Goal: Task Accomplishment & Management: Manage account settings

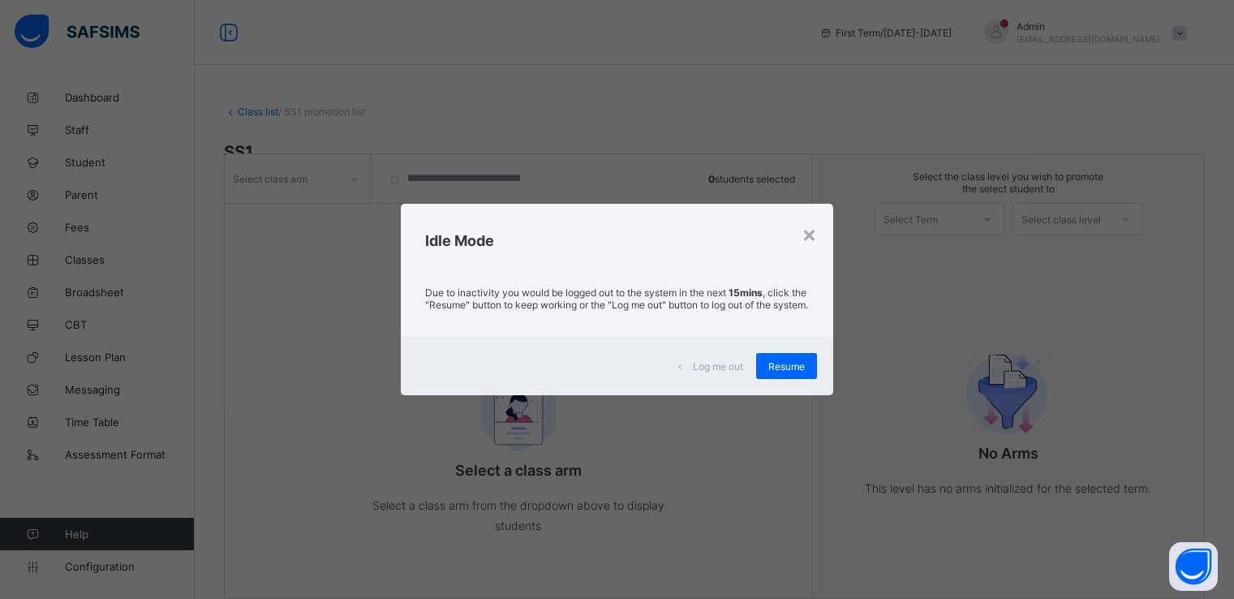
scroll to position [40, 0]
click at [766, 379] on div "Resume" at bounding box center [786, 366] width 61 height 26
click at [790, 371] on span "Resume" at bounding box center [786, 366] width 37 height 12
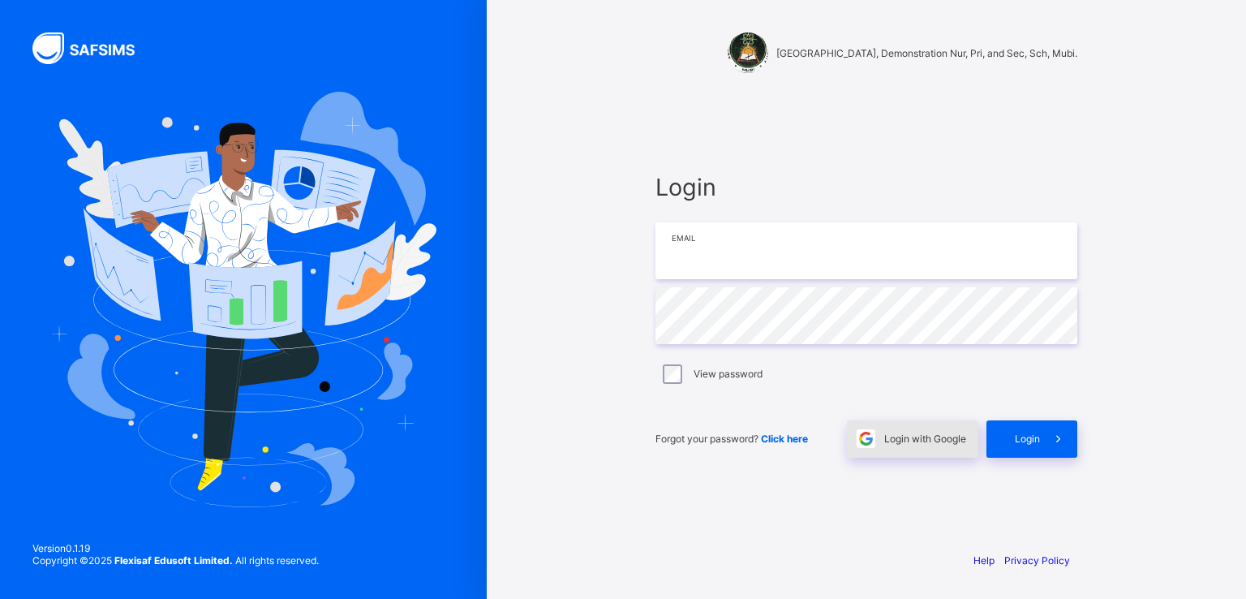
type input "**********"
click at [906, 439] on span "Login with Google" at bounding box center [926, 439] width 82 height 12
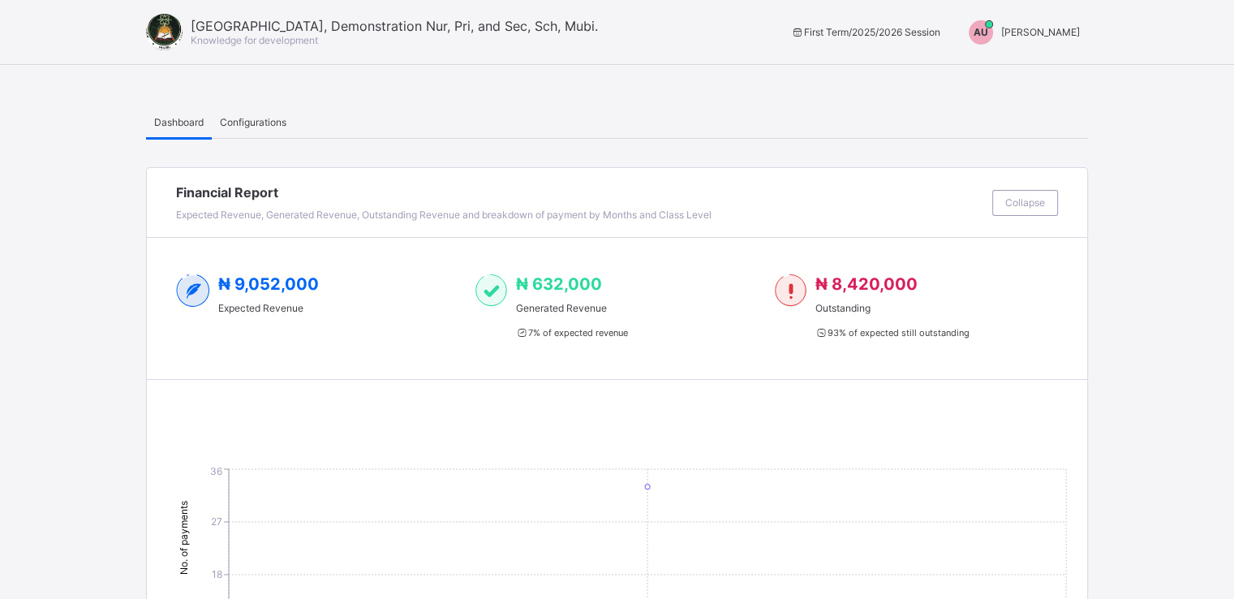
drag, startPoint x: 1192, startPoint y: 0, endPoint x: 867, endPoint y: 112, distance: 344.1
click at [867, 112] on div "Dashboard Configurations" at bounding box center [617, 121] width 942 height 33
click at [1068, 32] on span "Aliyu Umar" at bounding box center [1040, 32] width 79 height 12
click at [1011, 75] on span "Switch to Admin View" at bounding box center [1019, 69] width 123 height 19
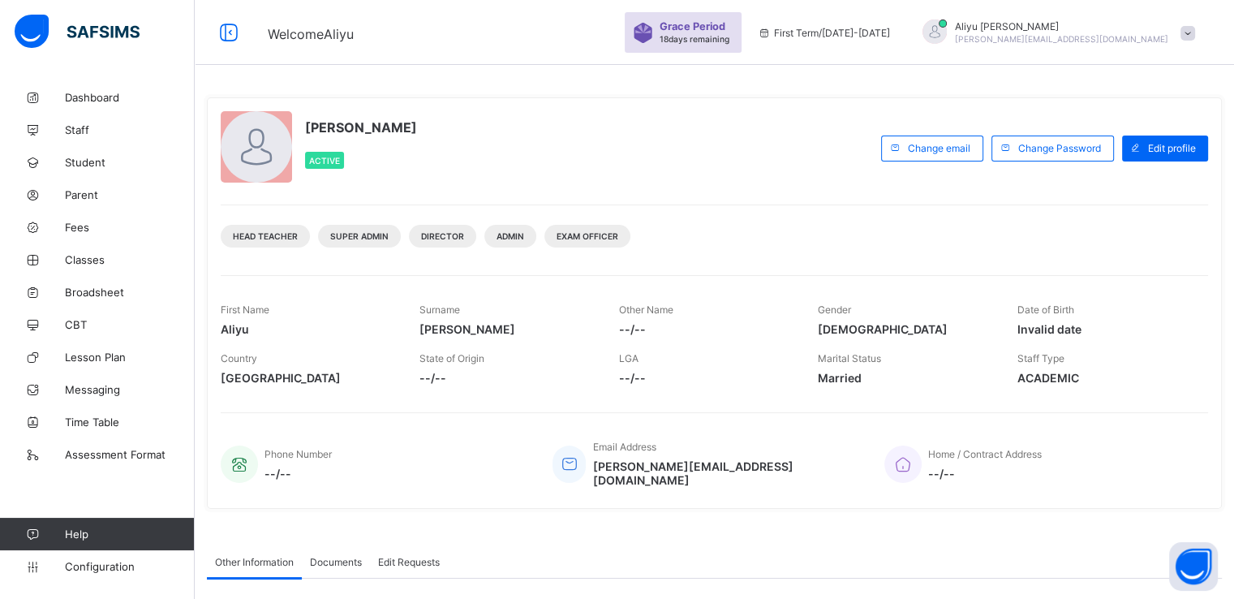
click at [1195, 37] on span at bounding box center [1188, 33] width 15 height 15
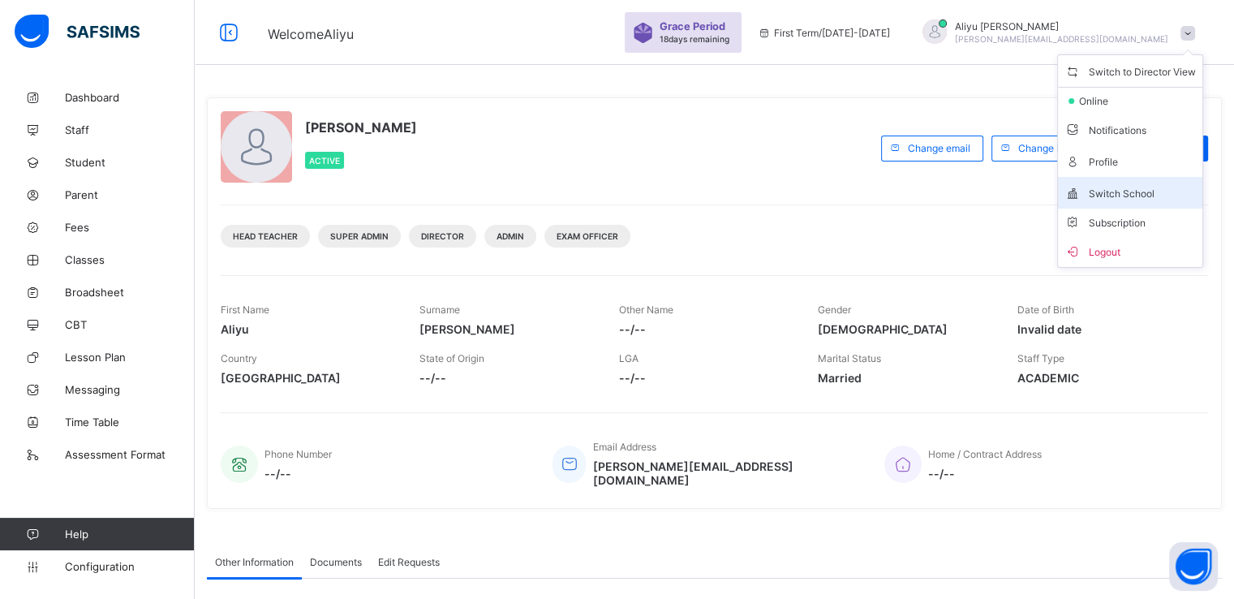
click at [1139, 187] on span "Switch School" at bounding box center [1130, 192] width 131 height 19
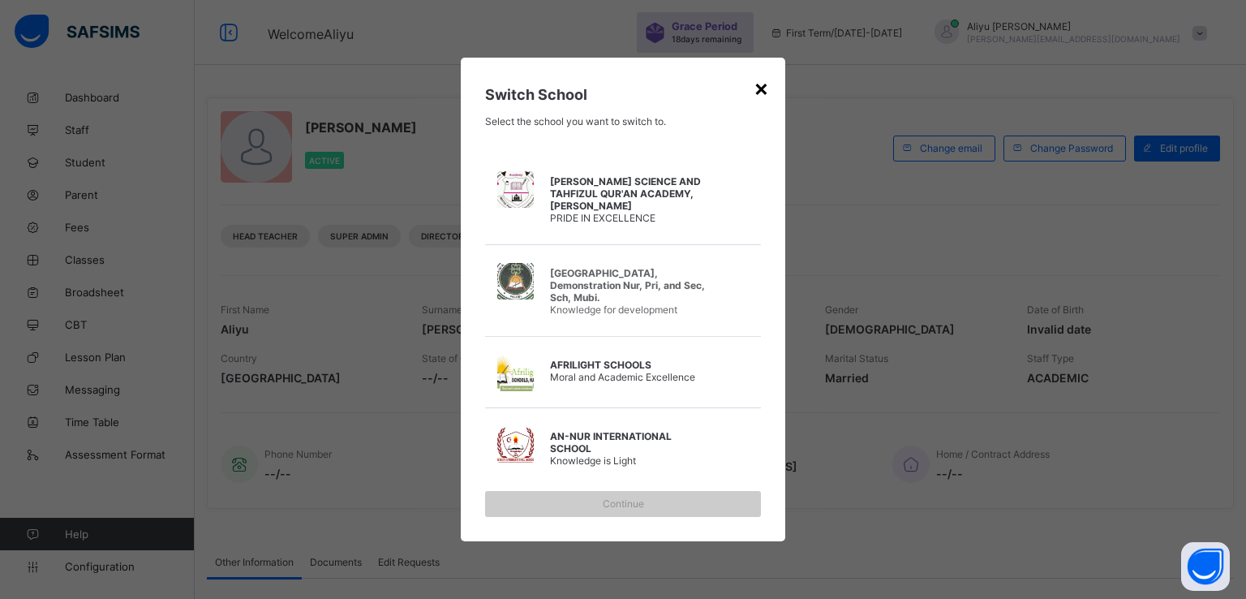
click at [759, 84] on div "×" at bounding box center [761, 88] width 15 height 28
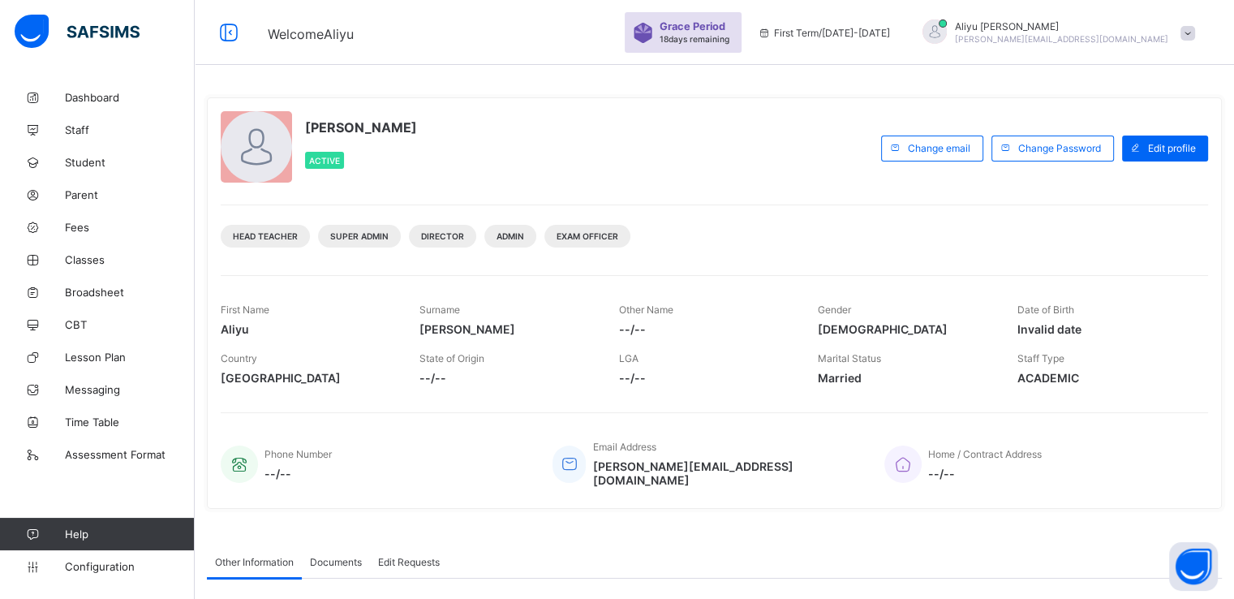
click at [1195, 28] on span at bounding box center [1188, 33] width 15 height 15
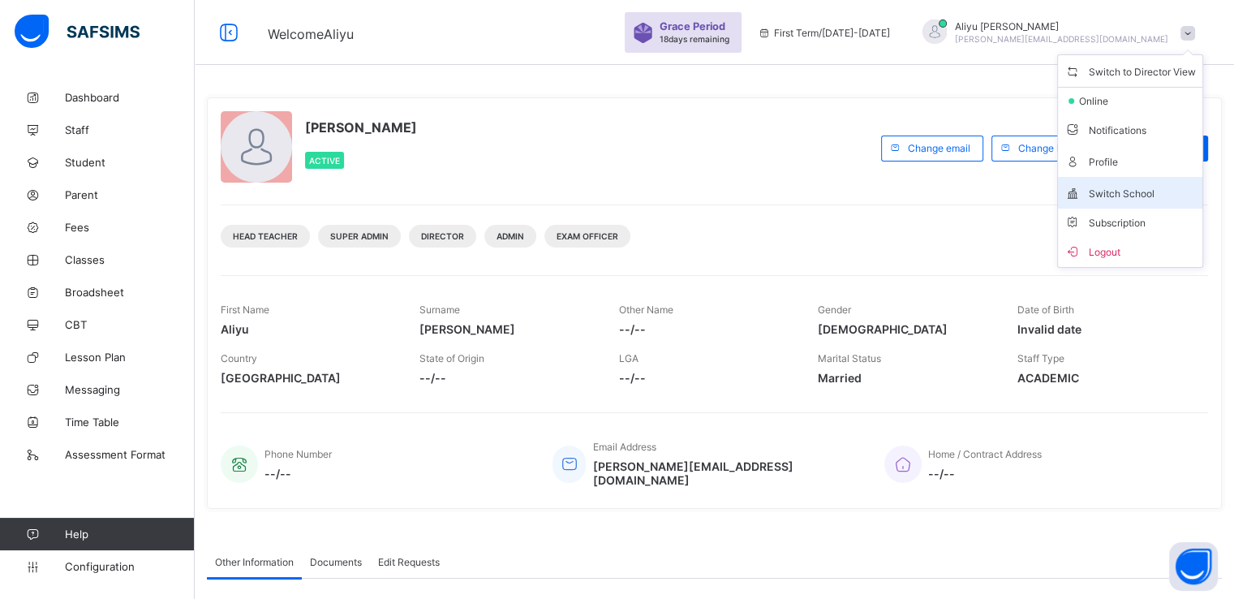
click at [1116, 186] on span "Switch School" at bounding box center [1130, 192] width 131 height 19
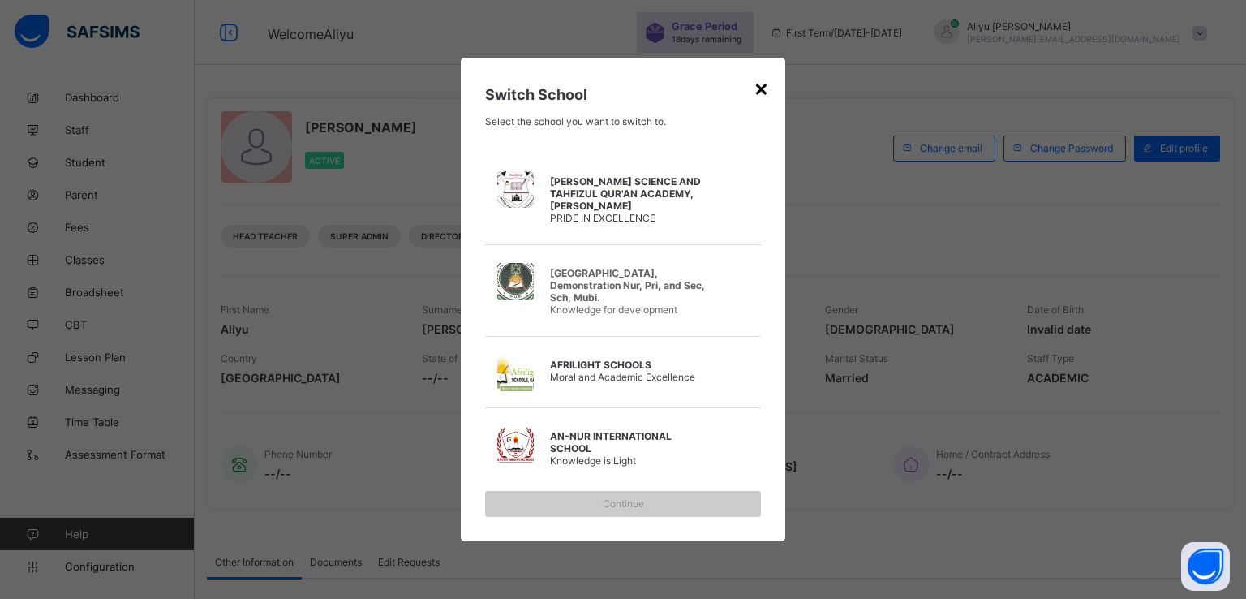
click at [757, 85] on div "×" at bounding box center [761, 88] width 15 height 28
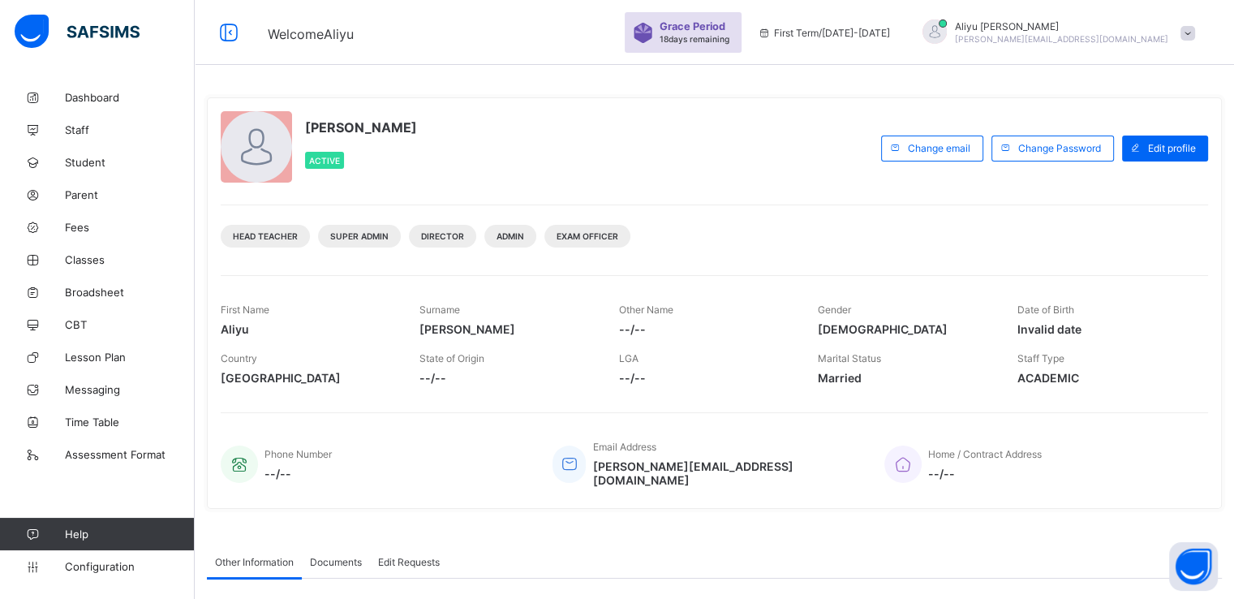
click at [1195, 33] on span at bounding box center [1188, 33] width 15 height 15
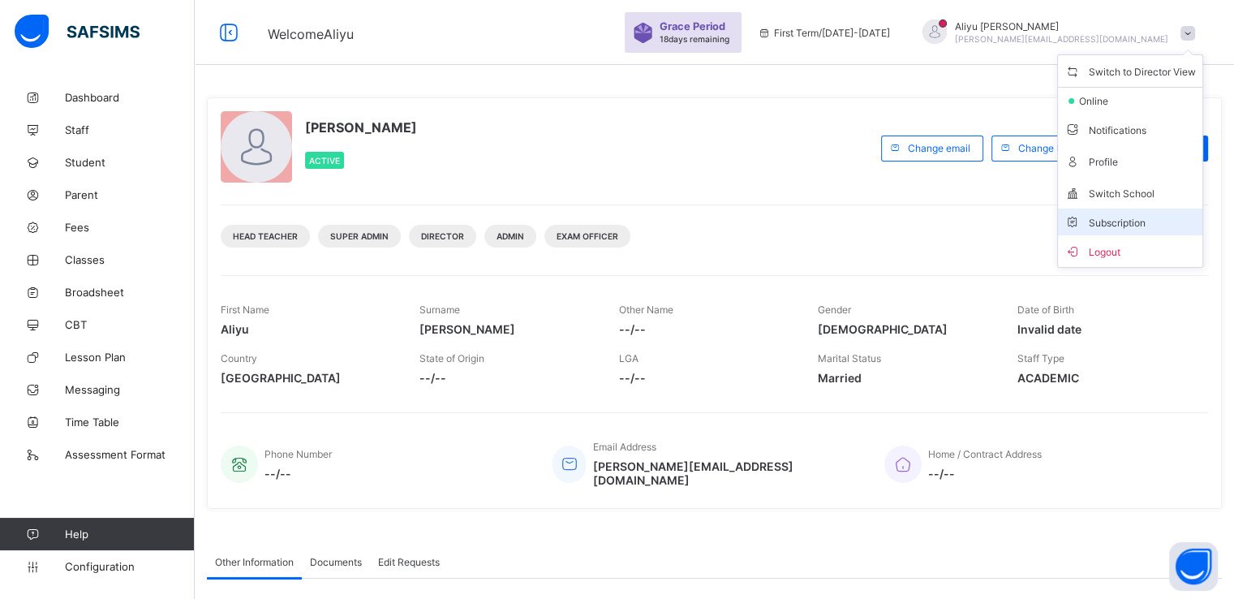
click at [1113, 222] on span "Subscription" at bounding box center [1105, 223] width 81 height 12
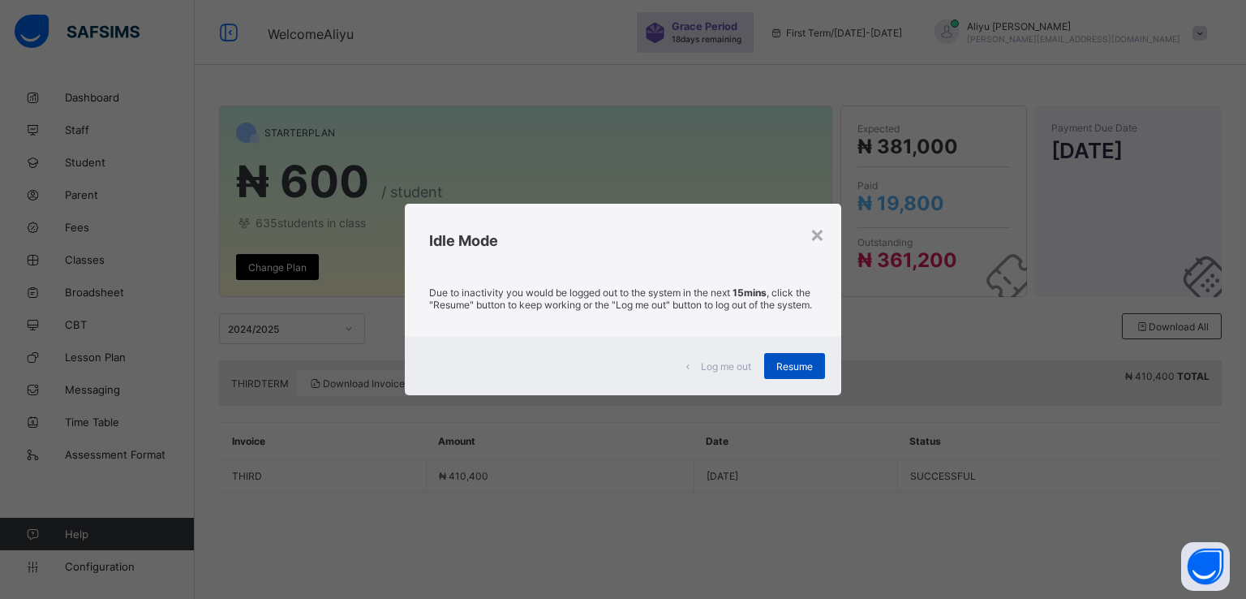
click at [783, 372] on span "Resume" at bounding box center [795, 366] width 37 height 12
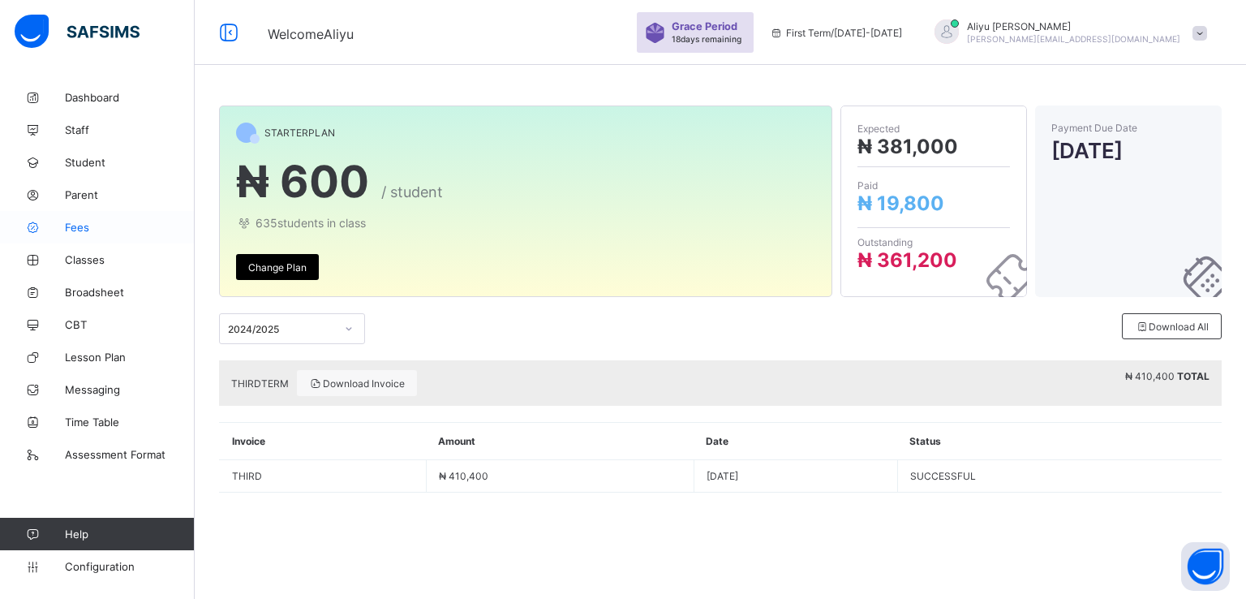
click at [71, 223] on span "Fees" at bounding box center [130, 227] width 130 height 13
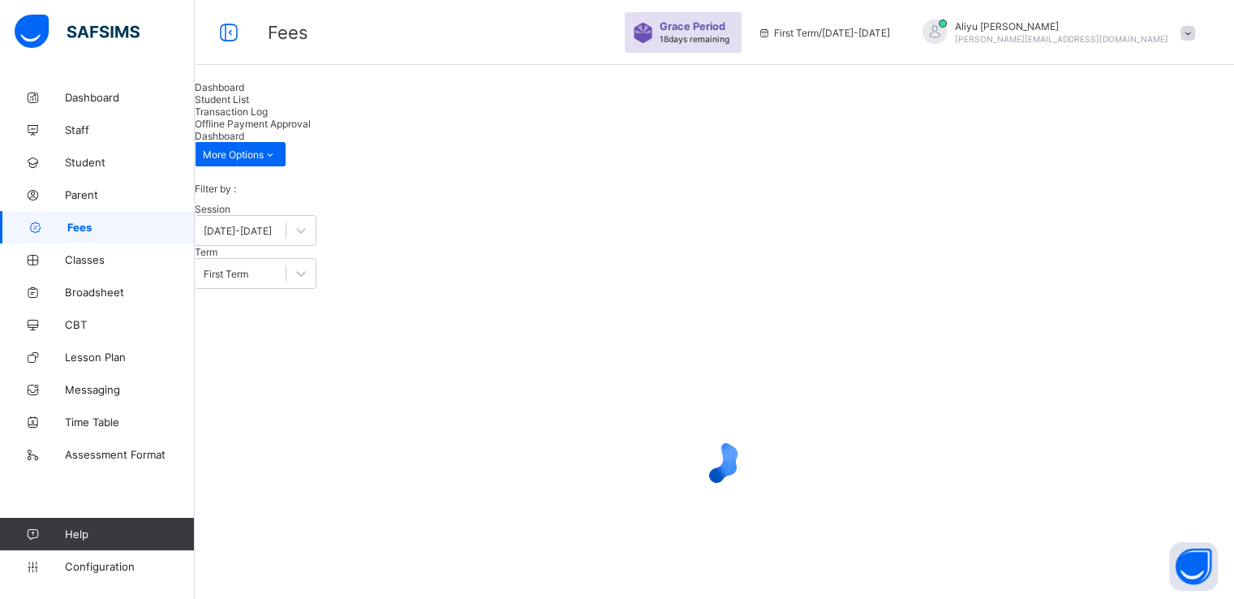
click at [330, 105] on div "Student List" at bounding box center [715, 99] width 1040 height 12
click at [268, 118] on span "Transaction Log" at bounding box center [231, 111] width 73 height 12
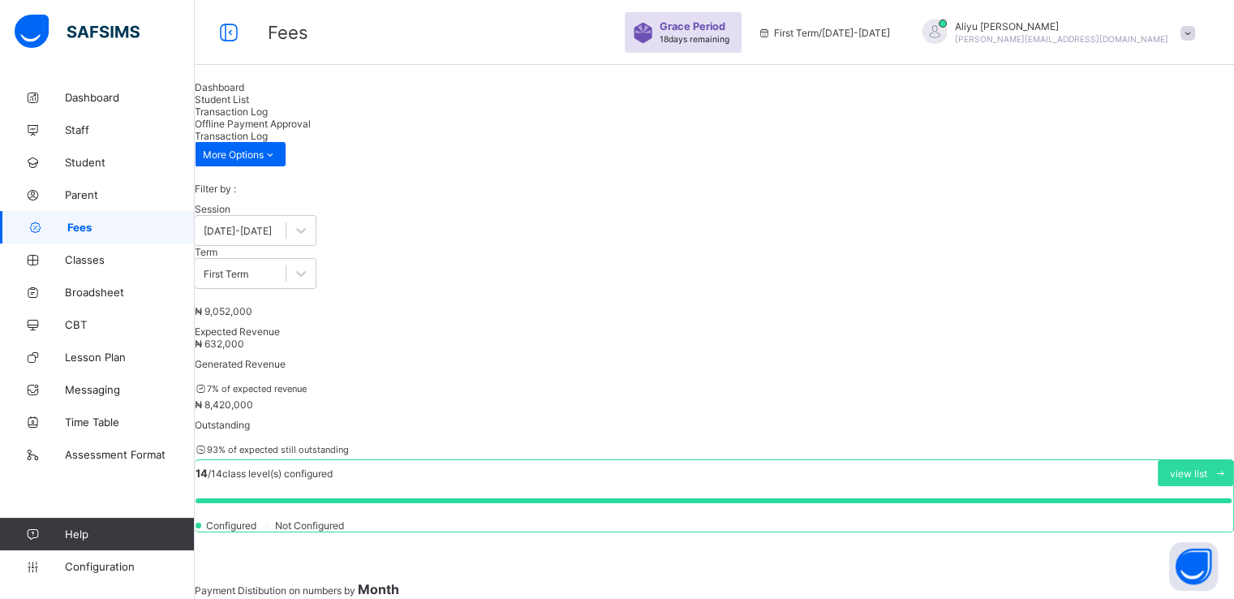
click at [333, 105] on div "Student List" at bounding box center [715, 99] width 1040 height 12
click at [244, 93] on span "Dashboard" at bounding box center [220, 87] width 50 height 12
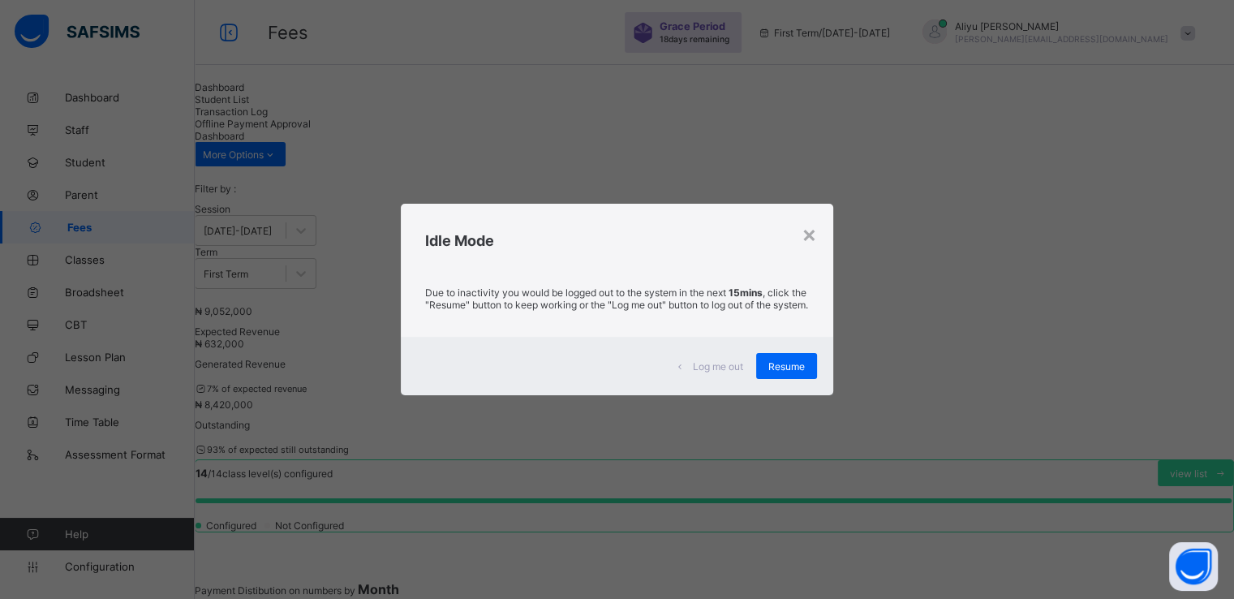
click at [794, 379] on div "Resume" at bounding box center [786, 366] width 61 height 26
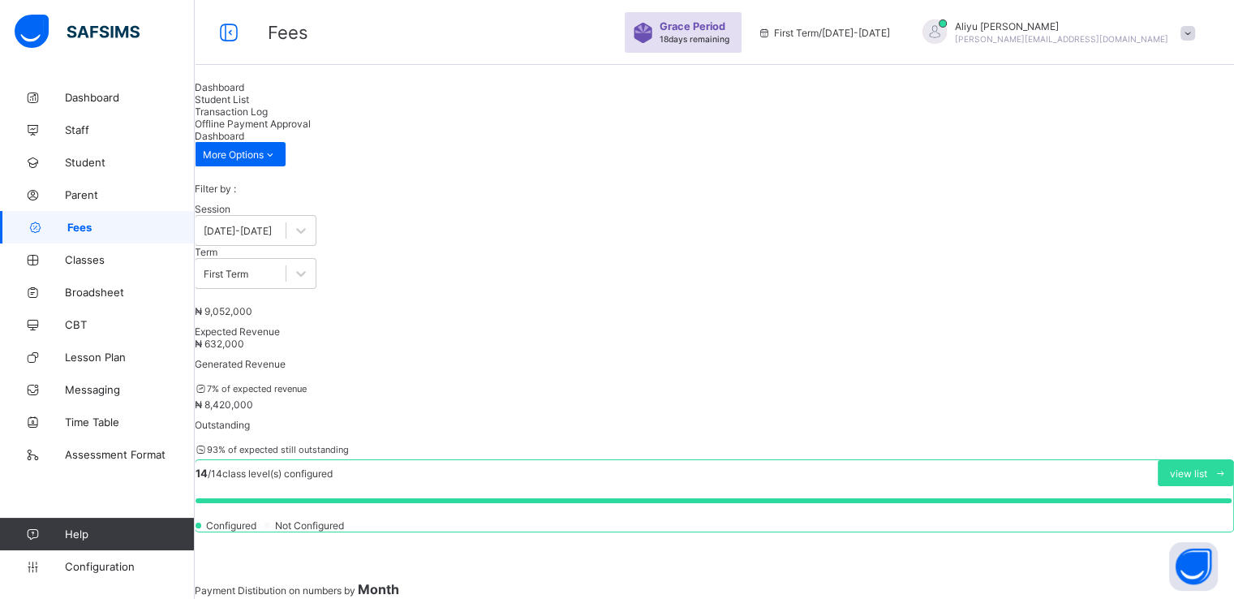
click at [782, 439] on div "93 % of expected still outstanding" at bounding box center [715, 449] width 1040 height 20
click at [249, 105] on span "Student List" at bounding box center [222, 99] width 54 height 12
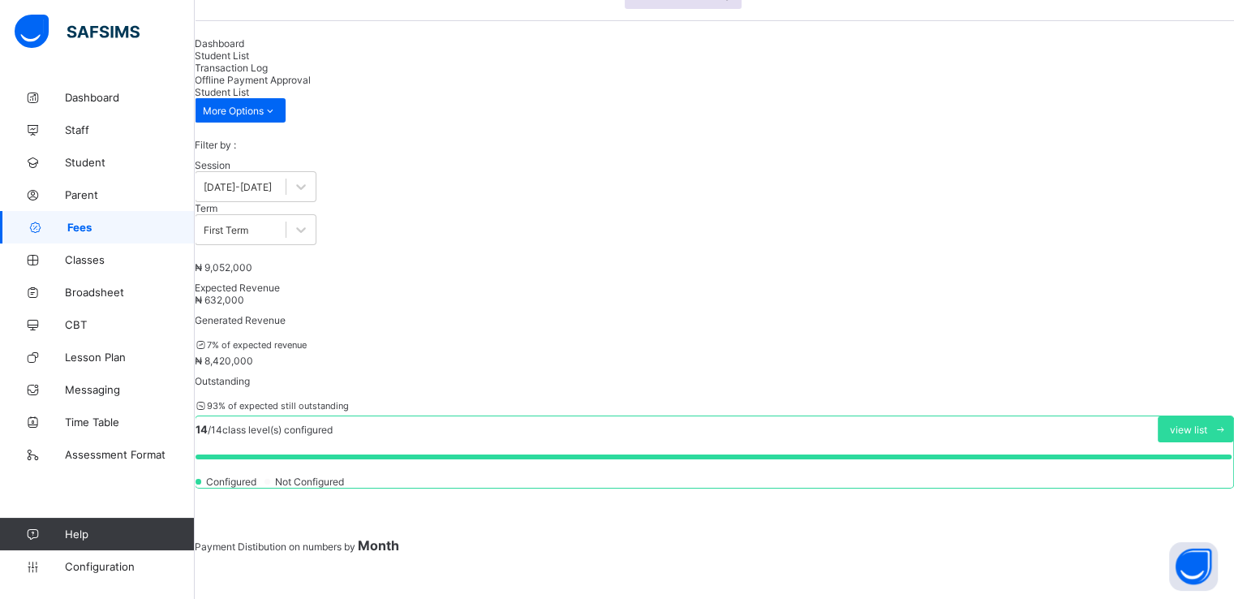
scroll to position [42, 0]
click at [268, 75] on span "Transaction Log" at bounding box center [231, 69] width 73 height 12
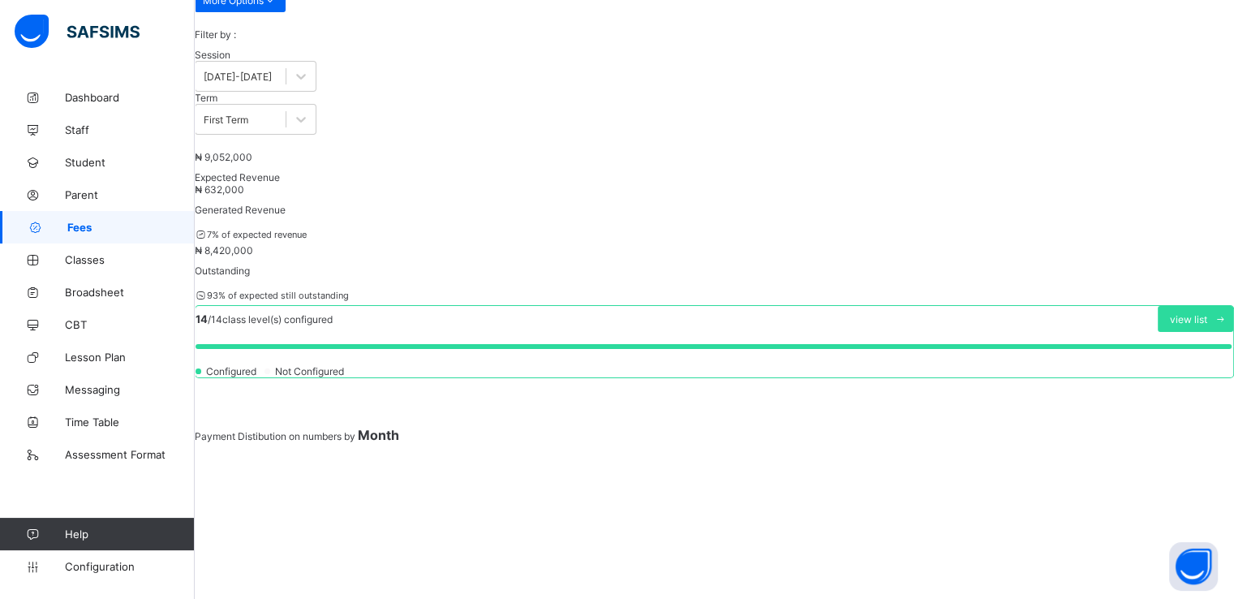
scroll to position [279, 0]
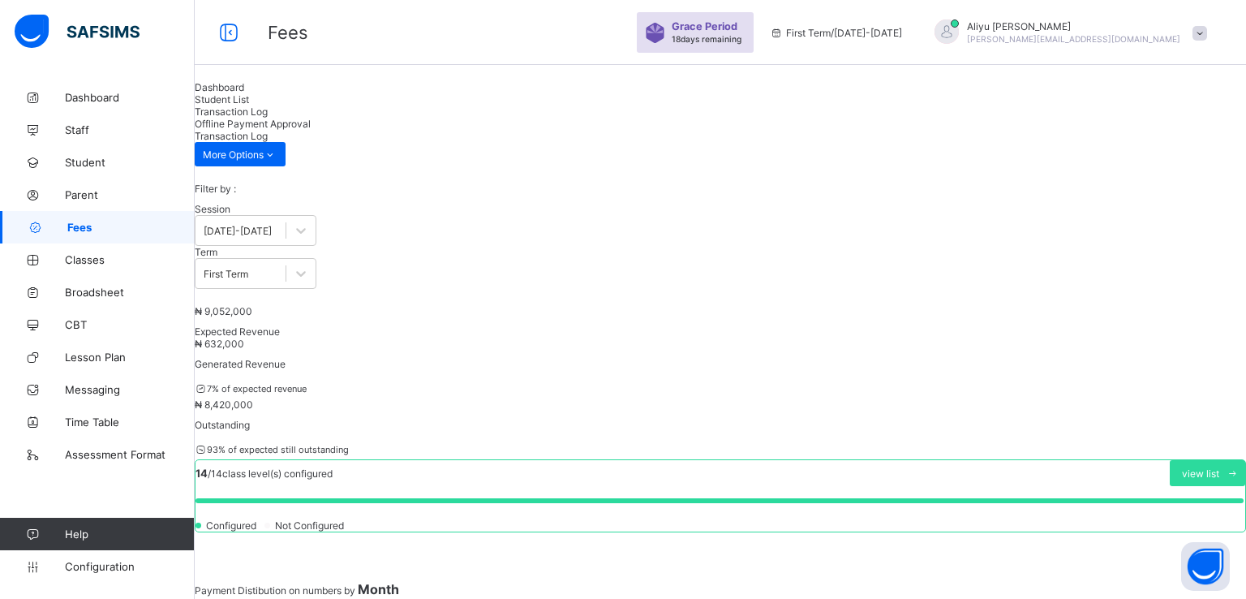
click at [249, 105] on span "Student List" at bounding box center [222, 99] width 54 height 12
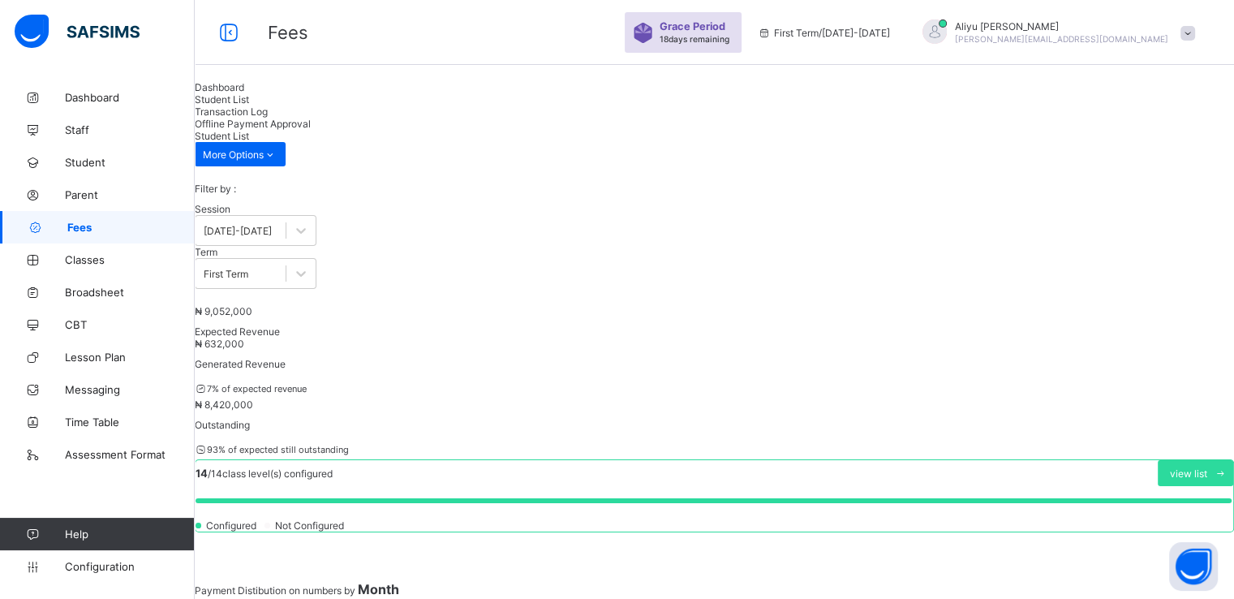
click at [268, 118] on span "Transaction Log" at bounding box center [231, 111] width 73 height 12
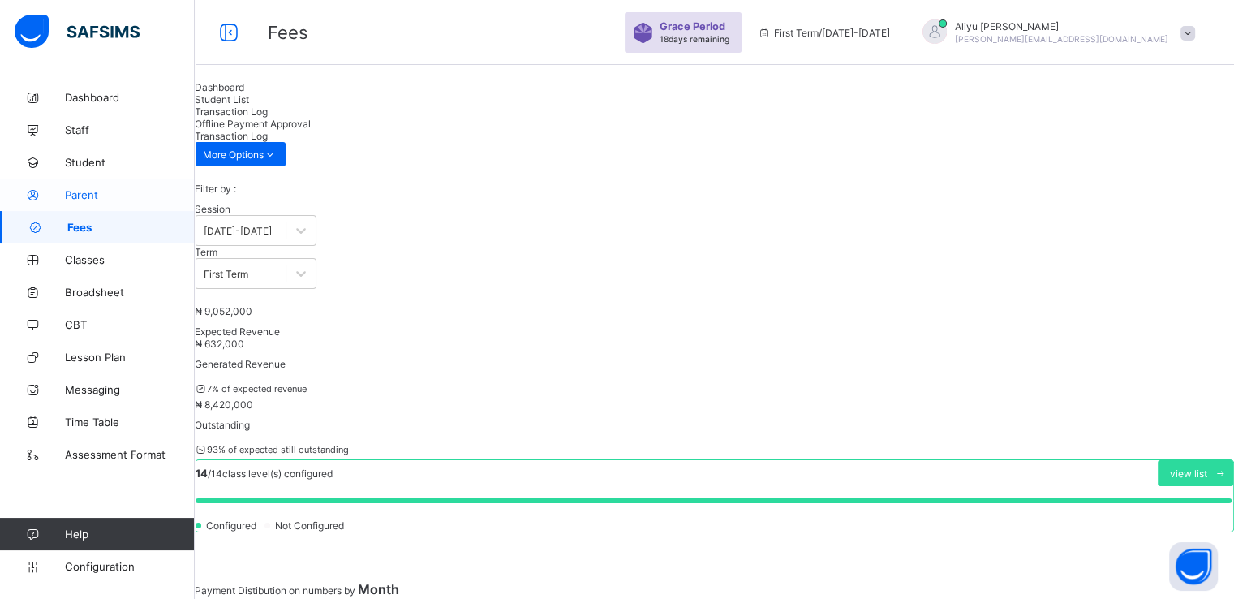
click at [84, 195] on span "Parent" at bounding box center [130, 194] width 130 height 13
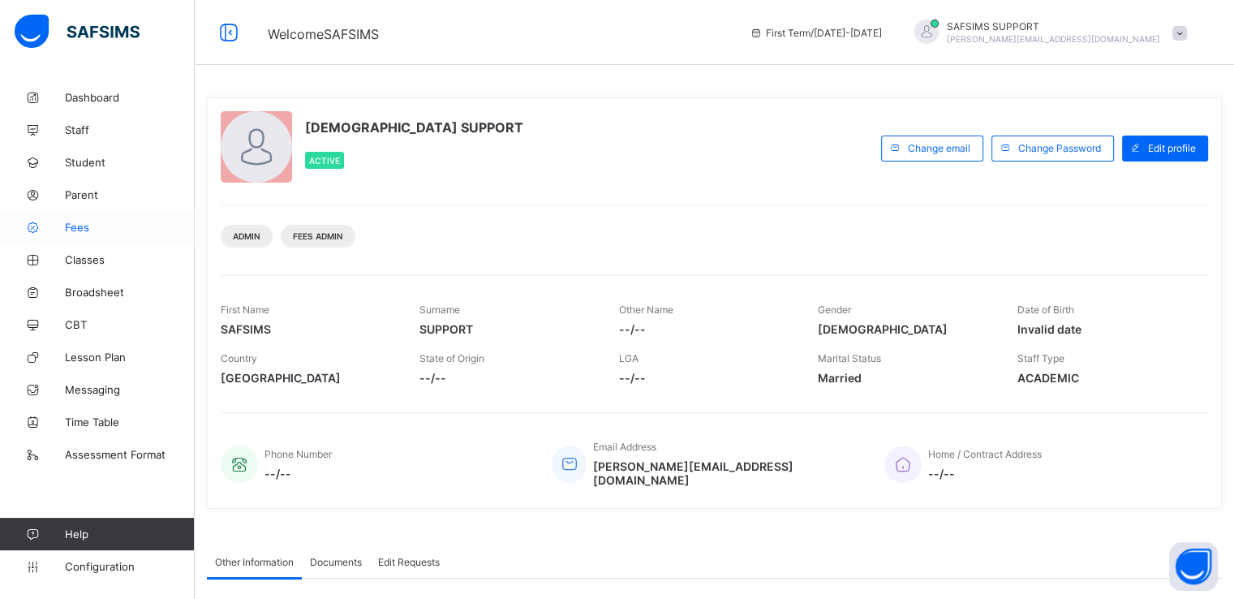
click at [75, 227] on span "Fees" at bounding box center [130, 227] width 130 height 13
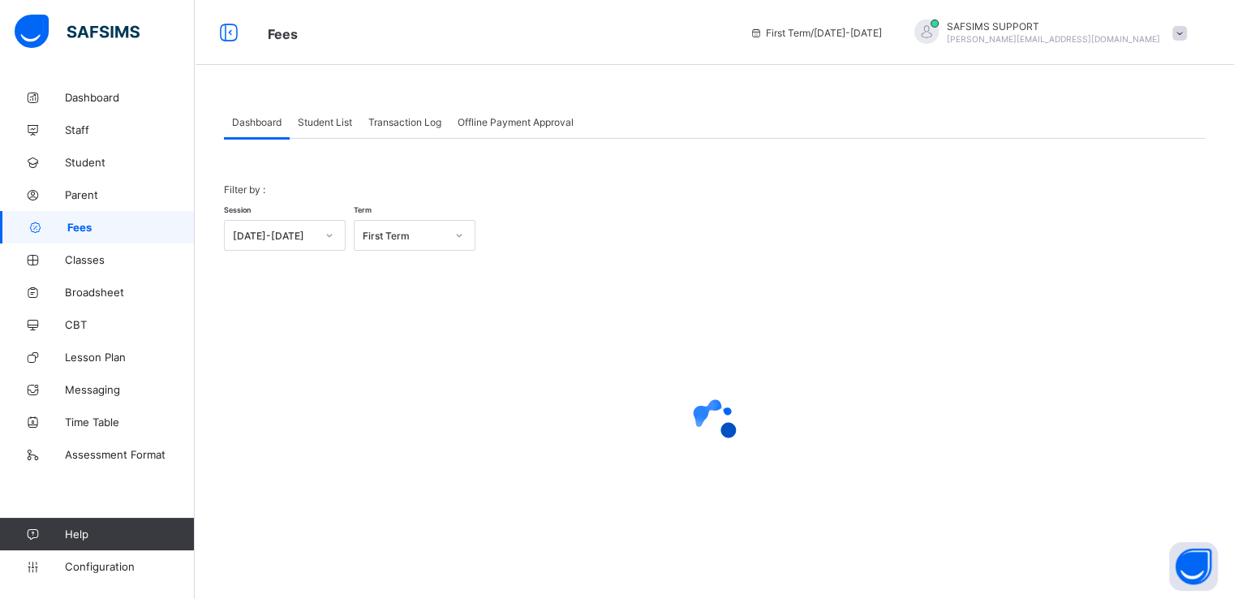
click at [328, 110] on div "Student List" at bounding box center [325, 121] width 71 height 32
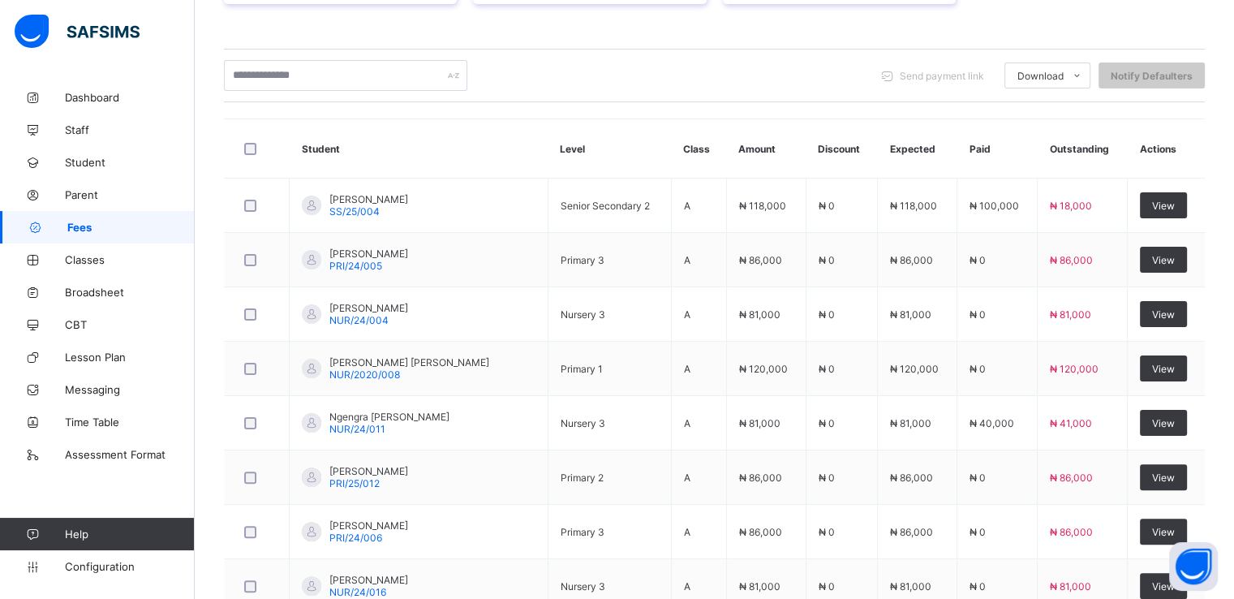
scroll to position [544, 0]
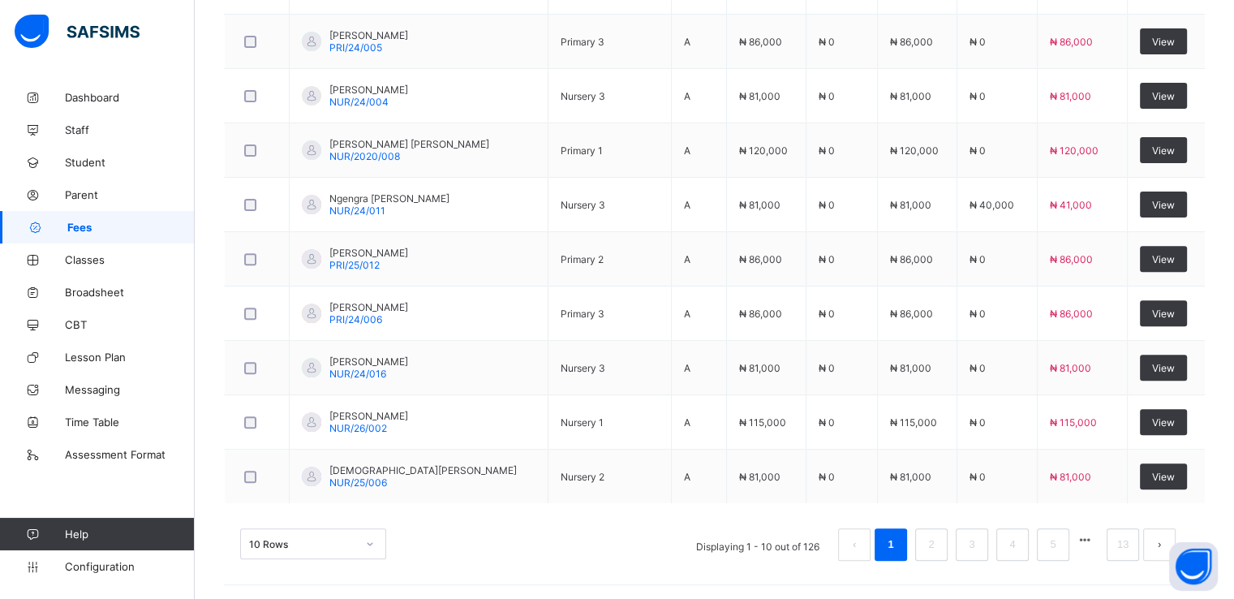
click at [932, 570] on div "10 Rows Displaying 1 - 10 out of 126 1 2 3 4 5 13" at bounding box center [714, 536] width 981 height 81
click at [895, 586] on div "Dashboard Student List Transaction Log Offline Payment Approval Student List Mo…" at bounding box center [715, 69] width 1040 height 1064
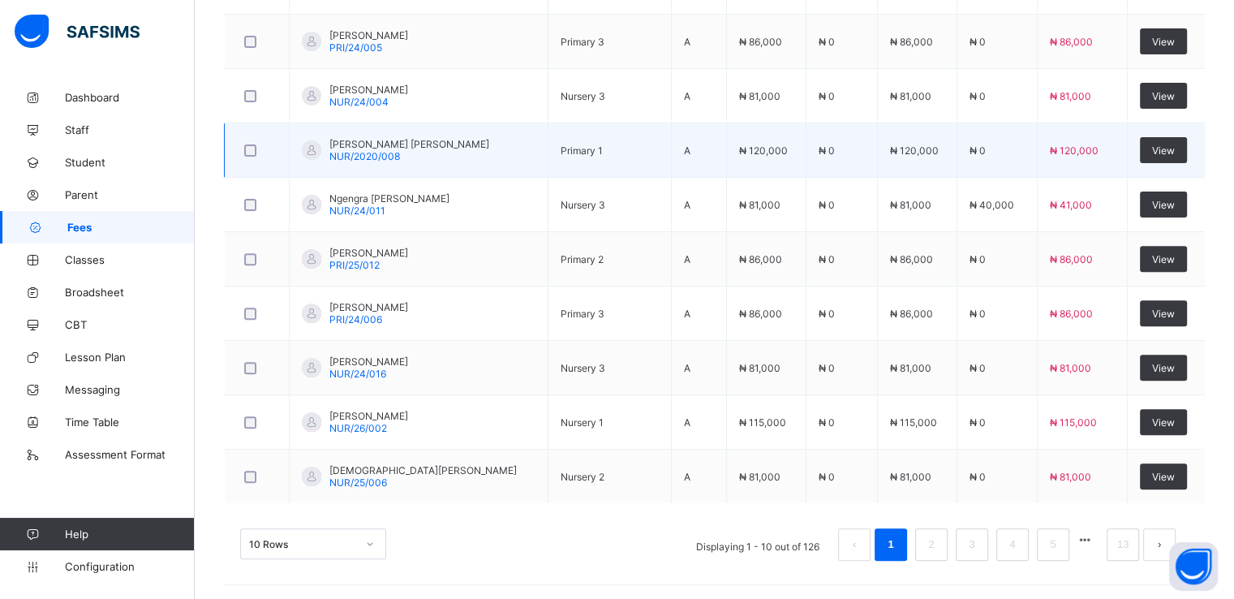
scroll to position [0, 0]
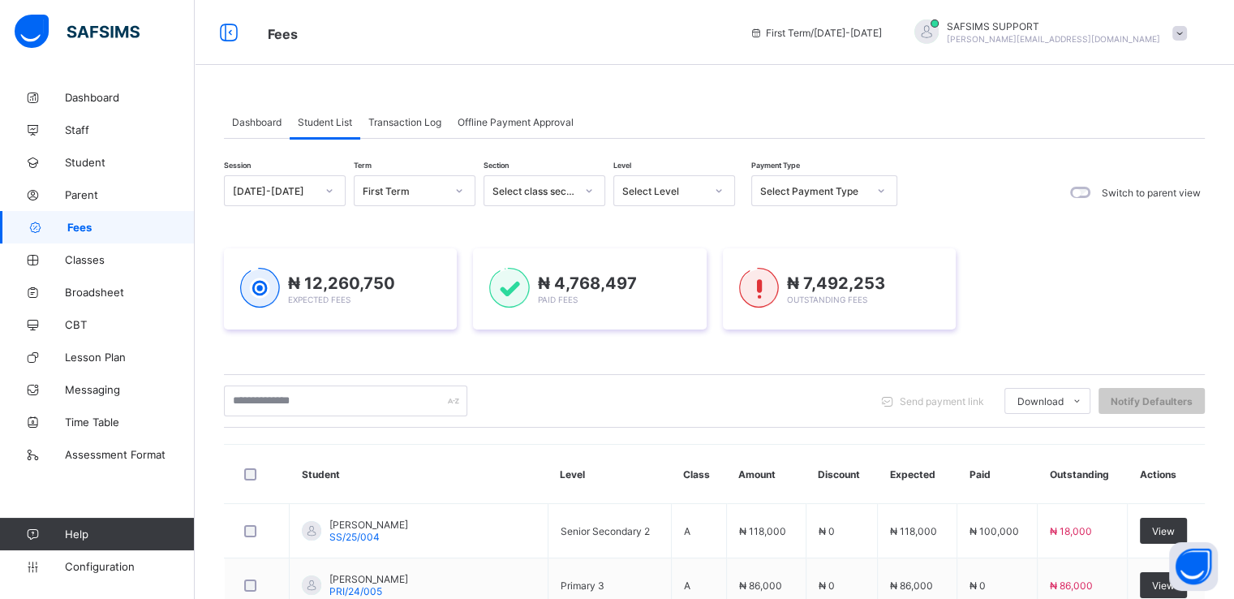
click at [403, 123] on span "Transaction Log" at bounding box center [404, 122] width 73 height 12
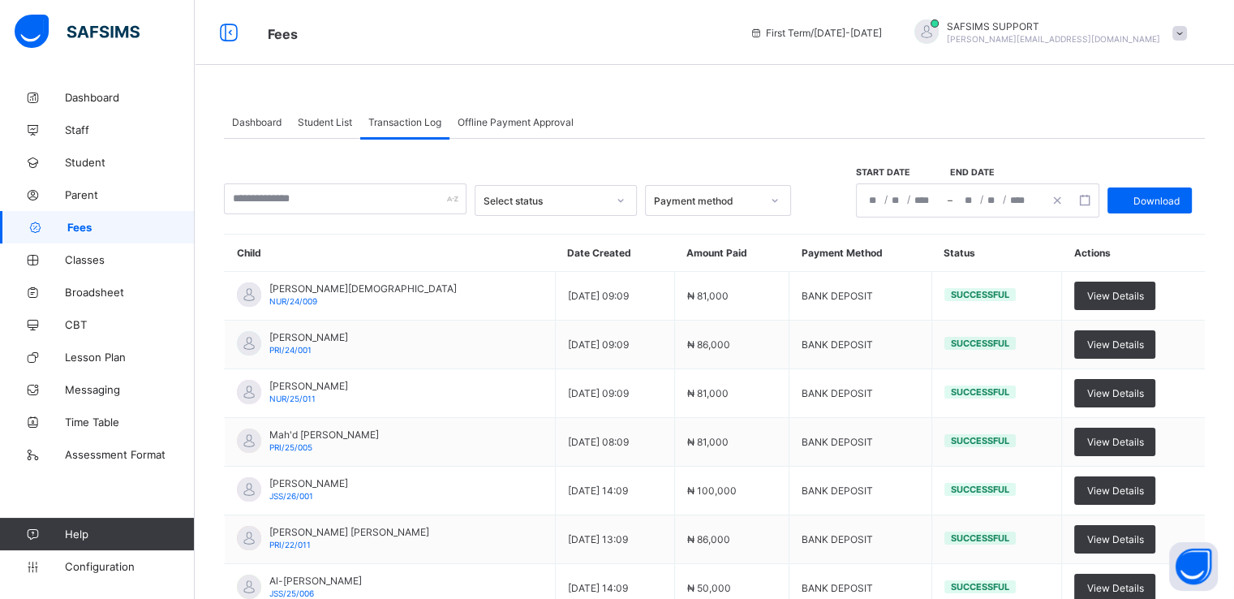
click at [253, 117] on span "Dashboard" at bounding box center [257, 122] width 50 height 12
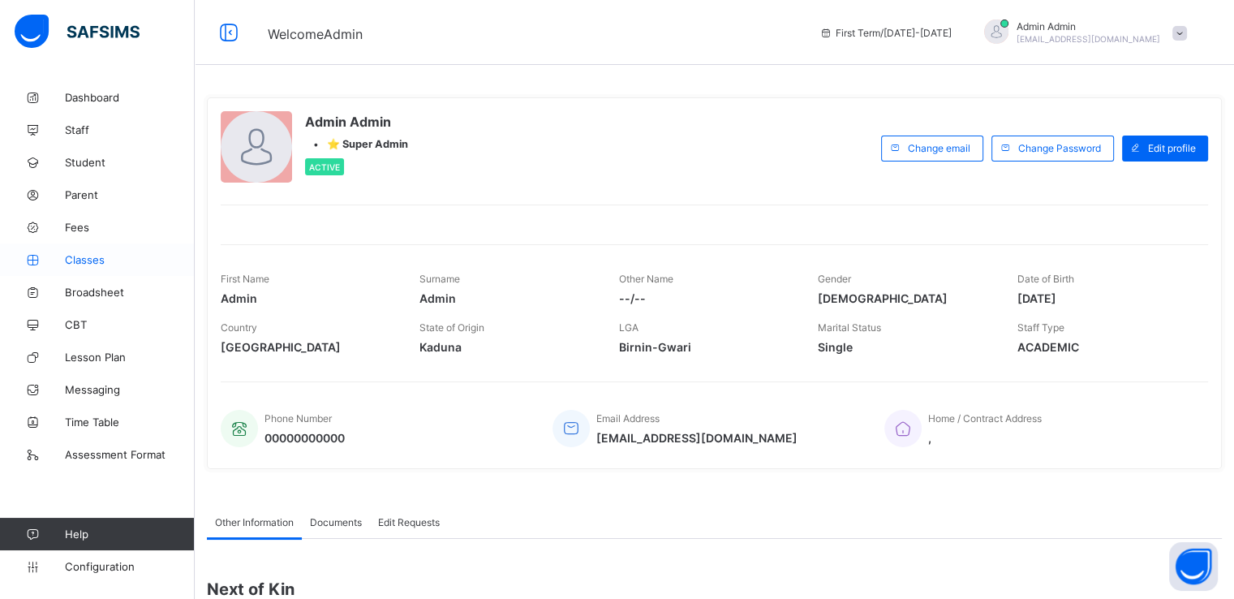
click at [84, 253] on span "Classes" at bounding box center [130, 259] width 130 height 13
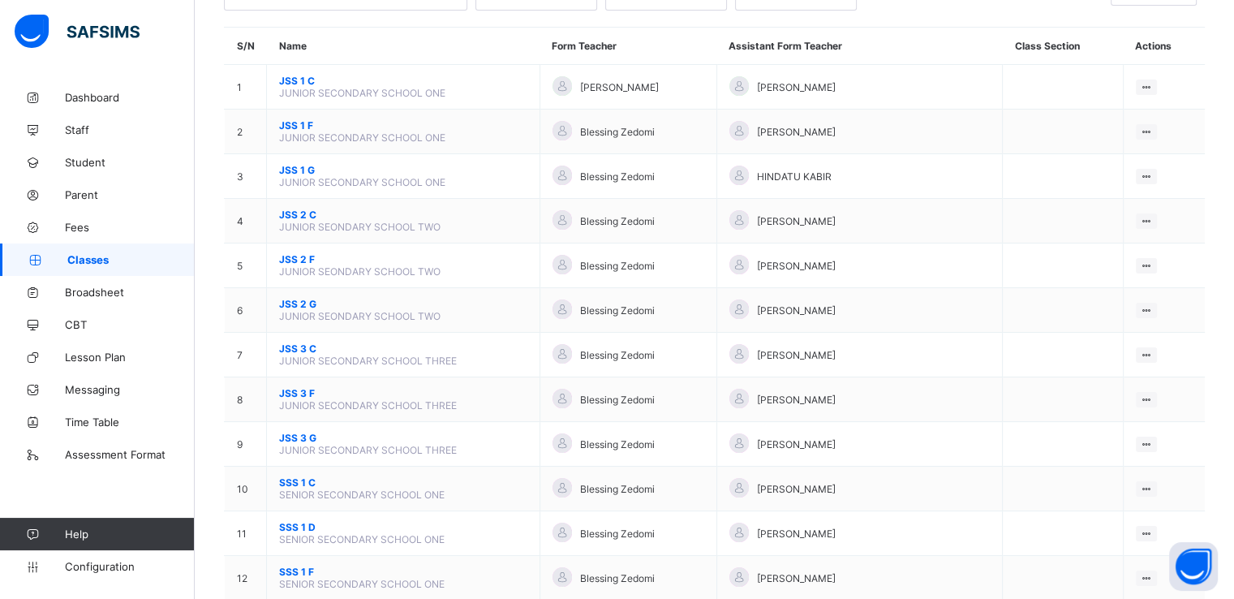
scroll to position [129, 0]
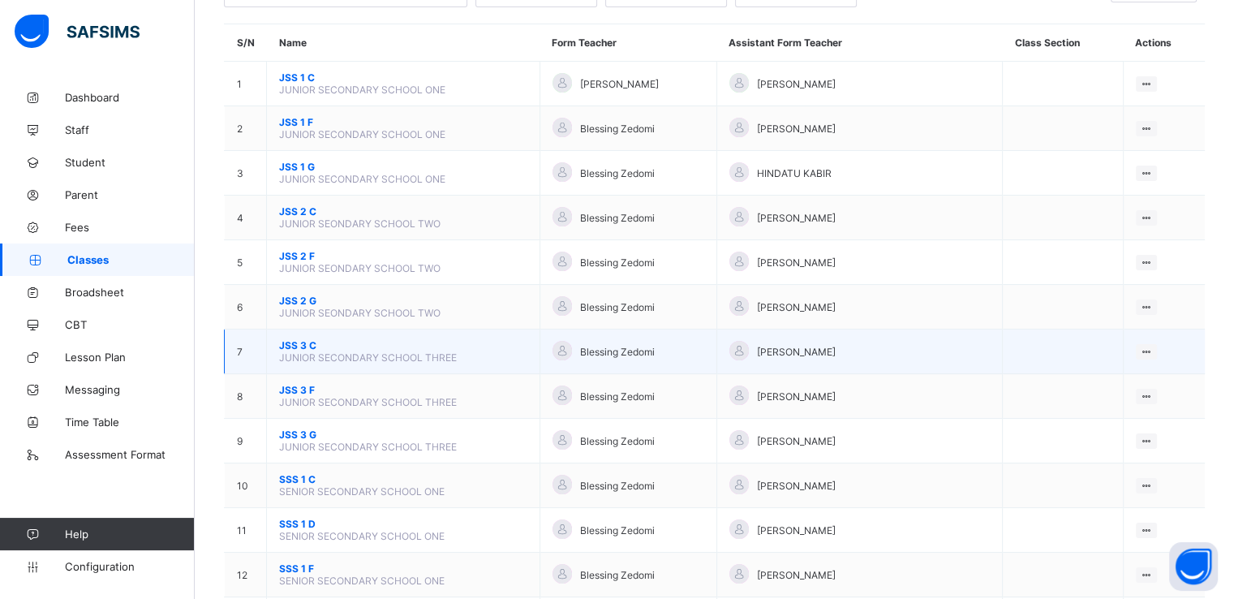
click at [291, 348] on span "JSS 3 C" at bounding box center [403, 345] width 248 height 12
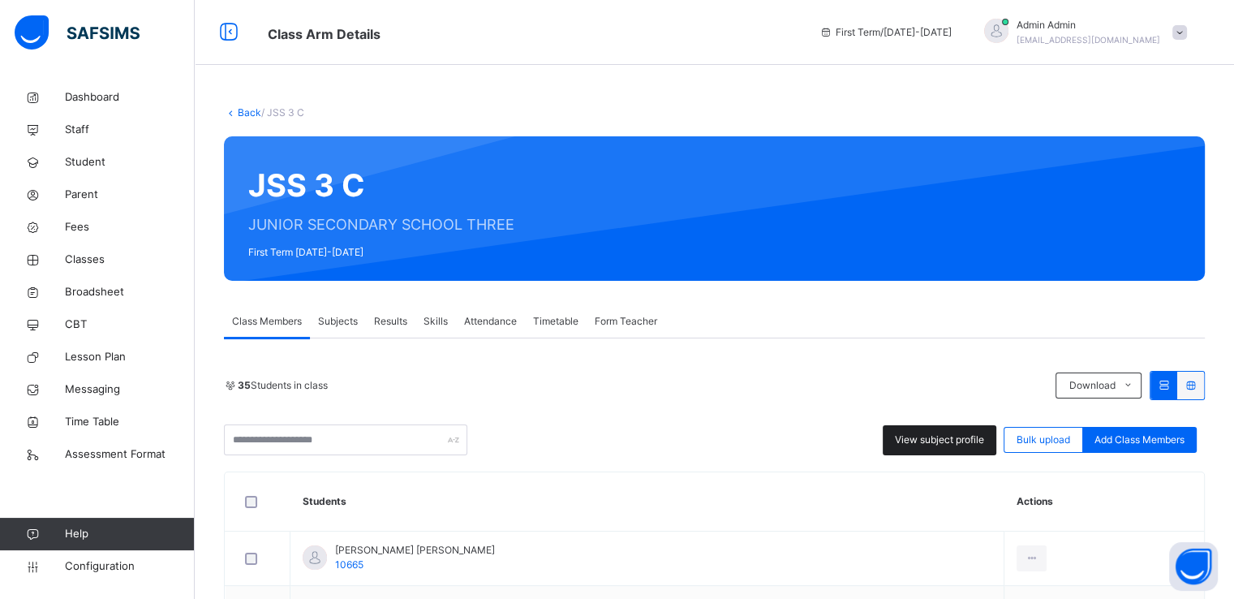
click at [930, 444] on span "View subject profile" at bounding box center [939, 440] width 89 height 15
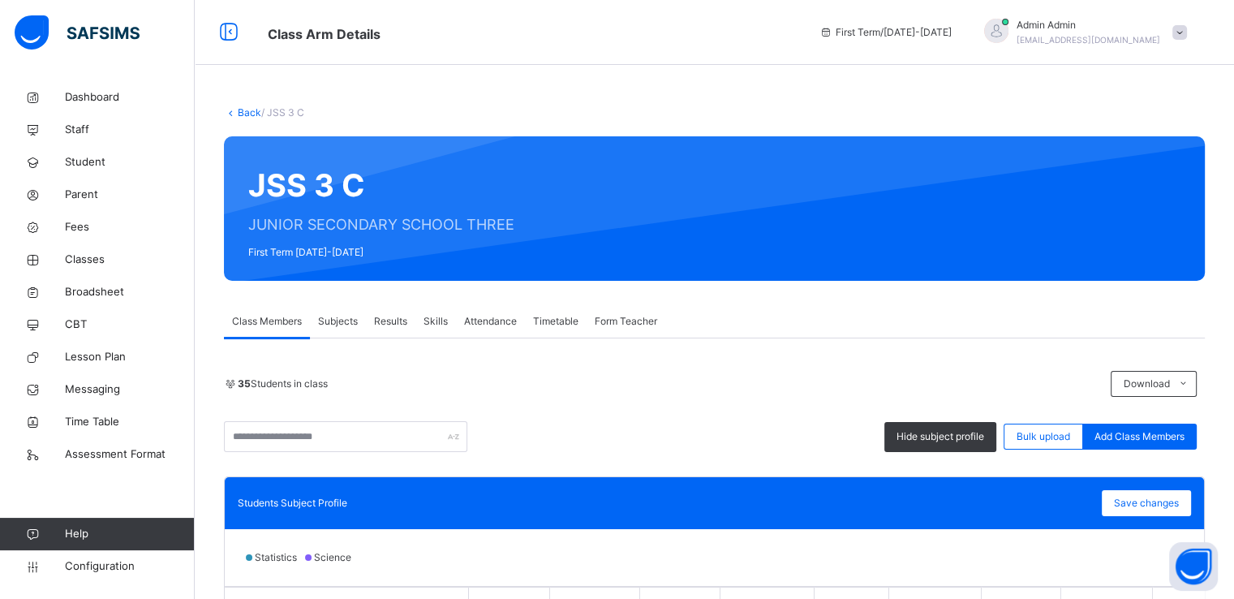
click at [338, 318] on span "Subjects" at bounding box center [338, 321] width 40 height 15
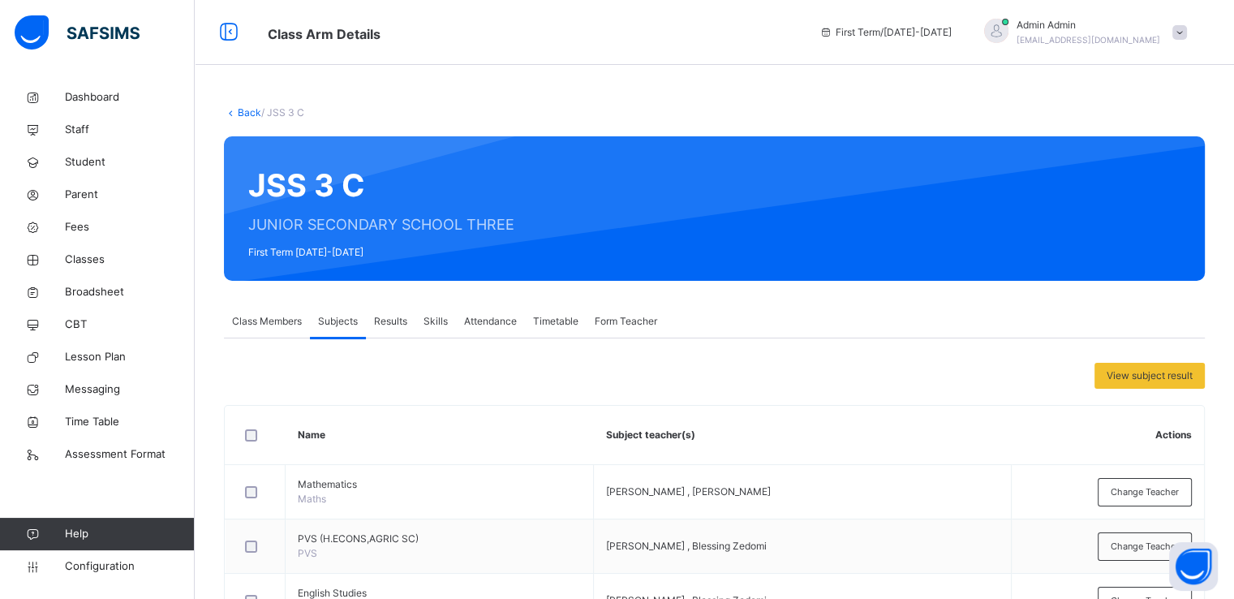
click at [393, 314] on span "Results" at bounding box center [390, 321] width 33 height 15
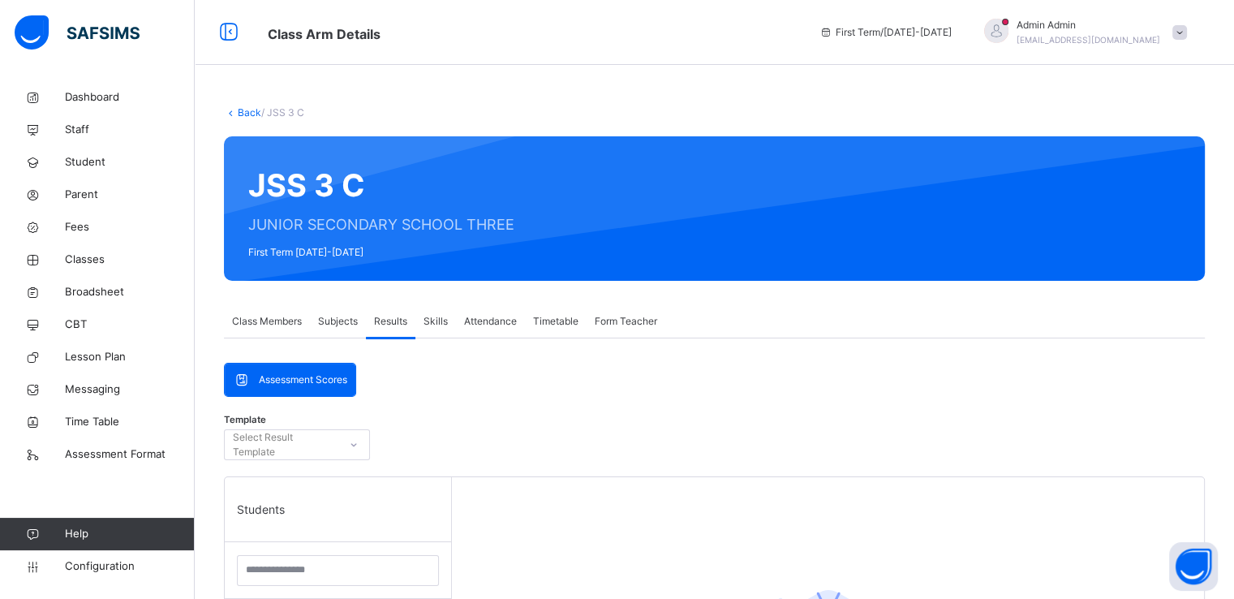
click at [266, 321] on span "Class Members" at bounding box center [267, 321] width 70 height 15
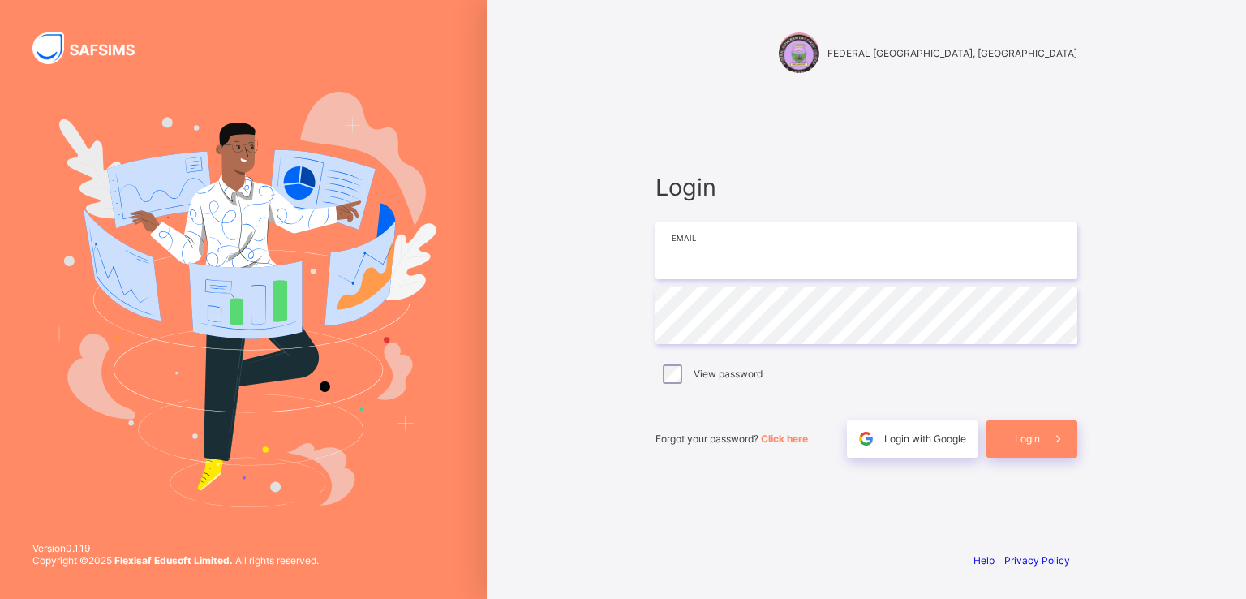
type input "**********"
click at [1038, 441] on span "Login" at bounding box center [1027, 439] width 25 height 12
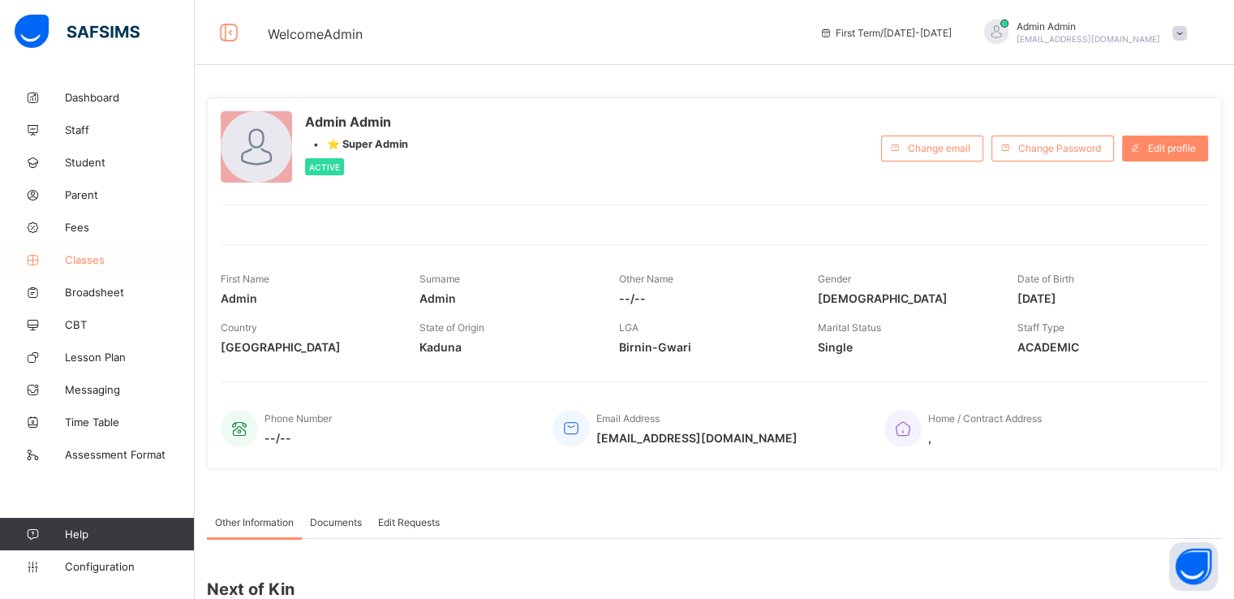
click at [81, 254] on span "Classes" at bounding box center [130, 259] width 130 height 13
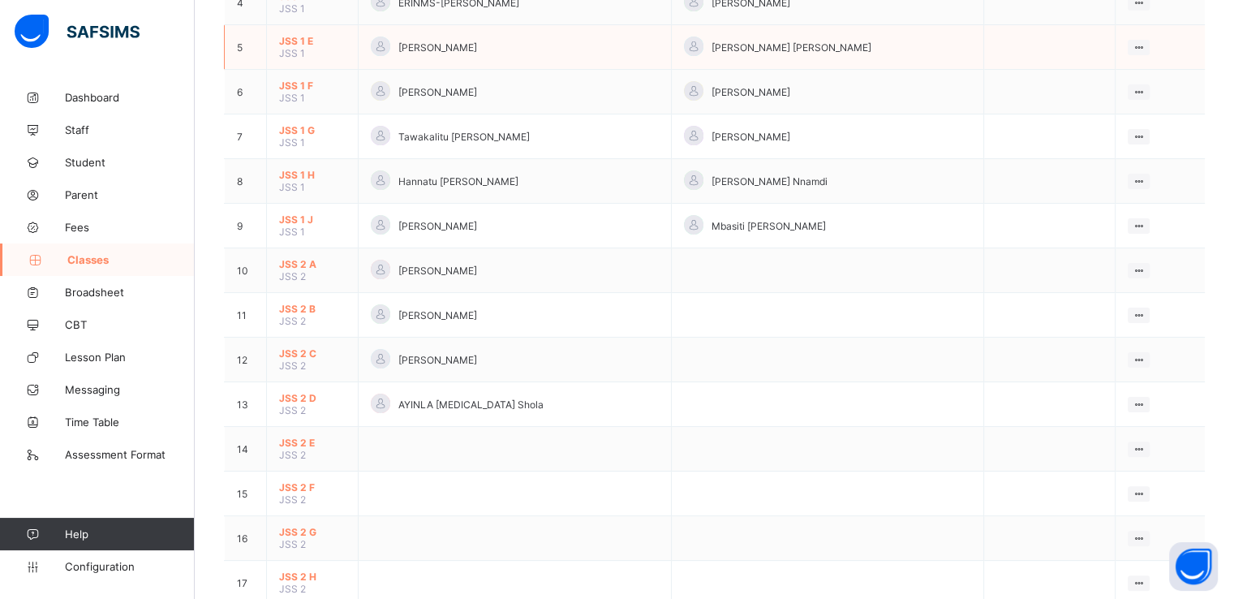
scroll to position [344, 0]
click at [292, 267] on span "JSS 2 A" at bounding box center [312, 264] width 67 height 12
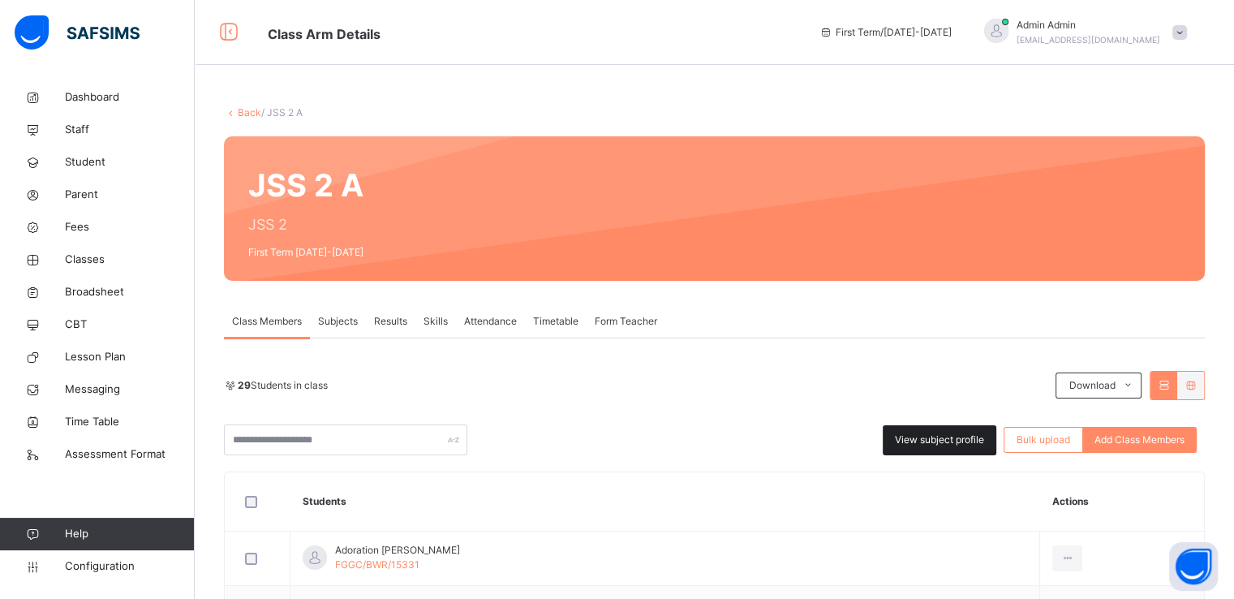
click at [948, 441] on span "View subject profile" at bounding box center [939, 440] width 89 height 15
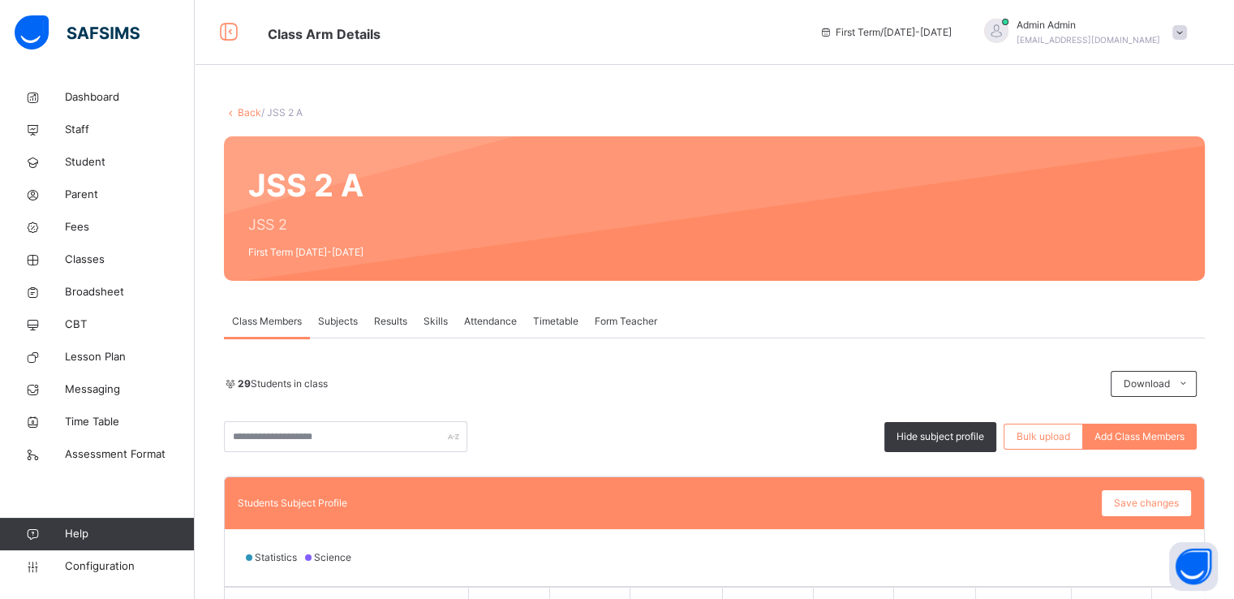
click at [243, 114] on link "Back" at bounding box center [250, 112] width 24 height 12
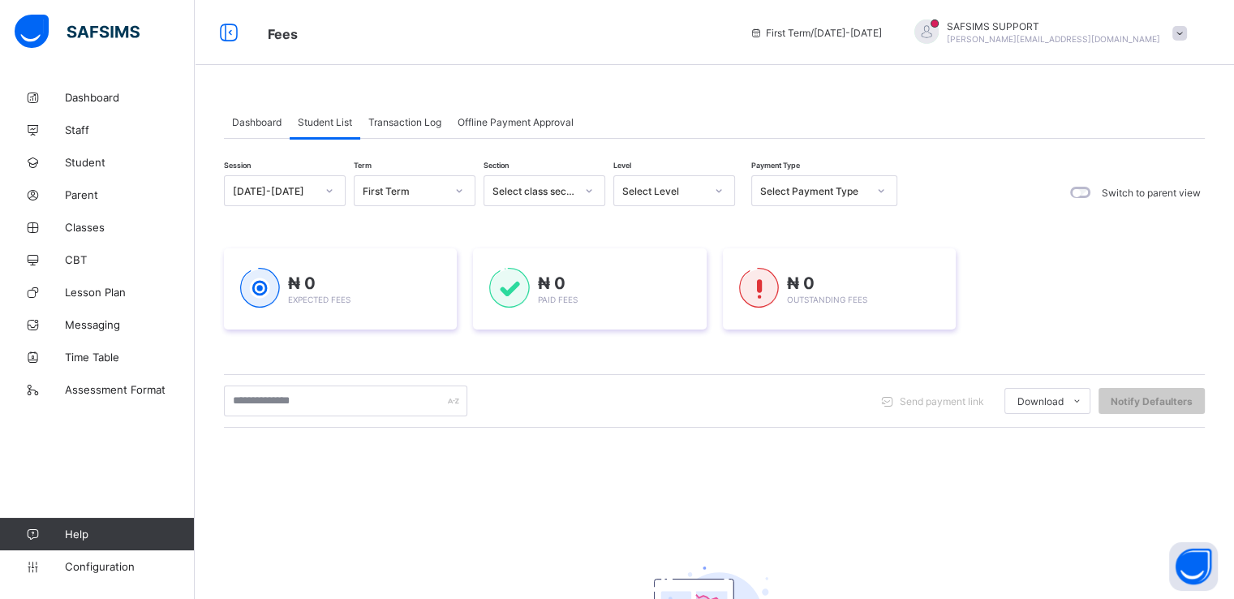
click at [403, 111] on div "Transaction Log" at bounding box center [404, 121] width 89 height 32
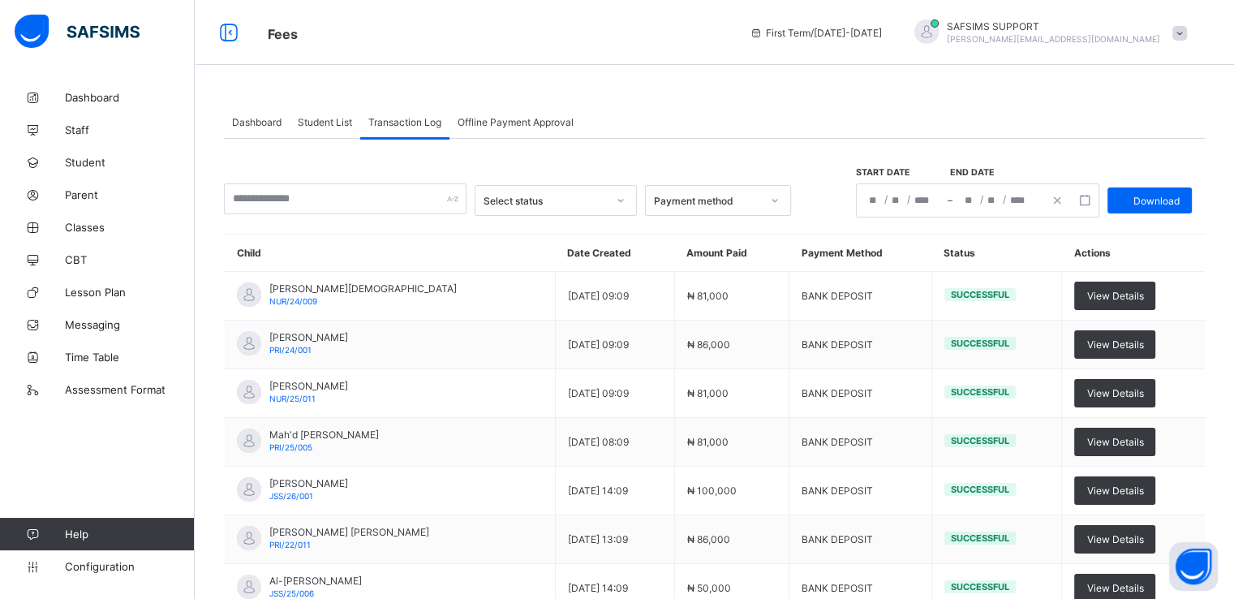
click at [321, 123] on span "Student List" at bounding box center [325, 122] width 54 height 12
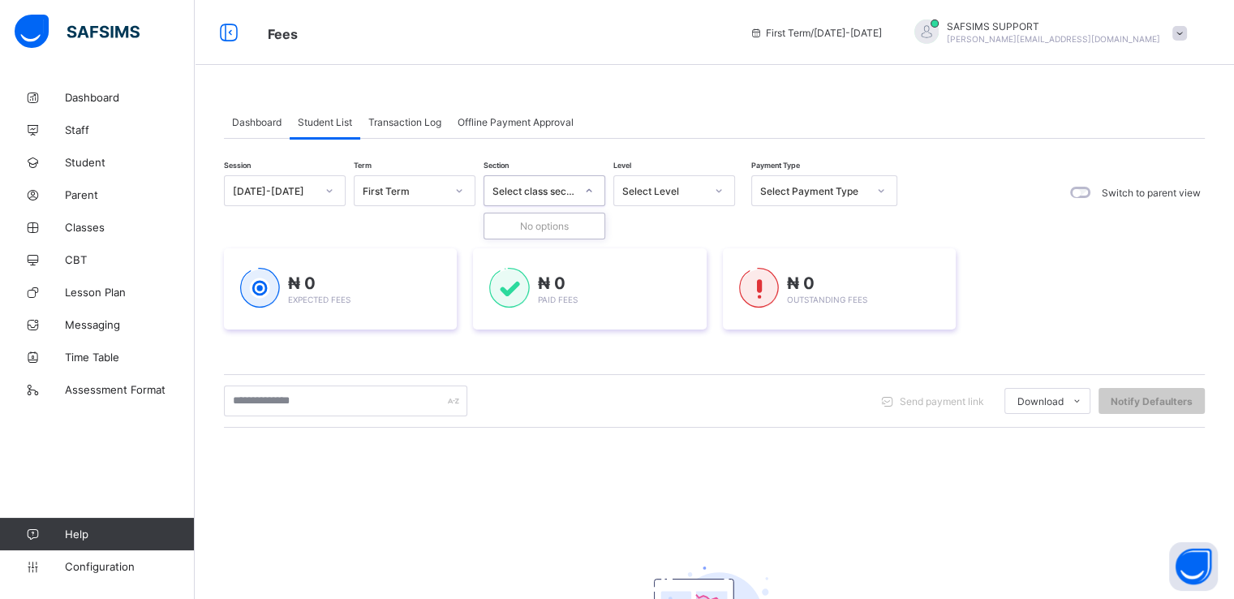
click at [558, 188] on div "Select class section" at bounding box center [534, 191] width 83 height 12
click at [88, 188] on span "Parent" at bounding box center [130, 194] width 130 height 13
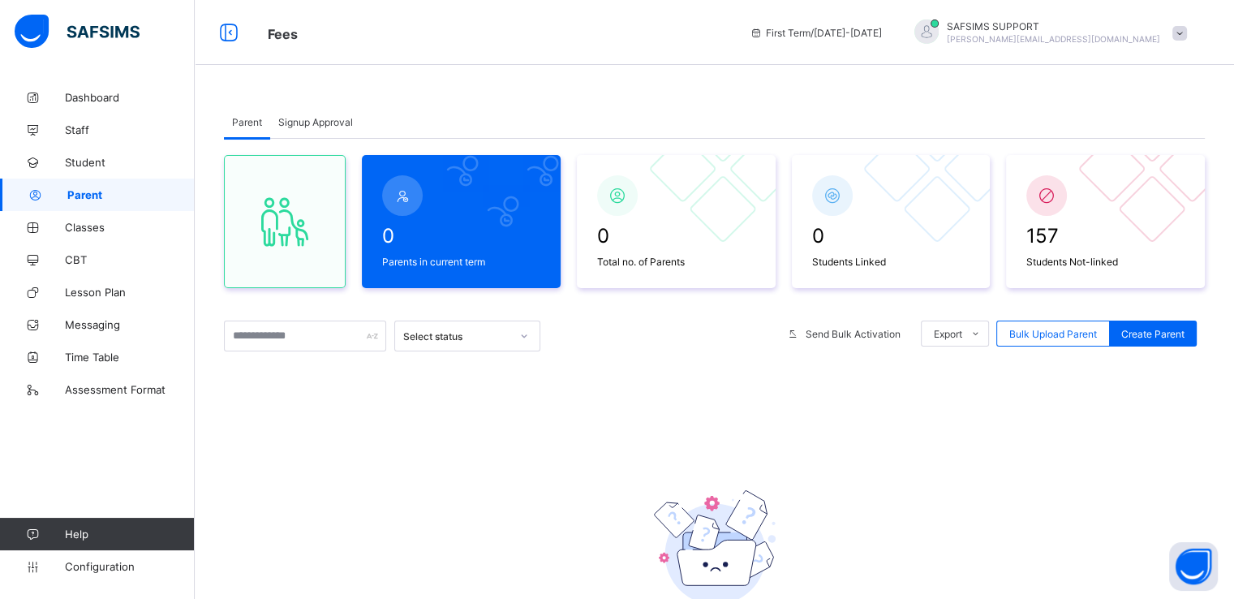
click at [1182, 34] on div "SAFSIMS SUPPORT [PERSON_NAME][EMAIL_ADDRESS][DOMAIN_NAME]" at bounding box center [1046, 32] width 297 height 27
click at [1115, 189] on span "Logout" at bounding box center [1134, 192] width 107 height 19
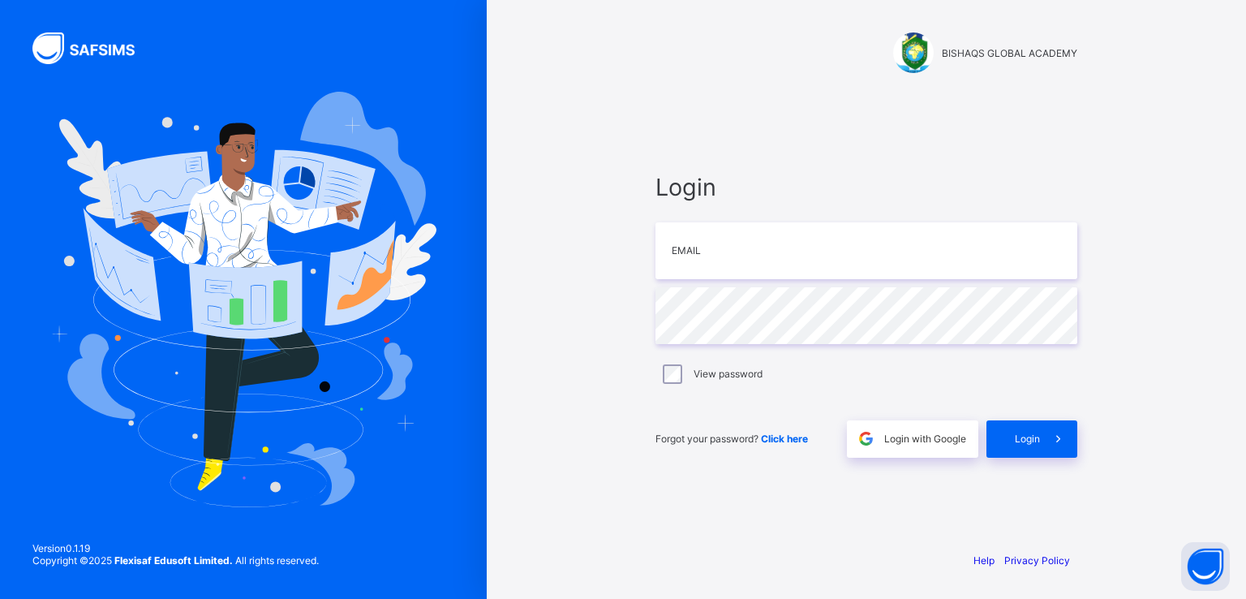
click at [896, 419] on div "Forgot your password? Click here Login with Google Login" at bounding box center [867, 431] width 422 height 54
click at [897, 441] on span "Login with Google" at bounding box center [926, 439] width 82 height 12
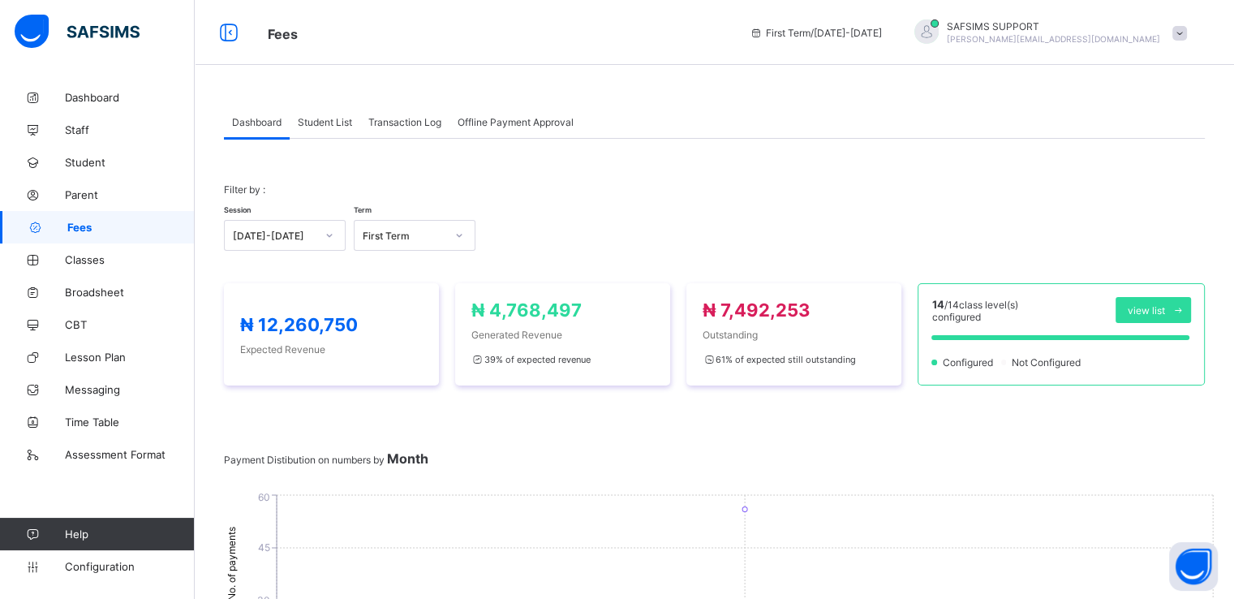
click at [341, 134] on div "Student List" at bounding box center [325, 121] width 71 height 32
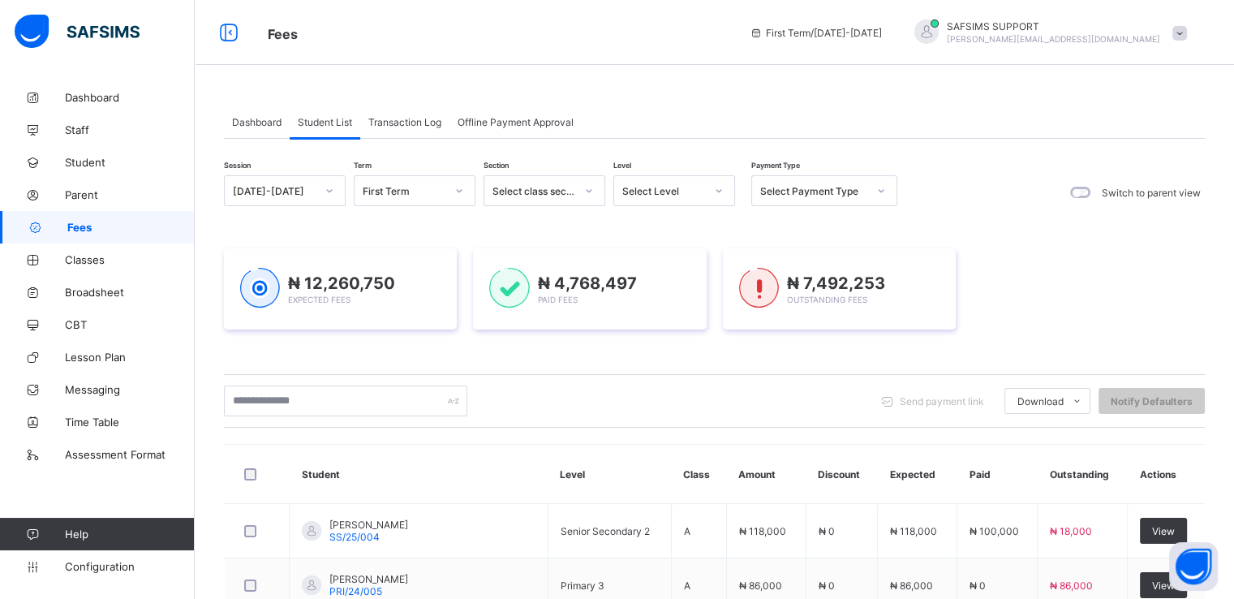
click at [411, 122] on span "Transaction Log" at bounding box center [404, 122] width 73 height 12
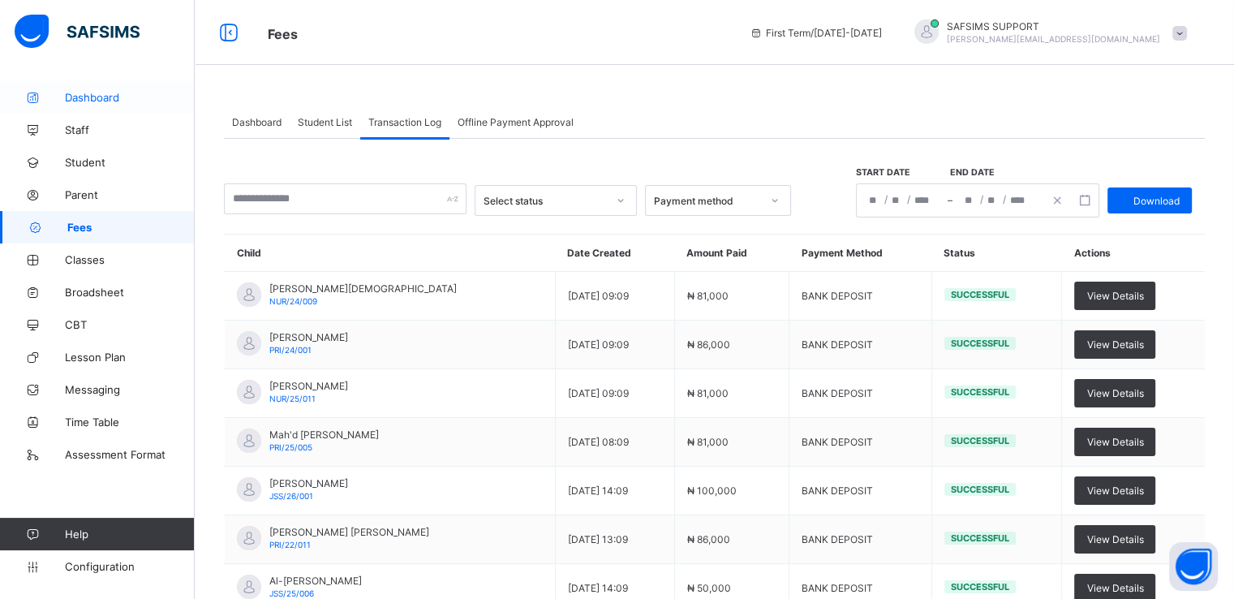
click at [93, 98] on span "Dashboard" at bounding box center [130, 97] width 130 height 13
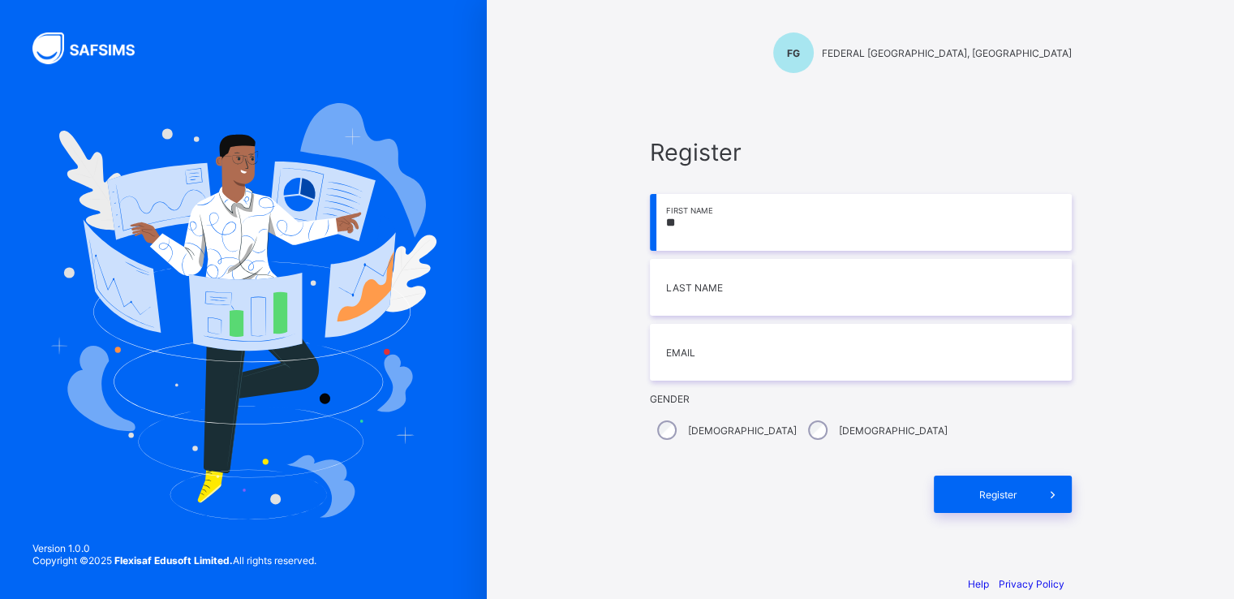
type input "*"
type input "*******"
click at [695, 286] on input at bounding box center [861, 287] width 422 height 57
type input "*******"
click at [698, 349] on input "email" at bounding box center [861, 352] width 422 height 57
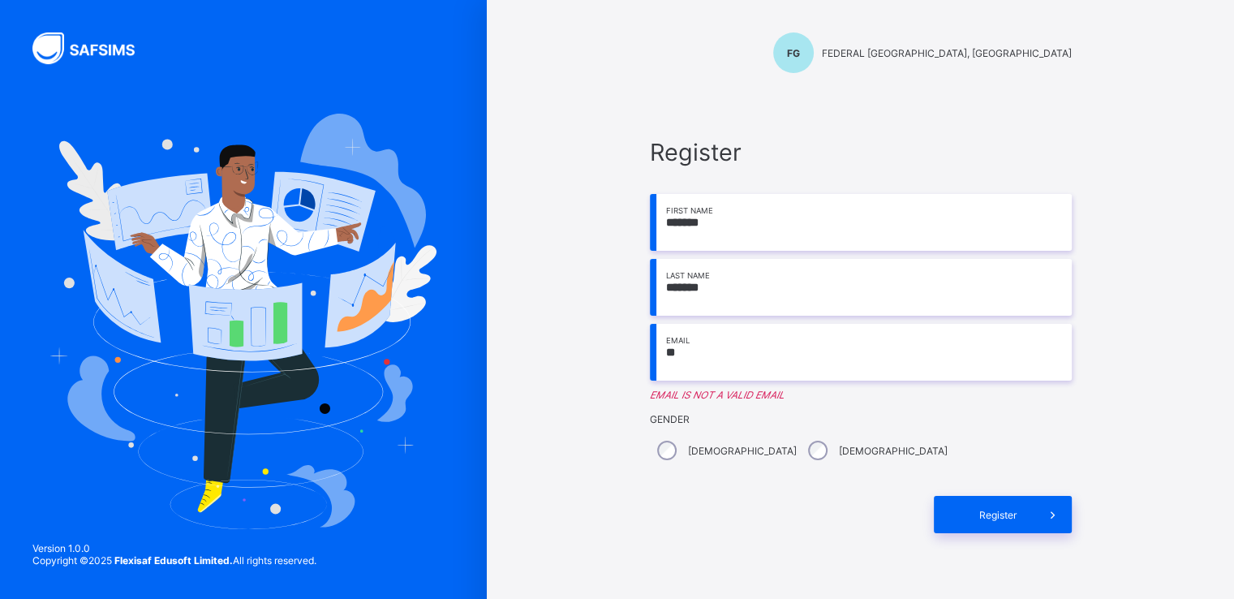
type input "**********"
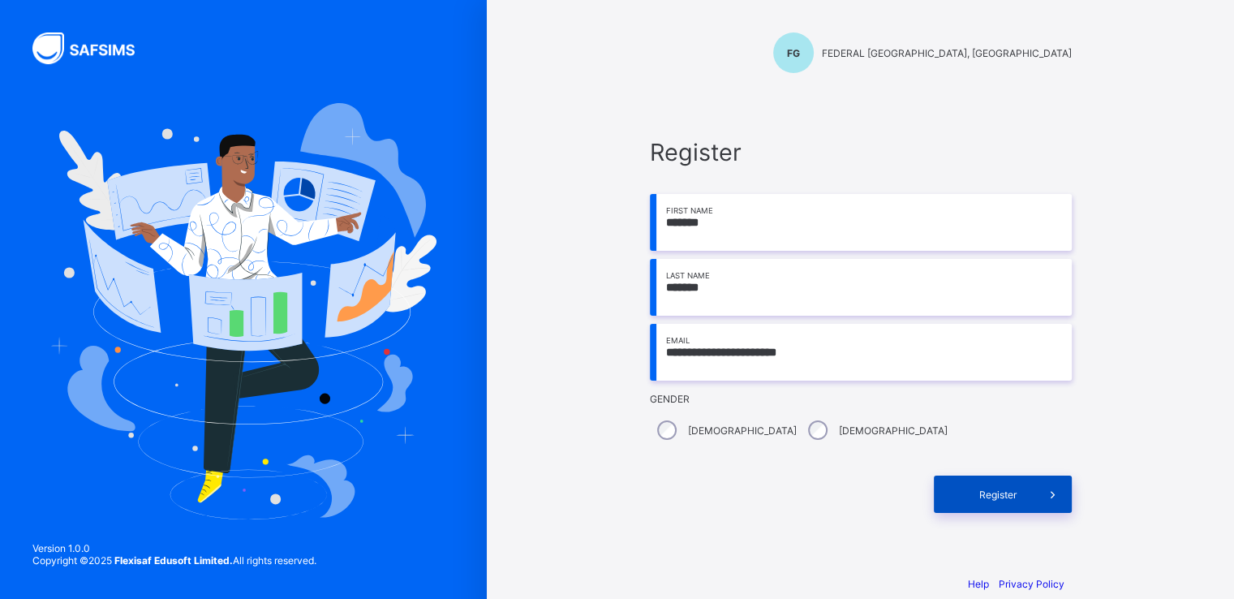
click at [1007, 494] on span "Register" at bounding box center [998, 495] width 72 height 12
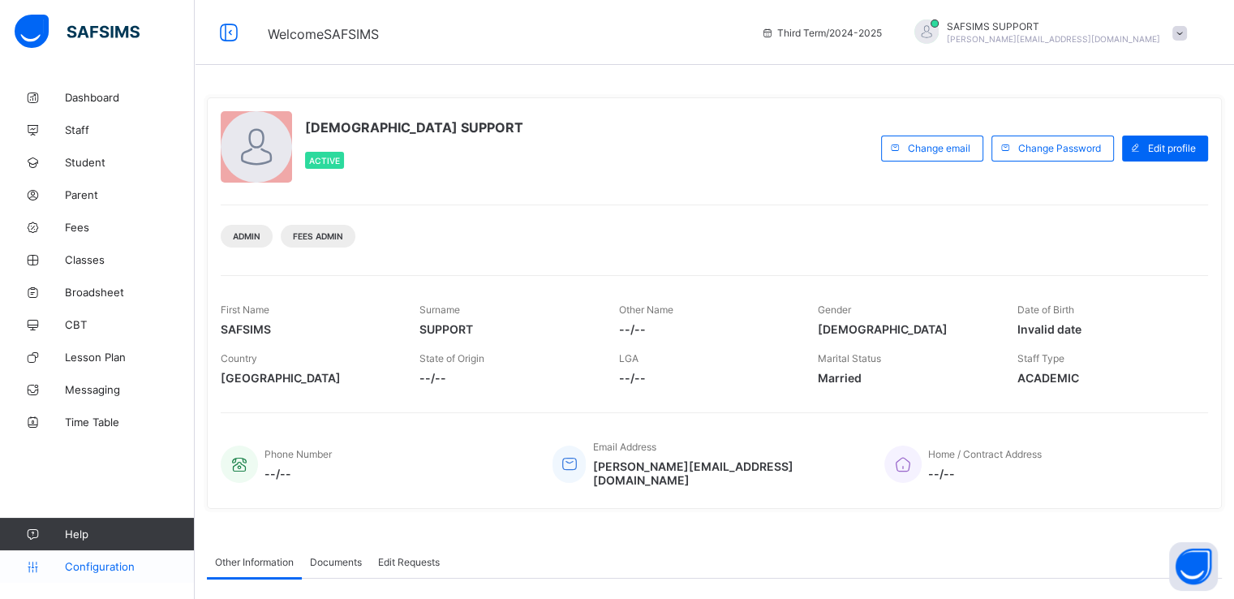
click at [85, 564] on span "Configuration" at bounding box center [129, 566] width 129 height 13
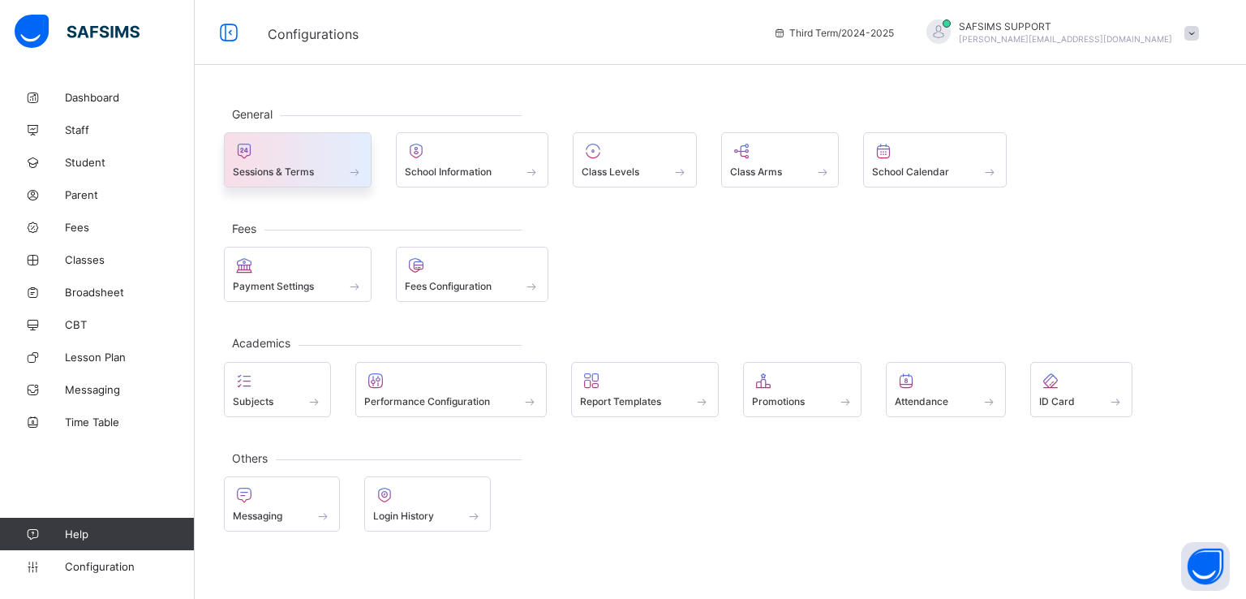
click at [283, 173] on span "Sessions & Terms" at bounding box center [273, 172] width 81 height 12
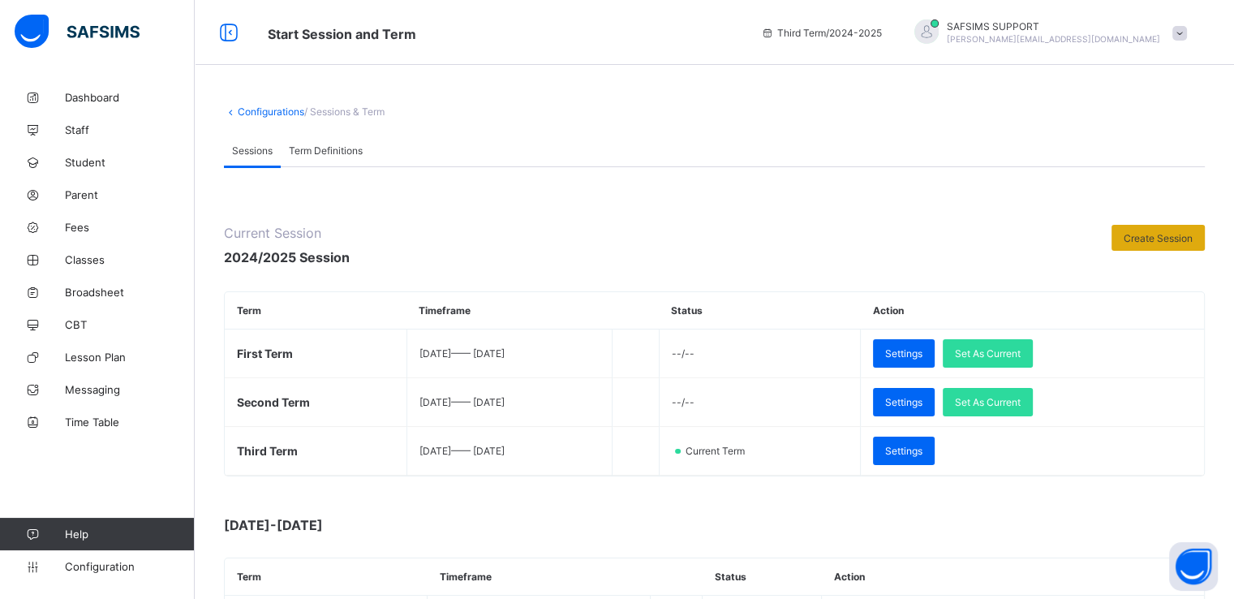
click at [1177, 235] on span "Create Session" at bounding box center [1158, 238] width 69 height 12
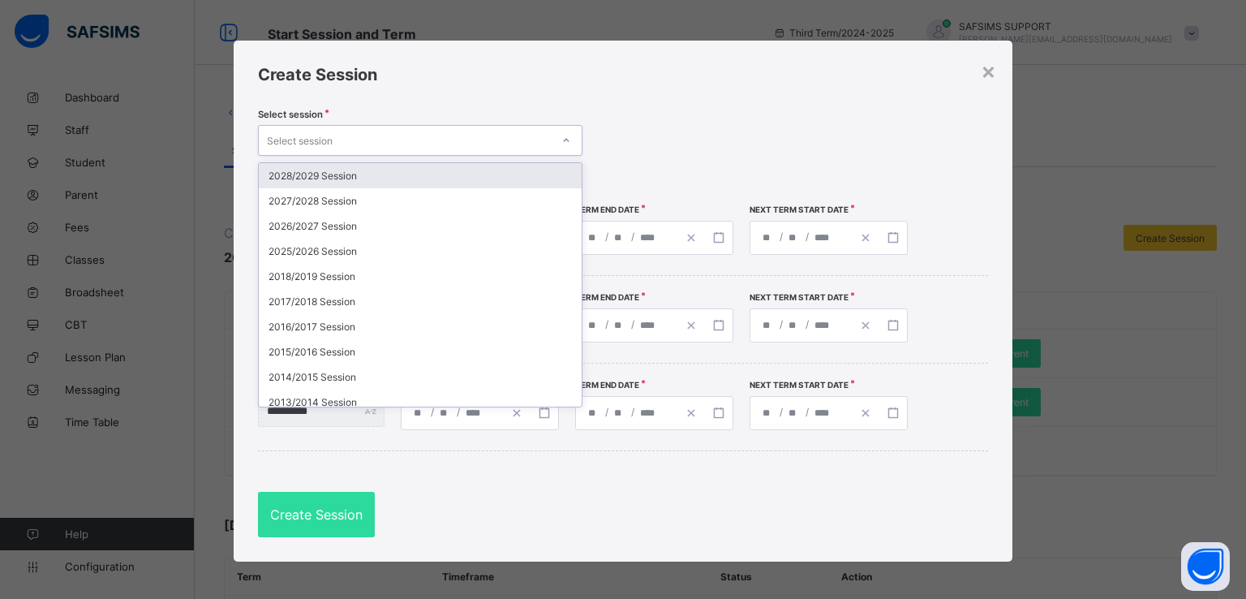
click at [536, 142] on div "Select session" at bounding box center [405, 140] width 292 height 23
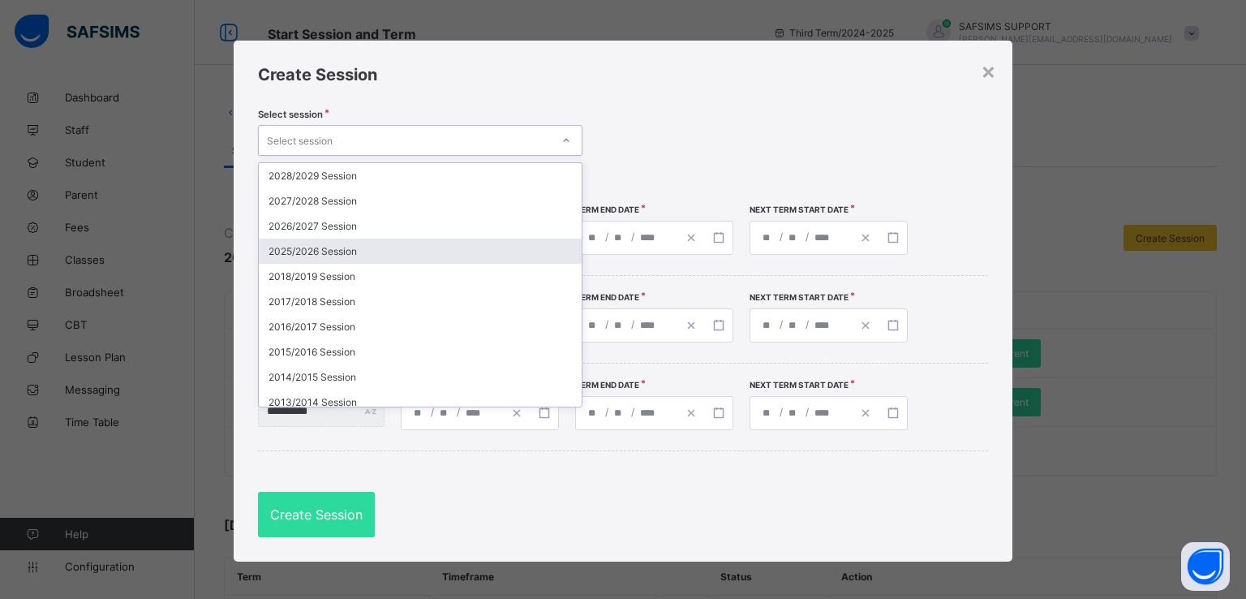
click at [398, 248] on div "2025/2026 Session" at bounding box center [420, 251] width 323 height 25
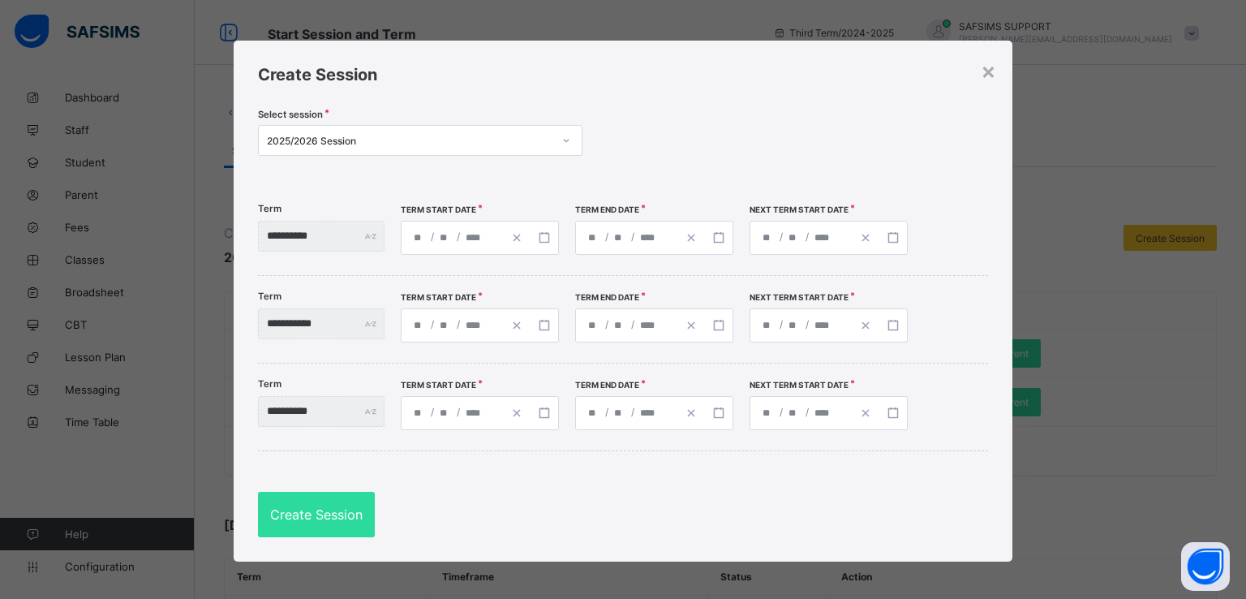
click at [503, 239] on div "/ /" at bounding box center [452, 238] width 101 height 32
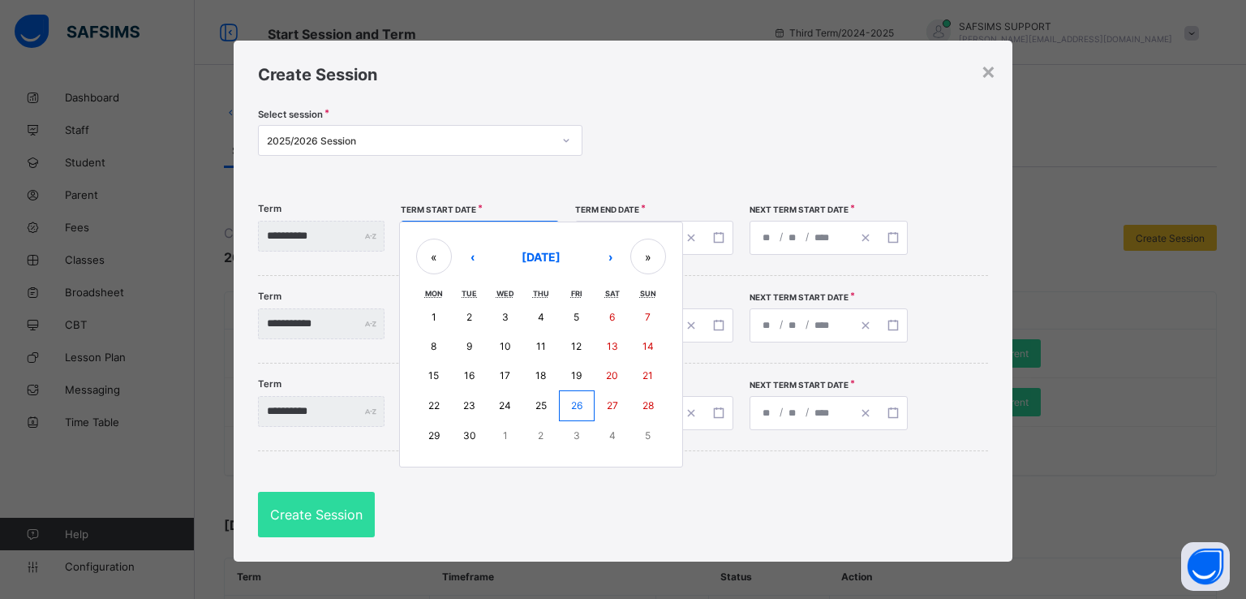
click at [653, 374] on abbr "21" at bounding box center [648, 375] width 11 height 12
type input "**********"
type input "*"
type input "**"
type input "****"
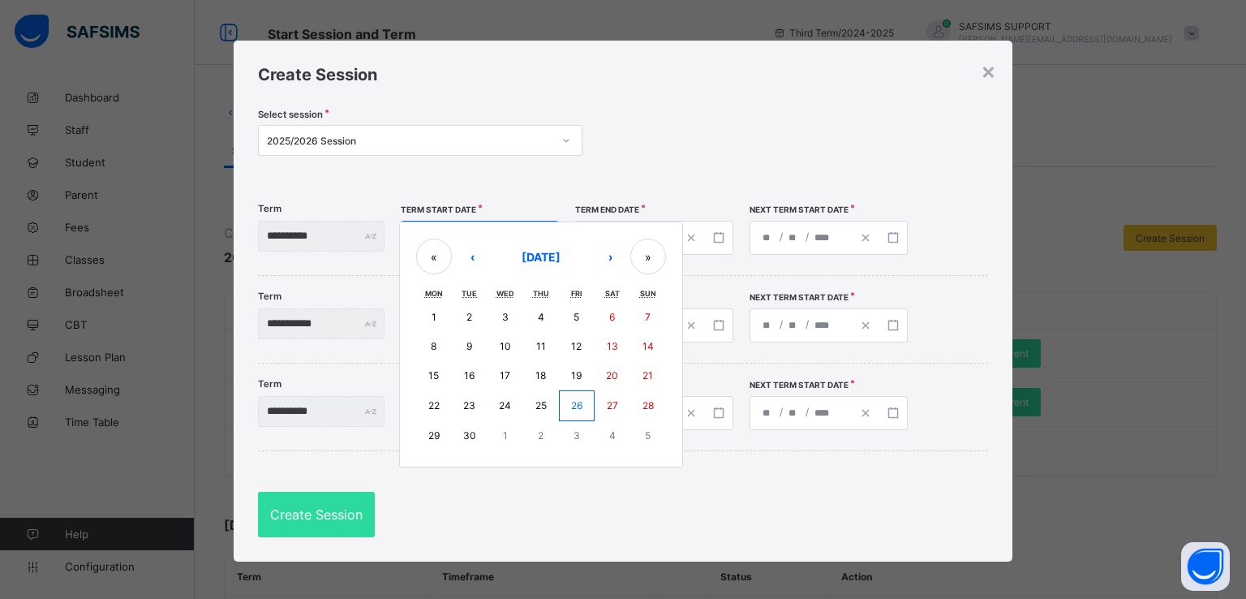
type input "**********"
type input "**"
type input "****"
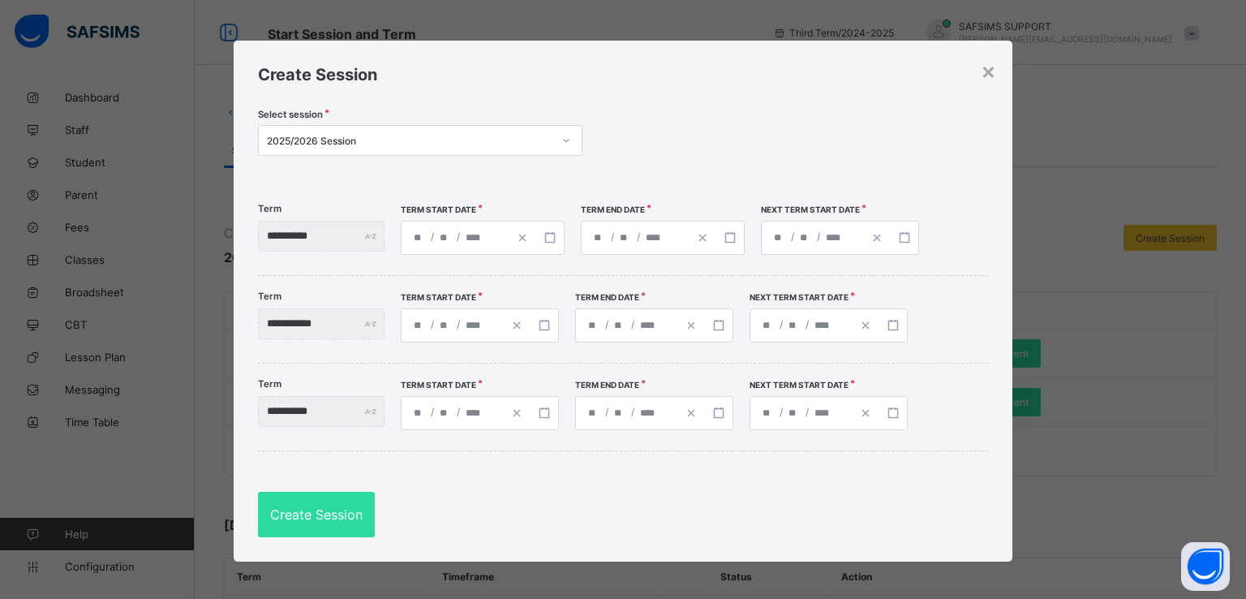
click at [689, 242] on div "**********" at bounding box center [635, 238] width 107 height 32
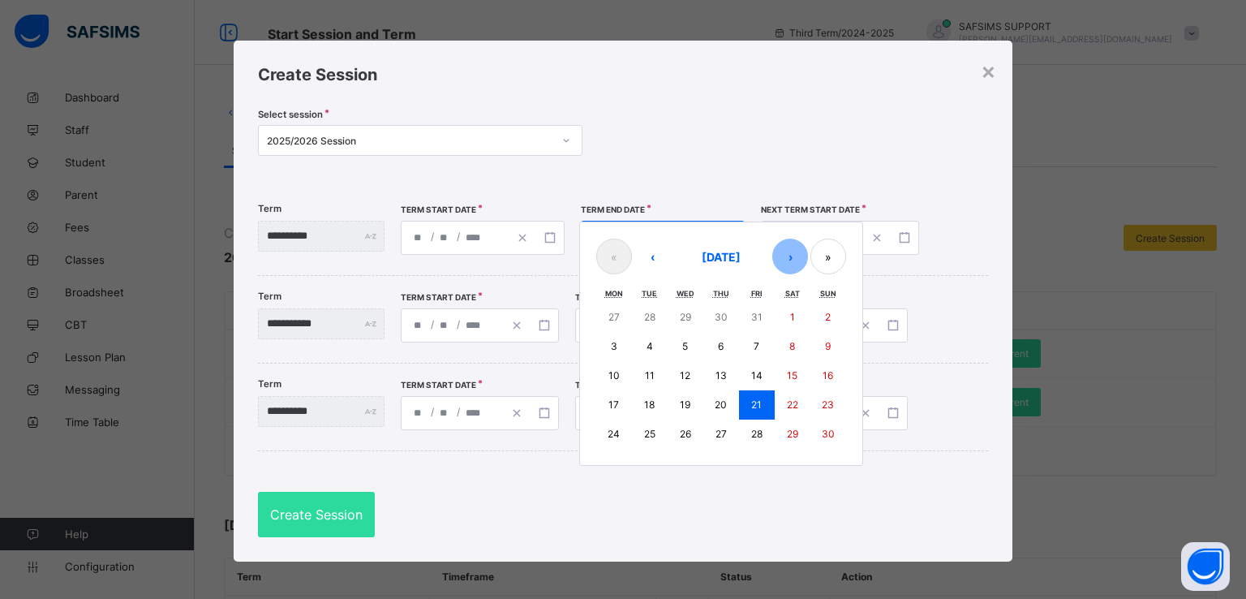
click at [794, 255] on button "›" at bounding box center [791, 257] width 36 height 36
click at [762, 344] on abbr "12" at bounding box center [756, 346] width 11 height 12
type input "**********"
type input "**"
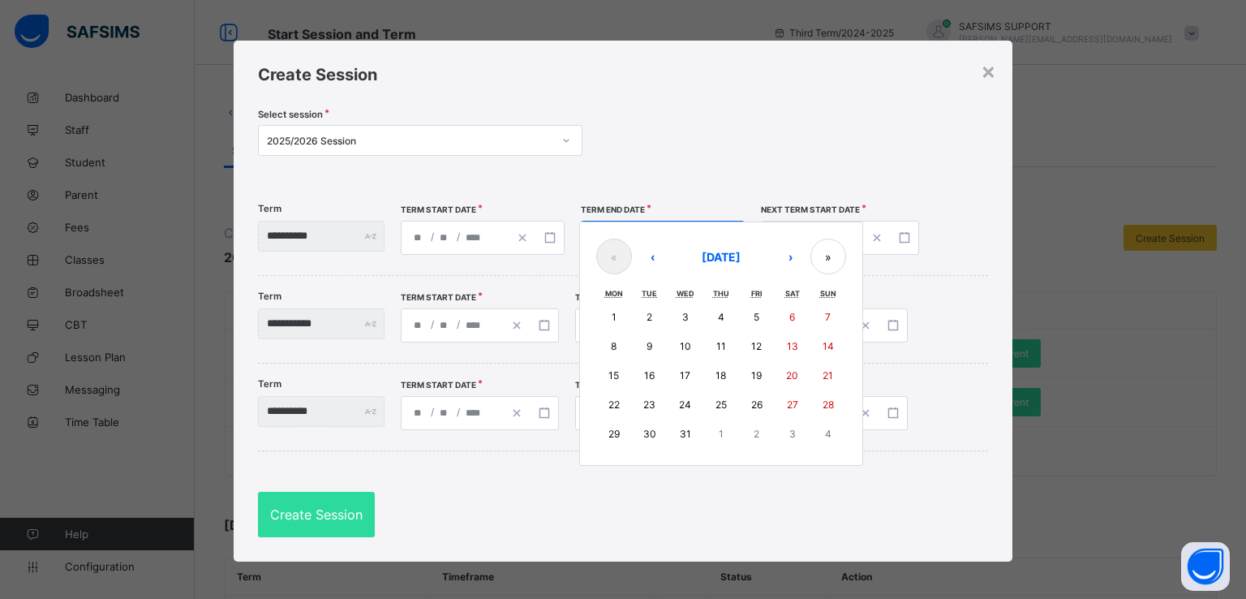
type input "**********"
type input "**"
type input "****"
type input "**********"
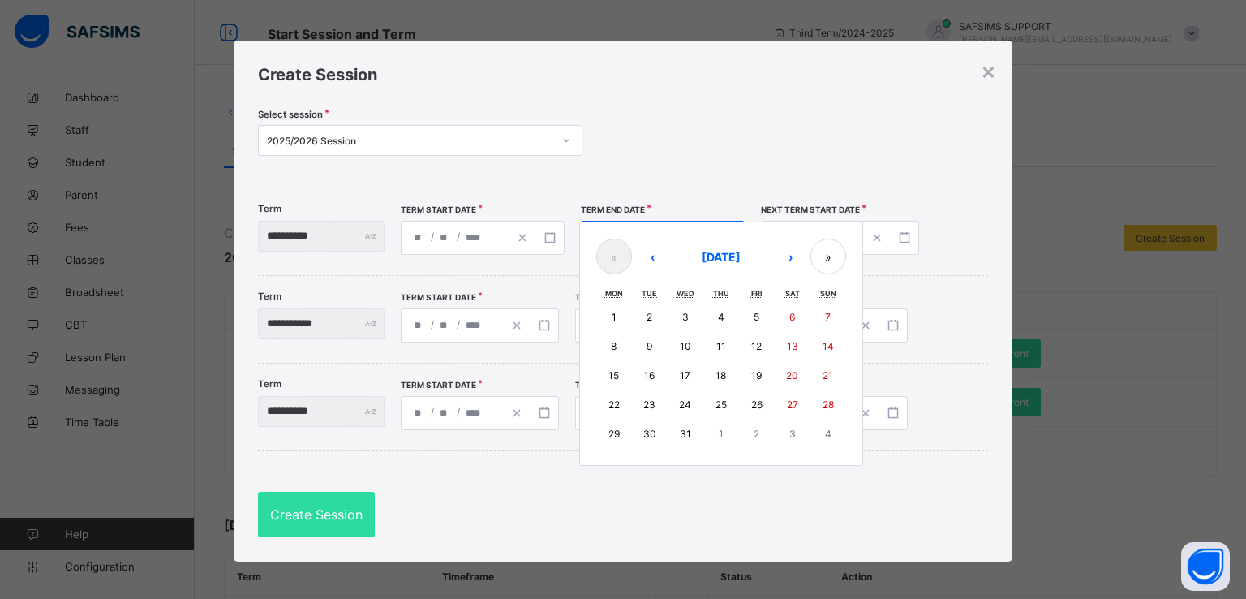
type input "**"
type input "****"
type input "**********"
type input "*"
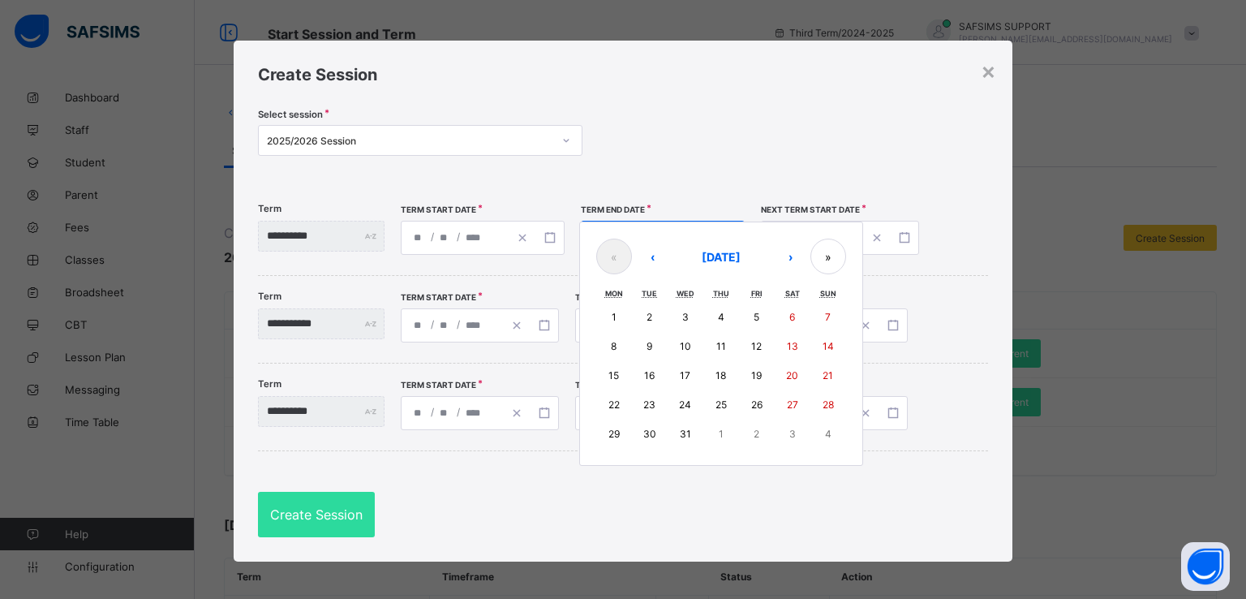
type input "**"
type input "****"
type input "**********"
type input "*"
type input "**"
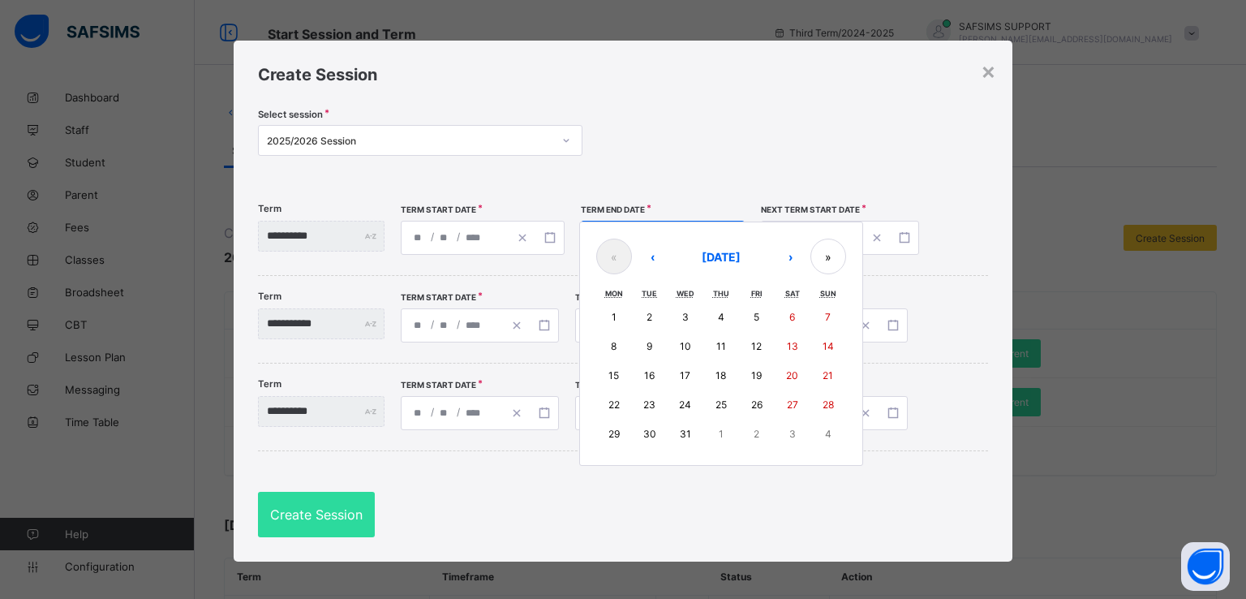
type input "****"
type input "**********"
type input "*"
type input "**"
type input "****"
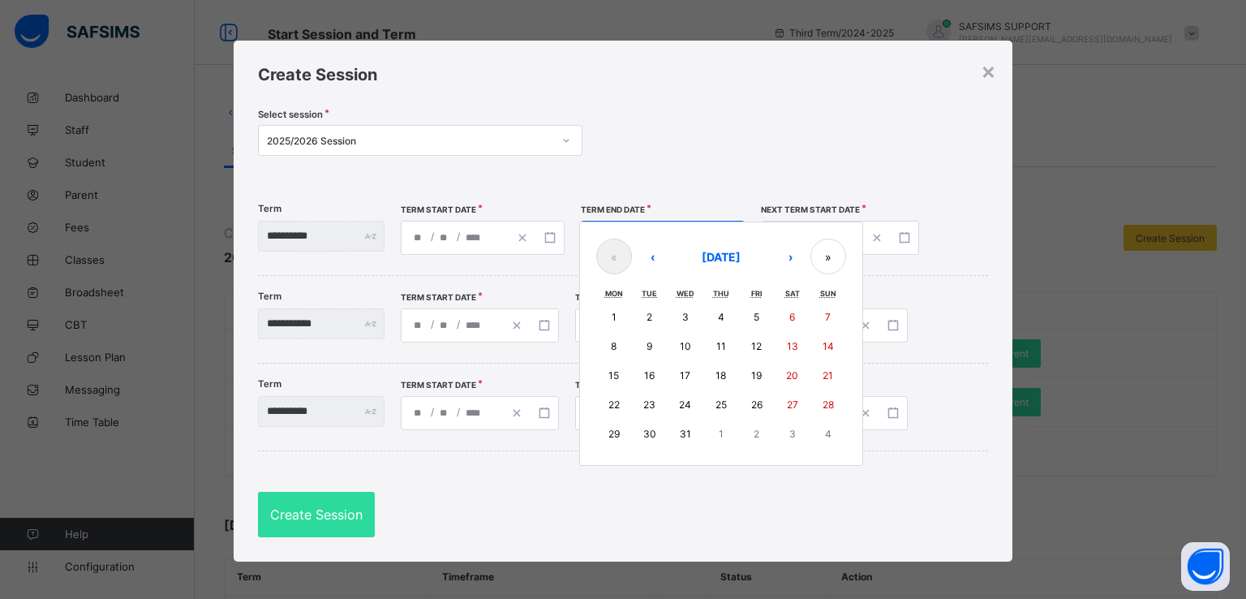
type input "**********"
type input "*"
type input "**"
type input "****"
type input "**********"
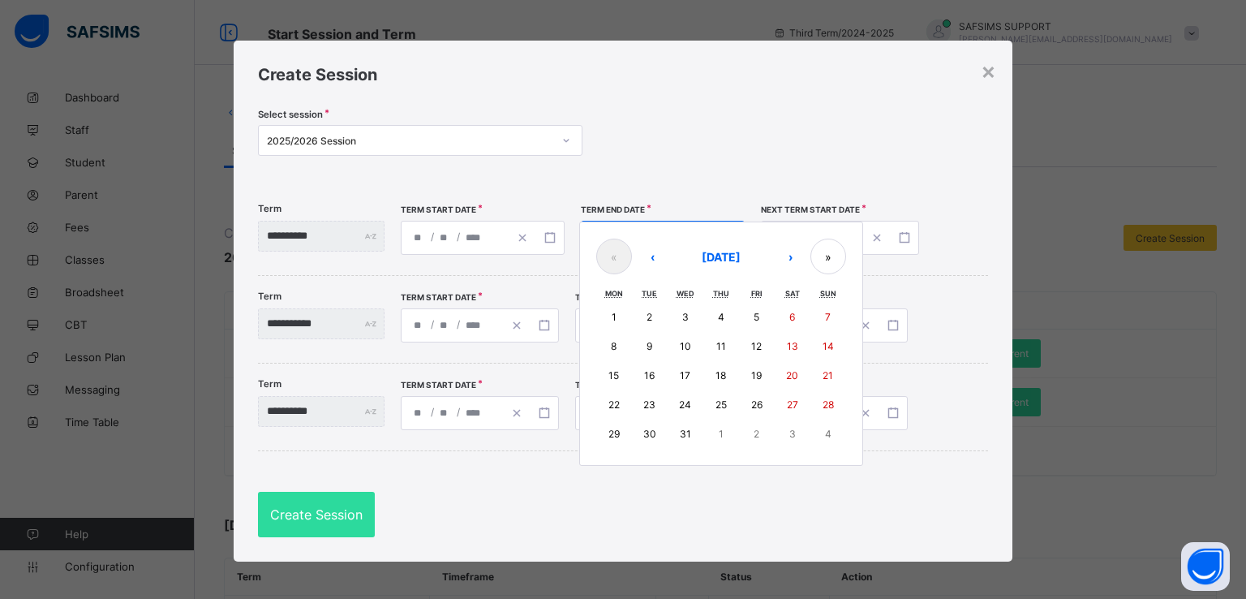
type input "*"
type input "**"
type input "****"
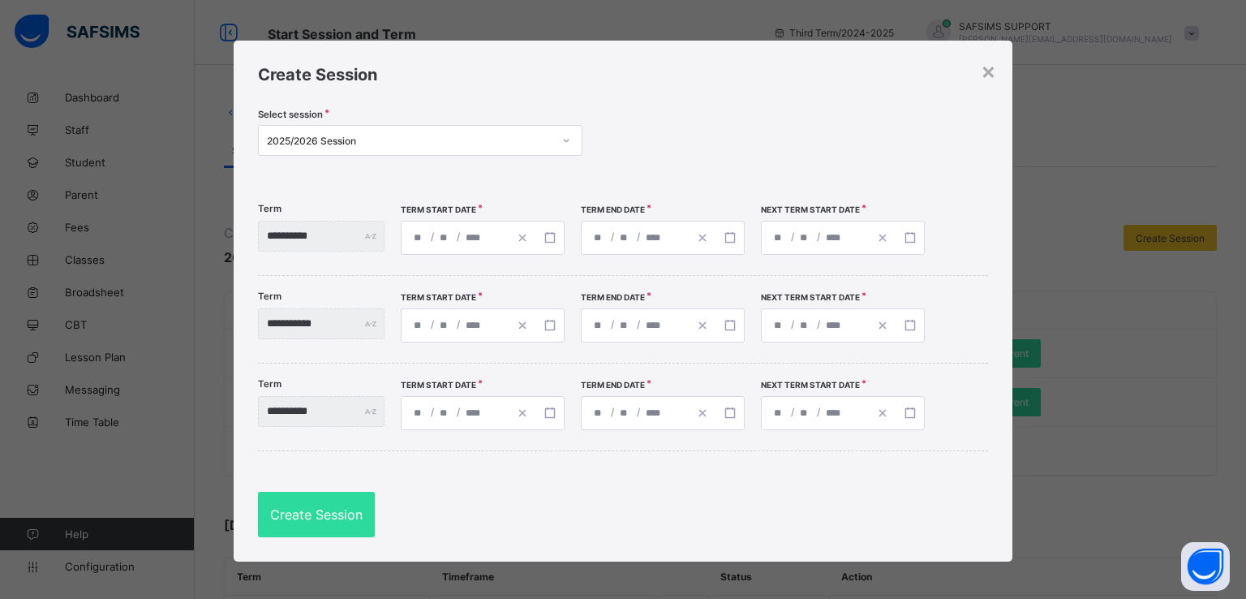
click at [832, 222] on div "**********" at bounding box center [815, 238] width 107 height 32
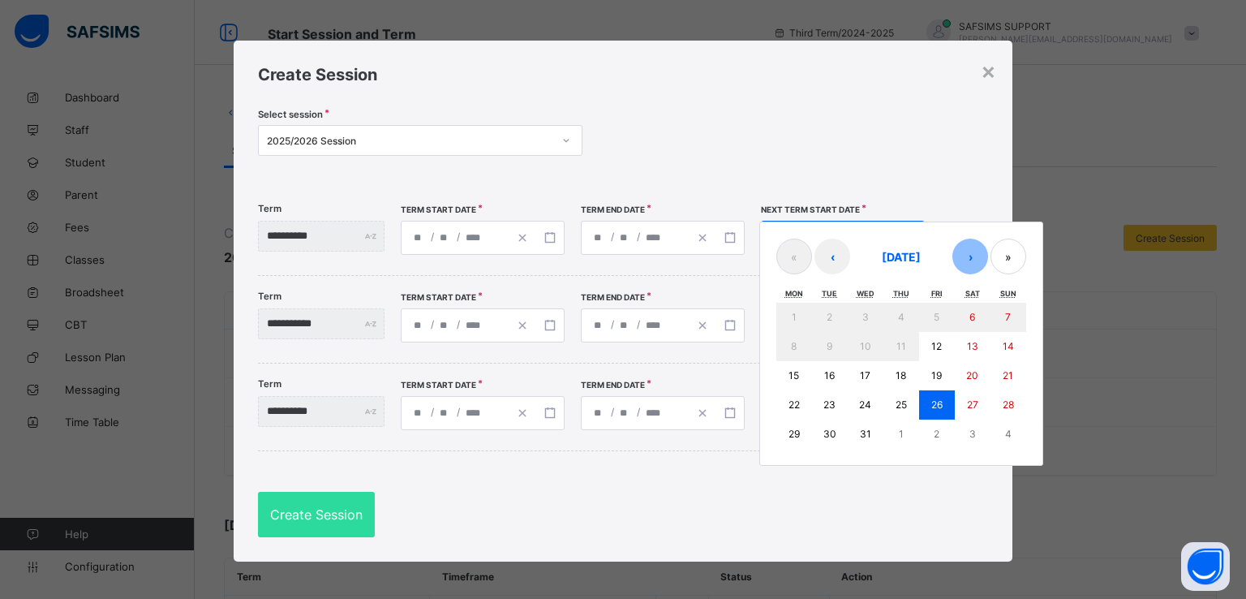
click at [988, 257] on button "›" at bounding box center [971, 257] width 36 height 36
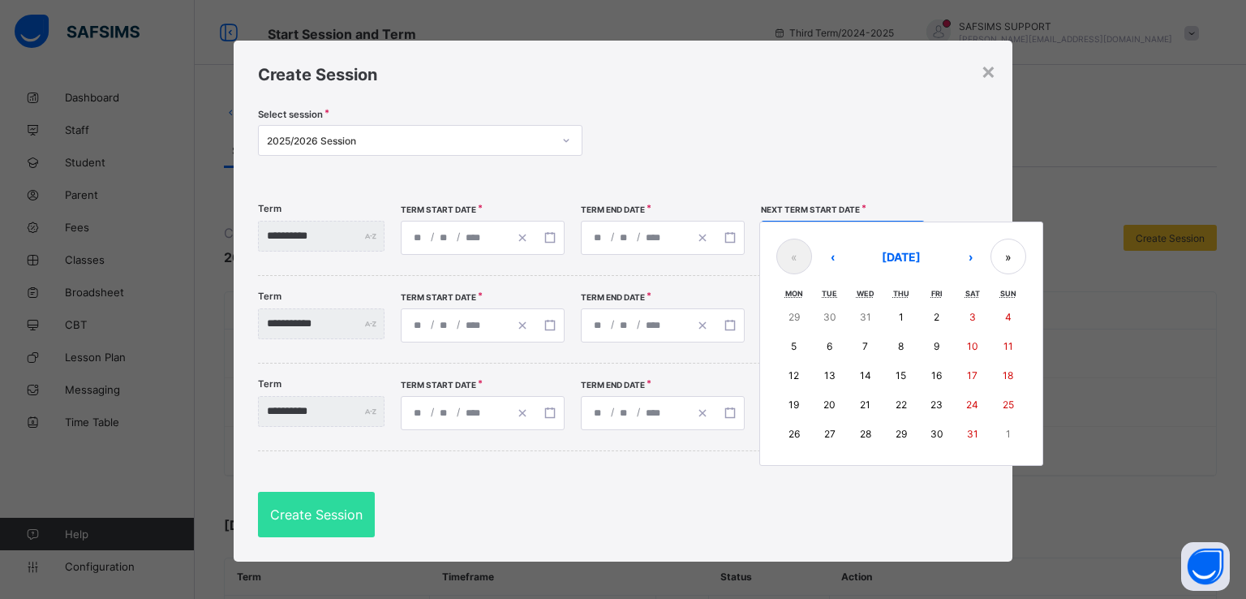
click at [1014, 350] on abbr "11" at bounding box center [1009, 346] width 10 height 12
type input "**********"
type input "*"
type input "**"
type input "****"
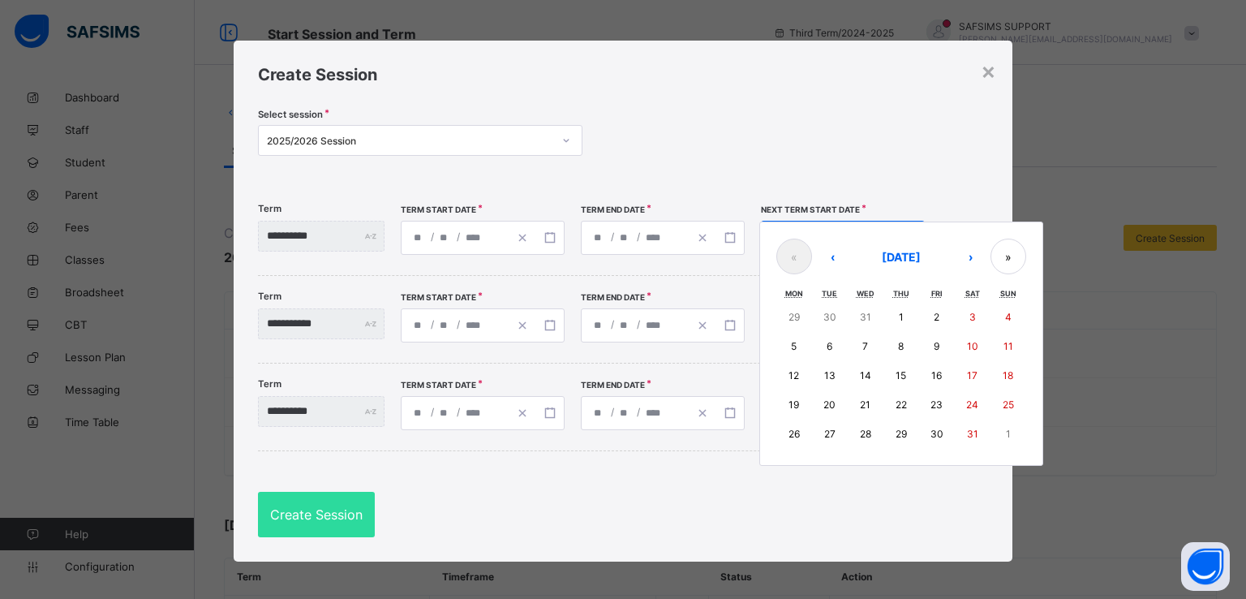
type input "**********"
type input "*"
type input "**"
type input "****"
type input "**********"
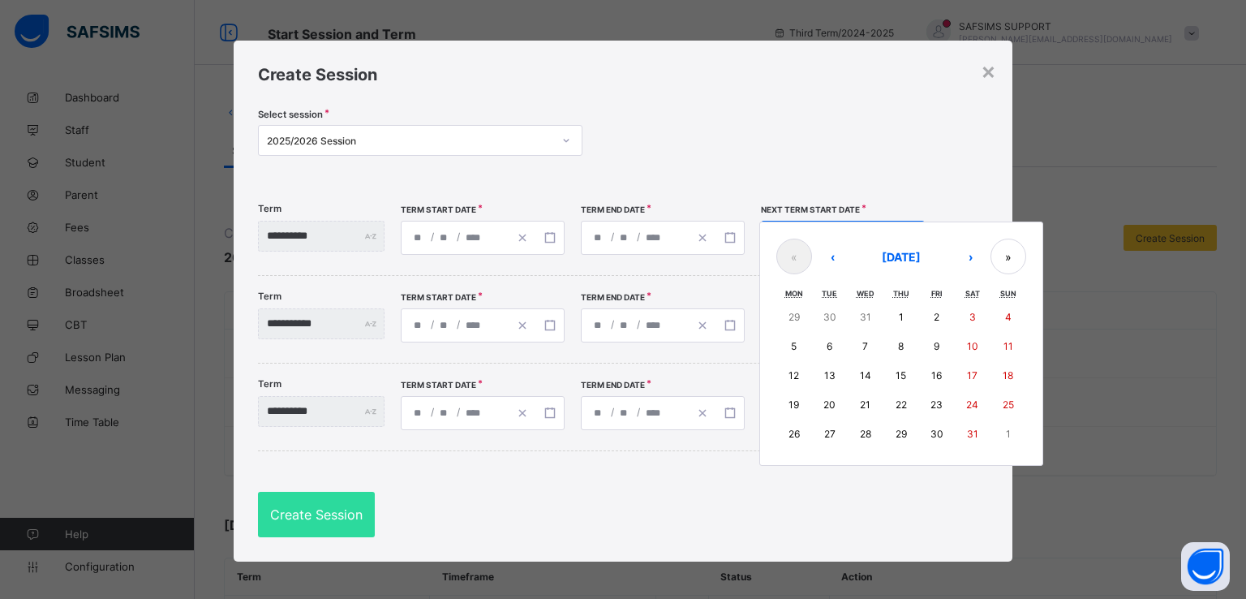
type input "*"
type input "**"
type input "**********"
type input "**"
type input "**********"
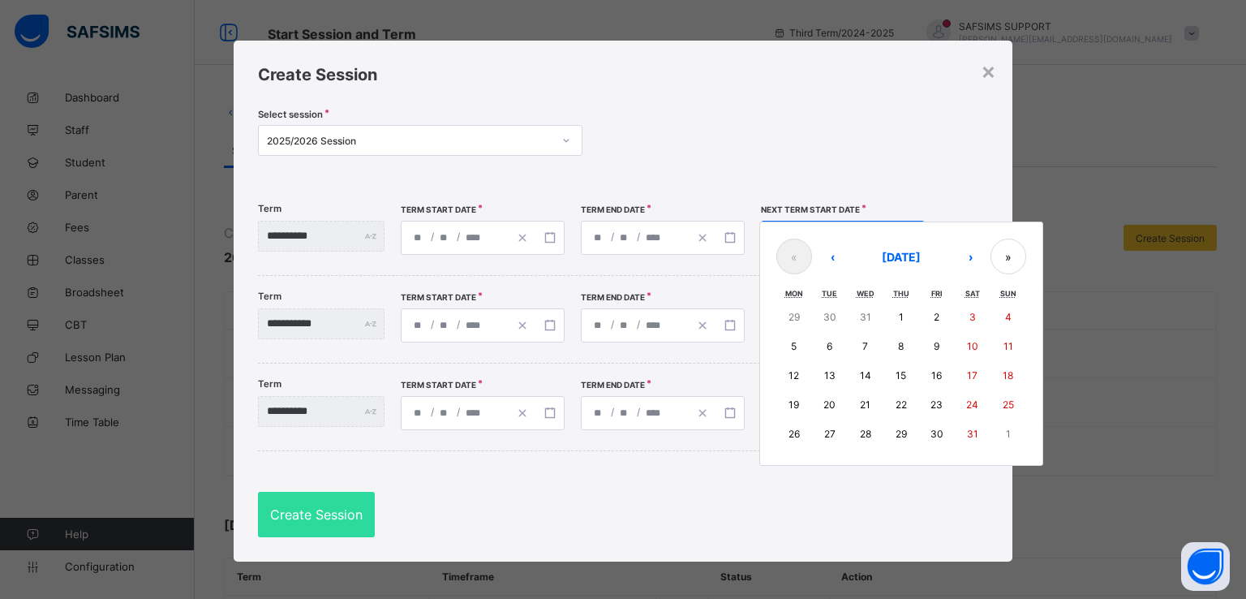
type input "**"
type input "**********"
type input "**"
type input "**********"
type input "*"
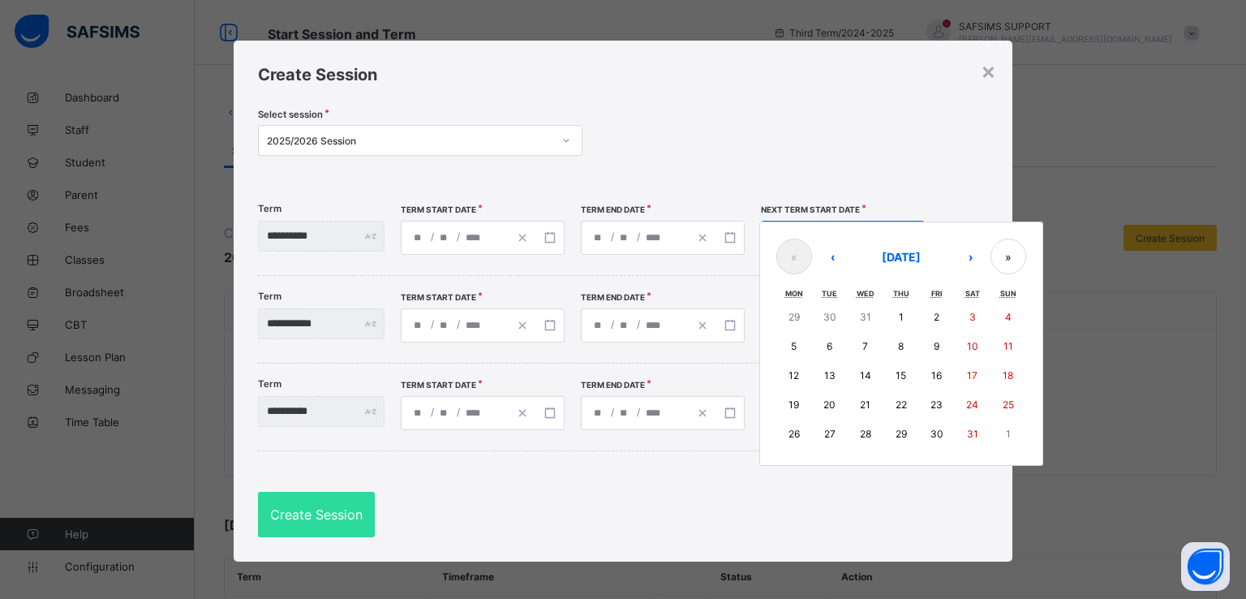
type input "*"
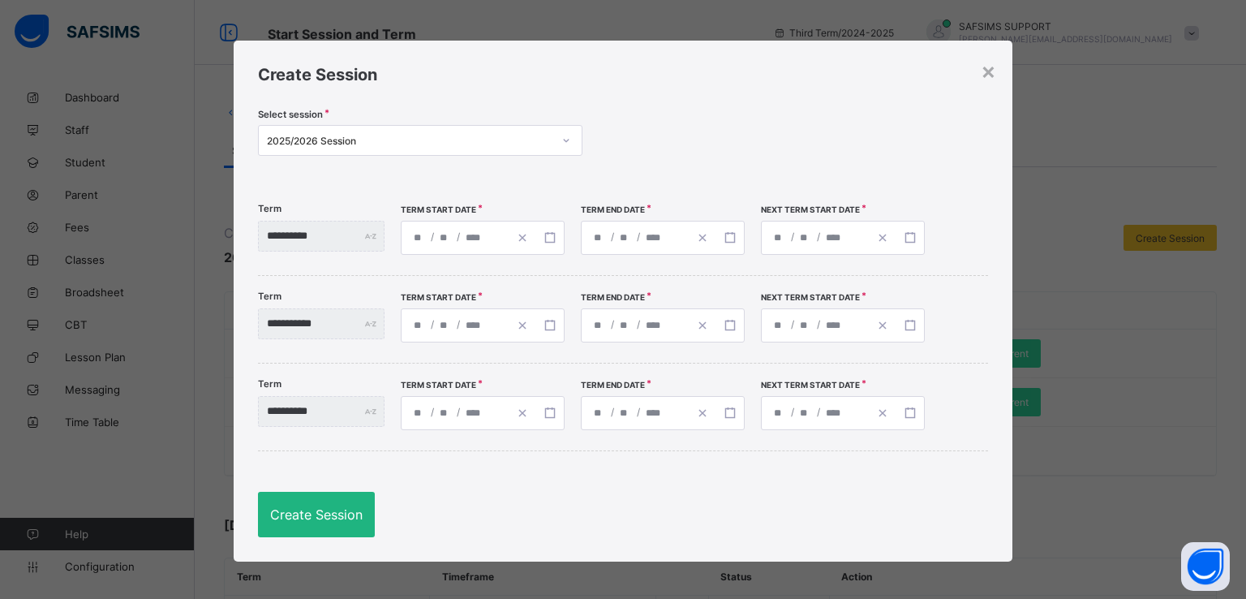
click at [305, 514] on span "Create Session" at bounding box center [316, 514] width 93 height 16
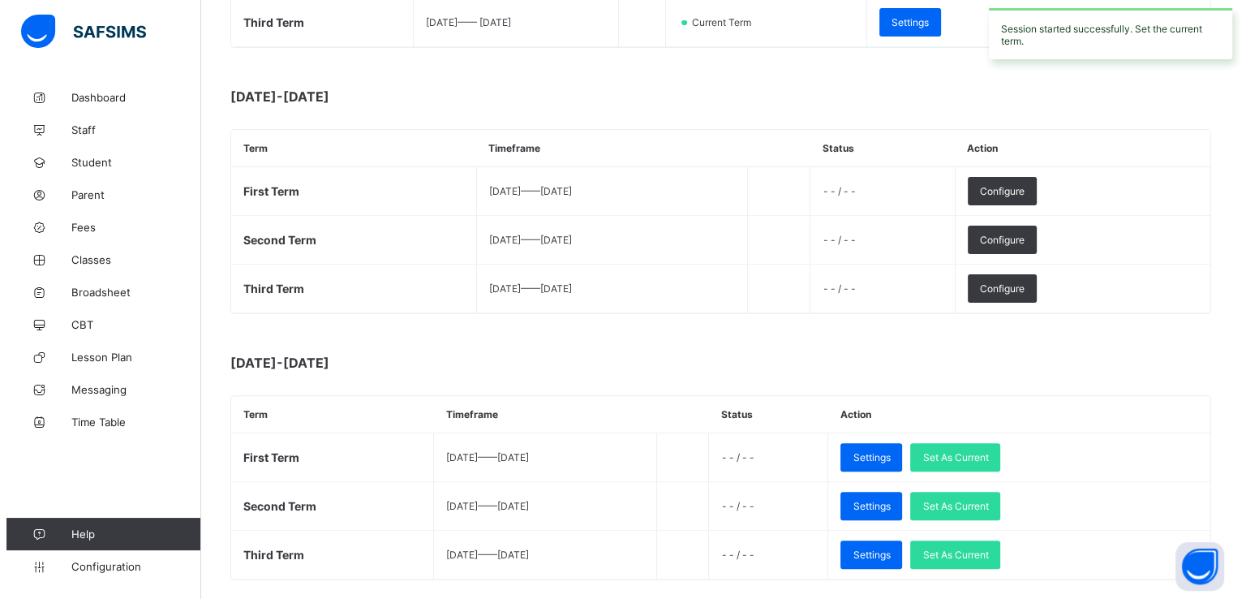
scroll to position [438, 0]
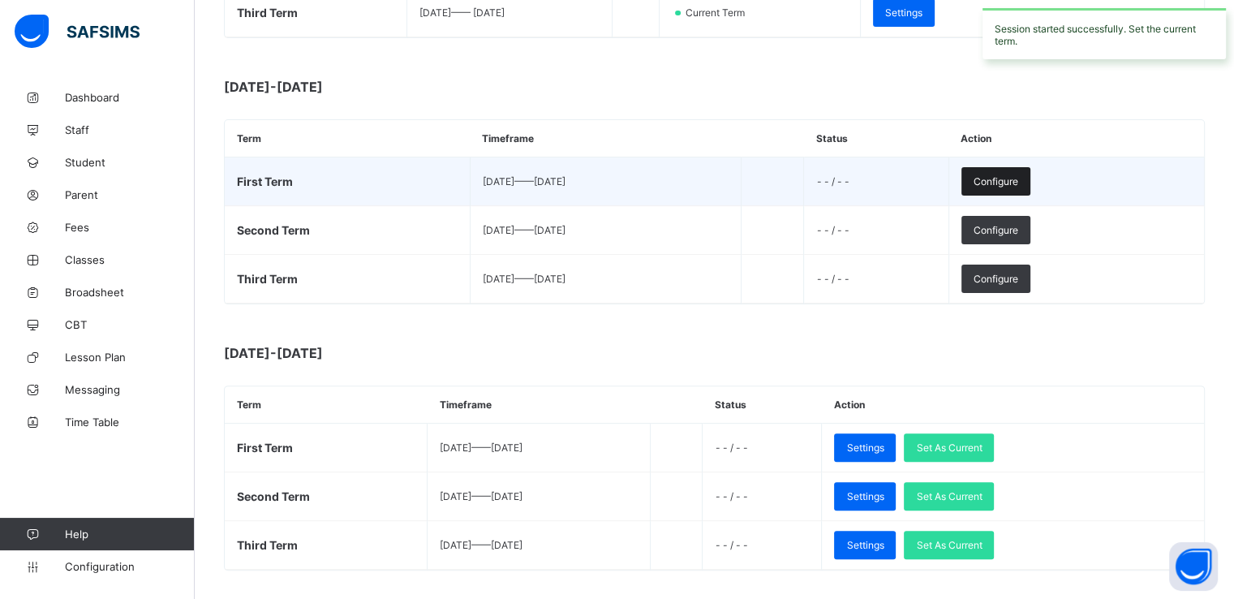
click at [1018, 176] on span "Configure" at bounding box center [996, 181] width 45 height 12
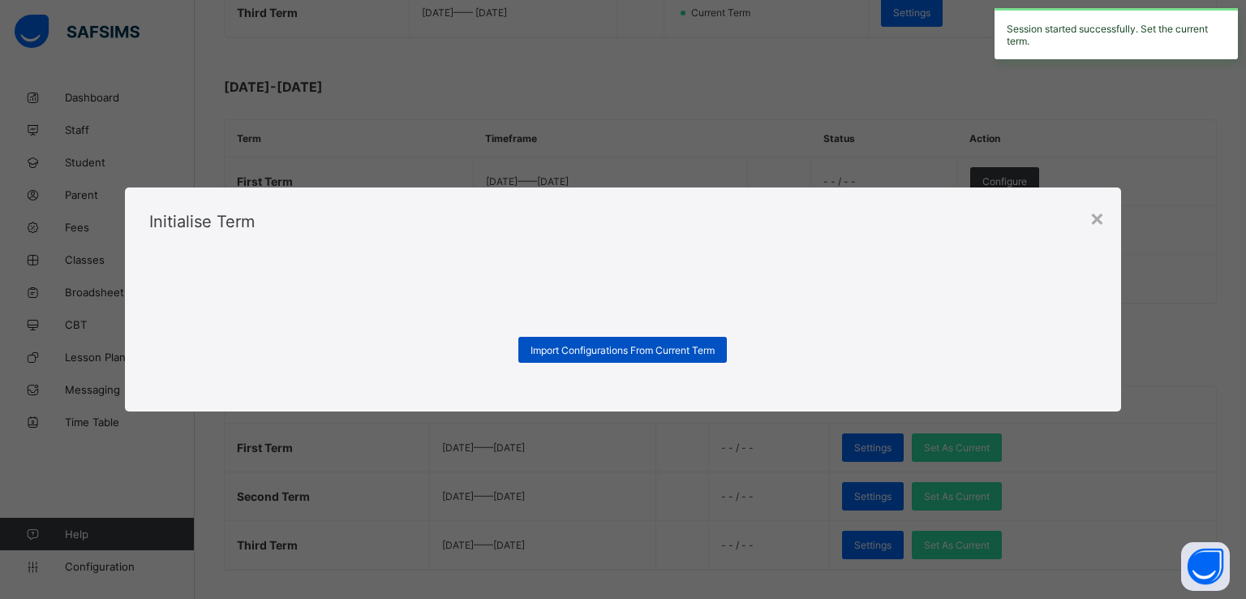
click at [595, 347] on span "Import Configurations From Current Term" at bounding box center [623, 350] width 184 height 12
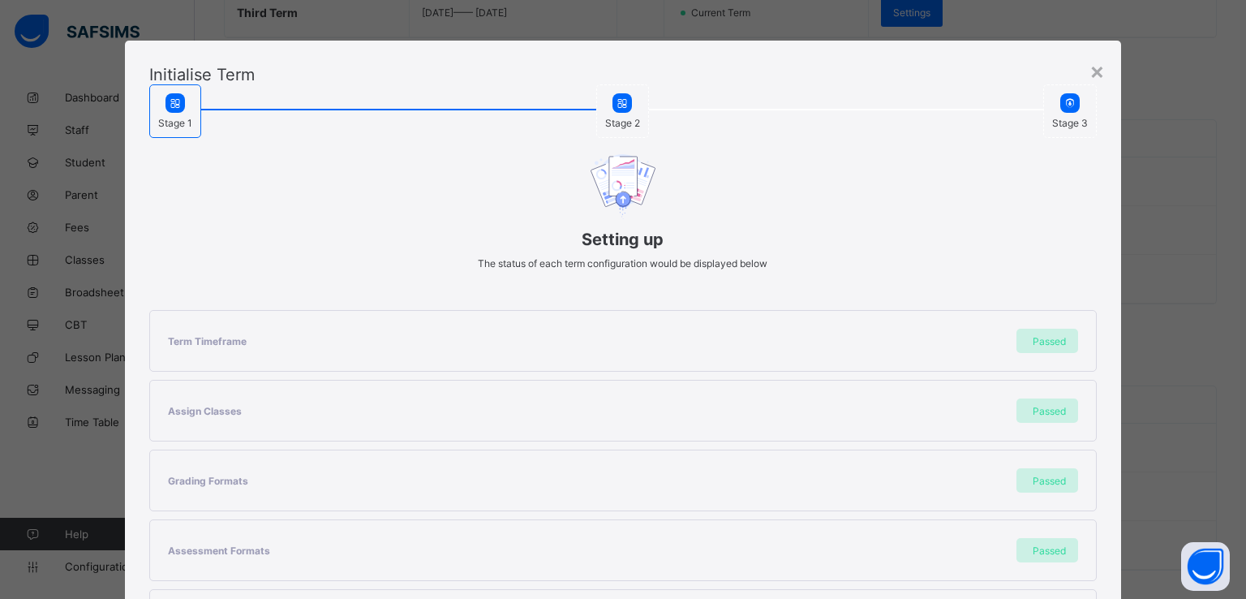
scroll to position [345, 0]
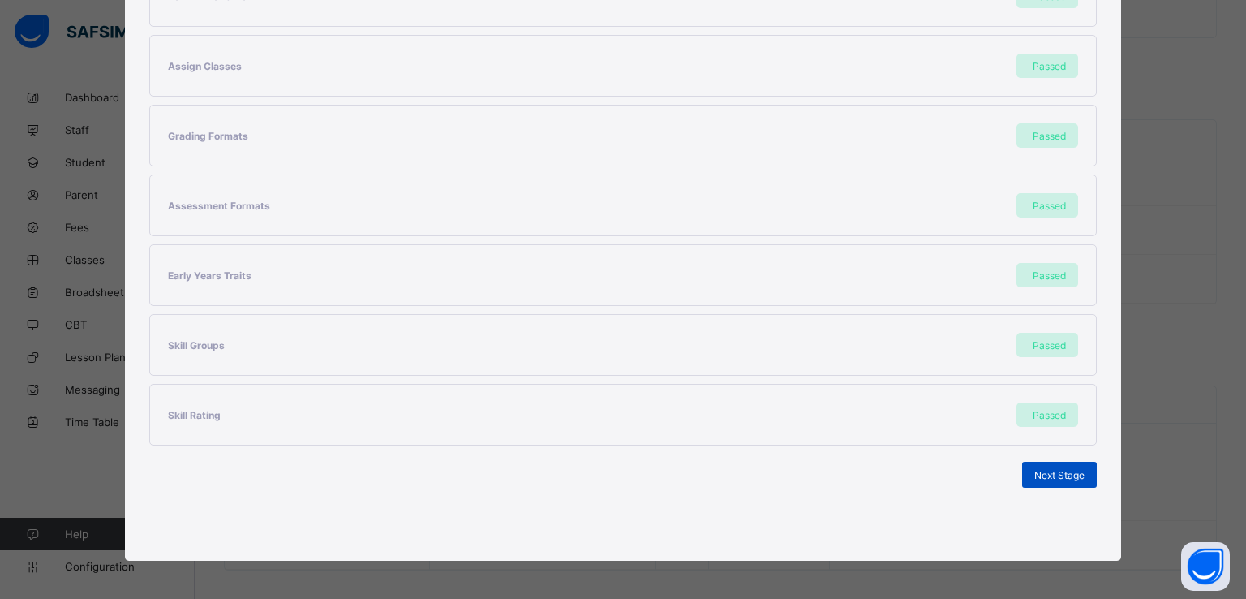
click at [1044, 475] on span "Next Stage" at bounding box center [1060, 475] width 50 height 12
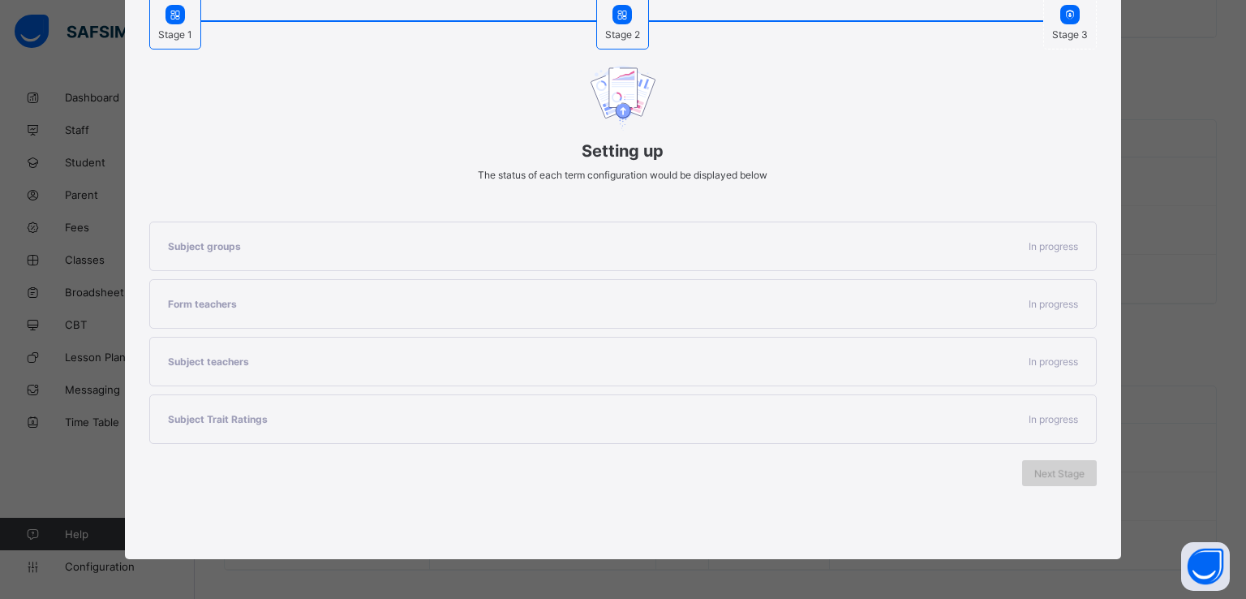
scroll to position [136, 0]
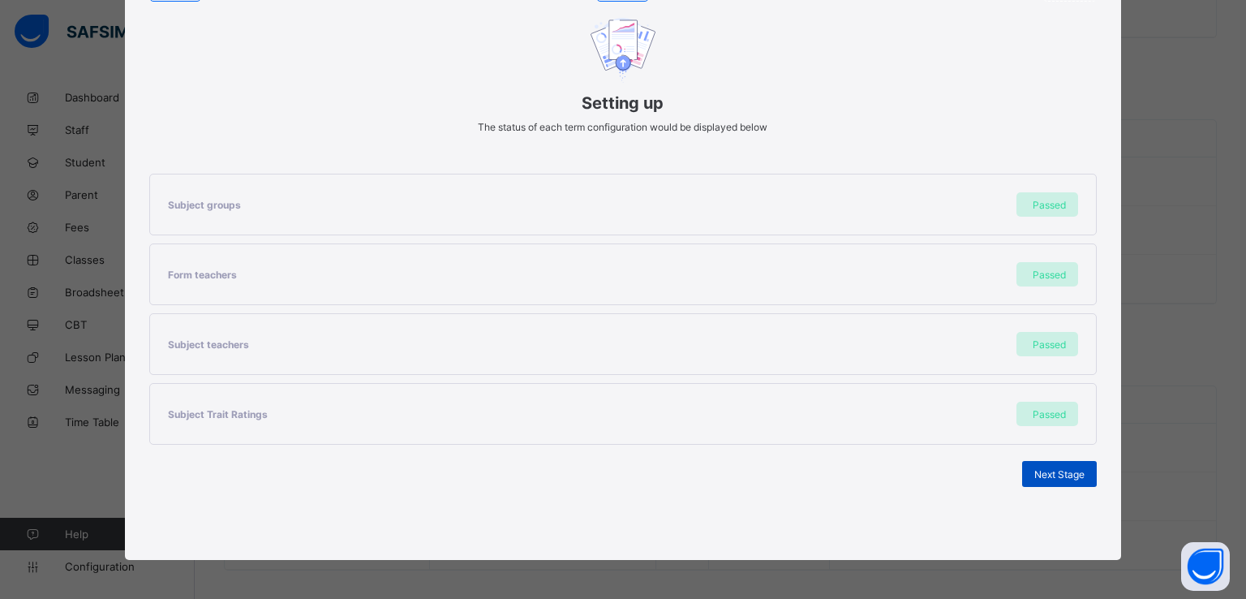
click at [1059, 476] on span "Next Stage" at bounding box center [1060, 474] width 50 height 12
click at [1019, 473] on span "Set As Current Term" at bounding box center [1039, 474] width 91 height 12
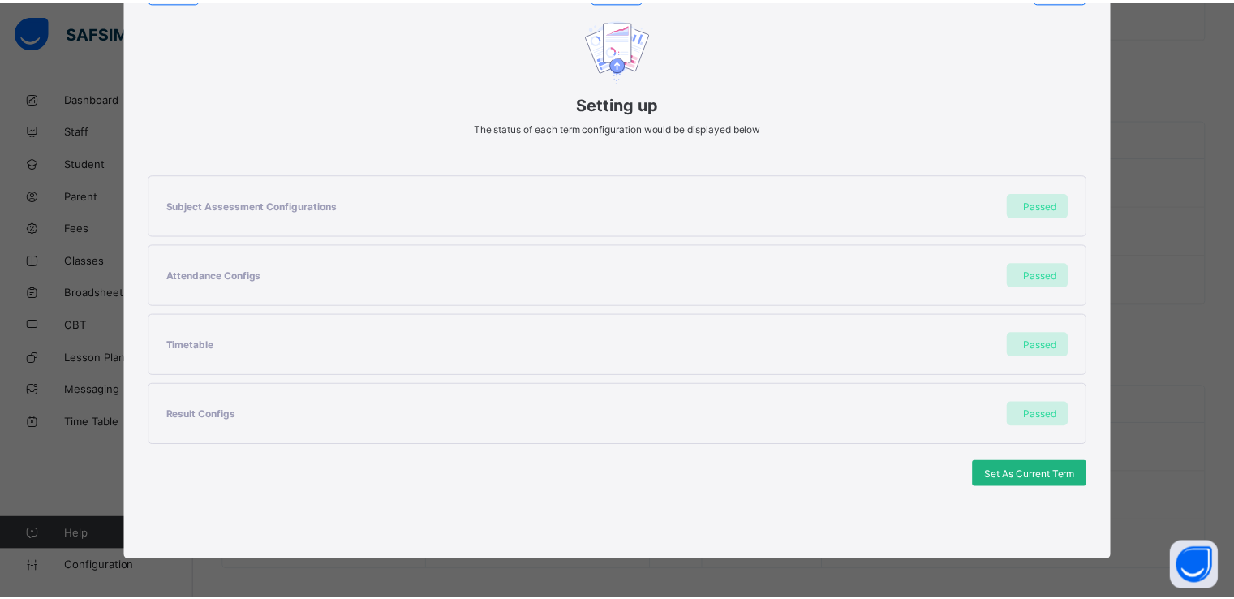
scroll to position [0, 0]
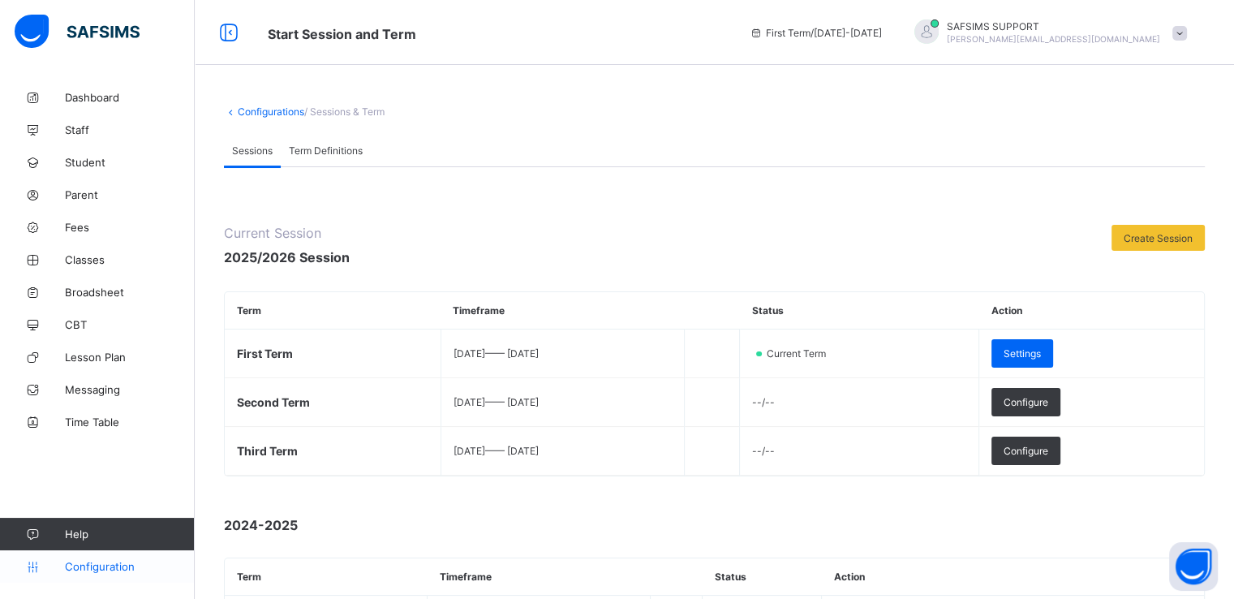
click at [97, 568] on span "Configuration" at bounding box center [129, 566] width 129 height 13
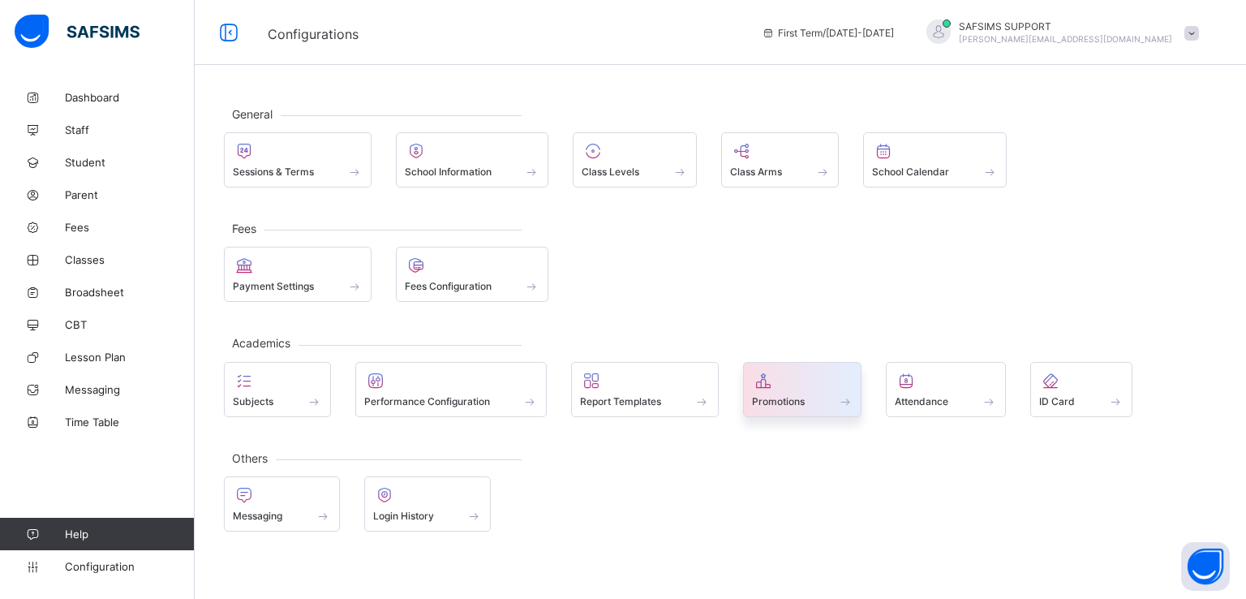
click at [803, 397] on span "Promotions" at bounding box center [778, 401] width 53 height 12
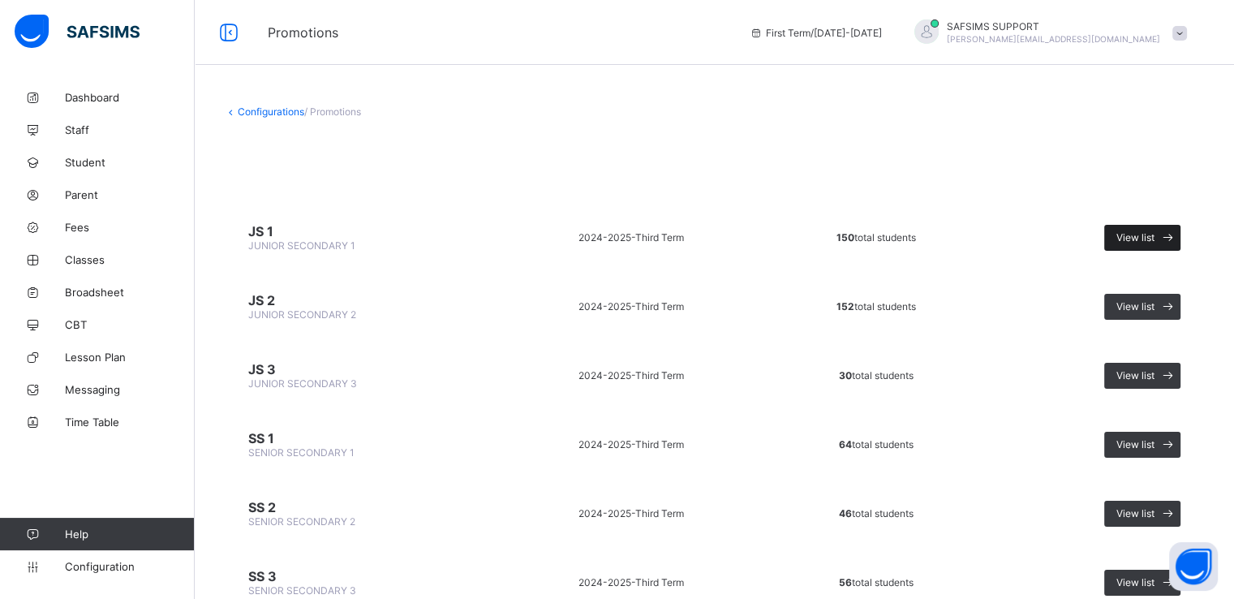
click at [1149, 240] on span "View list" at bounding box center [1136, 237] width 38 height 12
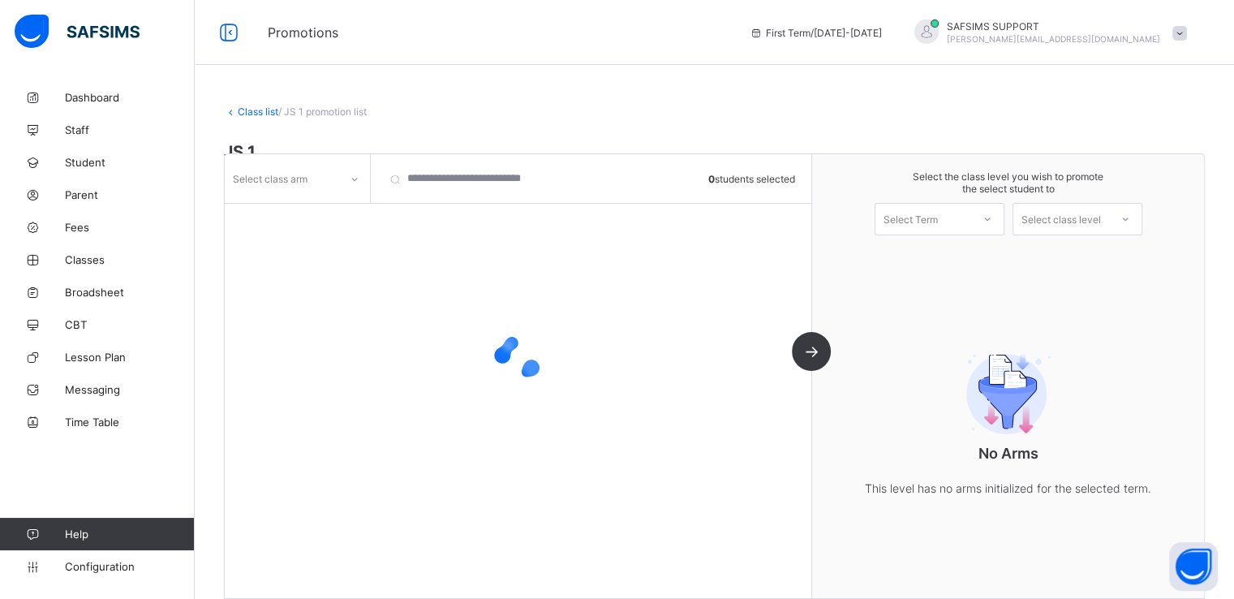
click at [347, 179] on div at bounding box center [355, 179] width 28 height 26
click at [313, 208] on div "No options" at bounding box center [298, 213] width 144 height 25
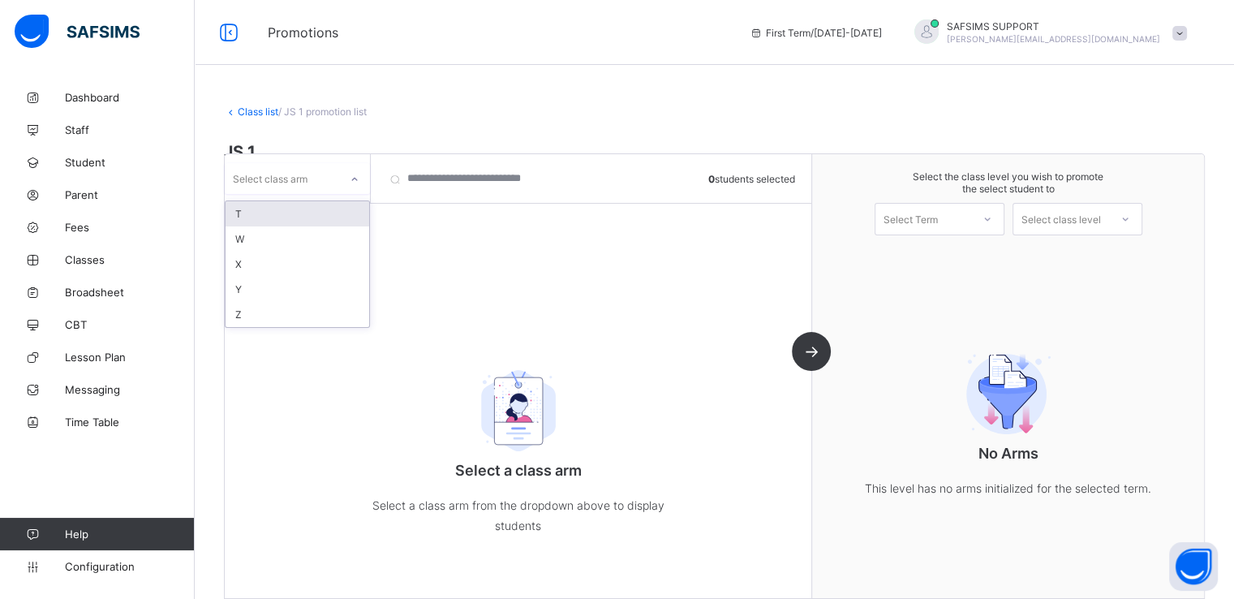
click at [278, 212] on div "T" at bounding box center [298, 213] width 144 height 25
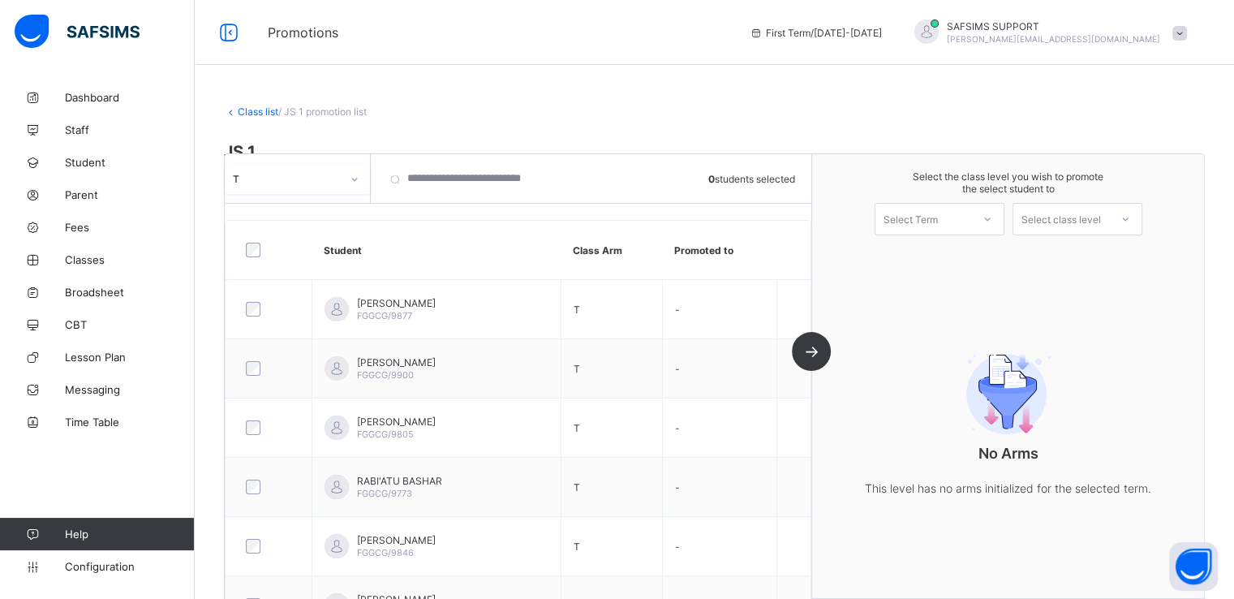
click at [265, 245] on div at bounding box center [270, 250] width 54 height 15
click at [954, 226] on div "Select Term" at bounding box center [924, 219] width 96 height 23
click at [938, 255] on div "First Term [DATE]-[DATE]" at bounding box center [940, 261] width 128 height 37
click at [1048, 218] on div "Select class level" at bounding box center [1062, 219] width 80 height 32
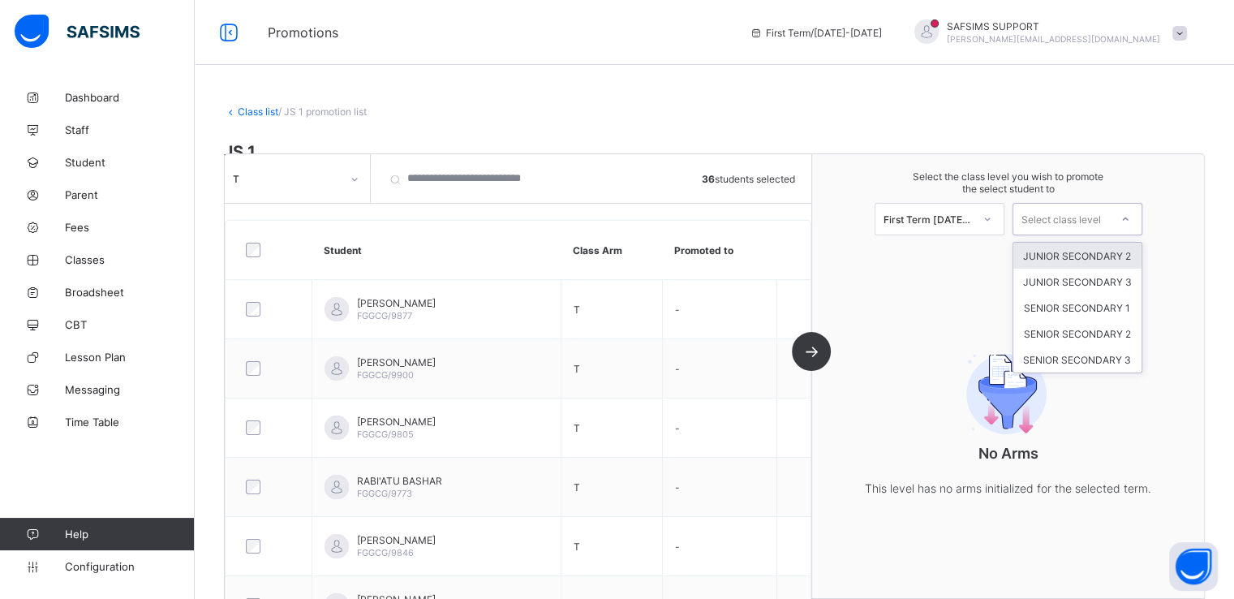
click at [1065, 254] on div "JUNIOR SECONDARY 2" at bounding box center [1078, 256] width 128 height 26
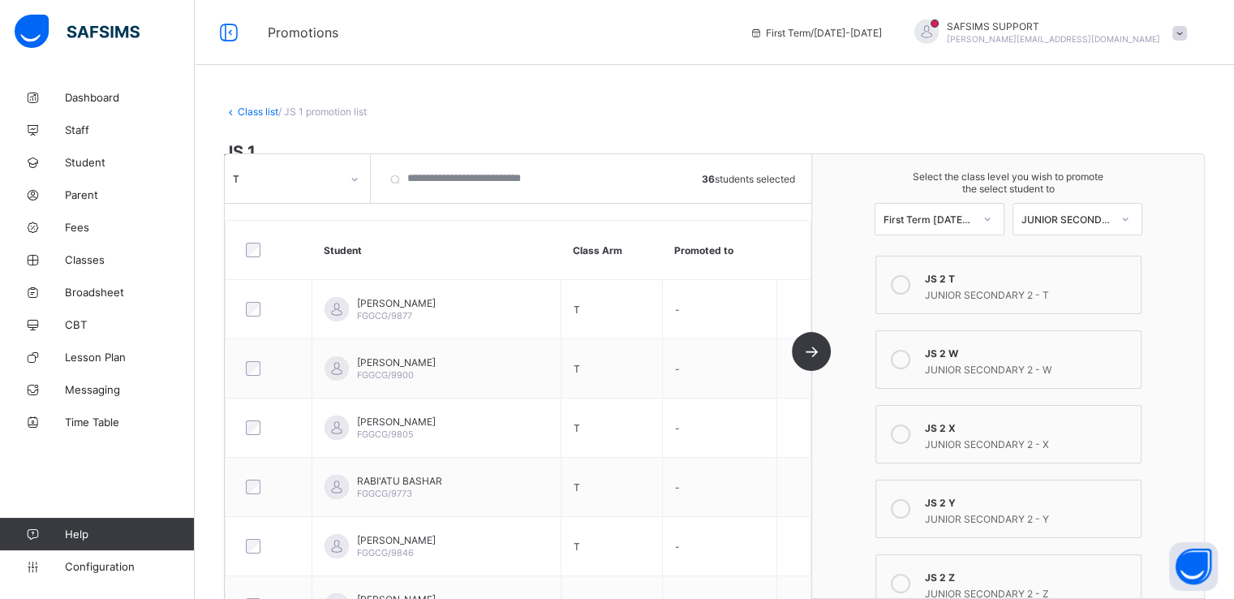
click at [904, 286] on icon at bounding box center [900, 284] width 19 height 19
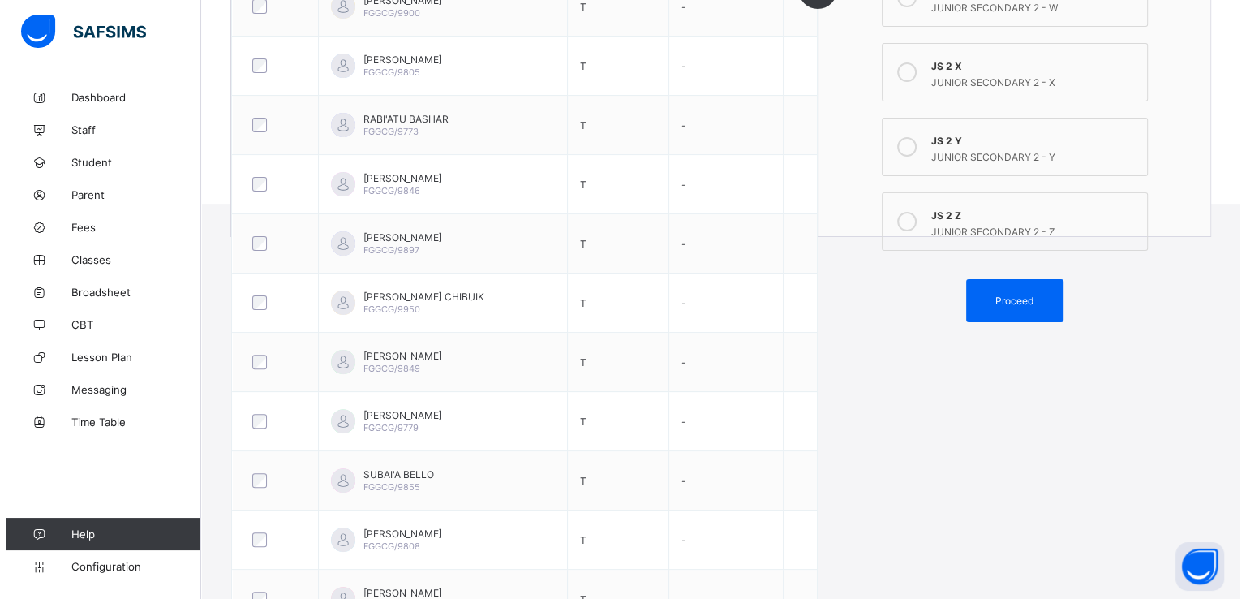
scroll to position [454, 0]
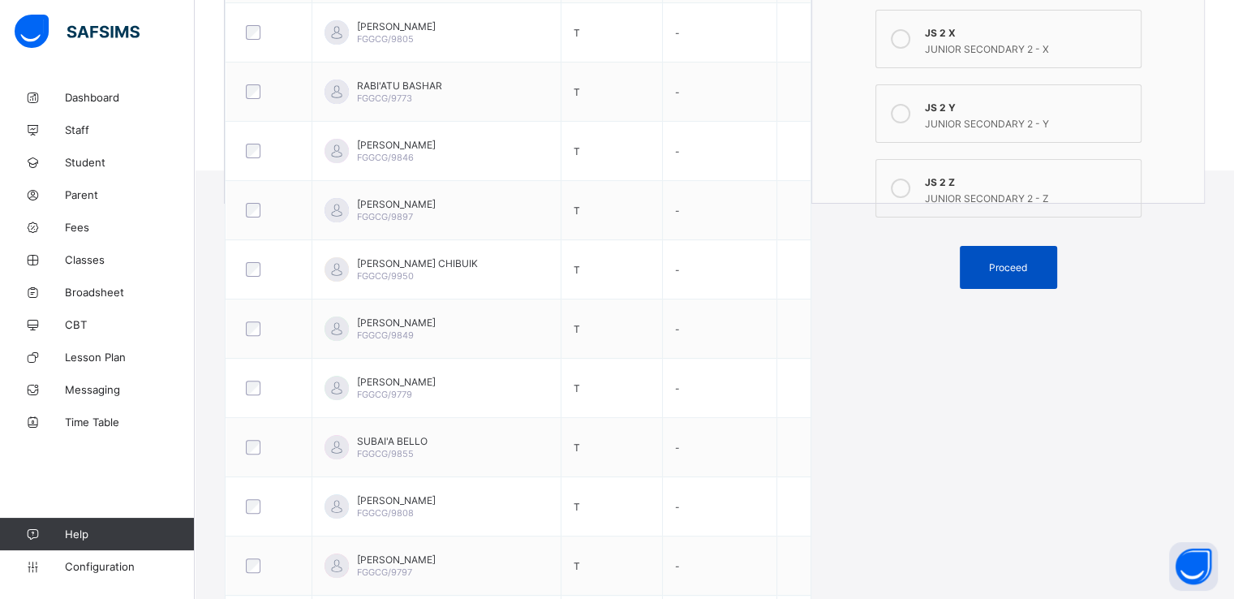
click at [1001, 272] on span "Proceed" at bounding box center [1008, 267] width 38 height 12
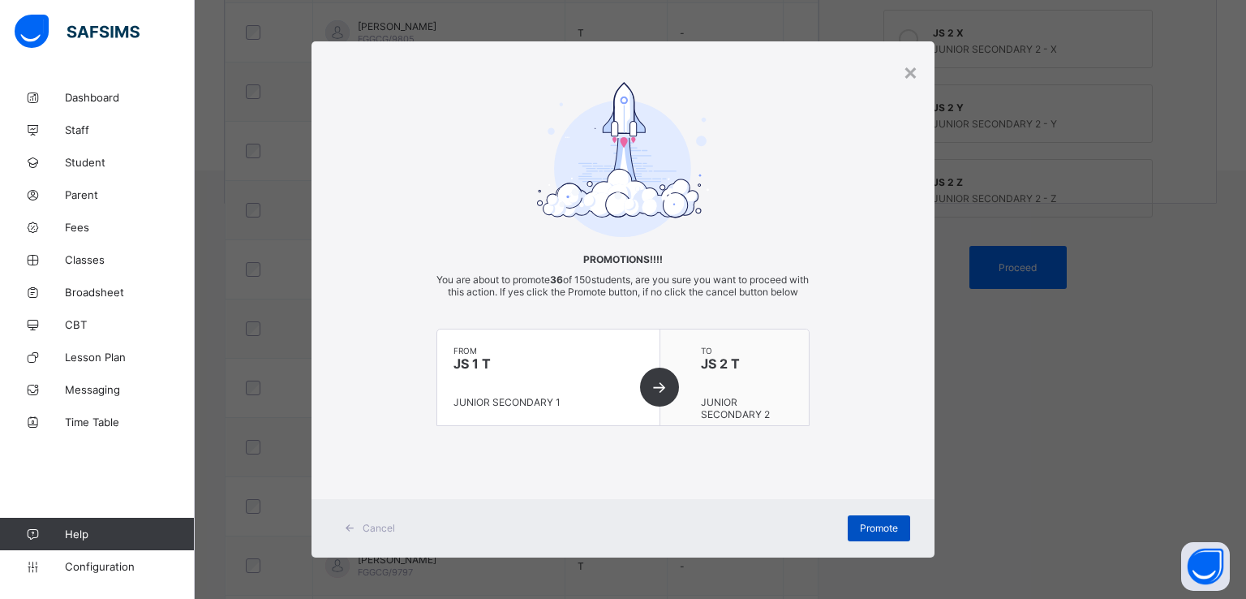
click at [874, 534] on span "Promote" at bounding box center [879, 528] width 38 height 12
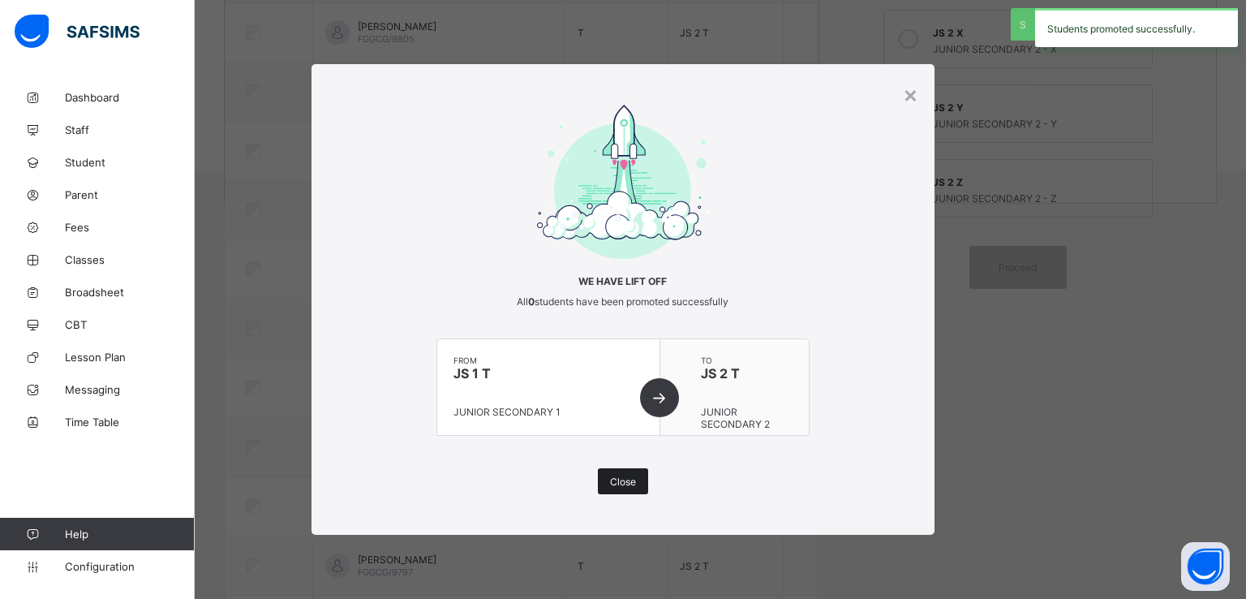
click at [618, 483] on span "Close" at bounding box center [623, 482] width 26 height 12
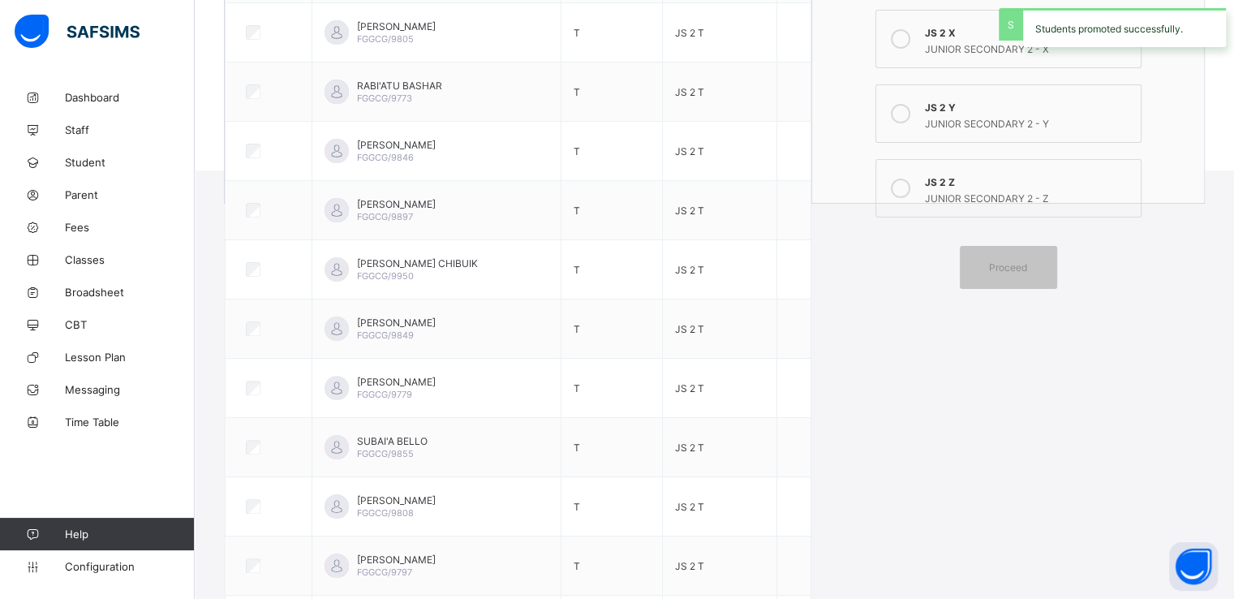
scroll to position [0, 0]
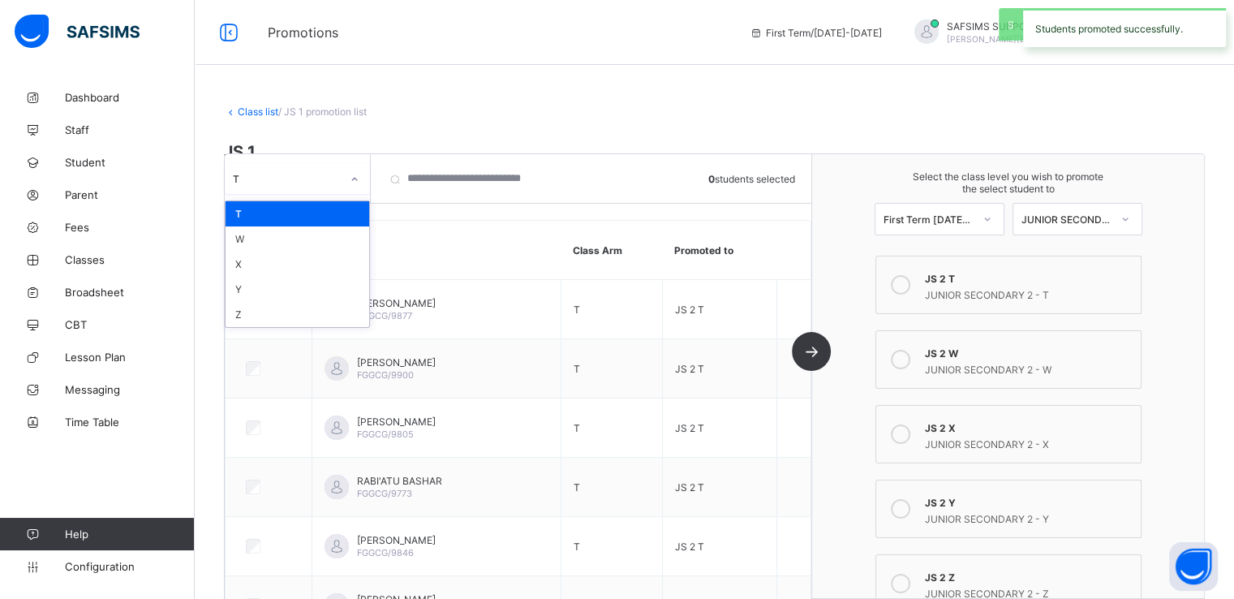
click at [318, 181] on div "T" at bounding box center [287, 178] width 108 height 12
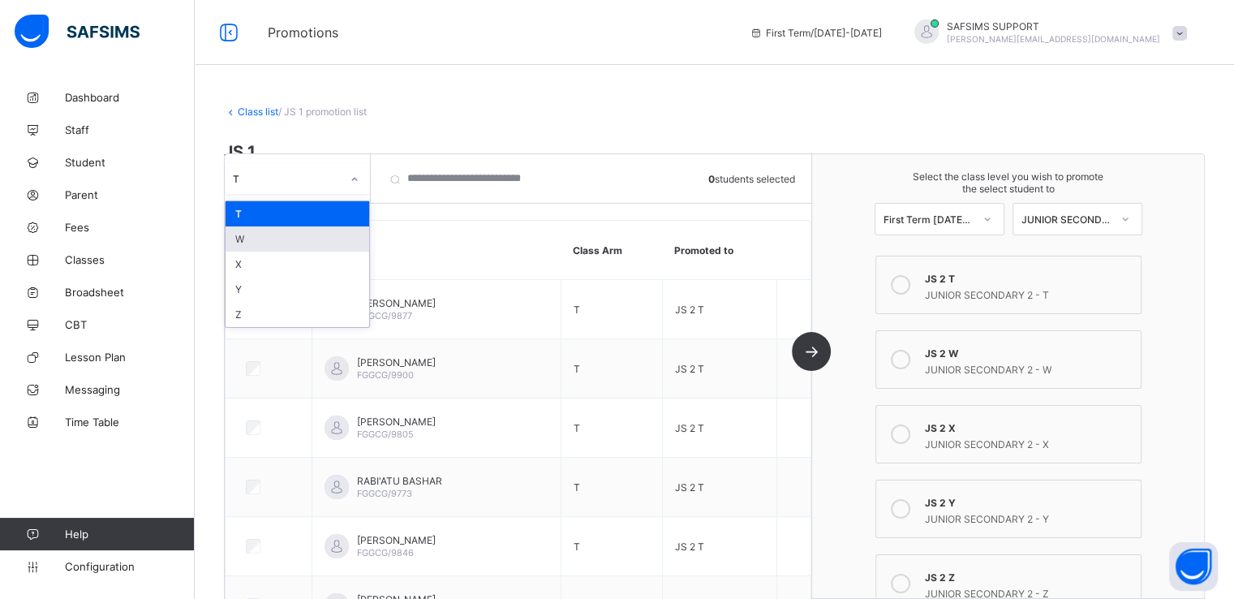
click at [266, 240] on div "W" at bounding box center [298, 238] width 144 height 25
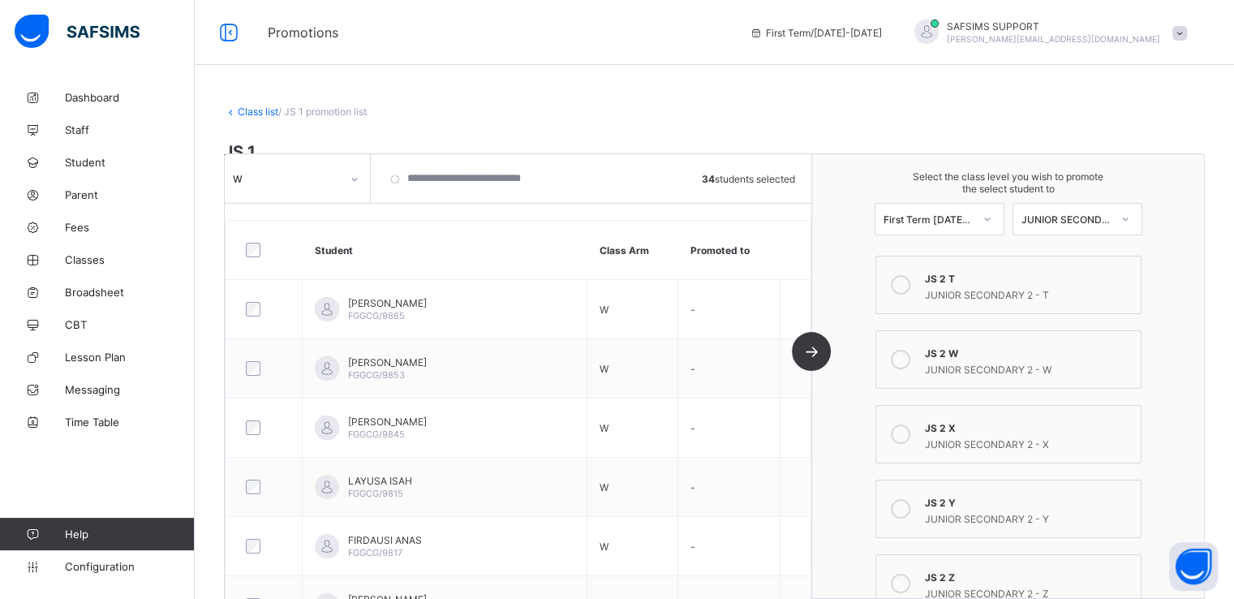
click at [898, 361] on div at bounding box center [901, 359] width 32 height 32
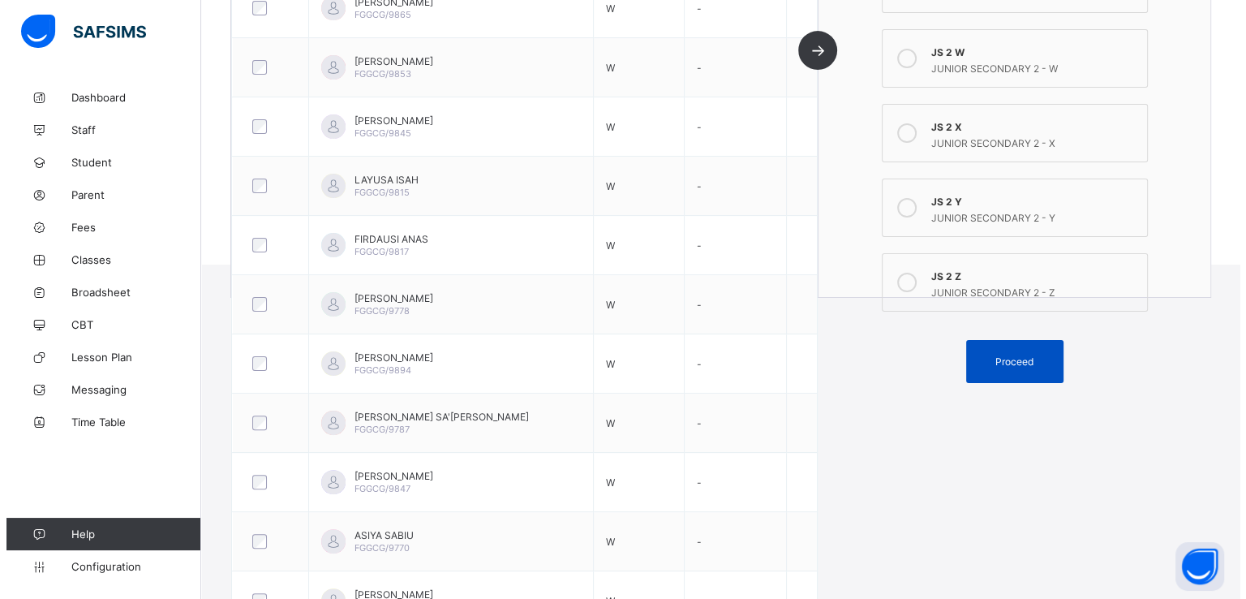
scroll to position [360, 0]
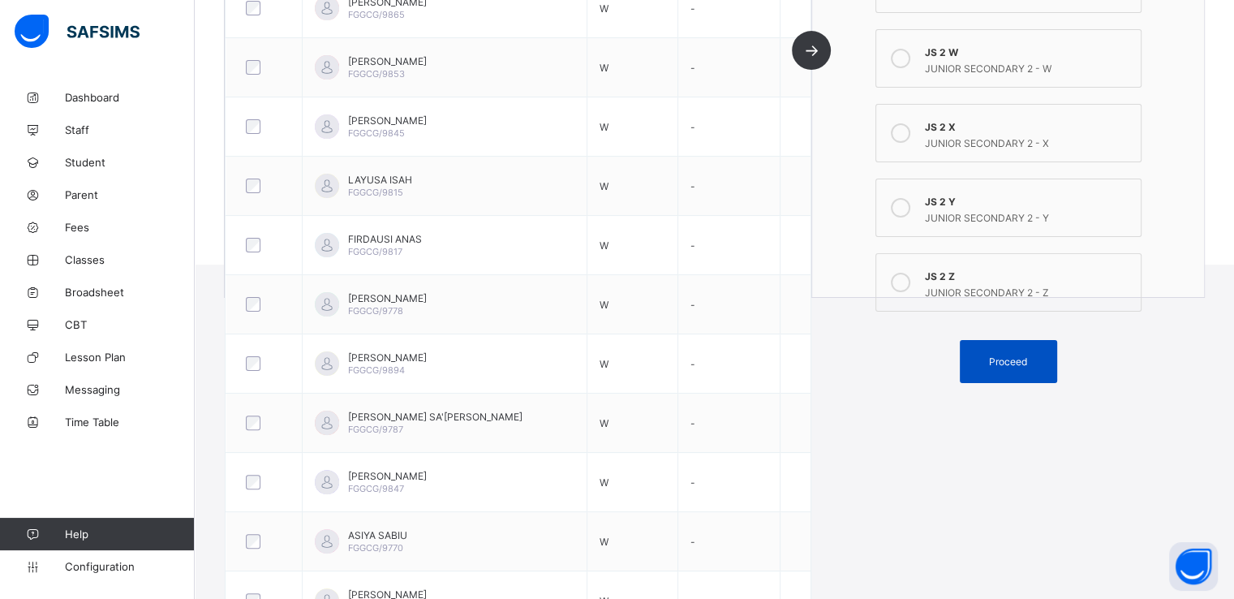
click at [1003, 361] on span "Proceed" at bounding box center [1008, 361] width 38 height 12
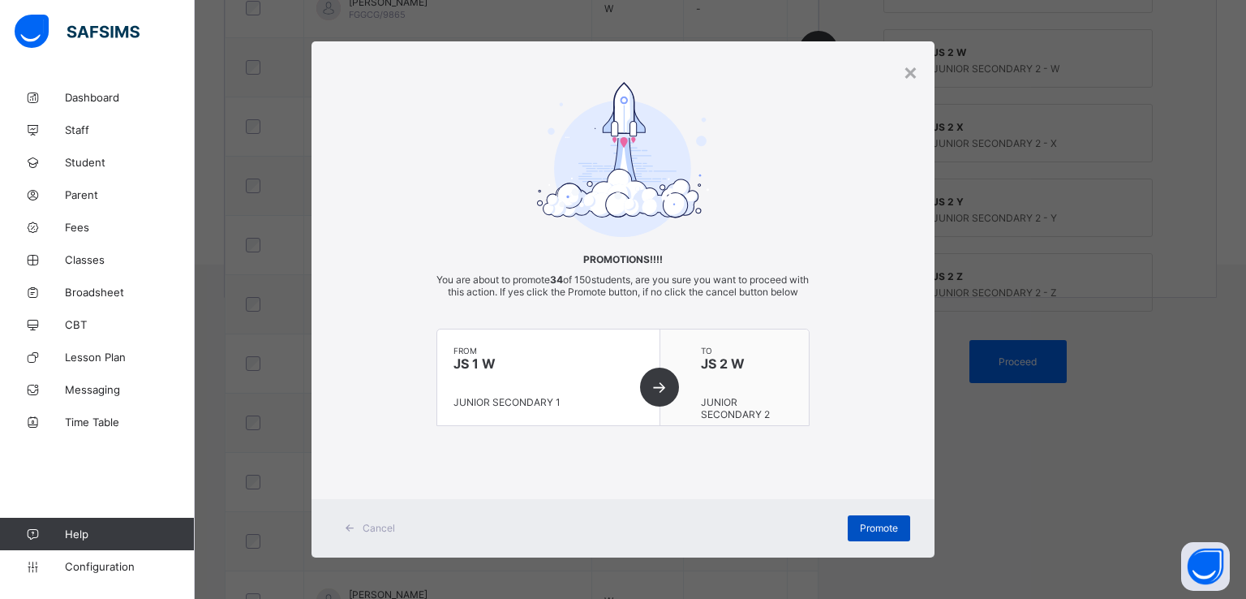
click at [867, 534] on span "Promote" at bounding box center [879, 528] width 38 height 12
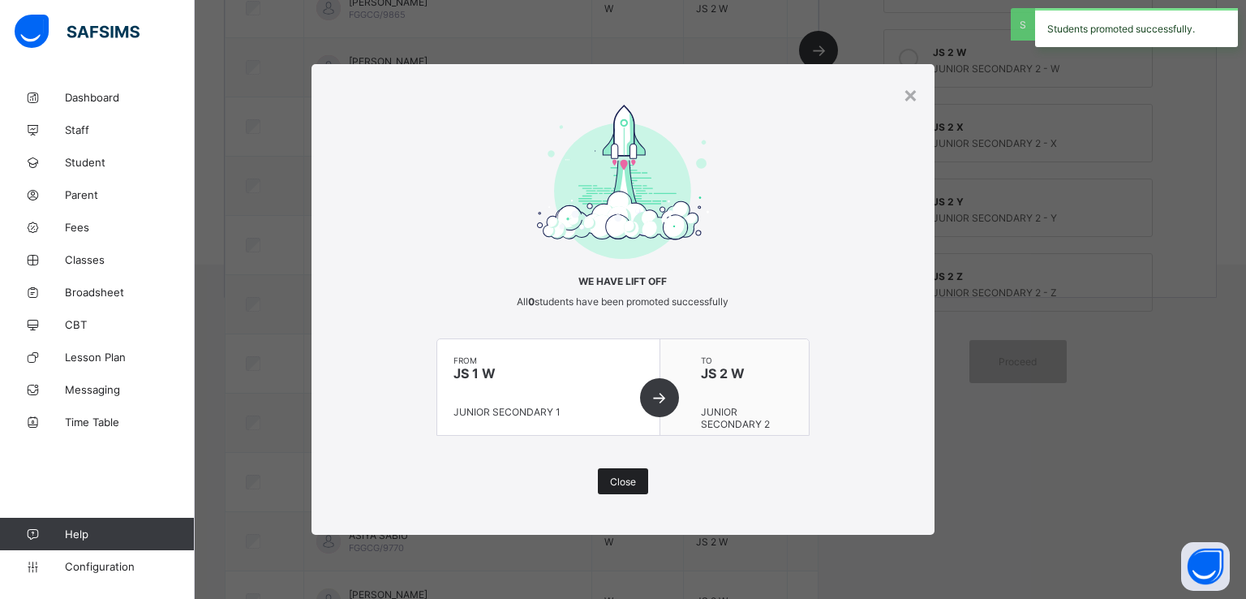
click at [627, 481] on span "Close" at bounding box center [623, 482] width 26 height 12
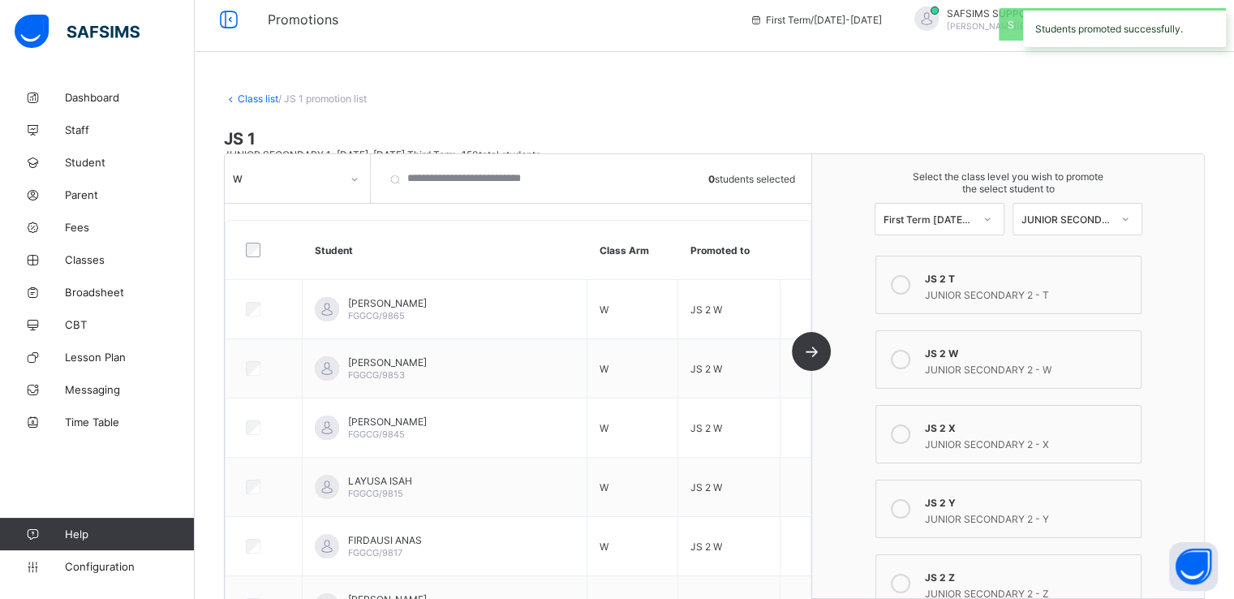
scroll to position [12, 0]
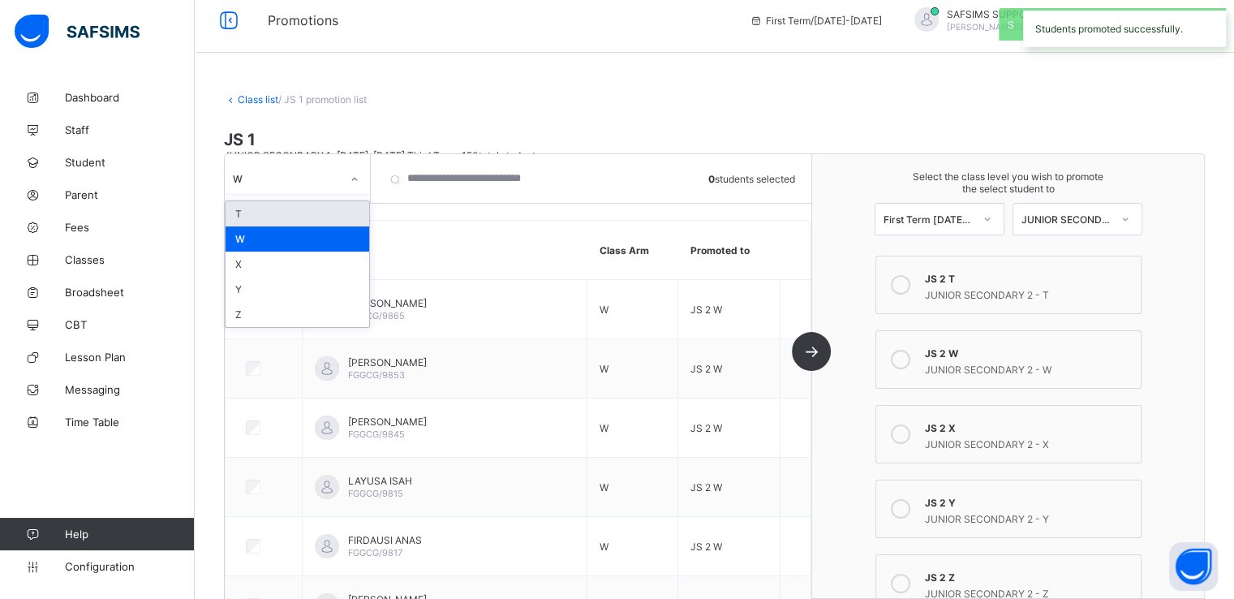
click at [341, 173] on div at bounding box center [355, 179] width 28 height 26
click at [256, 262] on div "X" at bounding box center [298, 264] width 144 height 25
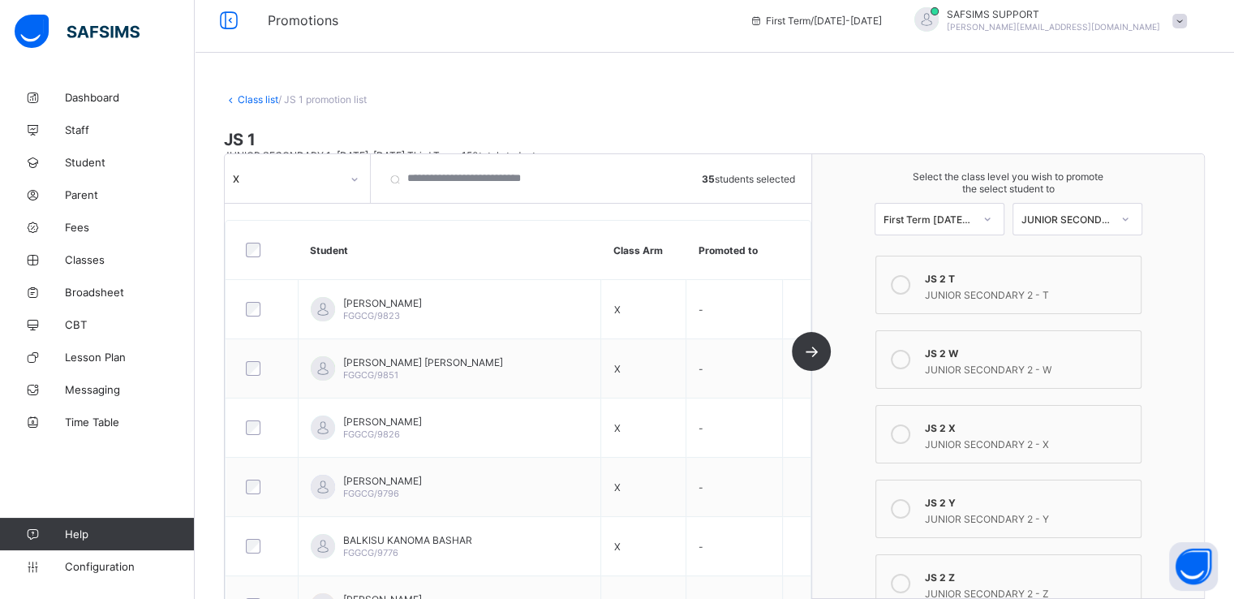
click at [906, 433] on icon at bounding box center [900, 433] width 19 height 19
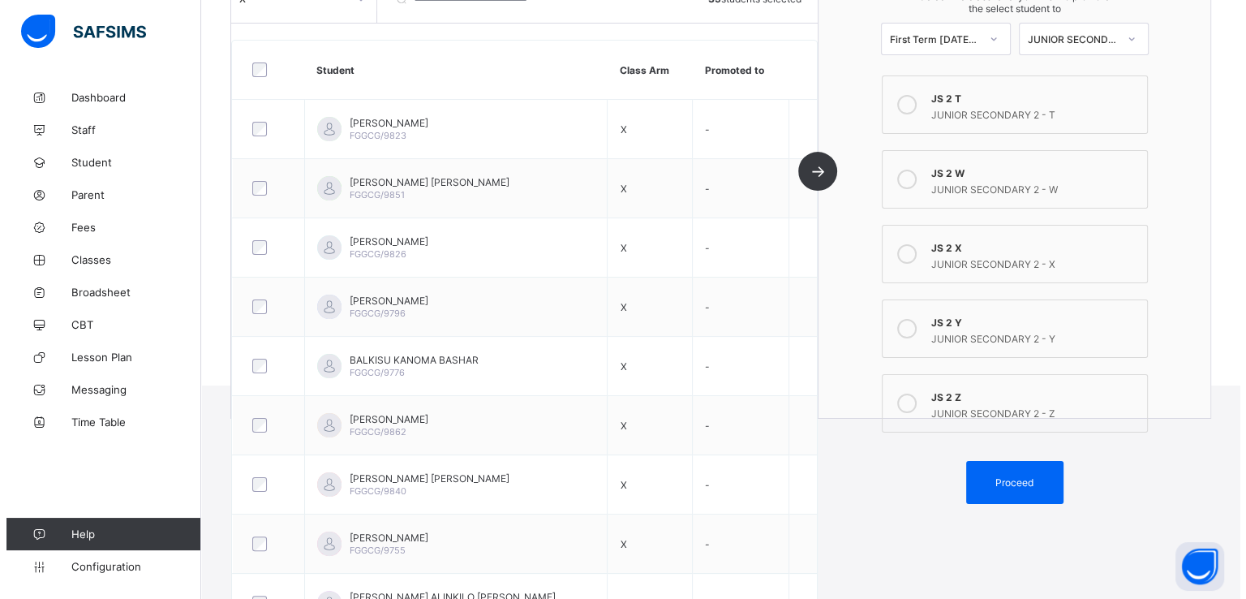
scroll to position [216, 0]
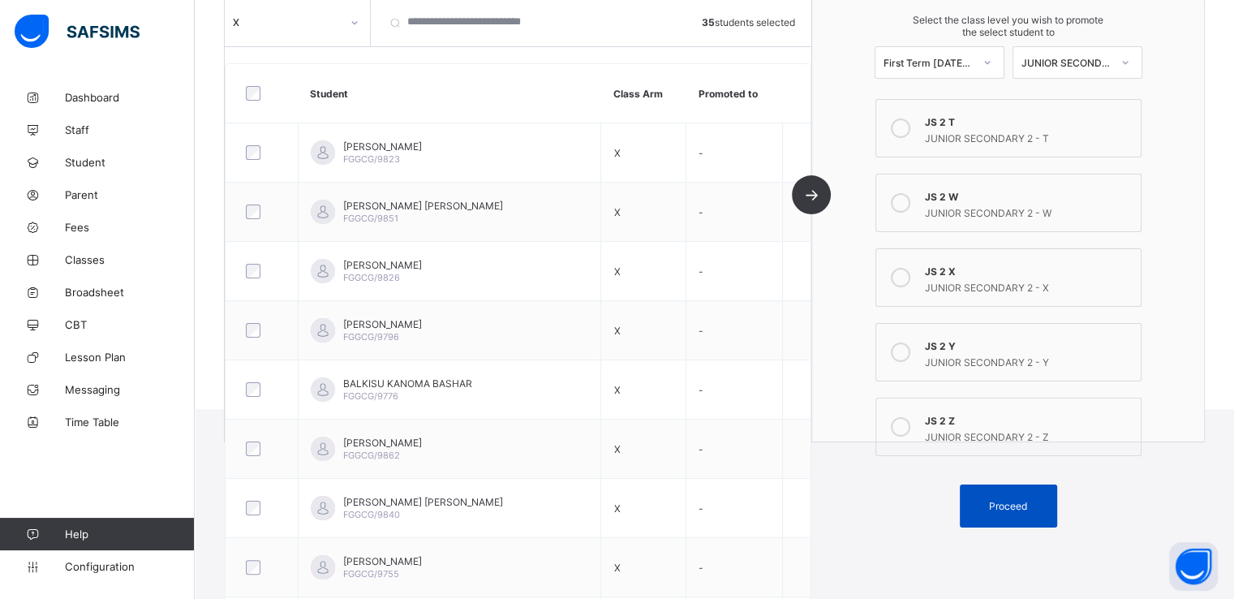
click at [1003, 504] on span "Proceed" at bounding box center [1008, 506] width 38 height 12
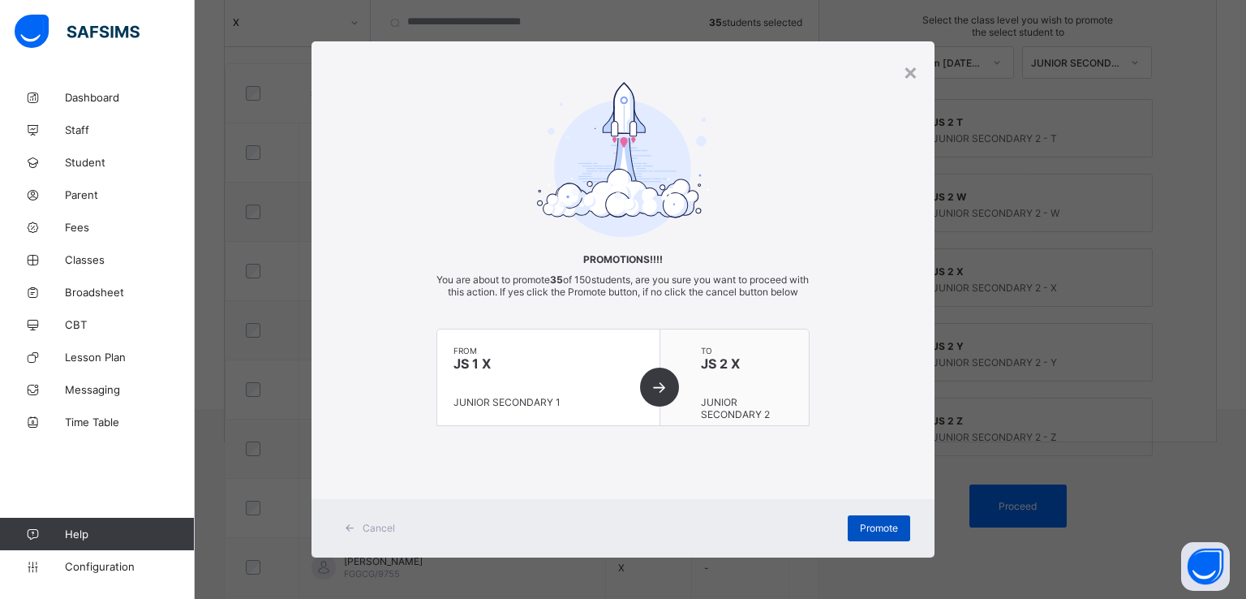
click at [878, 534] on span "Promote" at bounding box center [879, 528] width 38 height 12
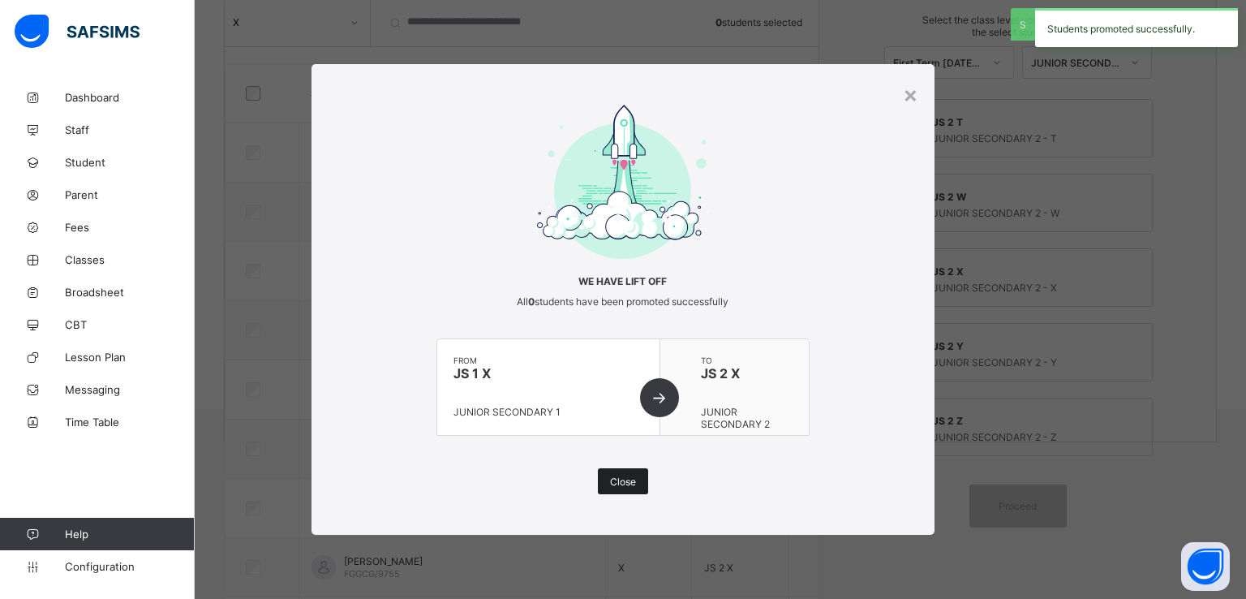
click at [630, 480] on span "Close" at bounding box center [623, 482] width 26 height 12
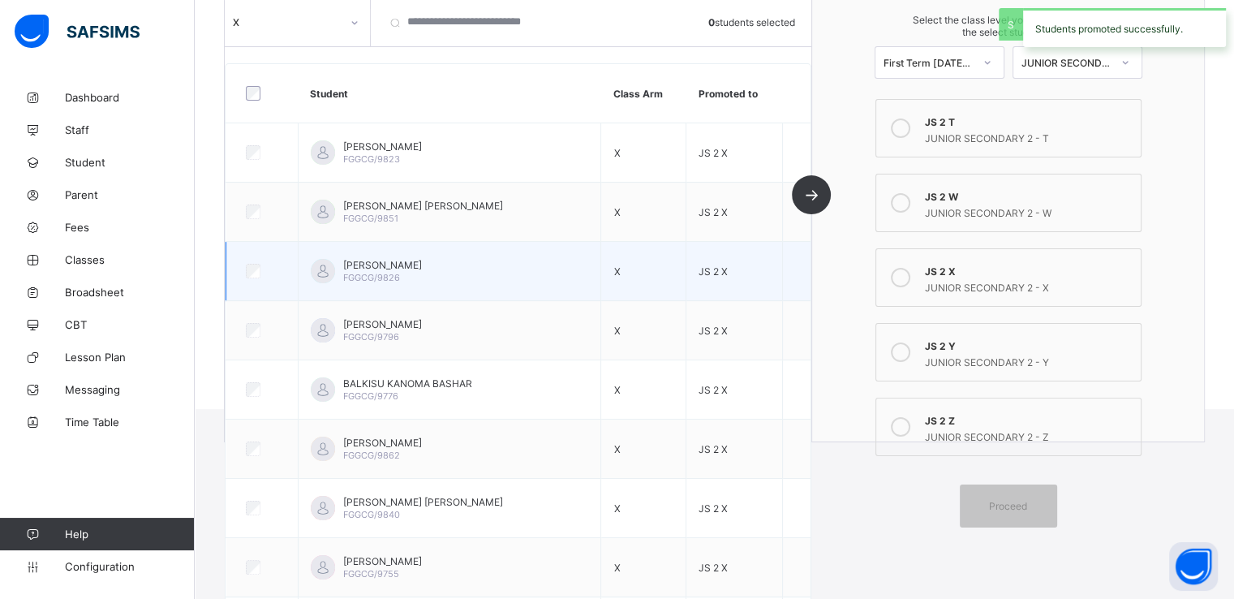
scroll to position [0, 0]
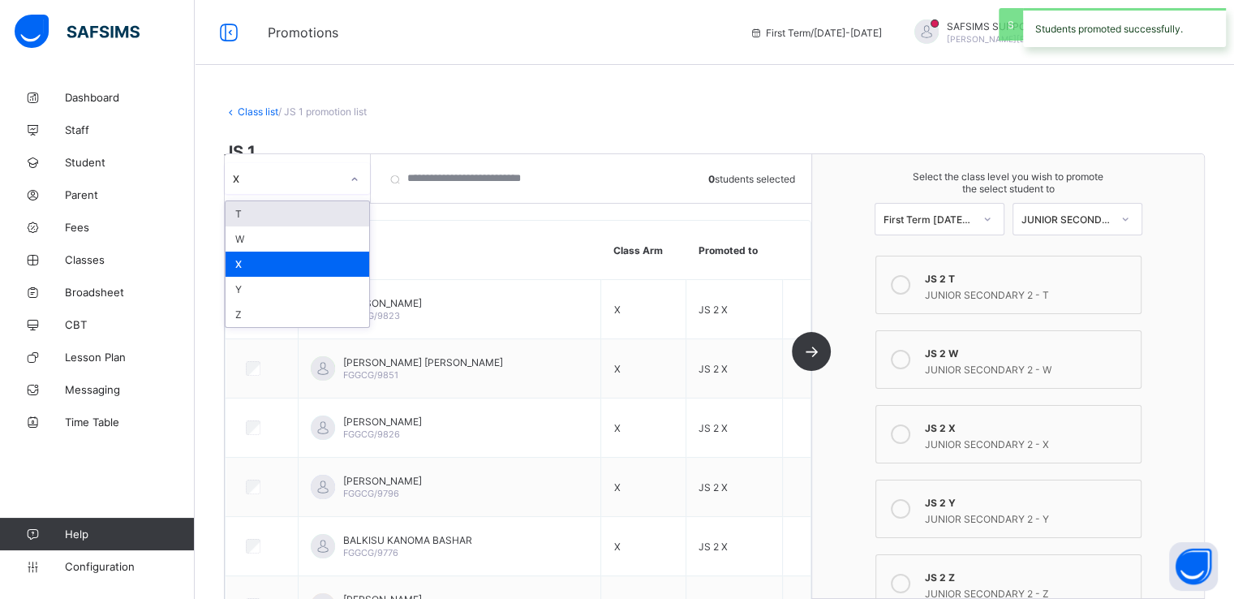
click at [336, 170] on div "X" at bounding box center [282, 178] width 114 height 23
click at [265, 286] on div "Y" at bounding box center [298, 289] width 144 height 25
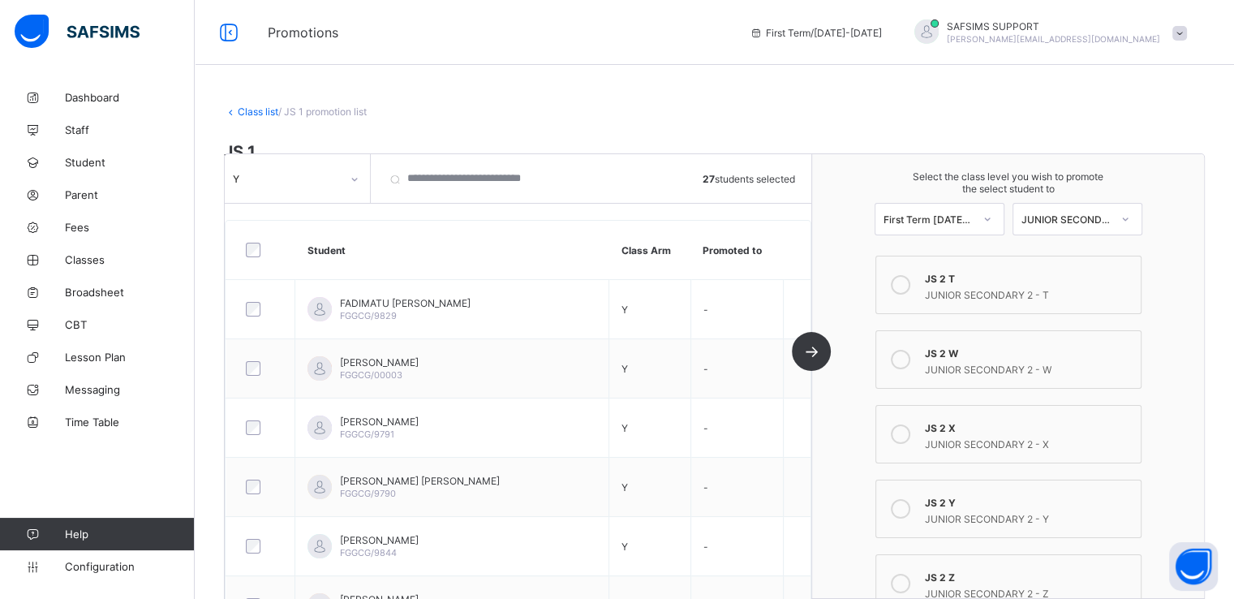
click at [909, 504] on icon at bounding box center [900, 508] width 19 height 19
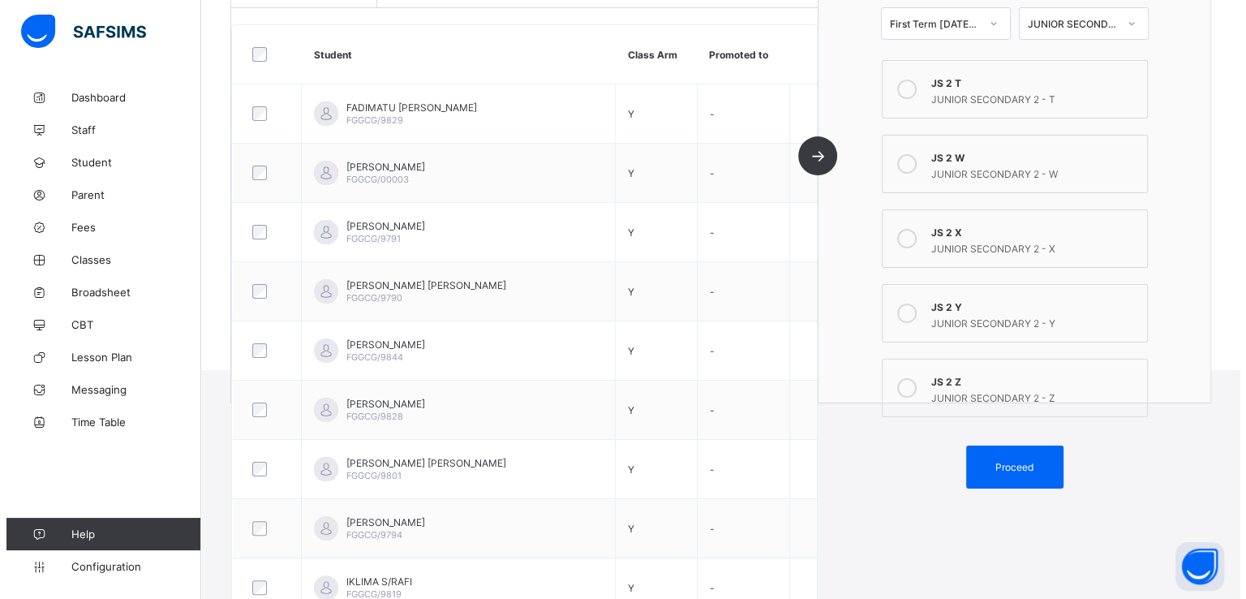
scroll to position [256, 0]
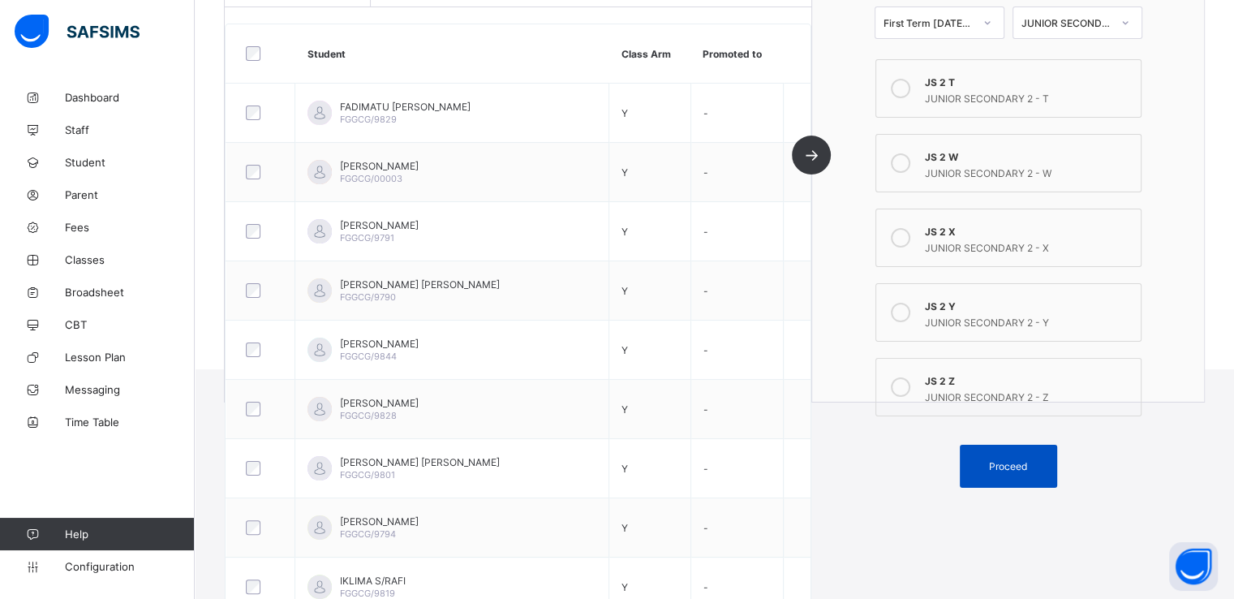
click at [1009, 468] on span "Proceed" at bounding box center [1008, 466] width 38 height 12
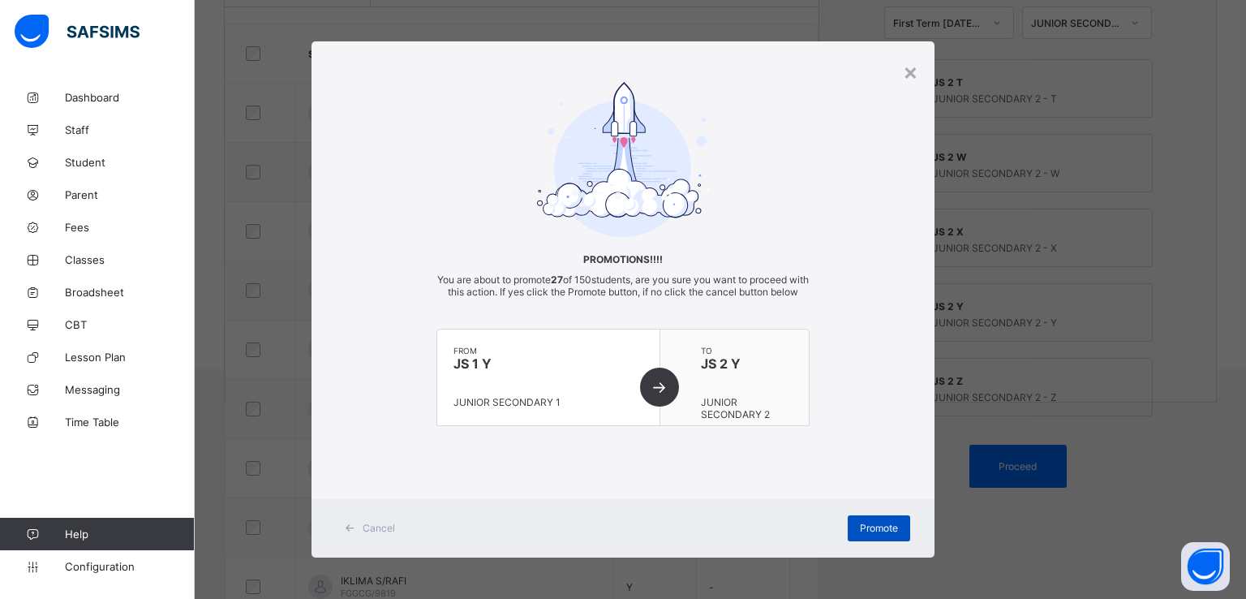
click at [873, 534] on span "Promote" at bounding box center [879, 528] width 38 height 12
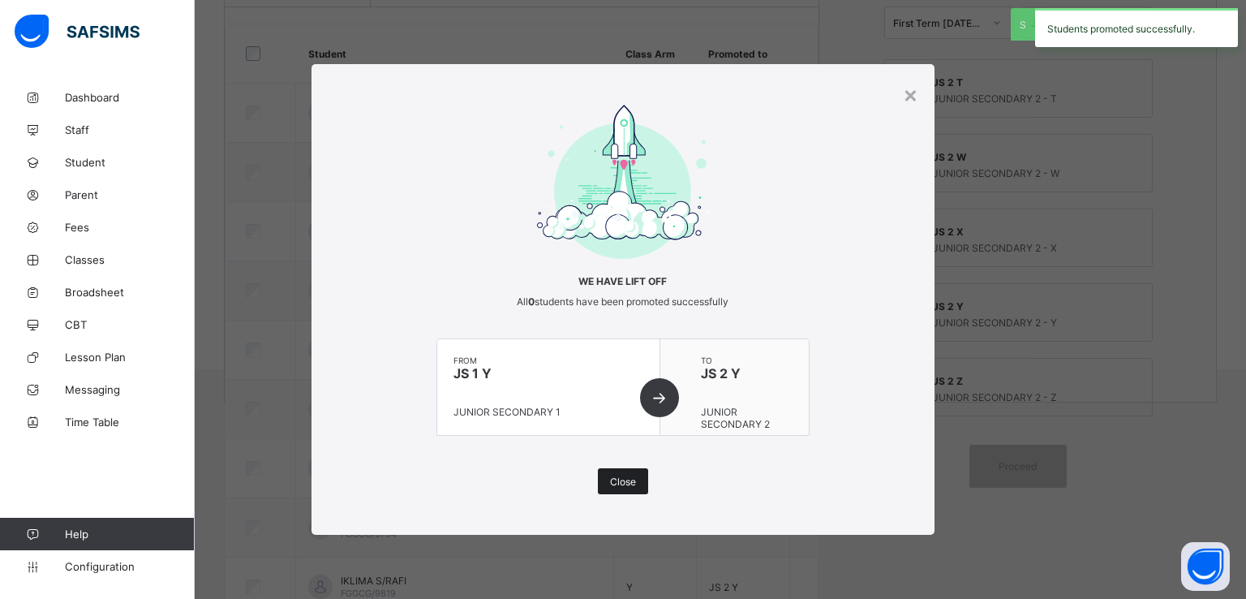
click at [633, 489] on div "Close" at bounding box center [623, 481] width 50 height 26
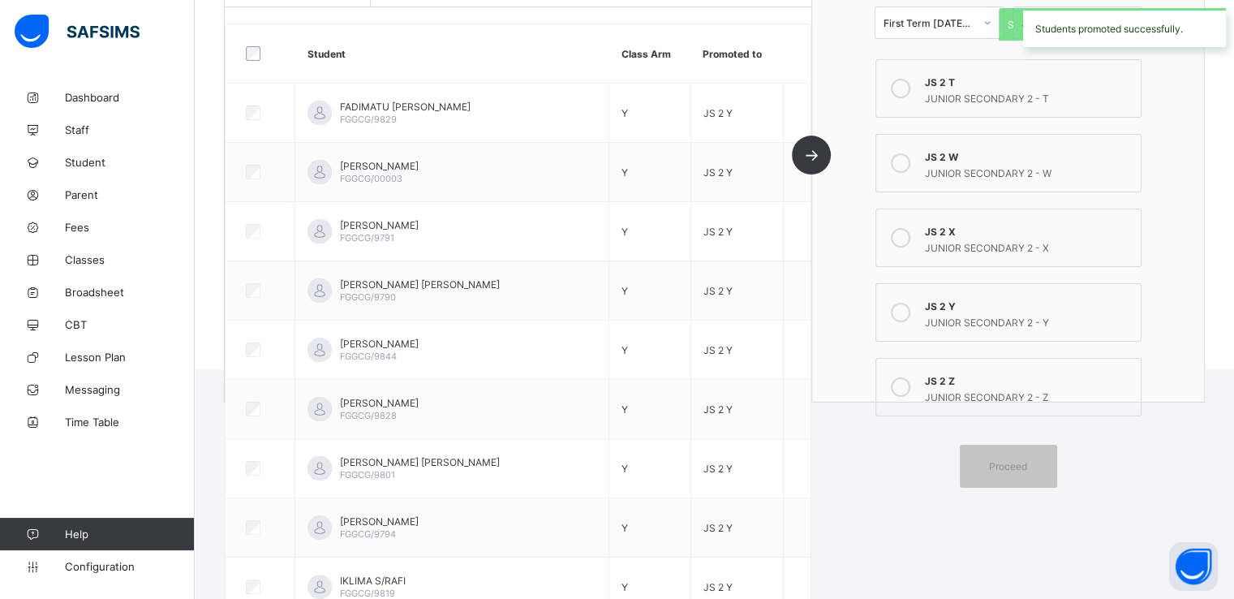
scroll to position [0, 0]
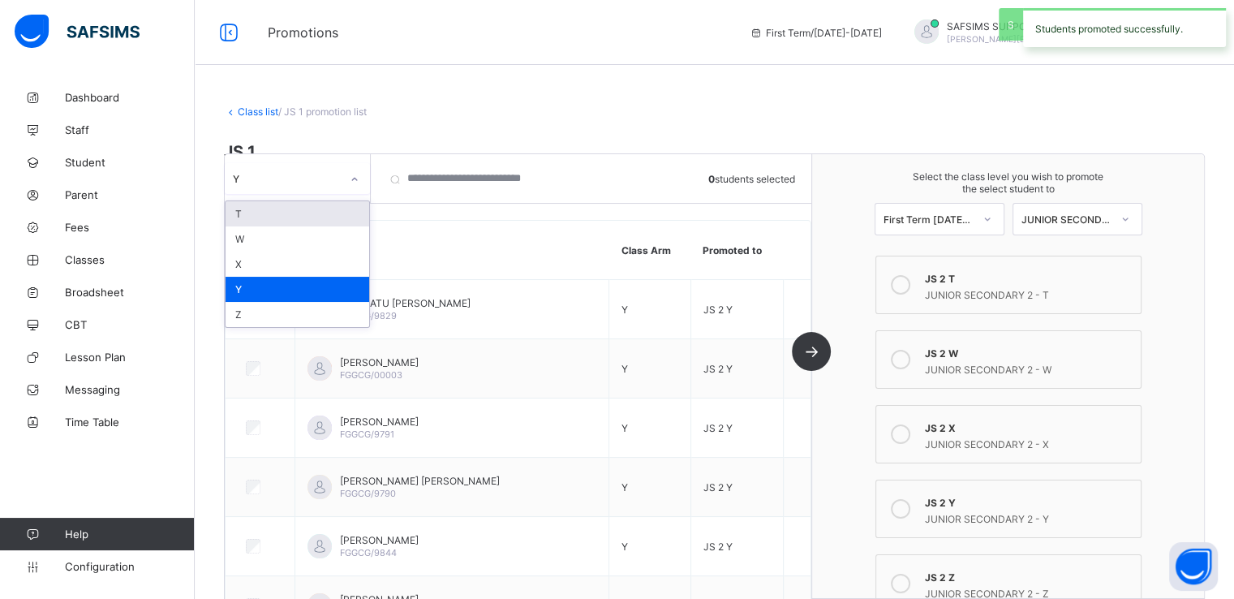
click at [353, 181] on icon at bounding box center [355, 179] width 10 height 16
click at [252, 315] on div "Z" at bounding box center [298, 314] width 144 height 25
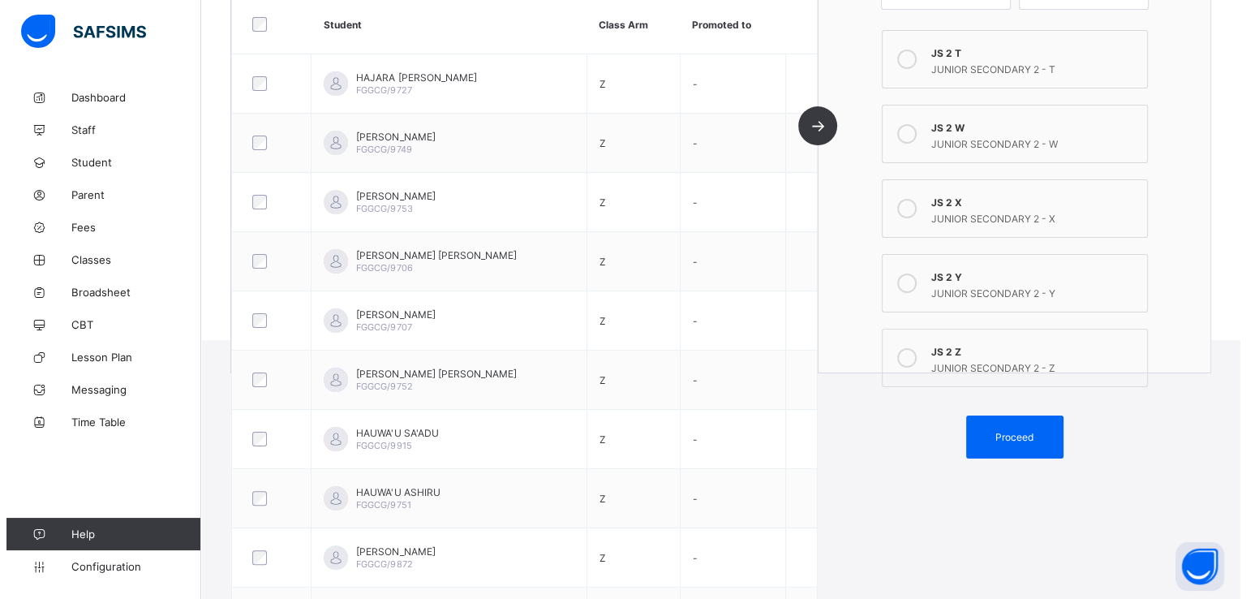
scroll to position [286, 0]
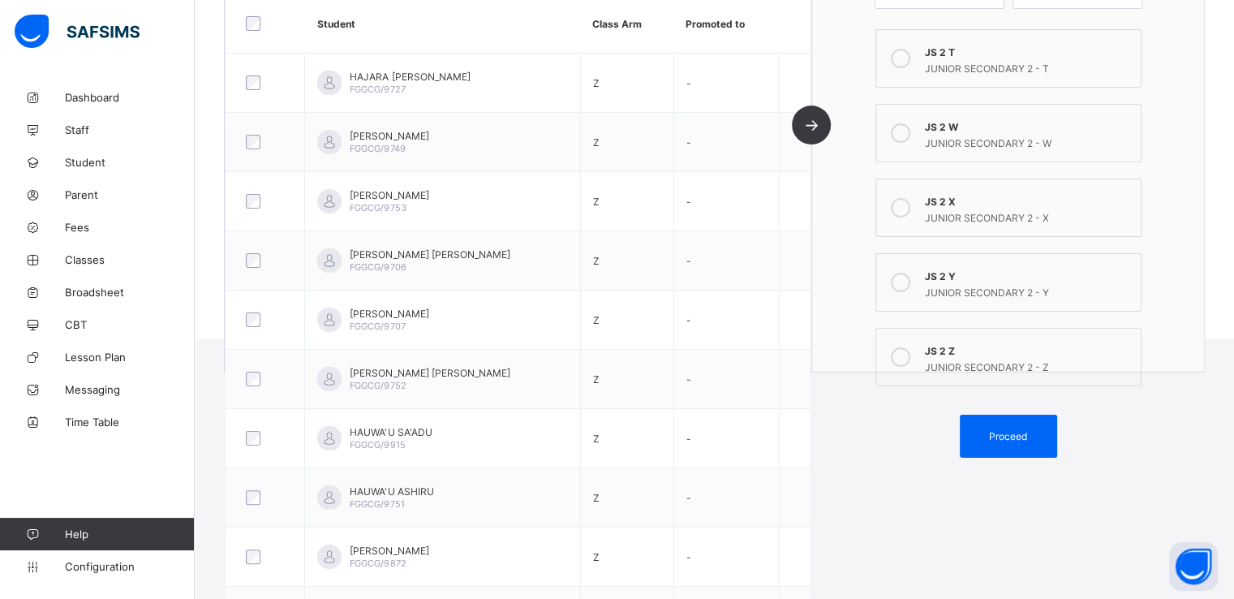
click at [899, 353] on icon at bounding box center [900, 356] width 19 height 19
click at [1010, 433] on span "Proceed" at bounding box center [1008, 436] width 38 height 12
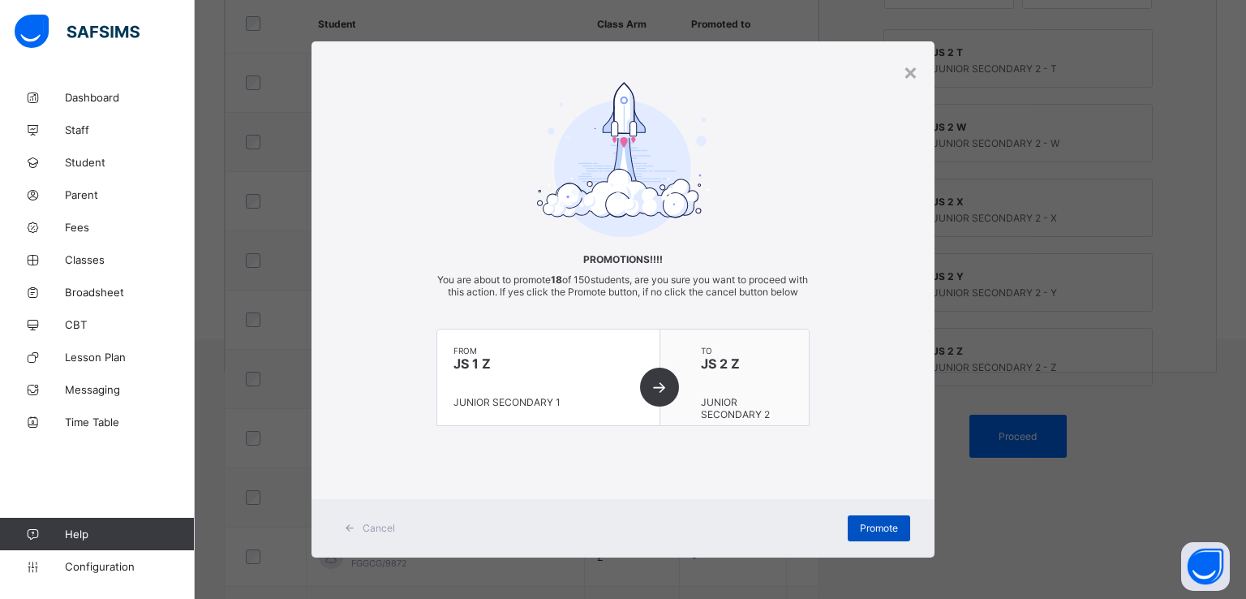
click at [866, 534] on span "Promote" at bounding box center [879, 528] width 38 height 12
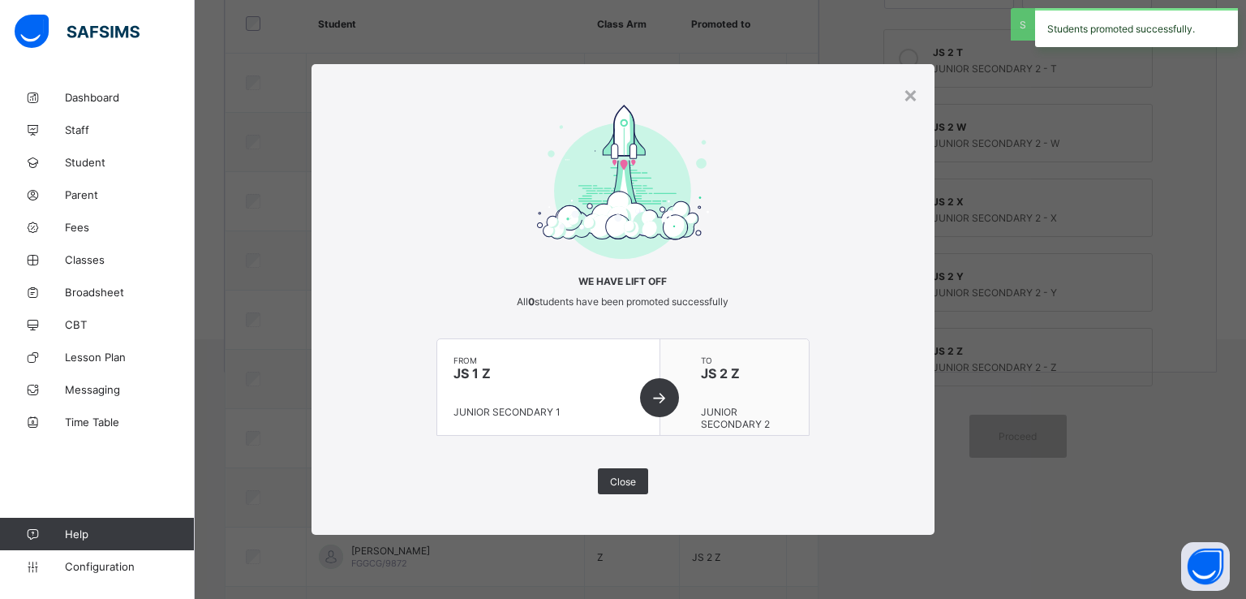
click at [725, 403] on span at bounding box center [747, 393] width 93 height 24
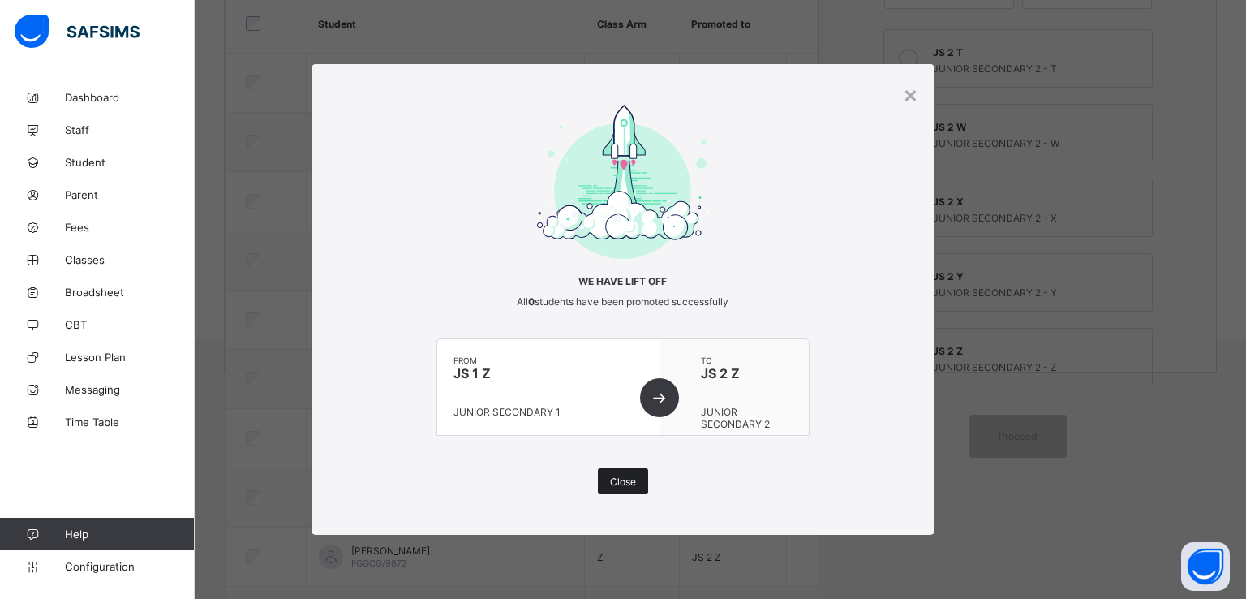
click at [626, 481] on span "Close" at bounding box center [623, 482] width 26 height 12
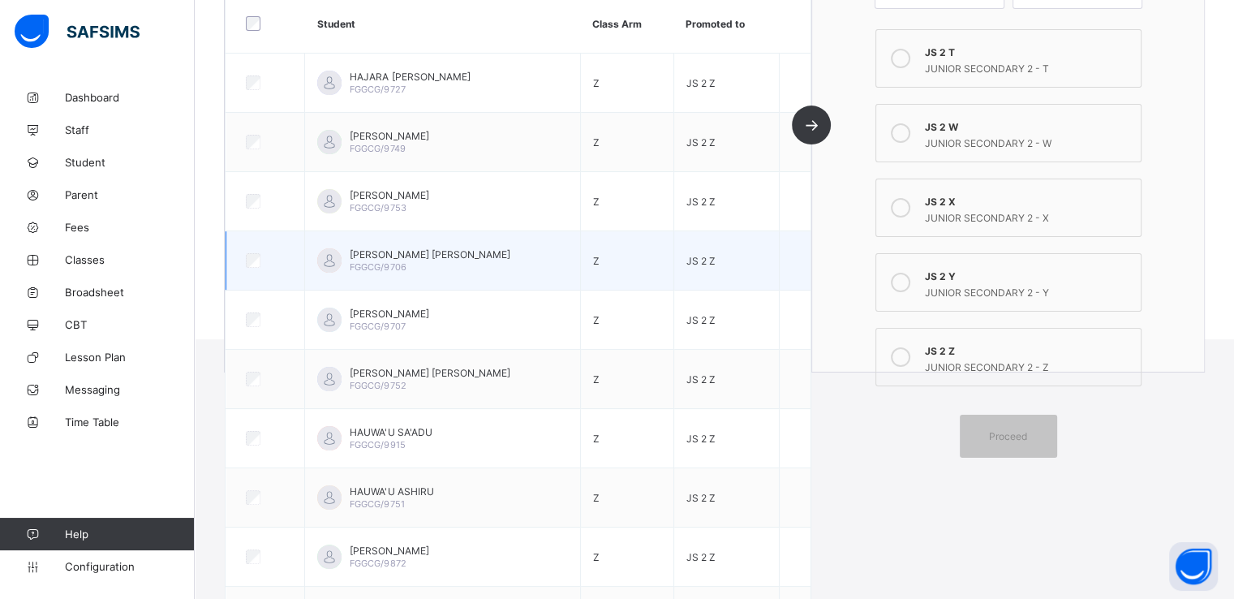
scroll to position [0, 0]
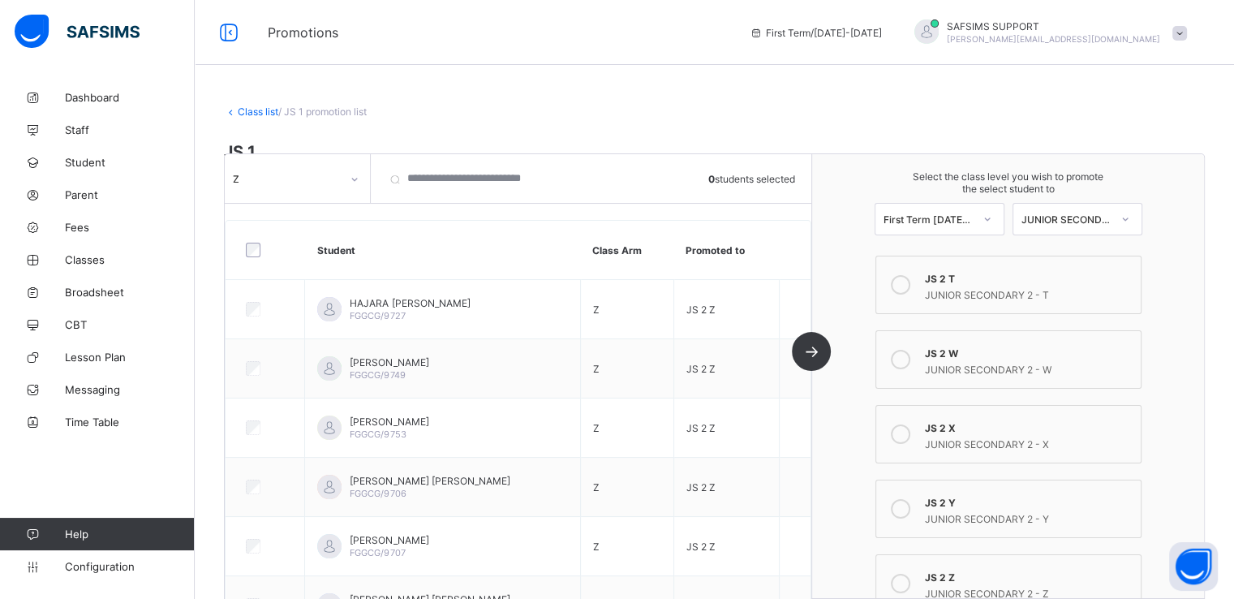
click at [252, 109] on link "Class list" at bounding box center [258, 111] width 41 height 12
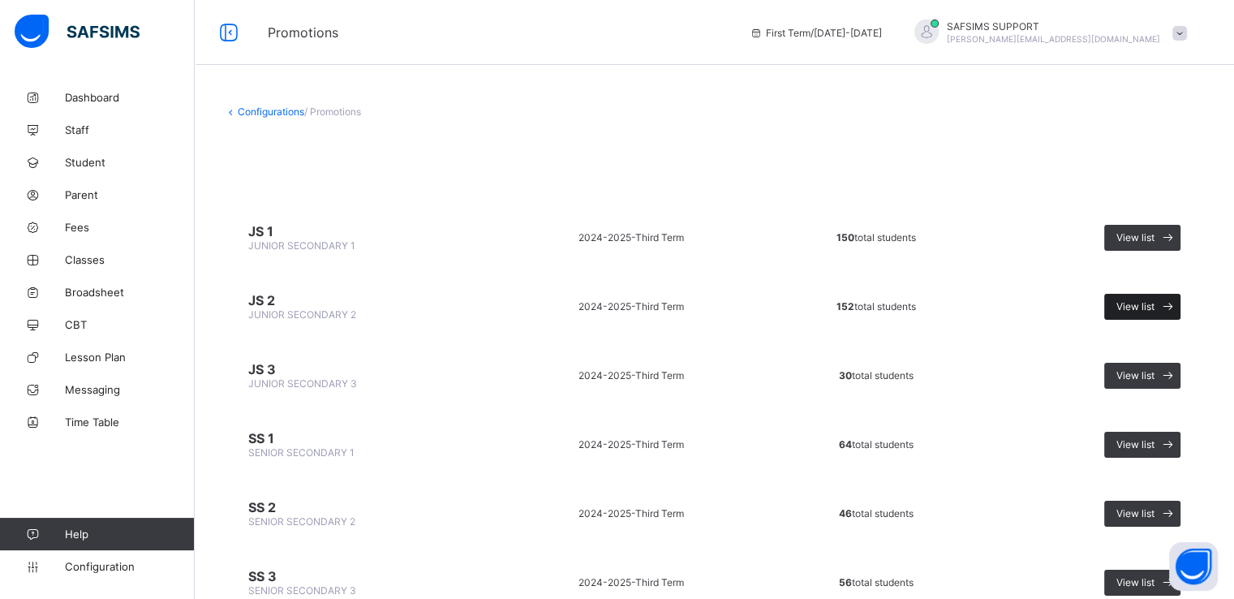
click at [1139, 301] on span "View list" at bounding box center [1136, 306] width 38 height 12
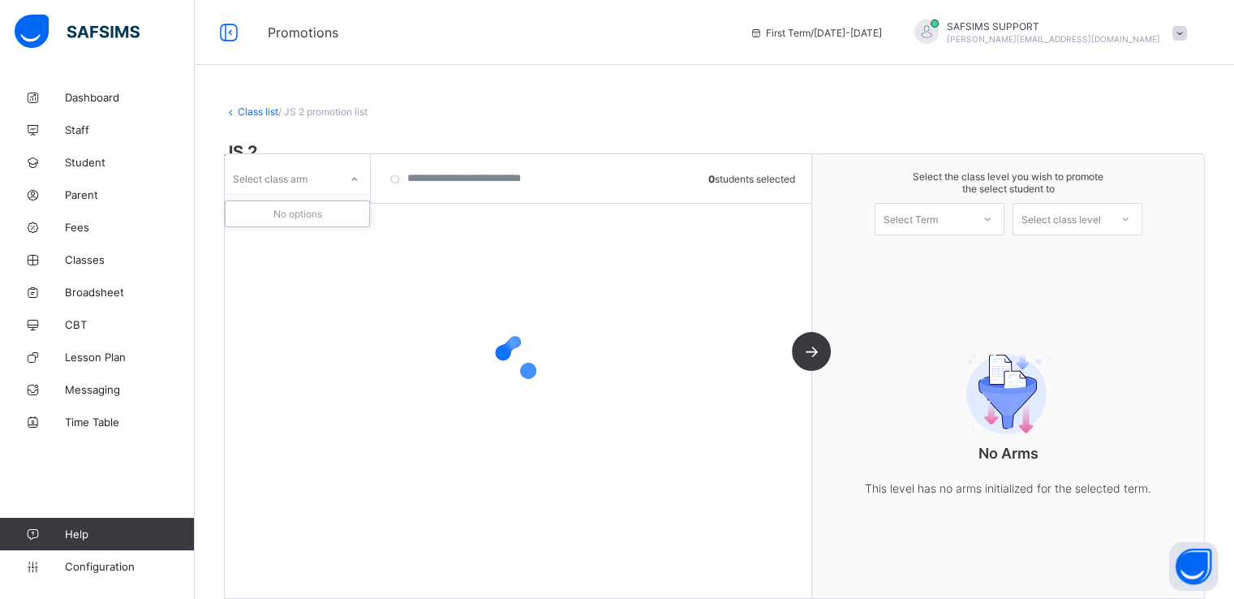
click at [347, 174] on div at bounding box center [355, 179] width 28 height 26
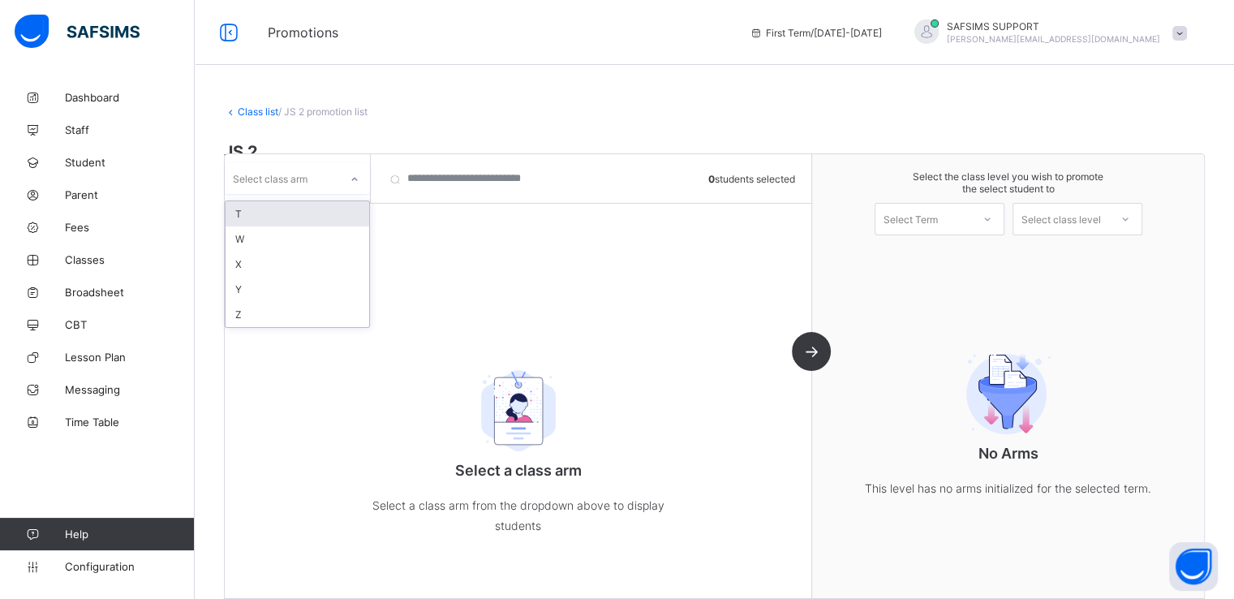
click at [301, 209] on div "T" at bounding box center [298, 213] width 144 height 25
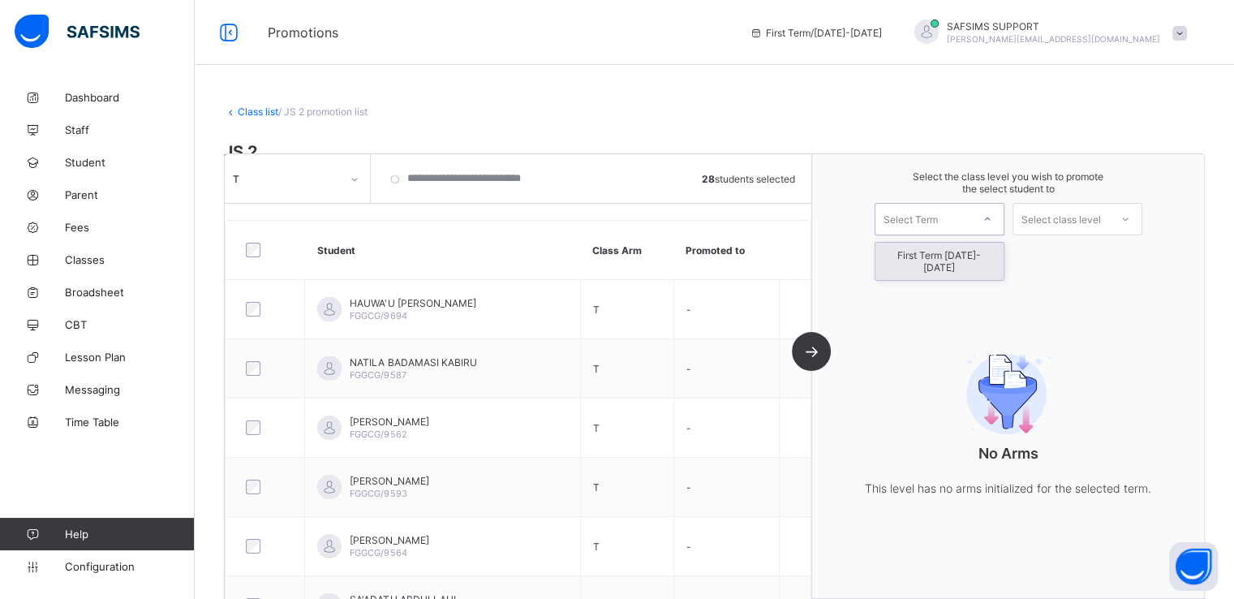
click at [938, 219] on div "Select Term" at bounding box center [911, 219] width 54 height 32
click at [945, 256] on div "First Term [DATE]-[DATE]" at bounding box center [940, 261] width 128 height 37
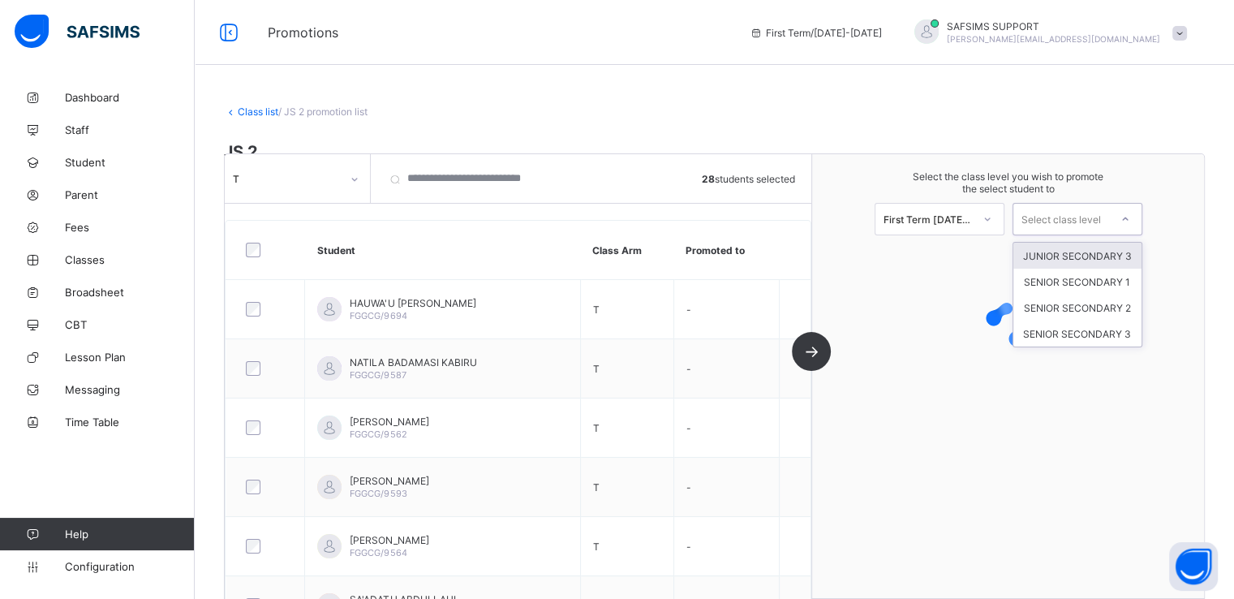
click at [1087, 223] on div "Select class level" at bounding box center [1062, 219] width 80 height 32
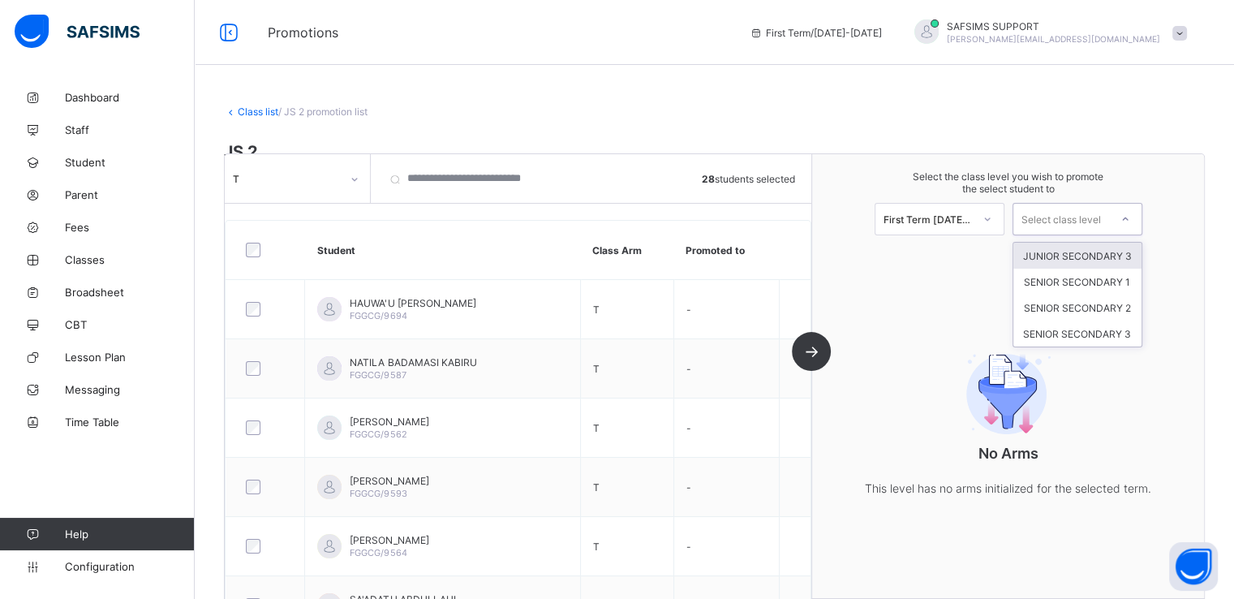
click at [1091, 253] on div "JUNIOR SECONDARY 3" at bounding box center [1078, 256] width 128 height 26
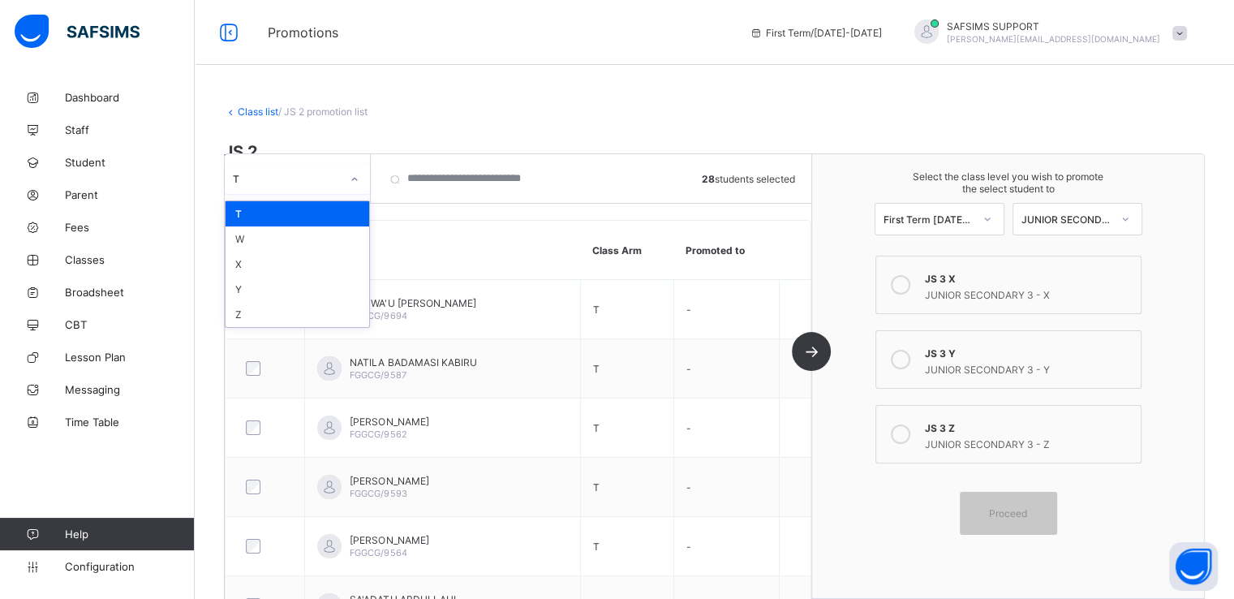
click at [344, 176] on div at bounding box center [355, 179] width 28 height 26
click at [263, 266] on div "X" at bounding box center [298, 264] width 144 height 25
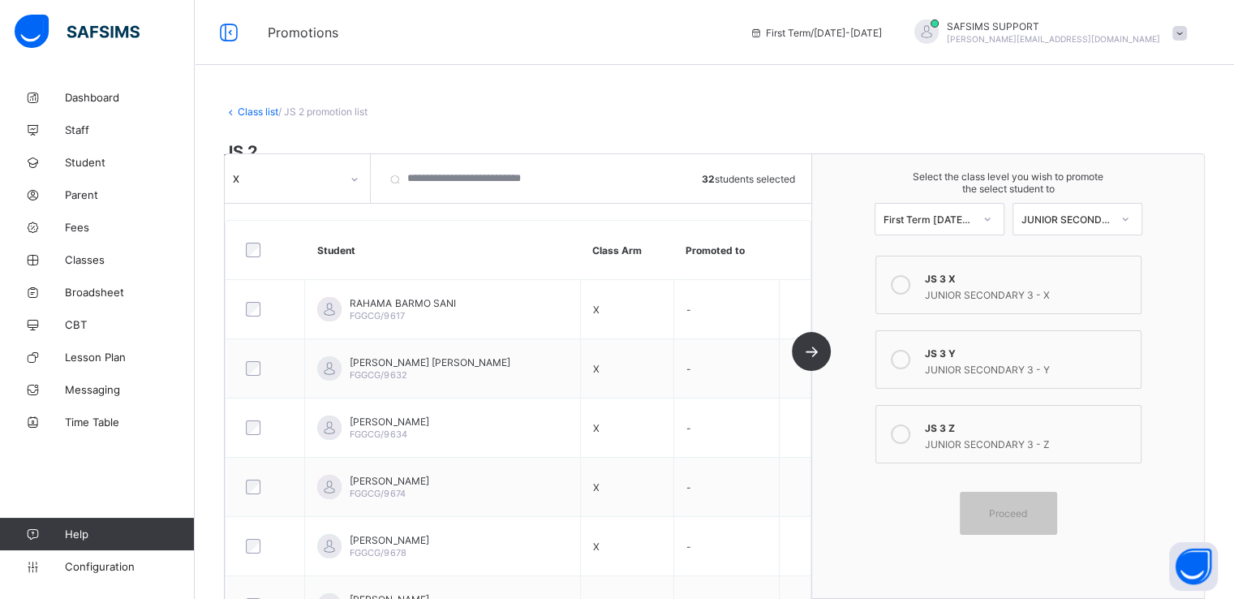
click at [911, 286] on icon at bounding box center [900, 284] width 19 height 19
click at [1005, 518] on span "Proceed" at bounding box center [1008, 513] width 38 height 12
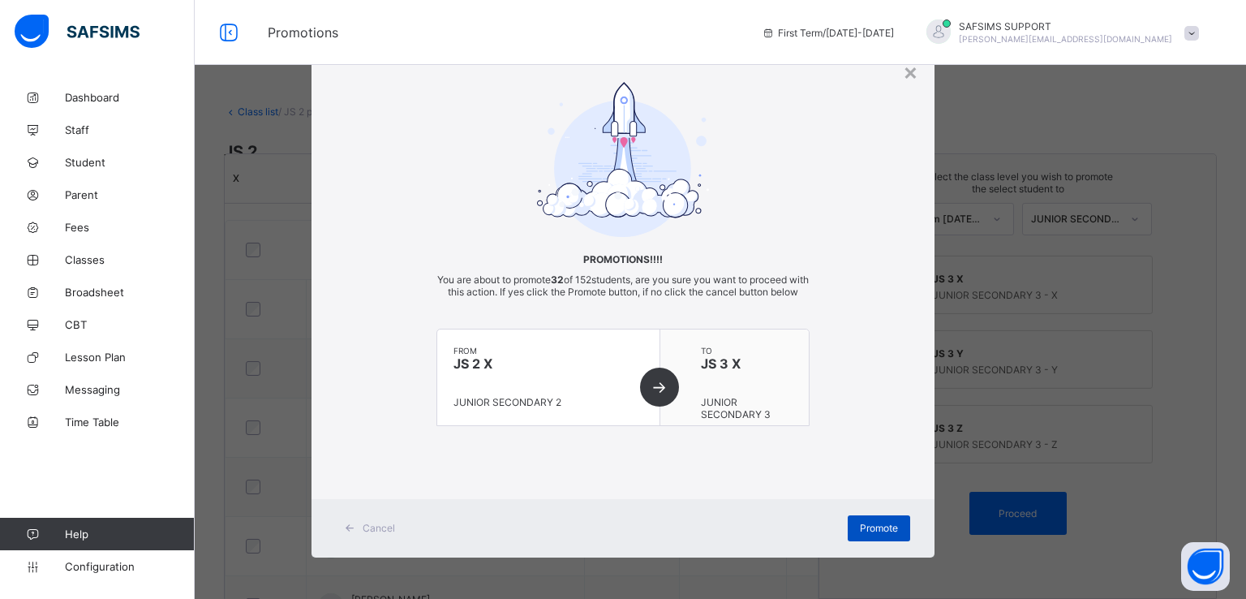
click at [879, 534] on span "Promote" at bounding box center [879, 528] width 38 height 12
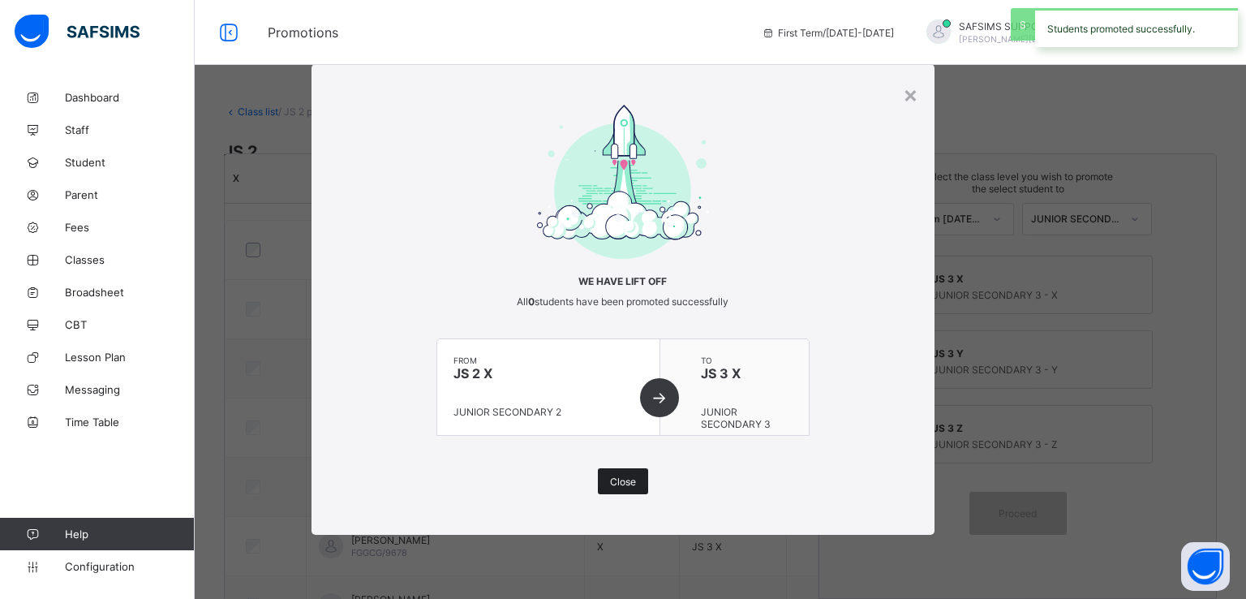
click at [613, 478] on span "Close" at bounding box center [623, 482] width 26 height 12
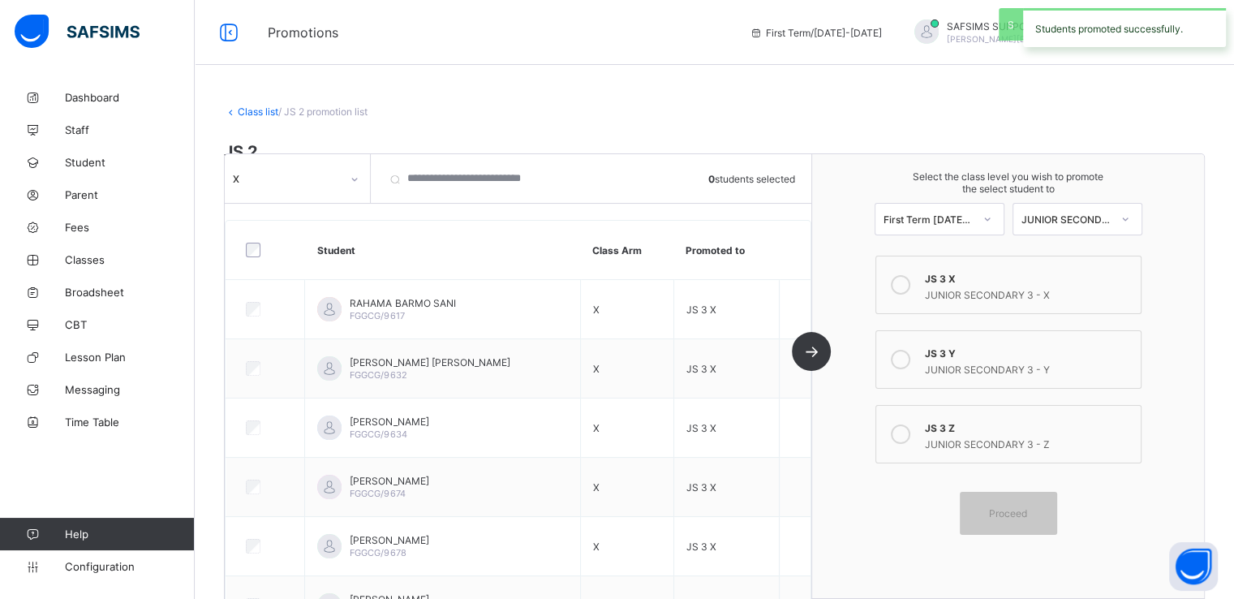
click at [354, 184] on icon at bounding box center [355, 179] width 10 height 16
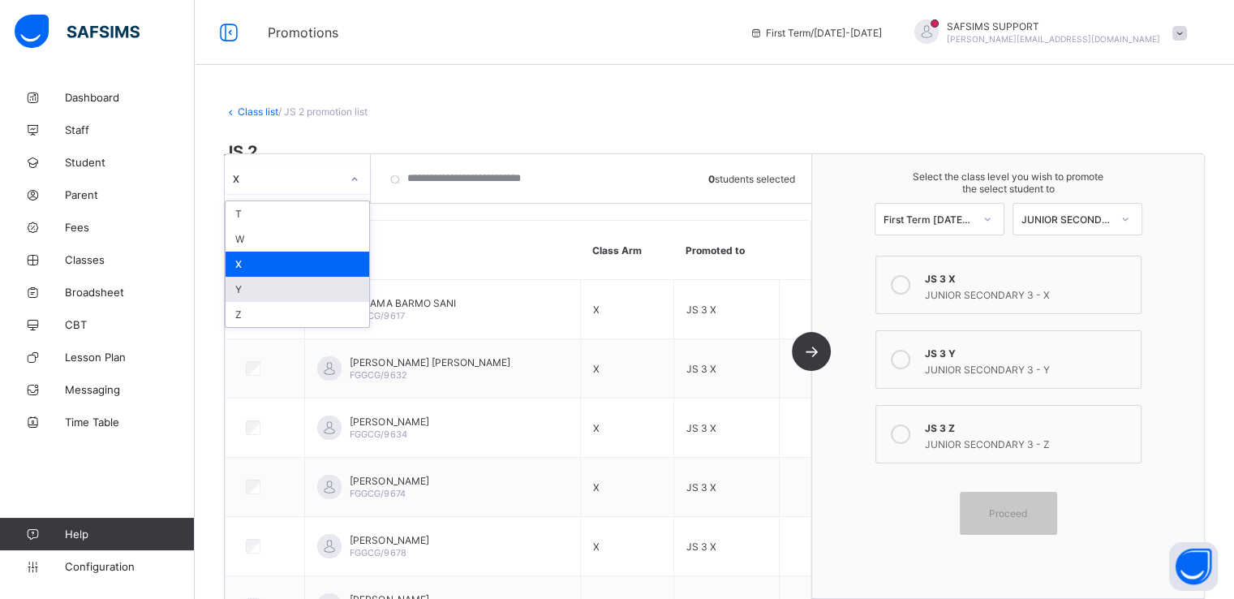
click at [274, 292] on div "Y" at bounding box center [298, 289] width 144 height 25
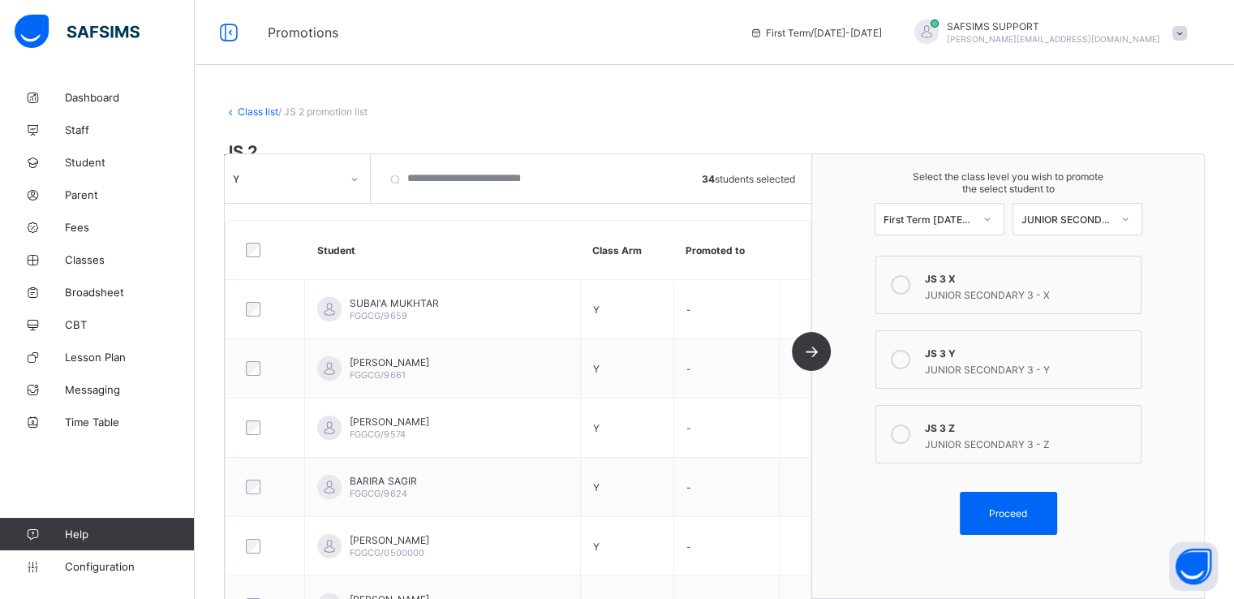
click at [911, 361] on icon at bounding box center [900, 359] width 19 height 19
click at [1010, 507] on span "Proceed" at bounding box center [1008, 513] width 38 height 12
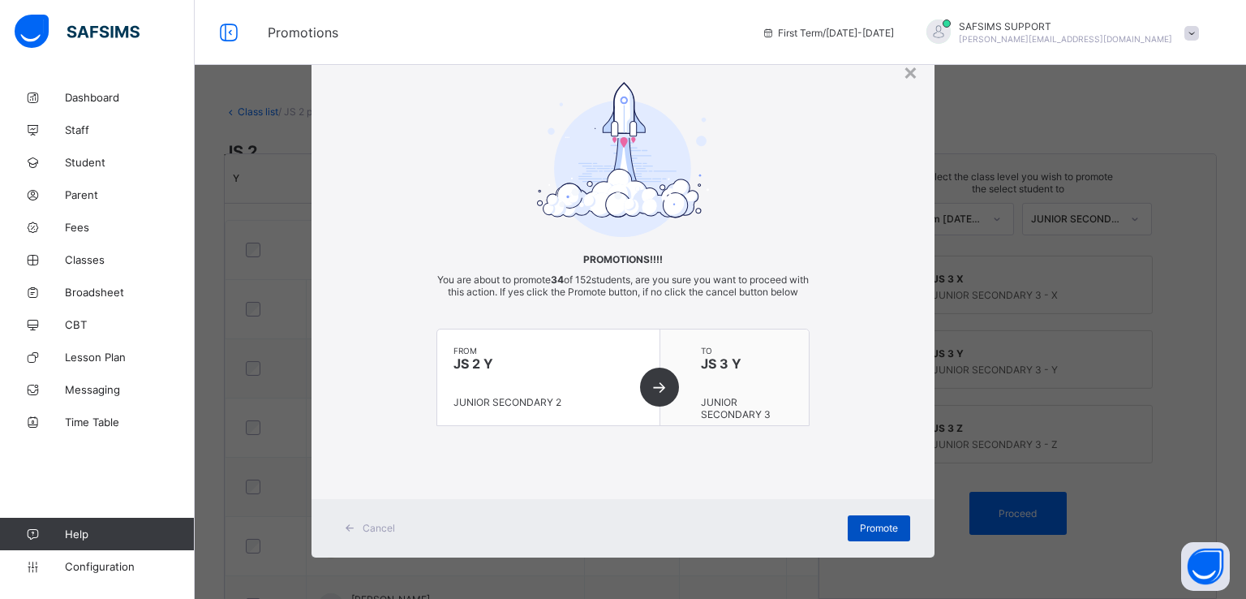
click at [872, 534] on span "Promote" at bounding box center [879, 528] width 38 height 12
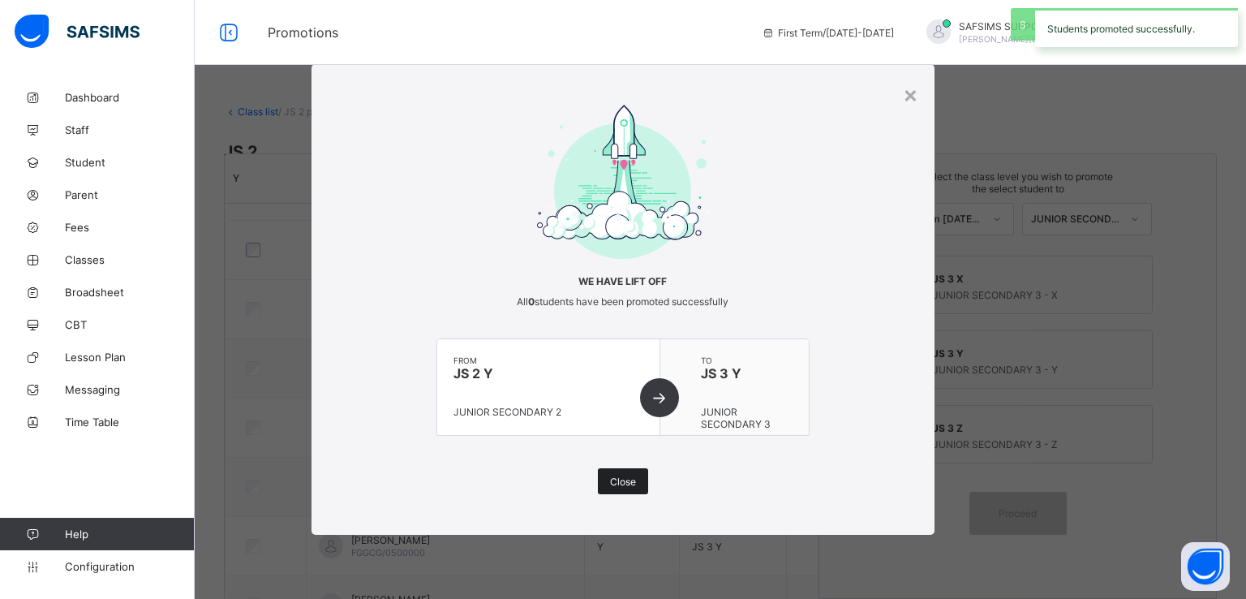
click at [626, 484] on span "Close" at bounding box center [623, 482] width 26 height 12
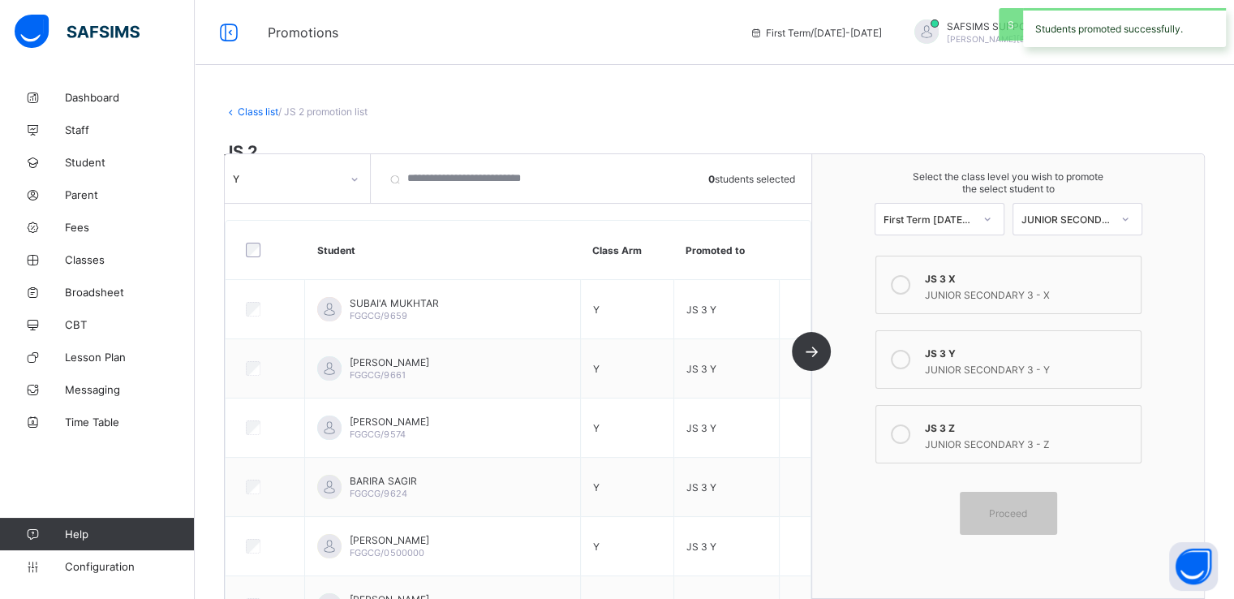
click at [318, 178] on div "Y" at bounding box center [287, 178] width 108 height 12
click at [249, 315] on div "Z" at bounding box center [298, 314] width 144 height 25
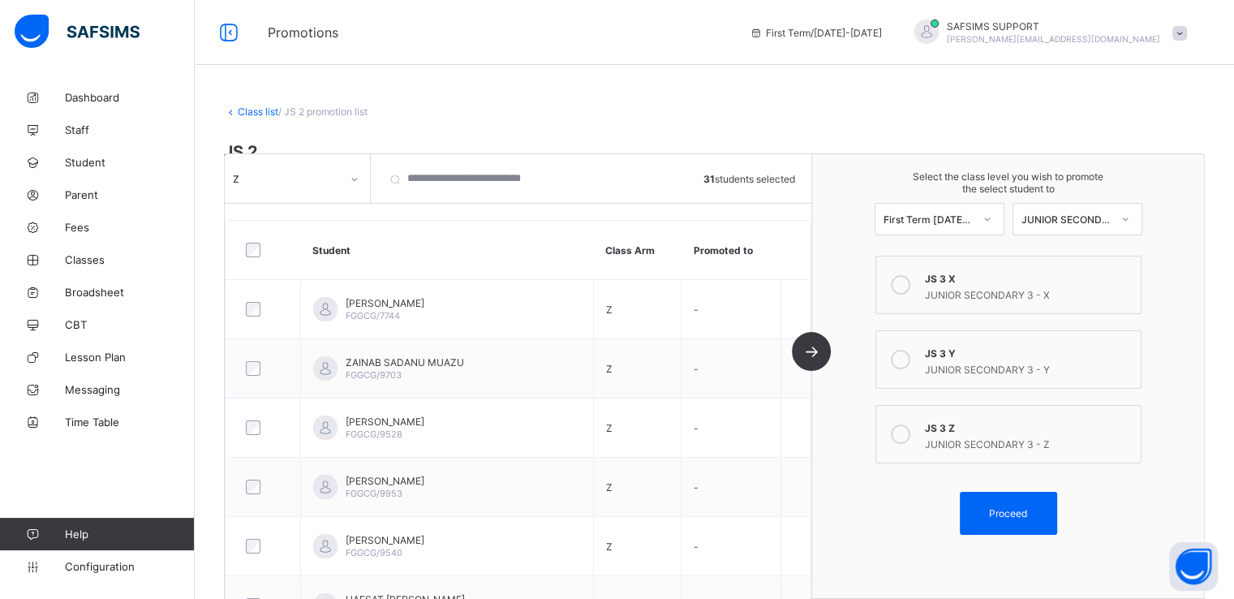
click at [902, 436] on icon at bounding box center [900, 433] width 19 height 19
click at [1024, 514] on span "Proceed" at bounding box center [1008, 513] width 38 height 12
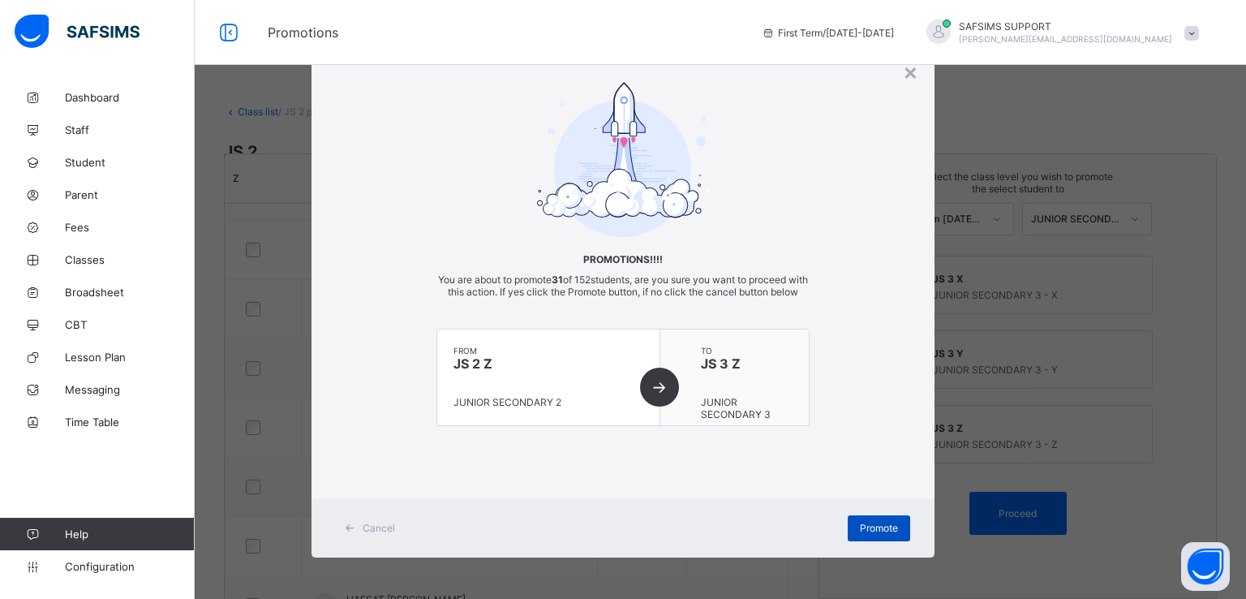
click at [876, 534] on span "Promote" at bounding box center [879, 528] width 38 height 12
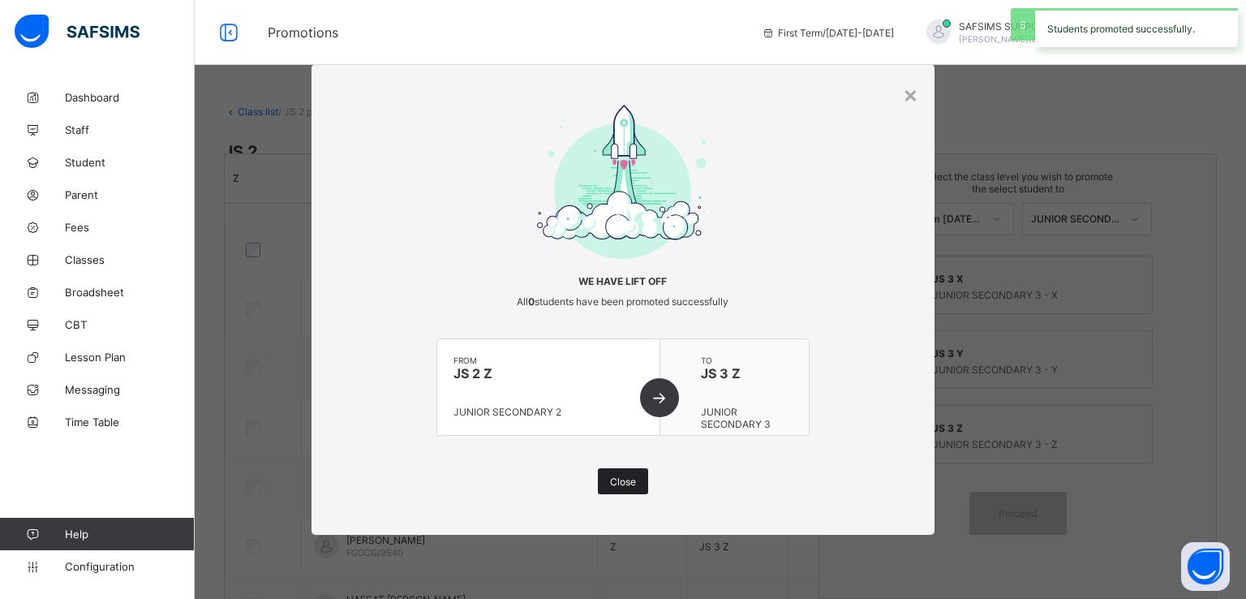
click at [618, 474] on div "Close" at bounding box center [623, 481] width 50 height 26
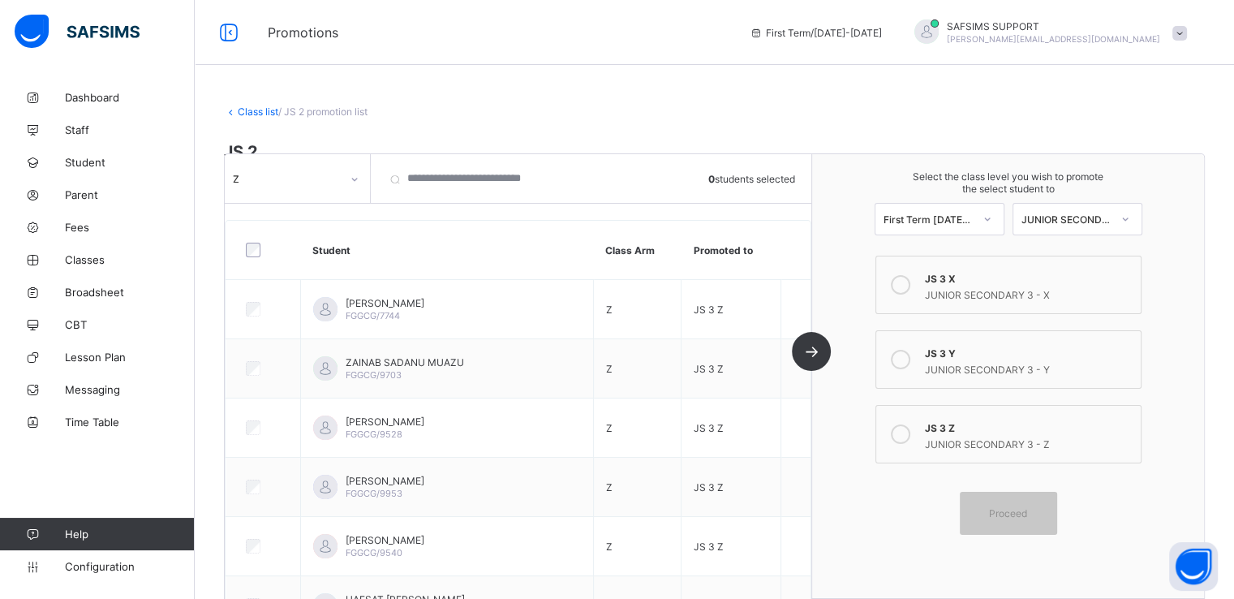
click at [252, 107] on link "Class list" at bounding box center [258, 111] width 41 height 12
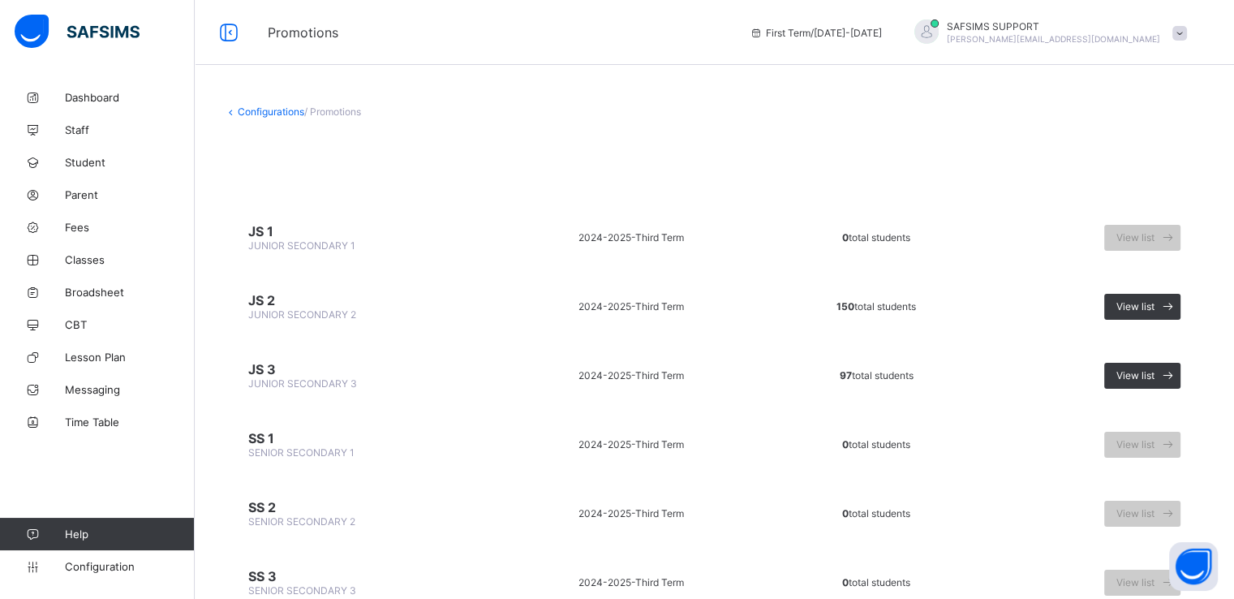
scroll to position [66, 0]
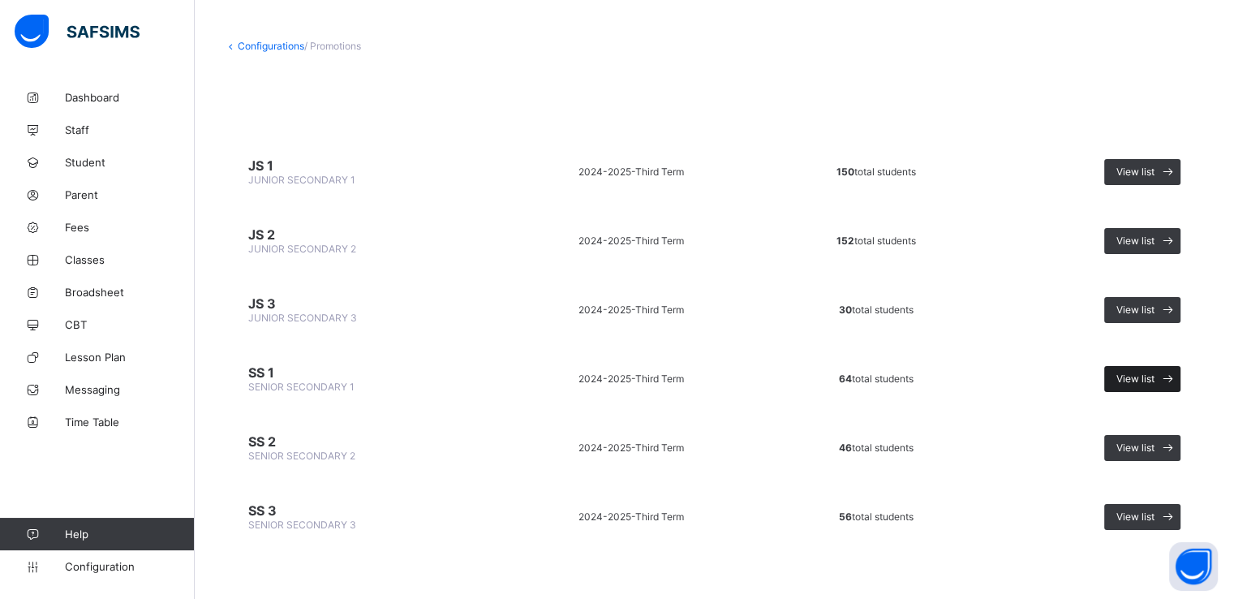
click at [1150, 374] on span "View list" at bounding box center [1136, 378] width 38 height 12
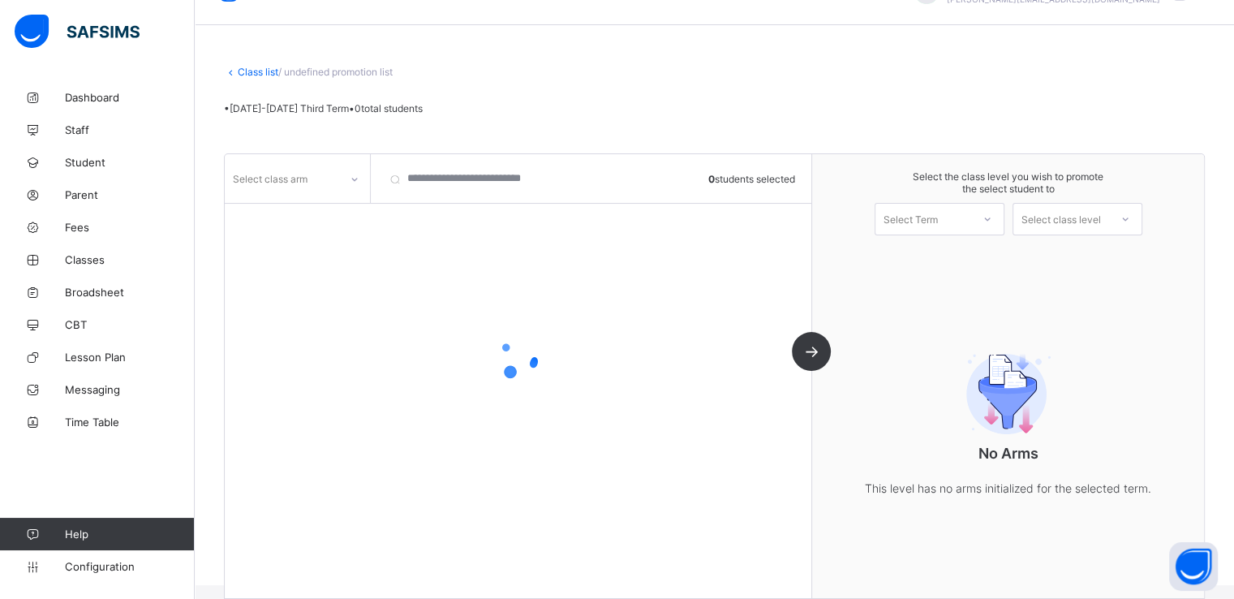
scroll to position [59, 0]
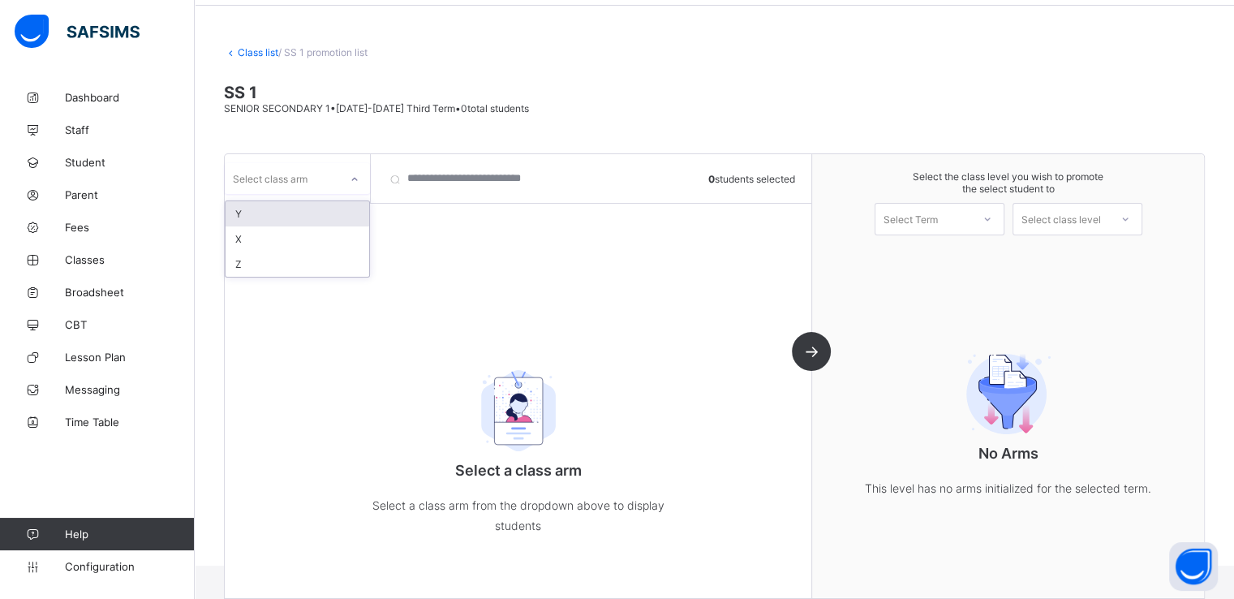
click at [353, 182] on icon at bounding box center [355, 179] width 10 height 16
click at [292, 215] on div "Y" at bounding box center [298, 213] width 144 height 25
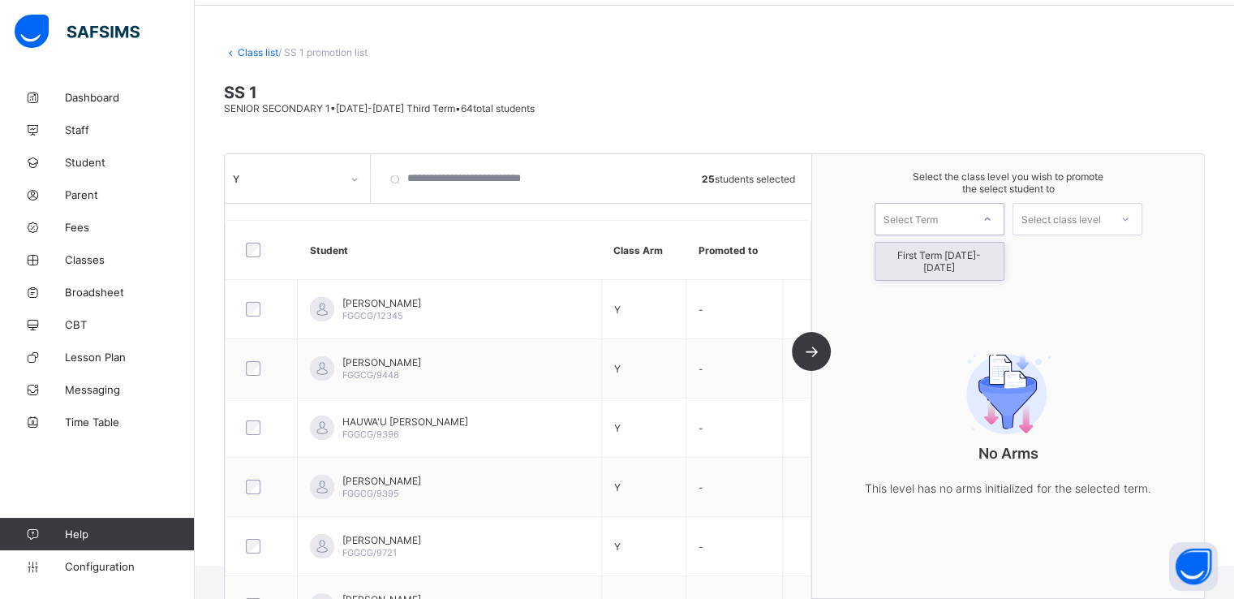
click at [906, 218] on div "Select Term" at bounding box center [911, 219] width 54 height 32
click at [911, 257] on div "First Term [DATE]-[DATE]" at bounding box center [940, 261] width 128 height 37
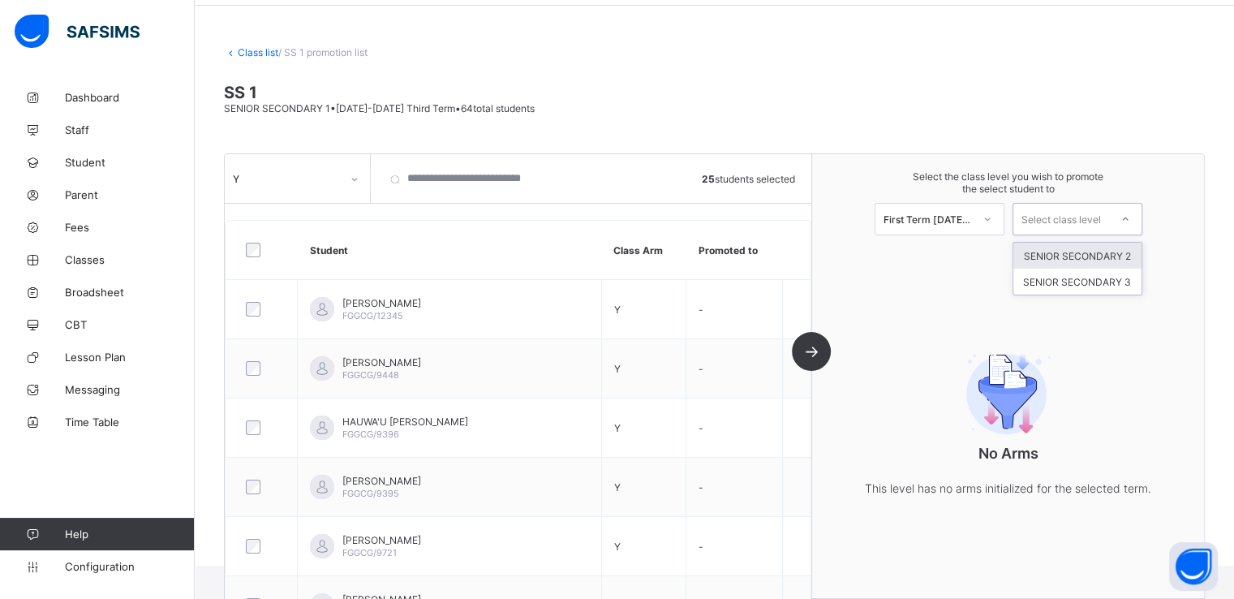
click at [1072, 219] on div "Select class level" at bounding box center [1062, 219] width 80 height 32
click at [1072, 250] on div "SENIOR SECONDARY 2" at bounding box center [1078, 256] width 128 height 26
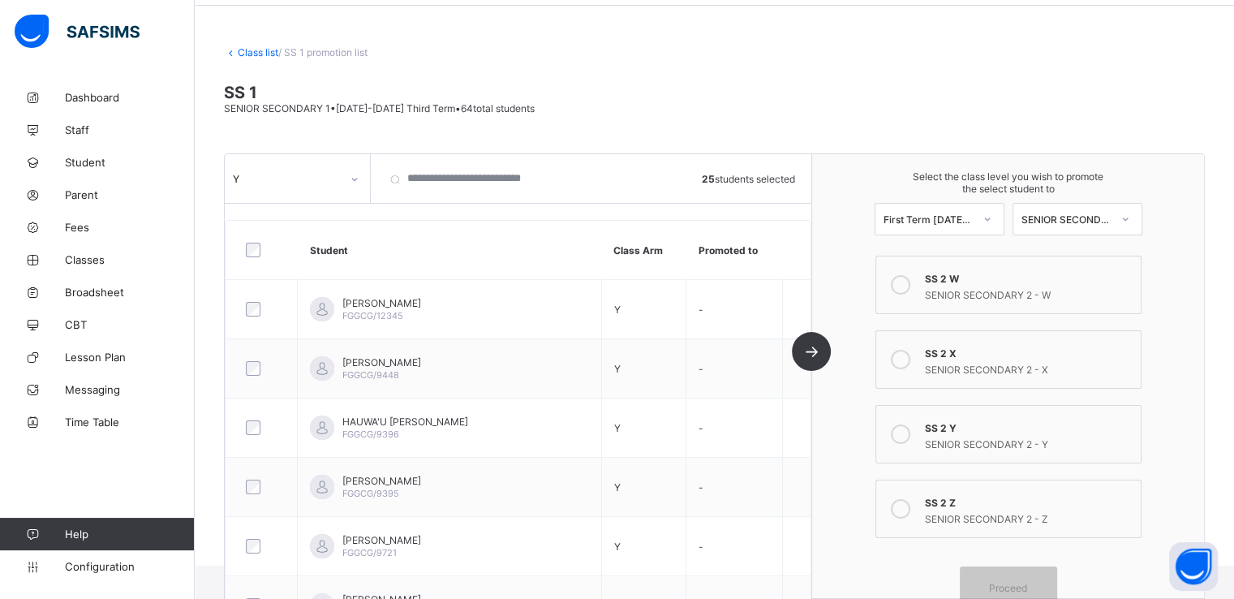
click at [911, 432] on icon at bounding box center [900, 433] width 19 height 19
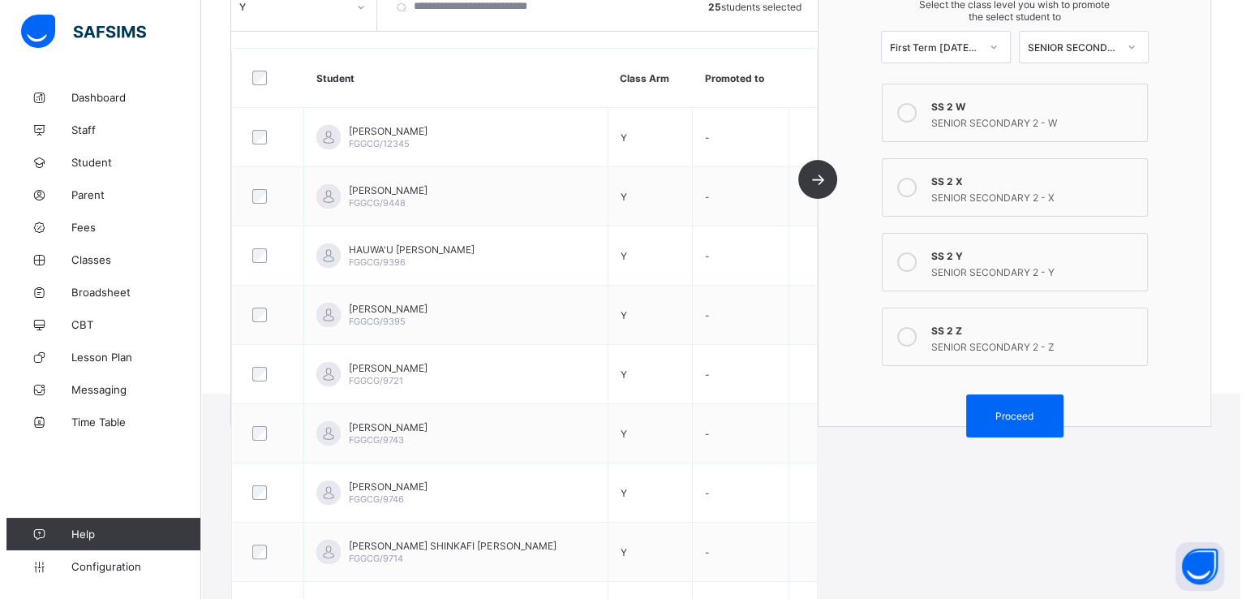
scroll to position [240, 0]
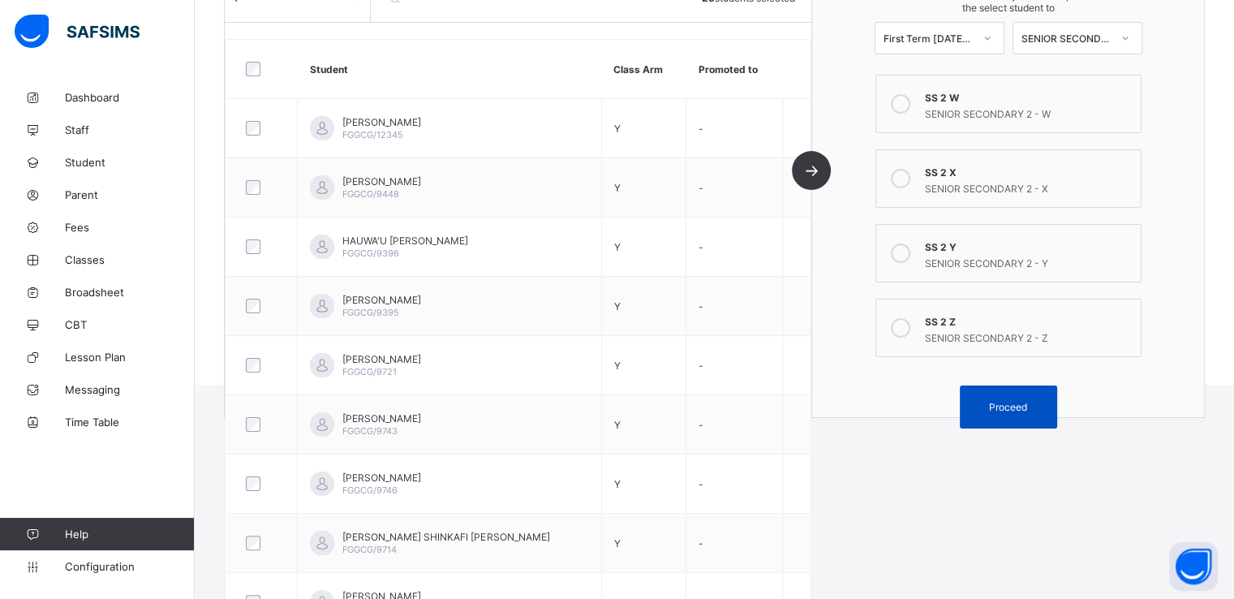
click at [997, 412] on span "Proceed" at bounding box center [1008, 407] width 73 height 12
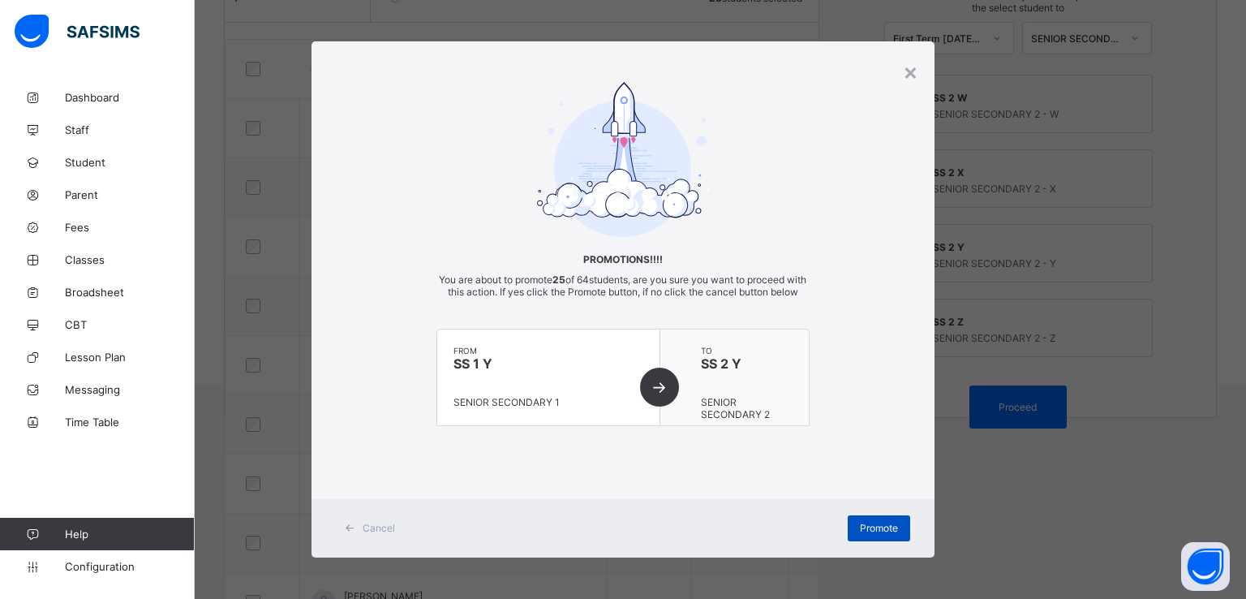
click at [871, 534] on span "Promote" at bounding box center [879, 528] width 38 height 12
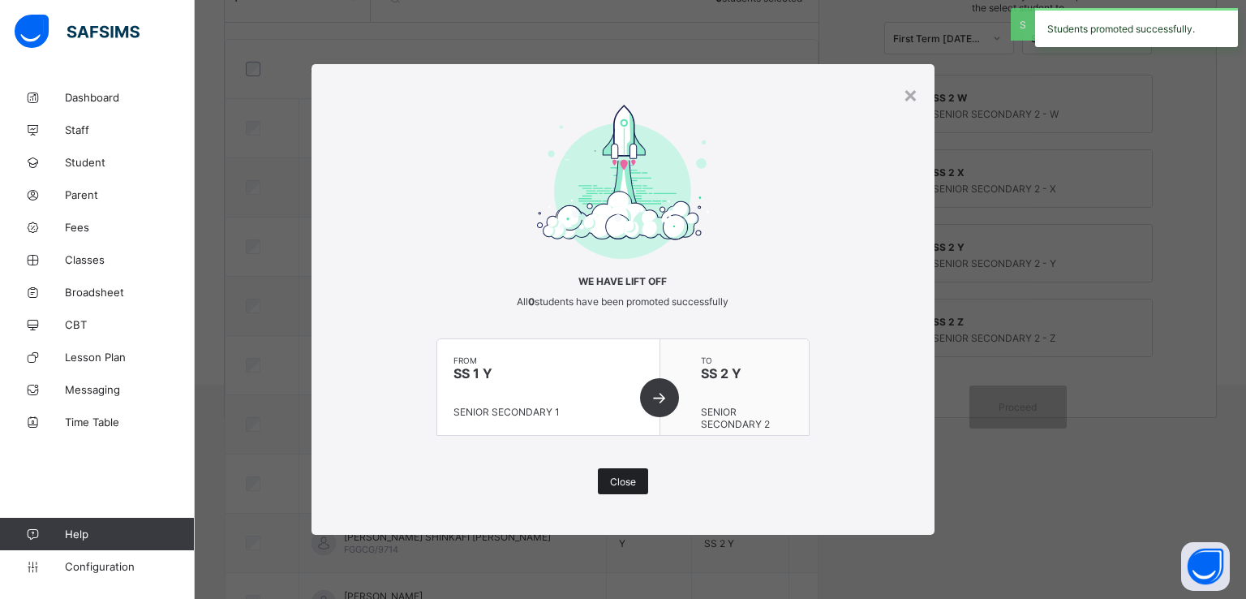
click at [619, 477] on span "Close" at bounding box center [623, 482] width 26 height 12
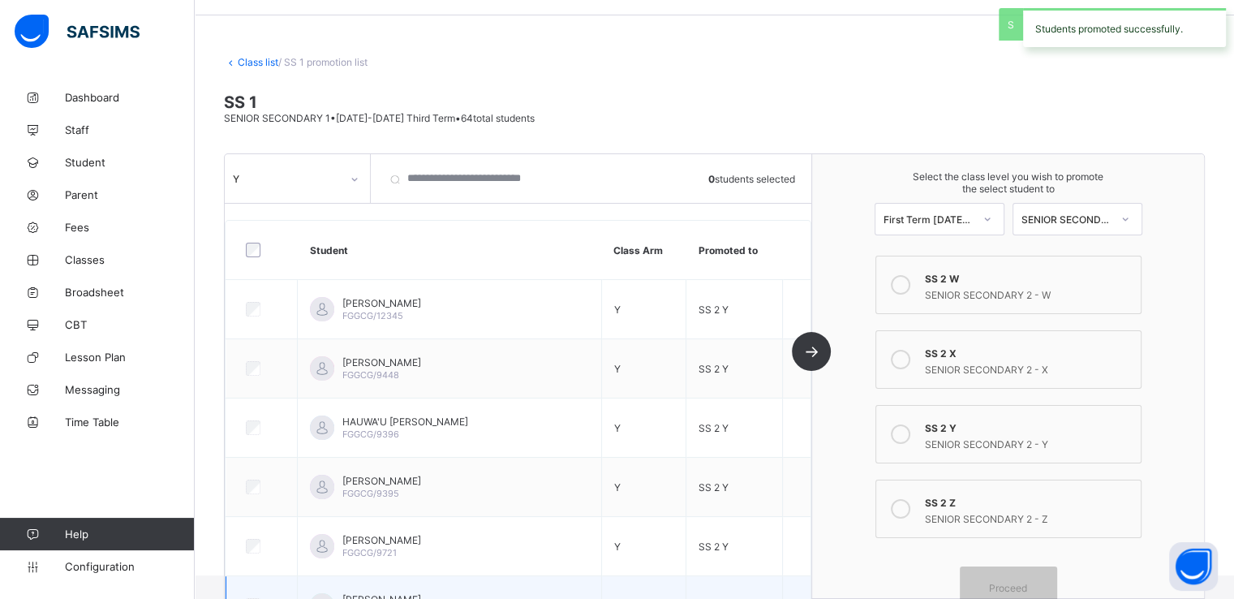
scroll to position [42, 0]
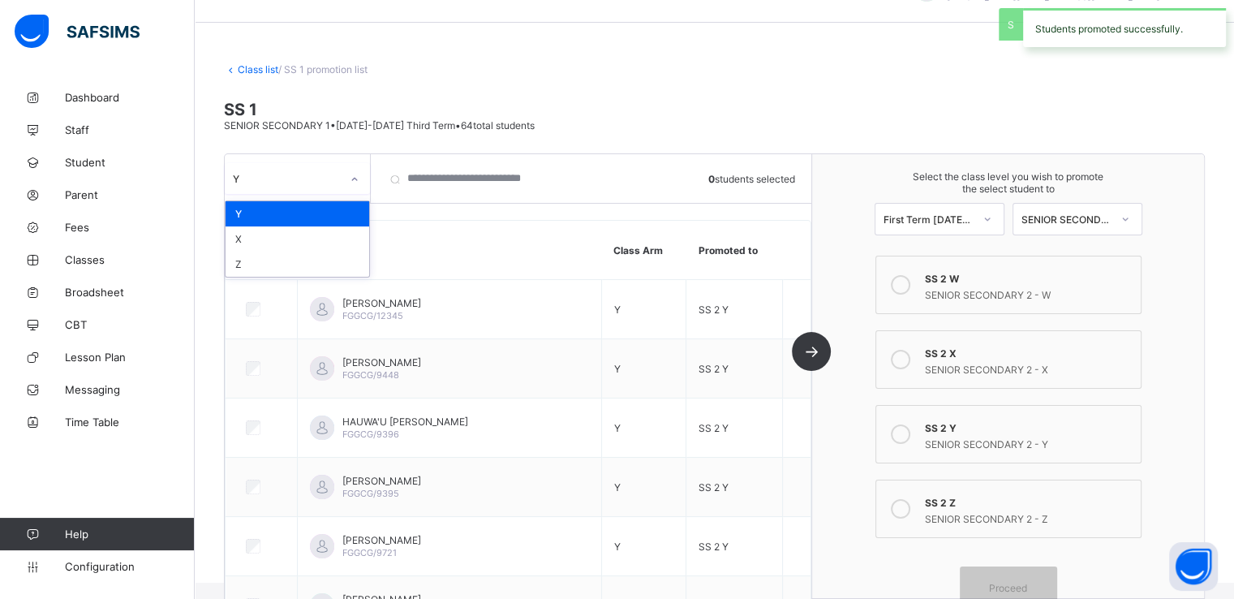
click at [364, 180] on div at bounding box center [355, 179] width 28 height 26
click at [298, 239] on div "X" at bounding box center [298, 238] width 144 height 25
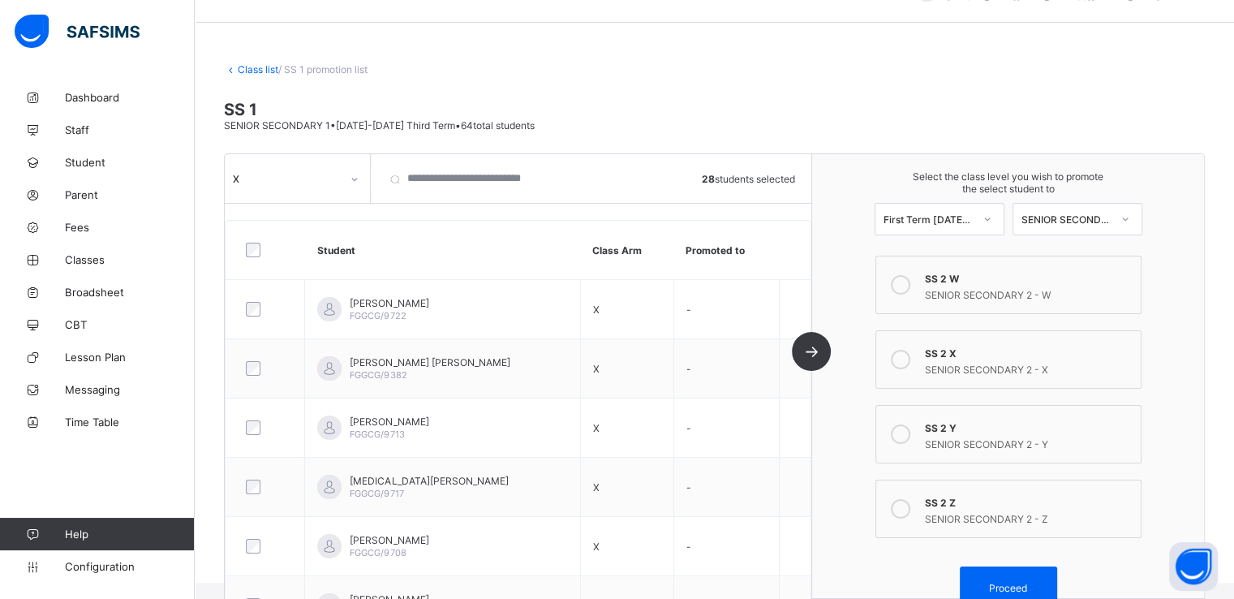
click at [906, 351] on icon at bounding box center [900, 359] width 19 height 19
click at [1003, 586] on span "Proceed" at bounding box center [1008, 588] width 38 height 12
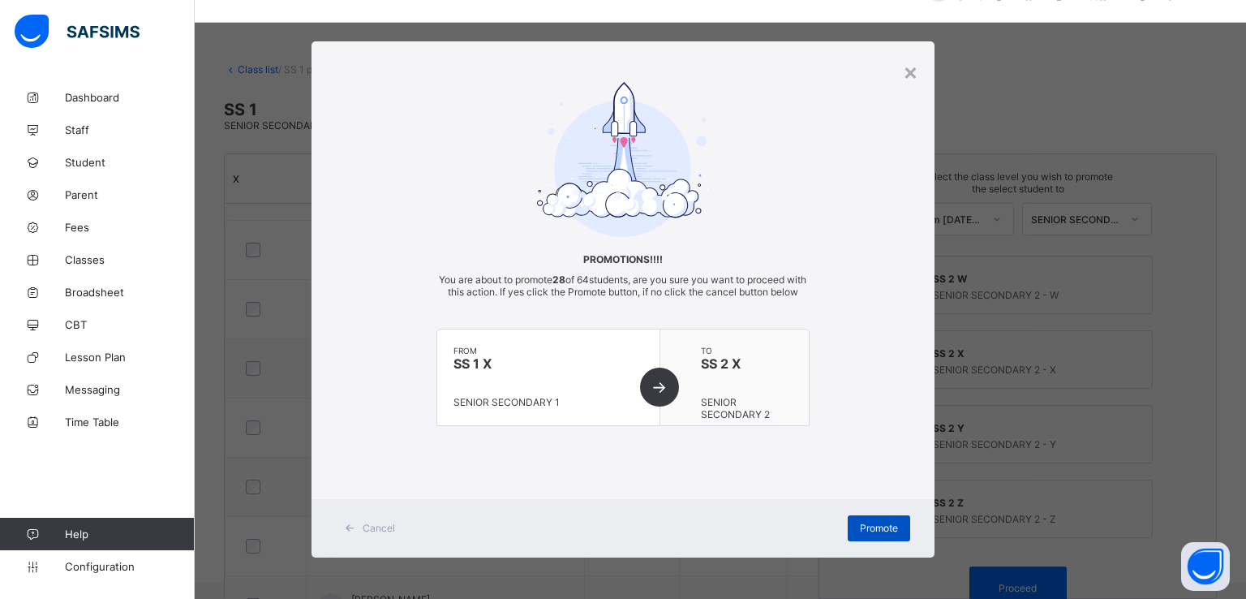
click at [878, 534] on span "Promote" at bounding box center [879, 528] width 38 height 12
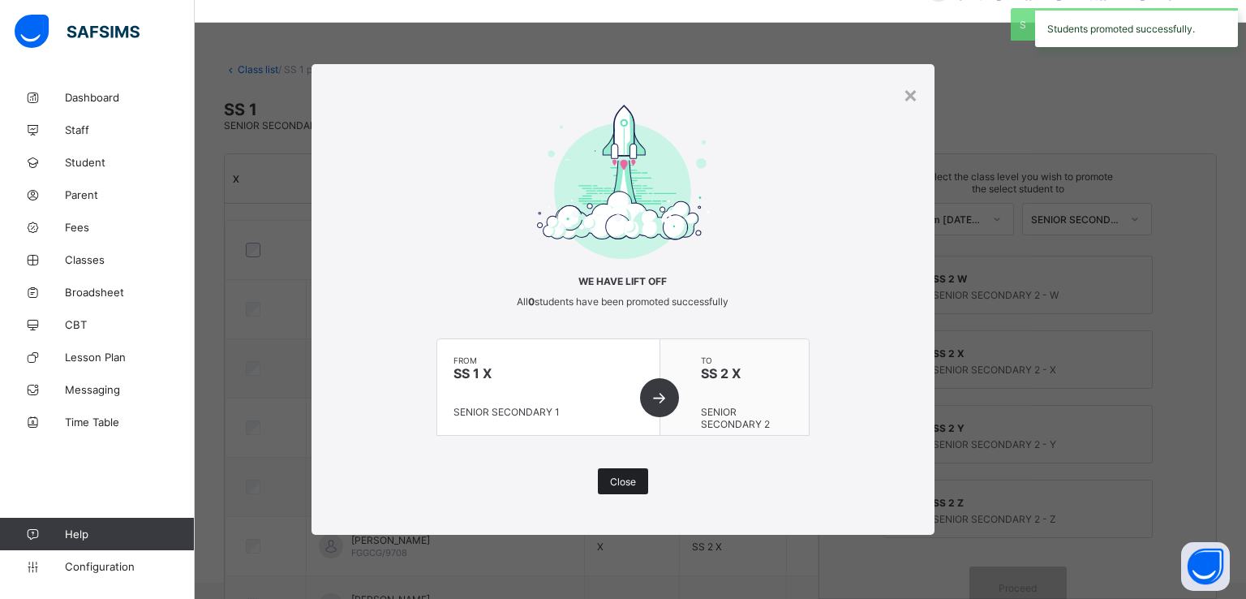
click at [621, 480] on span "Close" at bounding box center [623, 482] width 26 height 12
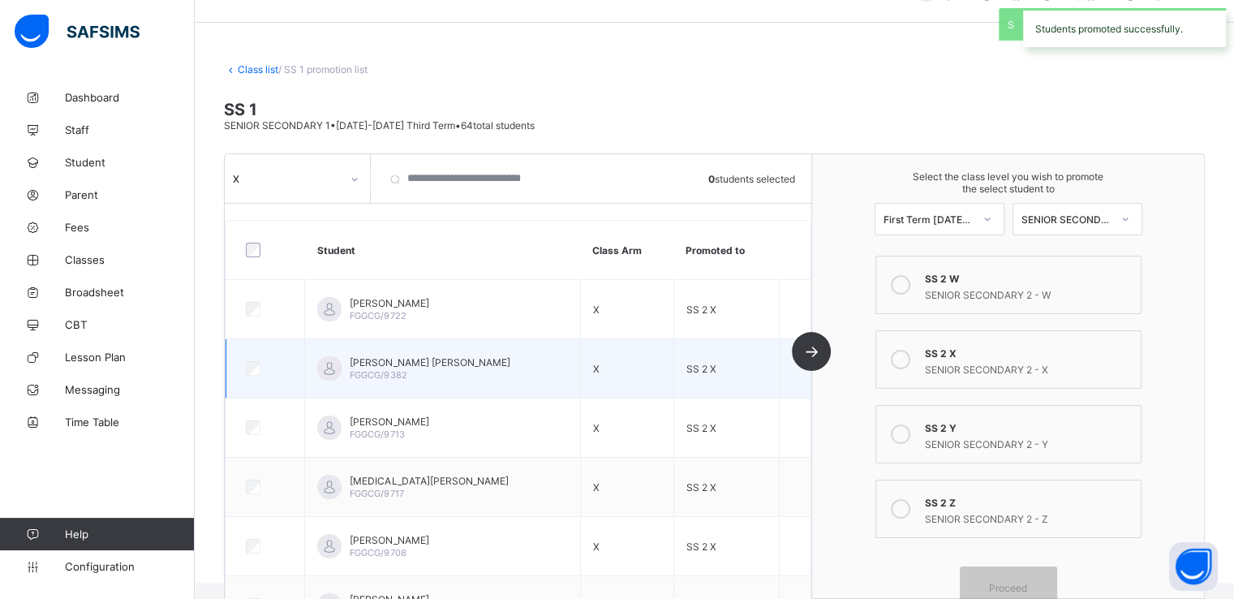
scroll to position [0, 0]
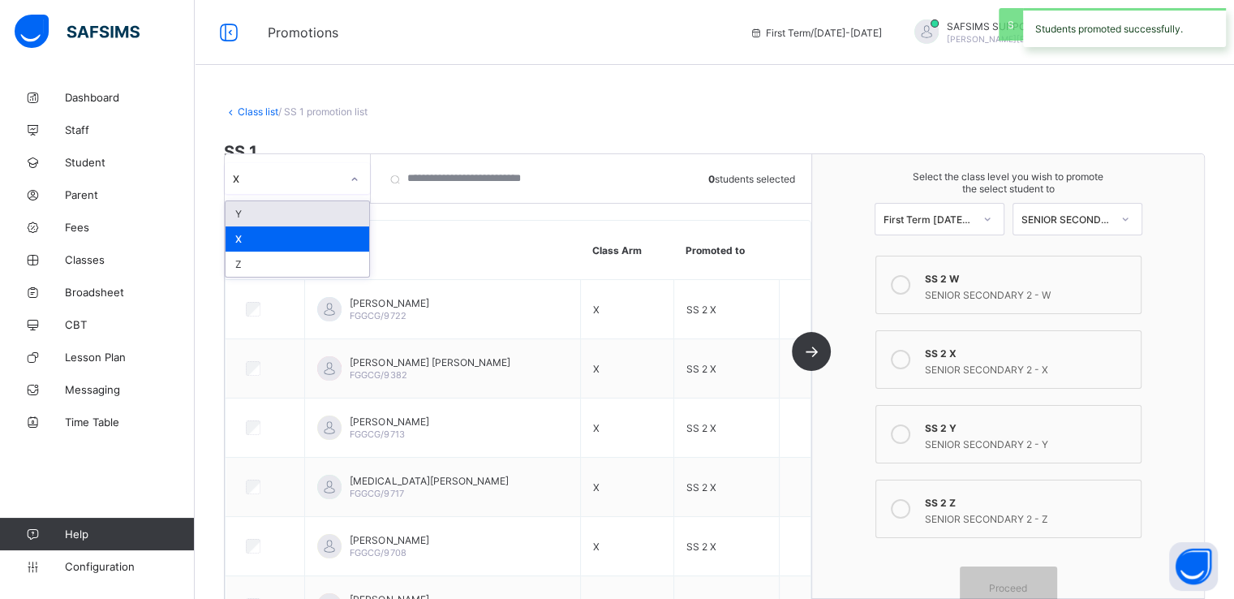
click at [350, 176] on icon at bounding box center [355, 179] width 10 height 16
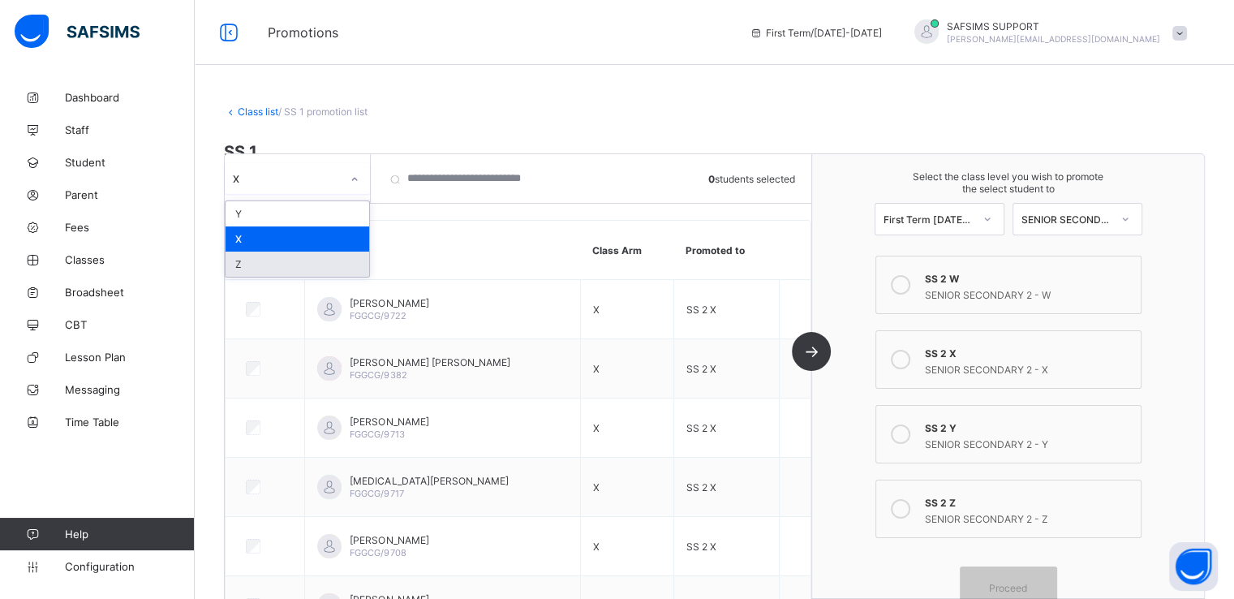
click at [254, 265] on div "Z" at bounding box center [298, 264] width 144 height 25
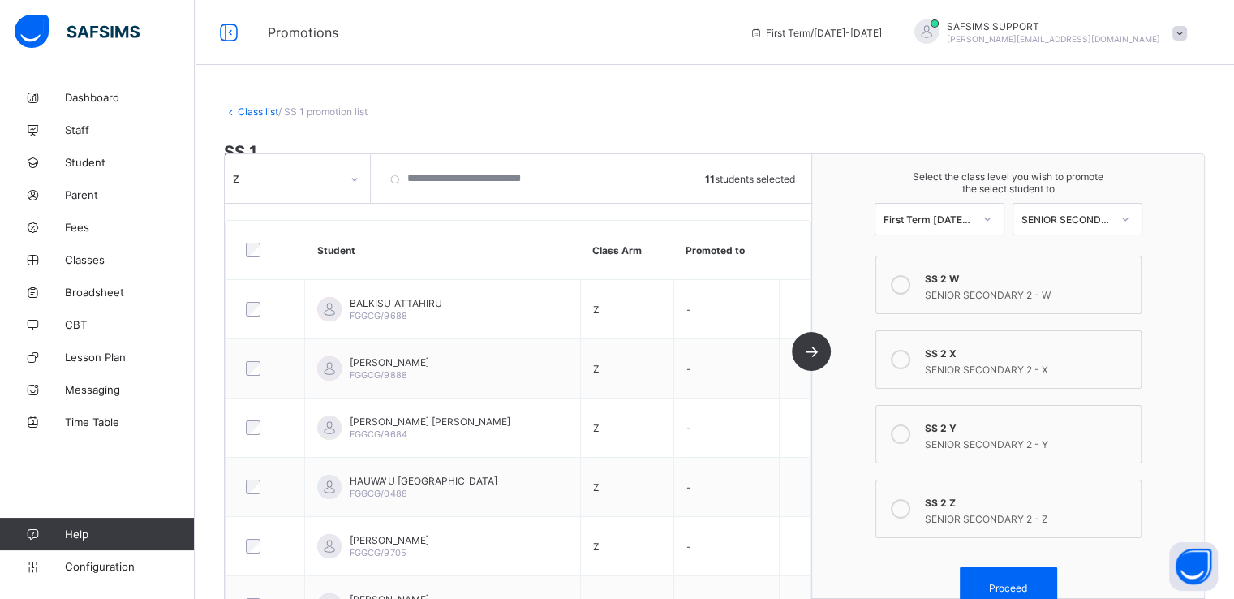
click at [903, 515] on icon at bounding box center [900, 508] width 19 height 19
click at [1014, 583] on span "Proceed" at bounding box center [1008, 588] width 38 height 12
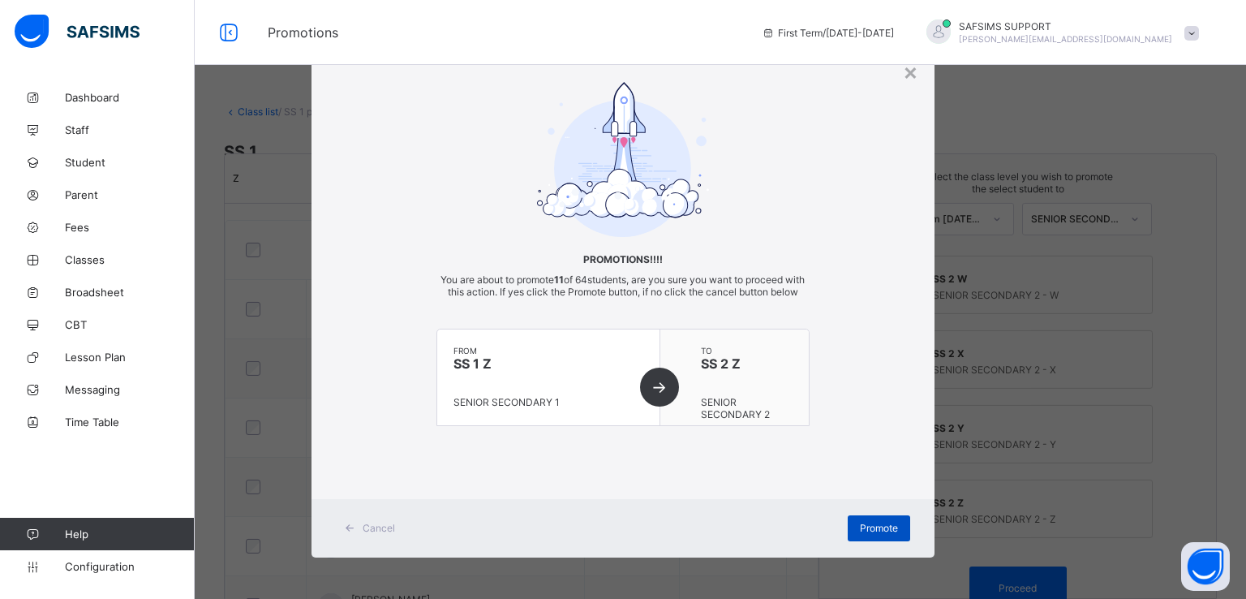
click at [872, 534] on span "Promote" at bounding box center [879, 528] width 38 height 12
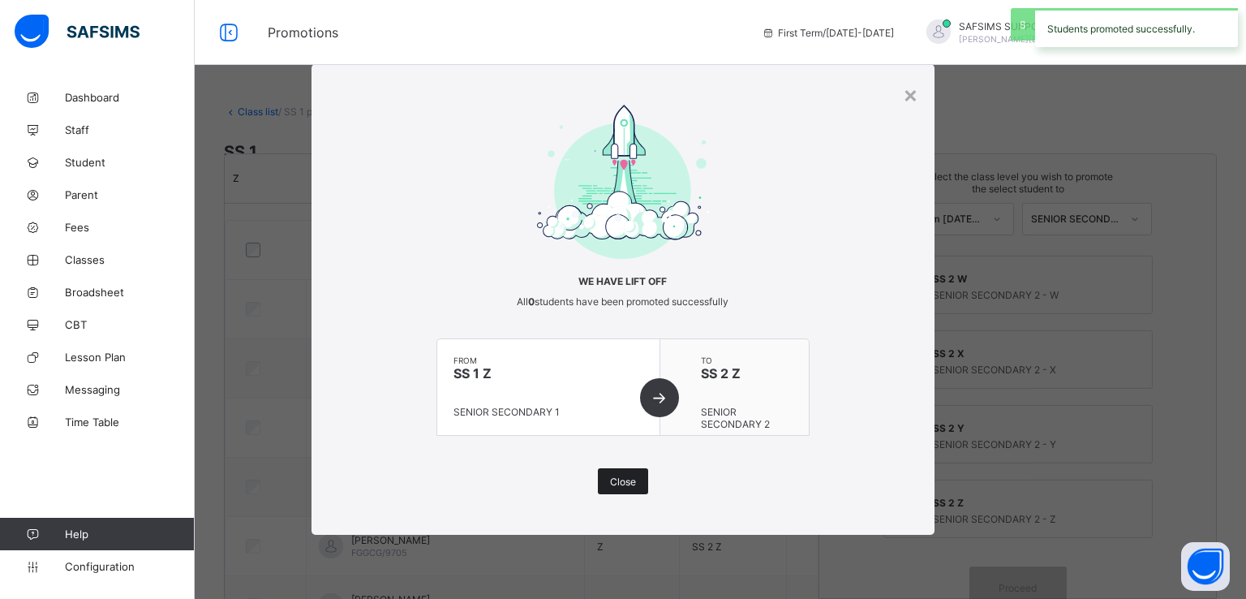
click at [626, 480] on span "Close" at bounding box center [623, 482] width 26 height 12
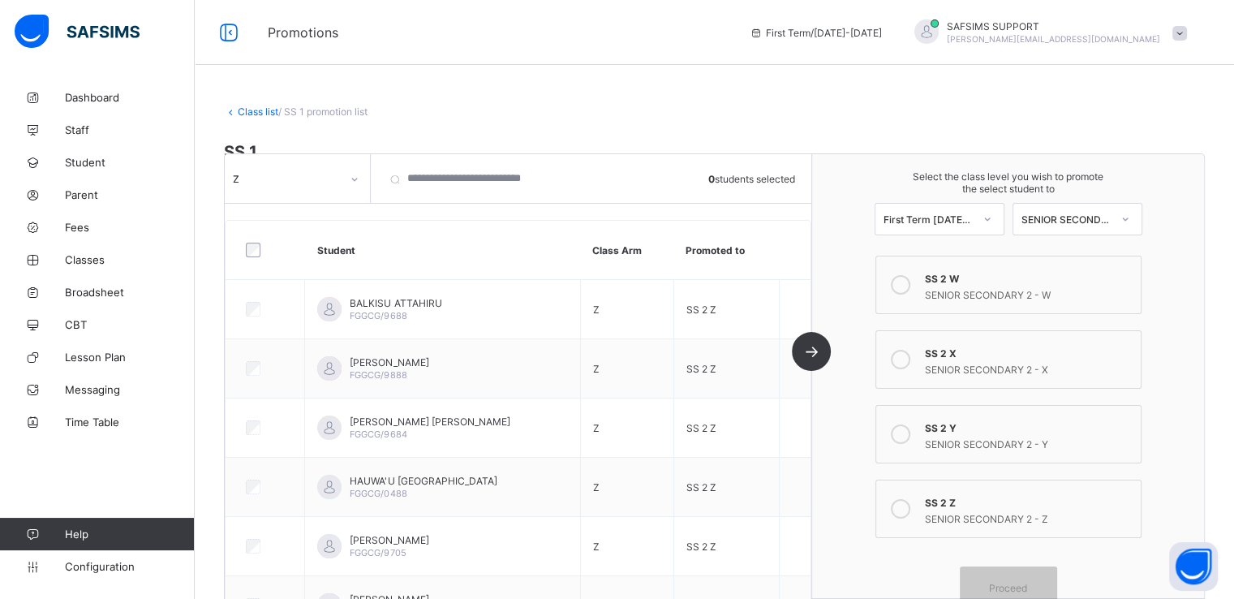
click at [246, 108] on link "Class list" at bounding box center [258, 111] width 41 height 12
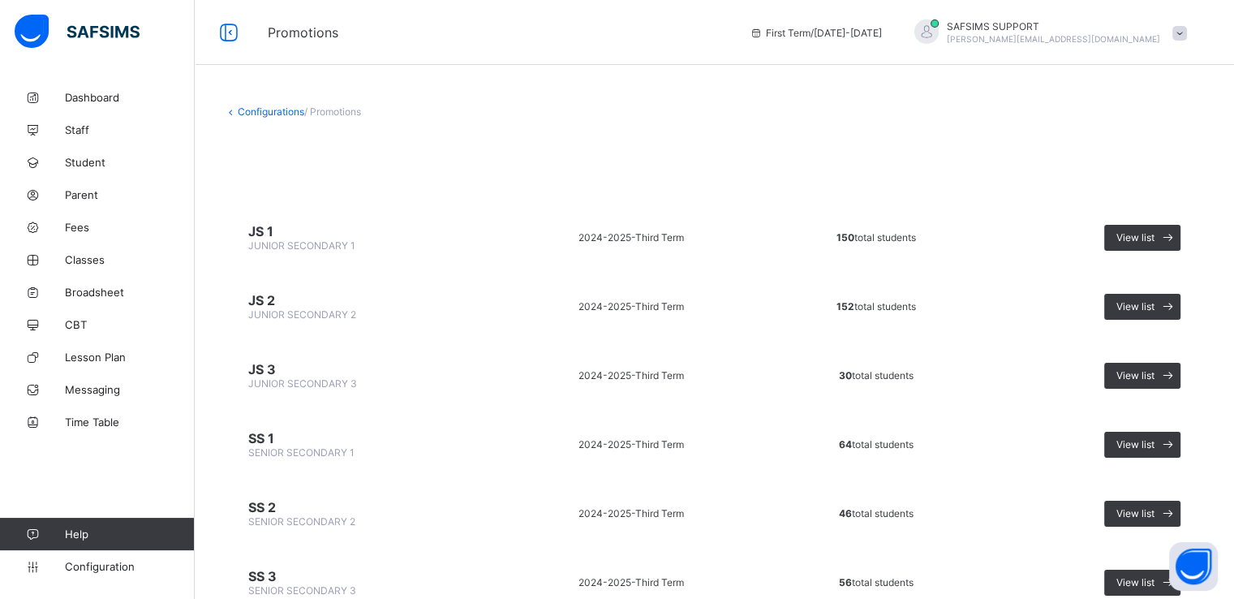
scroll to position [66, 0]
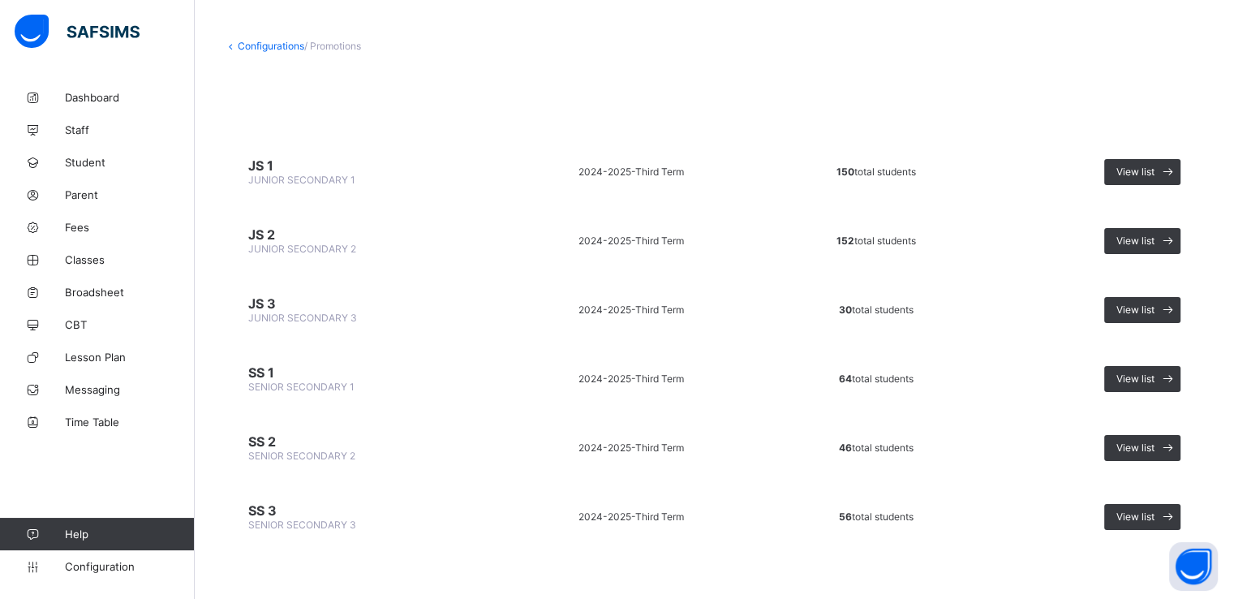
click at [275, 444] on span "SS 2" at bounding box center [360, 441] width 225 height 16
click at [1140, 450] on div "View list" at bounding box center [1142, 448] width 76 height 26
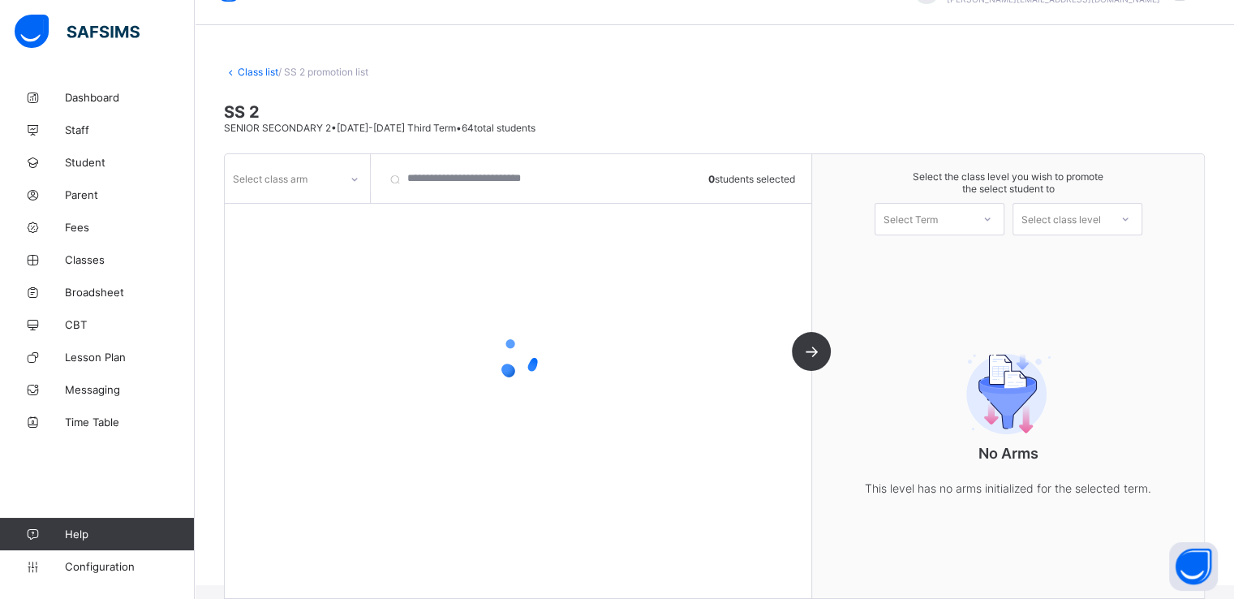
scroll to position [59, 0]
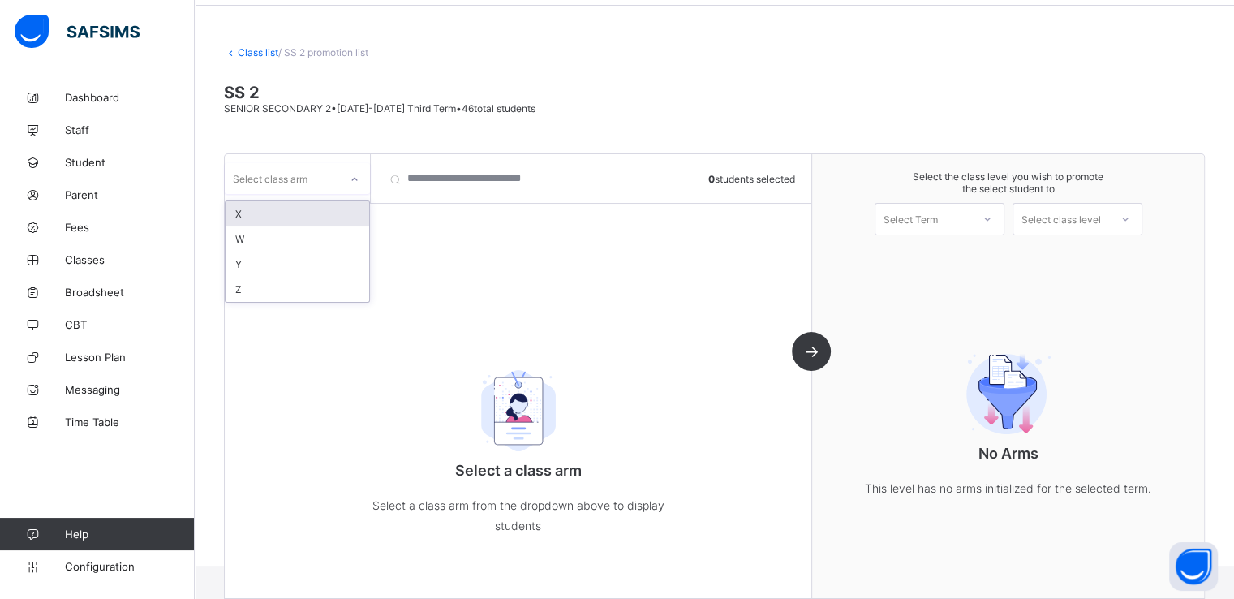
click at [345, 192] on div at bounding box center [355, 179] width 28 height 26
click at [286, 218] on div "X" at bounding box center [298, 213] width 144 height 25
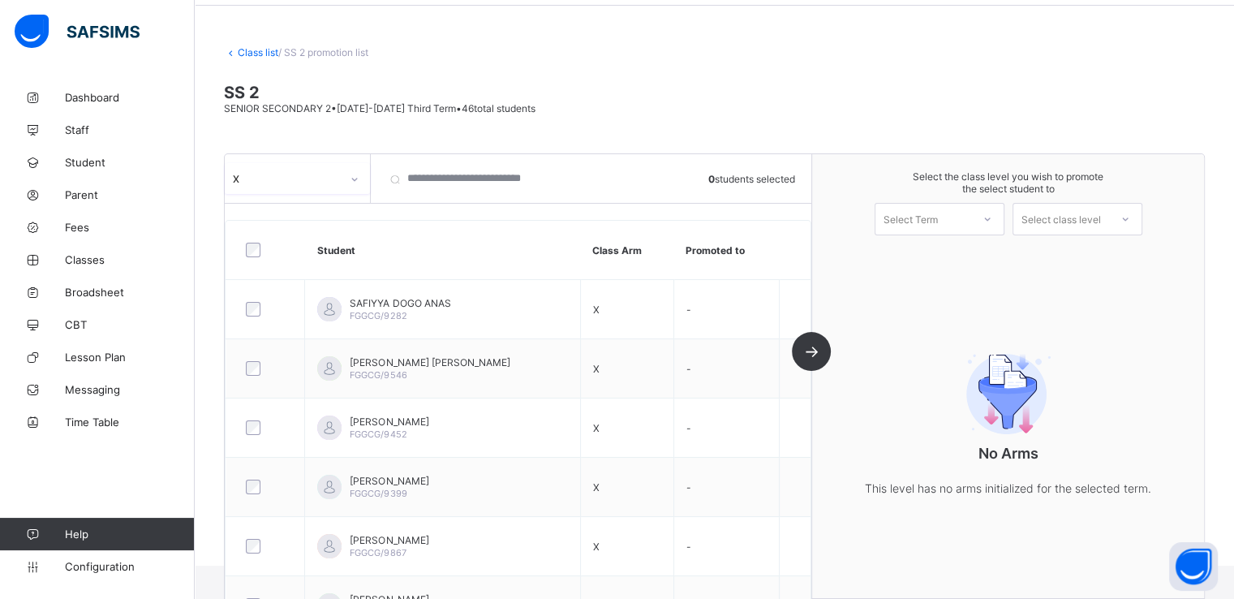
click at [954, 225] on div "Select Term" at bounding box center [924, 219] width 96 height 23
drag, startPoint x: 941, startPoint y: 217, endPoint x: 928, endPoint y: 267, distance: 52.2
click at [928, 235] on div "option First Term [DATE]-[DATE] focused, 1 of 1. 1 result available. Use Up and…" at bounding box center [940, 219] width 130 height 32
click at [928, 267] on div "First Term [DATE]-[DATE]" at bounding box center [940, 261] width 128 height 37
click at [1094, 220] on div "Select class level" at bounding box center [1062, 219] width 80 height 32
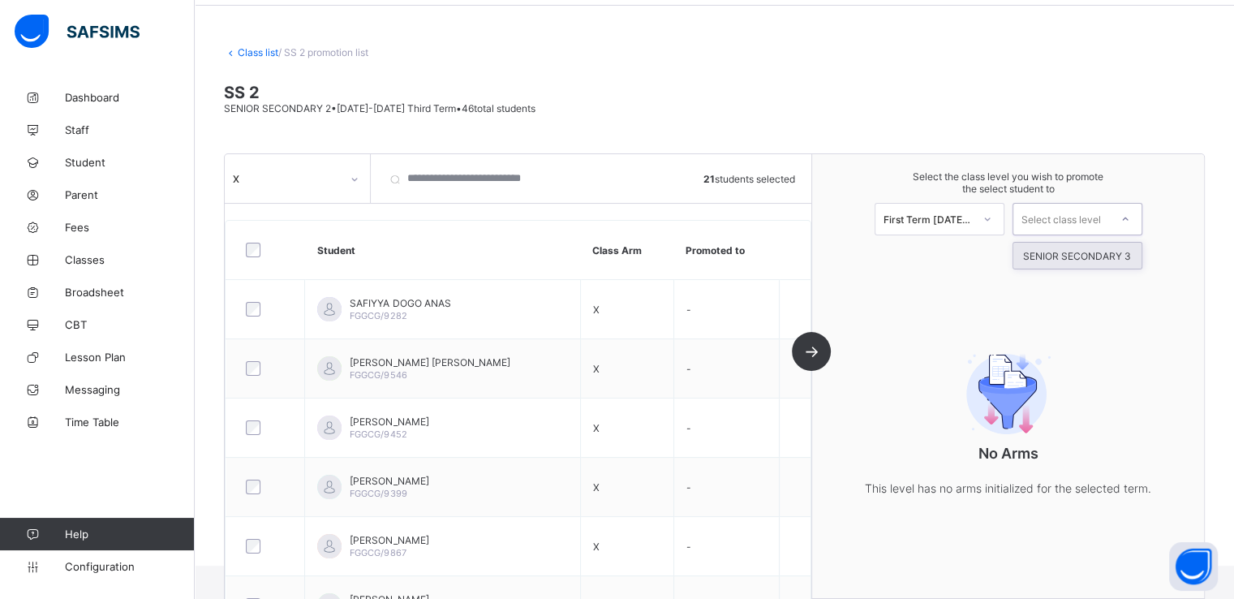
click at [1074, 260] on div "SENIOR SECONDARY 3" at bounding box center [1078, 256] width 128 height 26
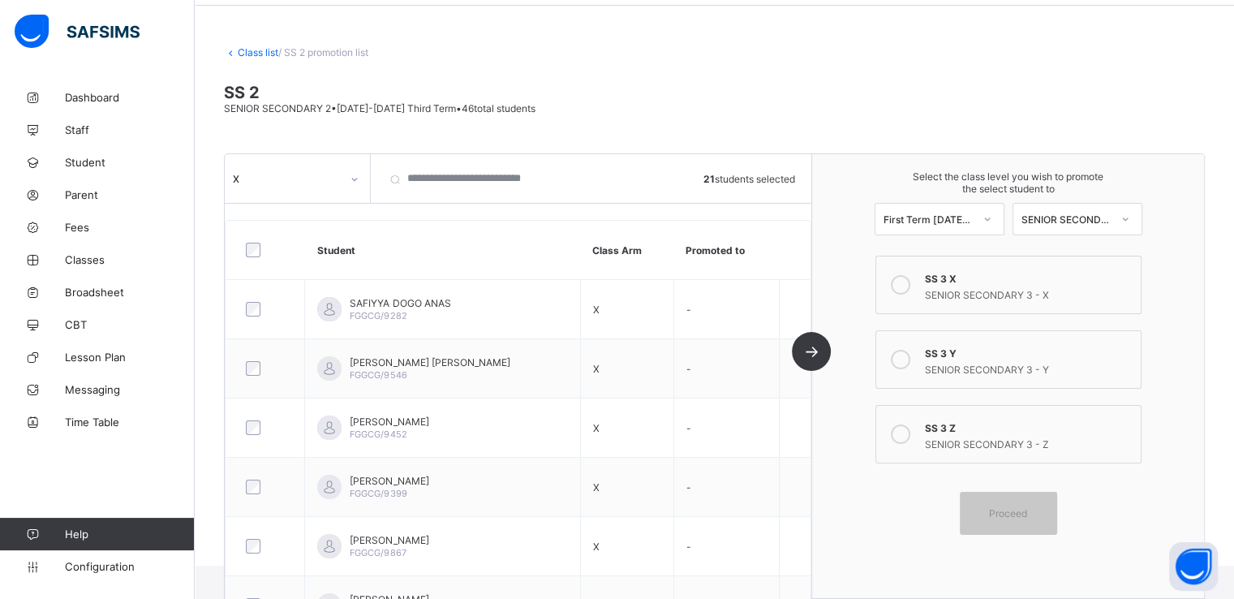
click at [910, 287] on icon at bounding box center [900, 284] width 19 height 19
click at [998, 518] on span "Proceed" at bounding box center [1008, 513] width 38 height 12
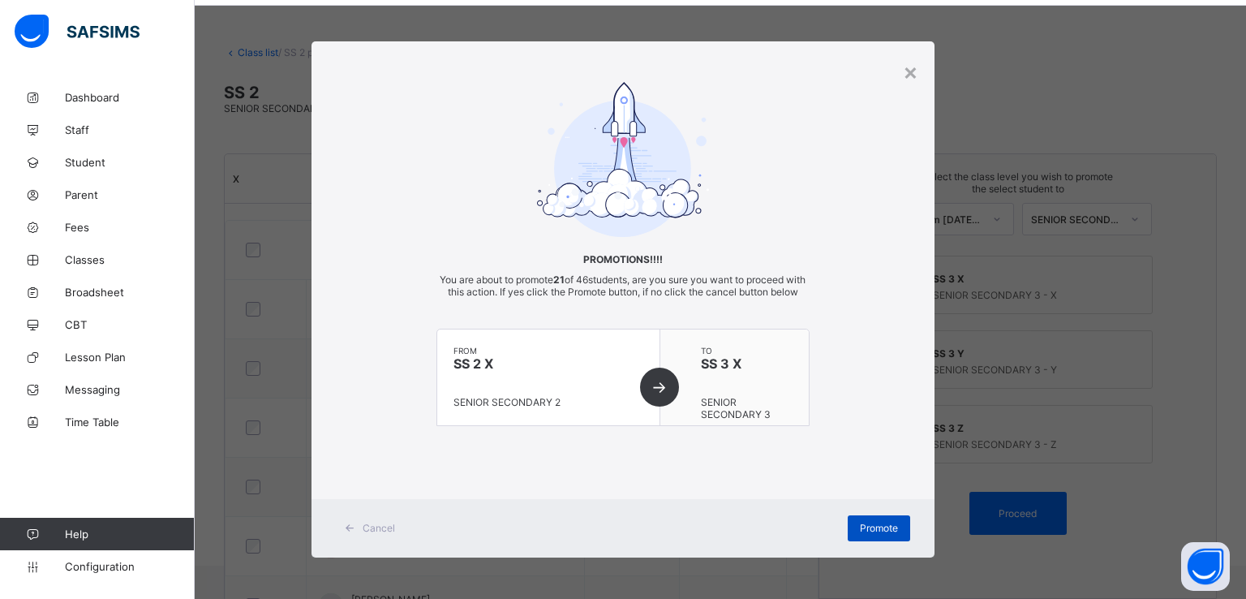
click at [864, 534] on span "Promote" at bounding box center [879, 528] width 38 height 12
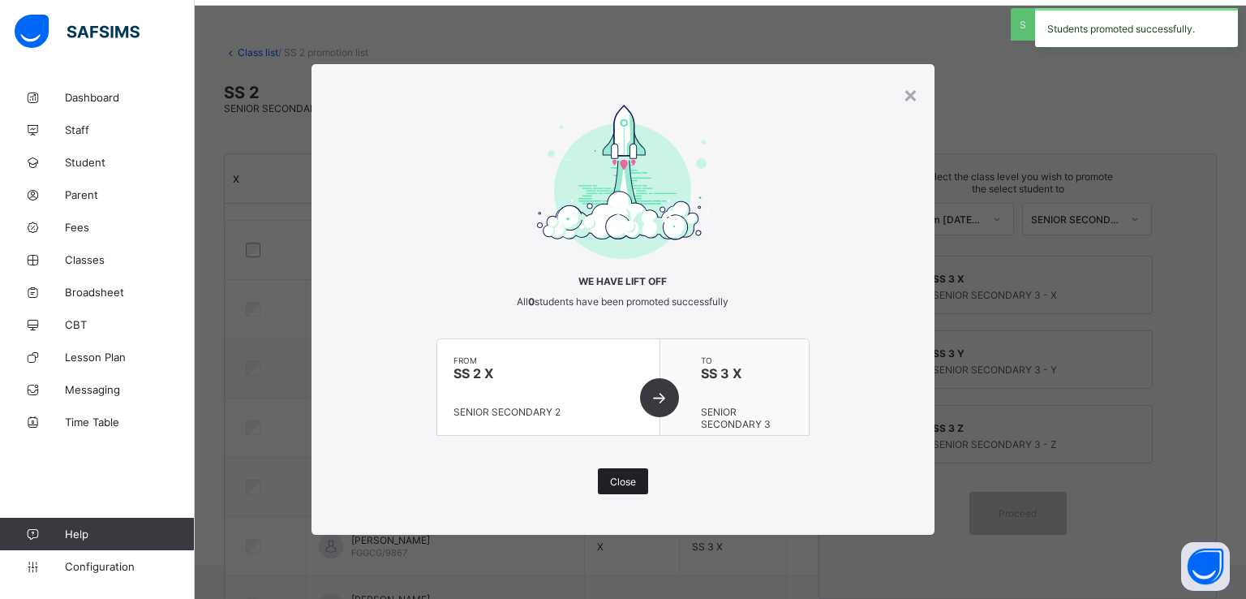
click at [618, 481] on span "Close" at bounding box center [623, 482] width 26 height 12
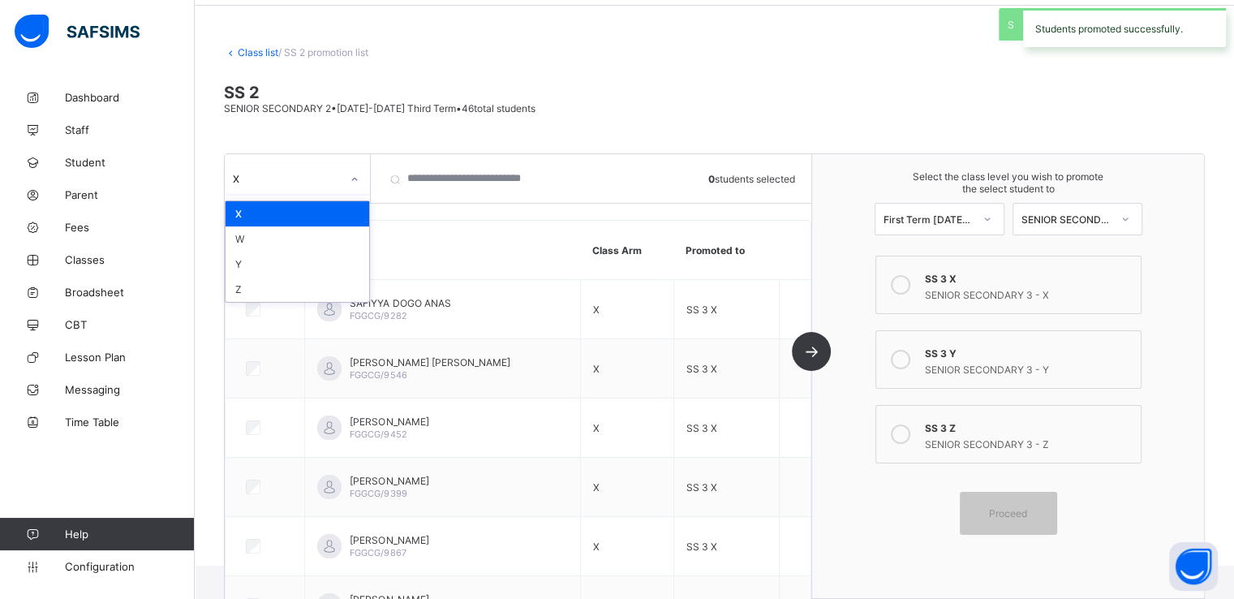
click at [336, 181] on div "X" at bounding box center [287, 178] width 108 height 12
click at [257, 265] on div "Y" at bounding box center [298, 264] width 144 height 25
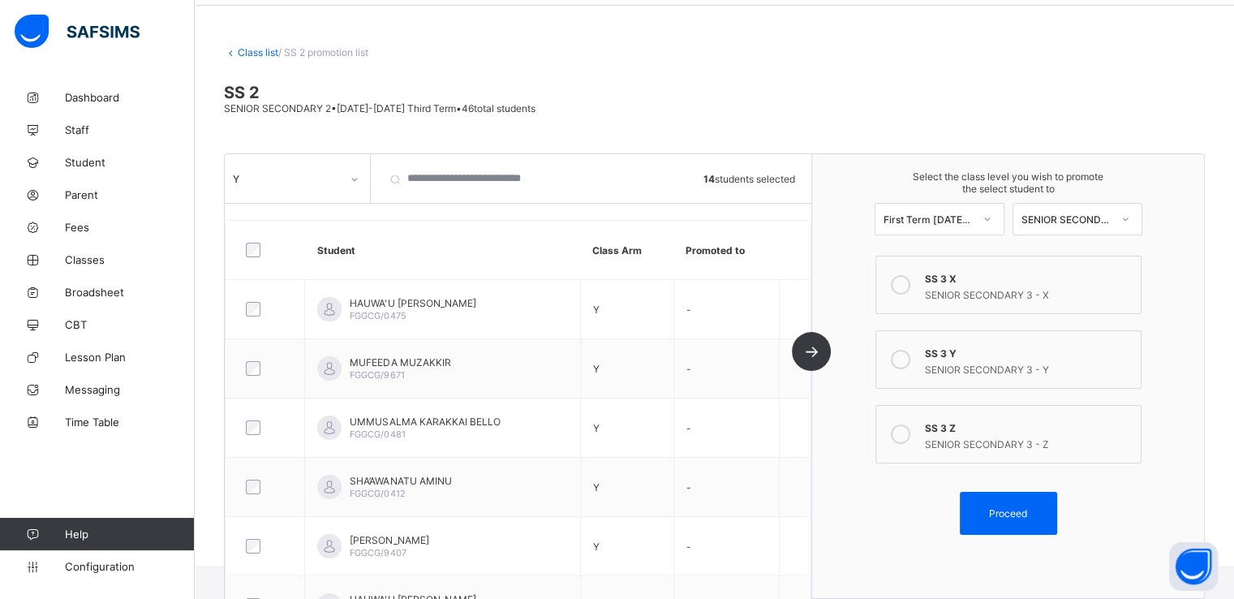
click at [909, 359] on icon at bounding box center [900, 359] width 19 height 19
click at [997, 515] on span "Proceed" at bounding box center [1008, 513] width 73 height 12
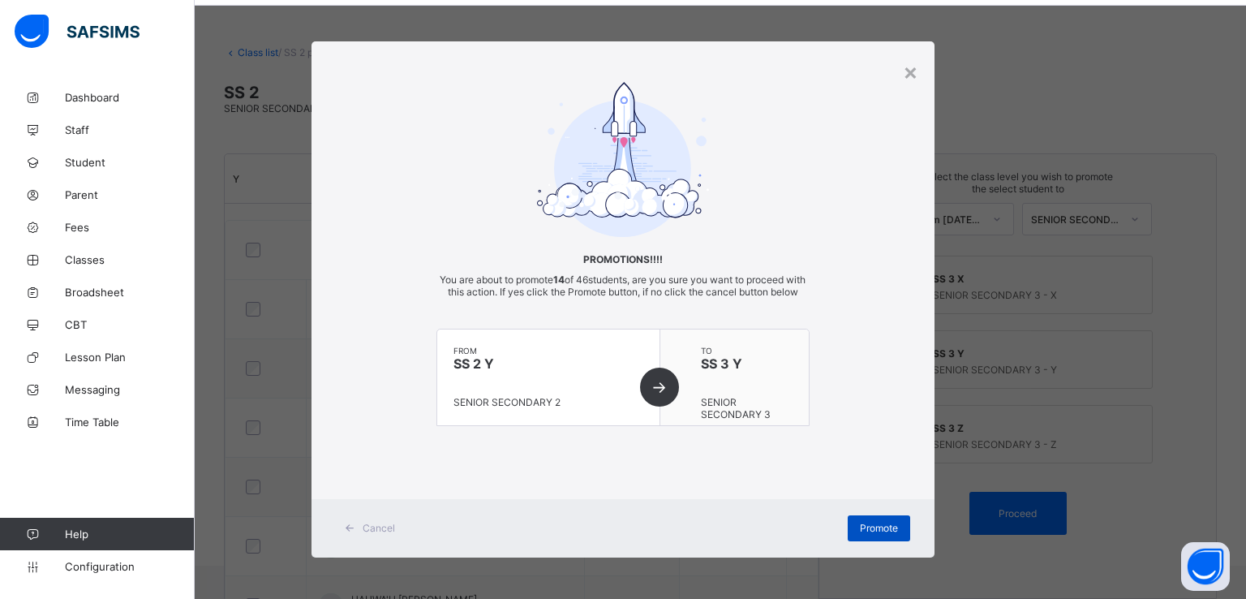
click at [865, 534] on span "Promote" at bounding box center [879, 528] width 38 height 12
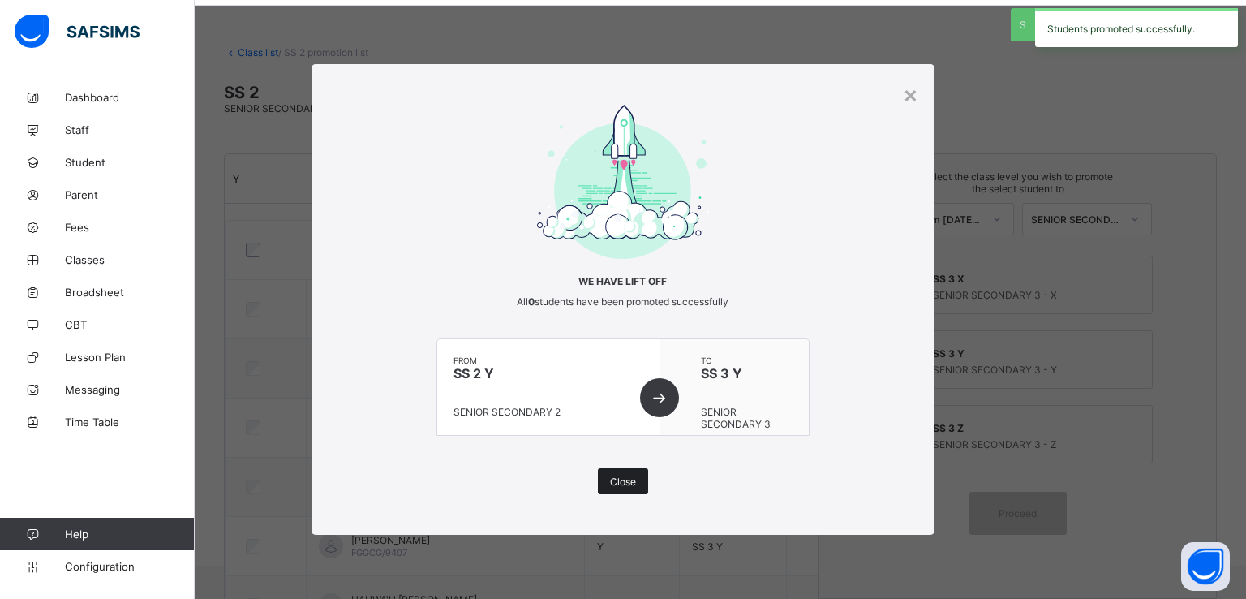
click at [620, 482] on span "Close" at bounding box center [623, 482] width 26 height 12
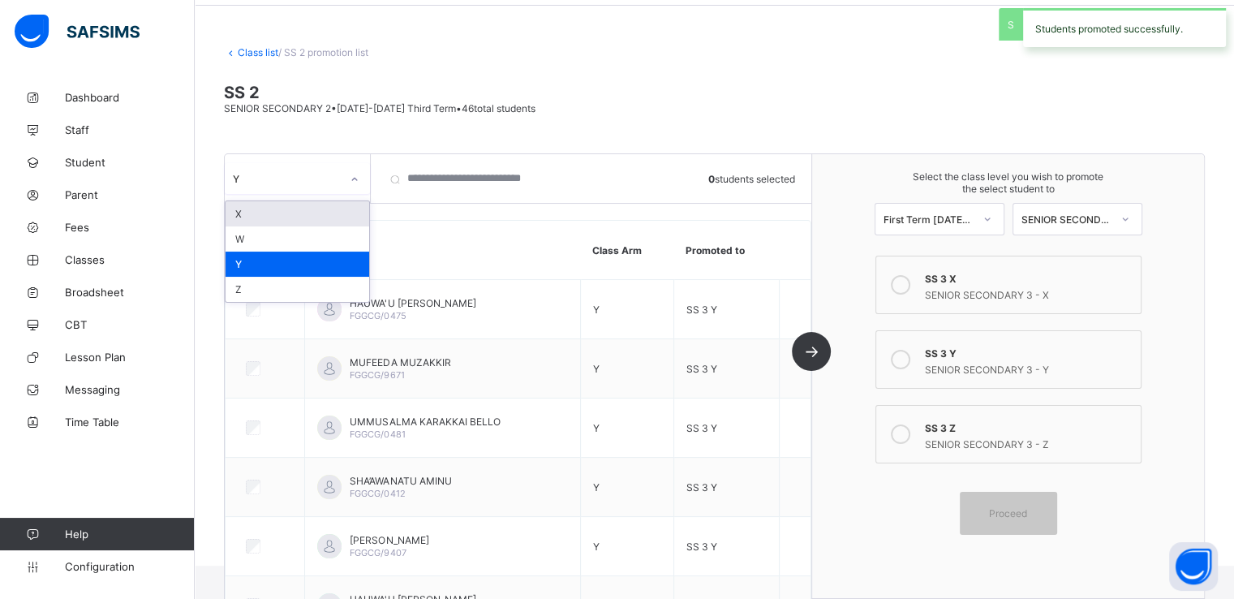
click at [341, 176] on div at bounding box center [355, 179] width 28 height 26
click at [256, 295] on div "Z" at bounding box center [298, 289] width 144 height 25
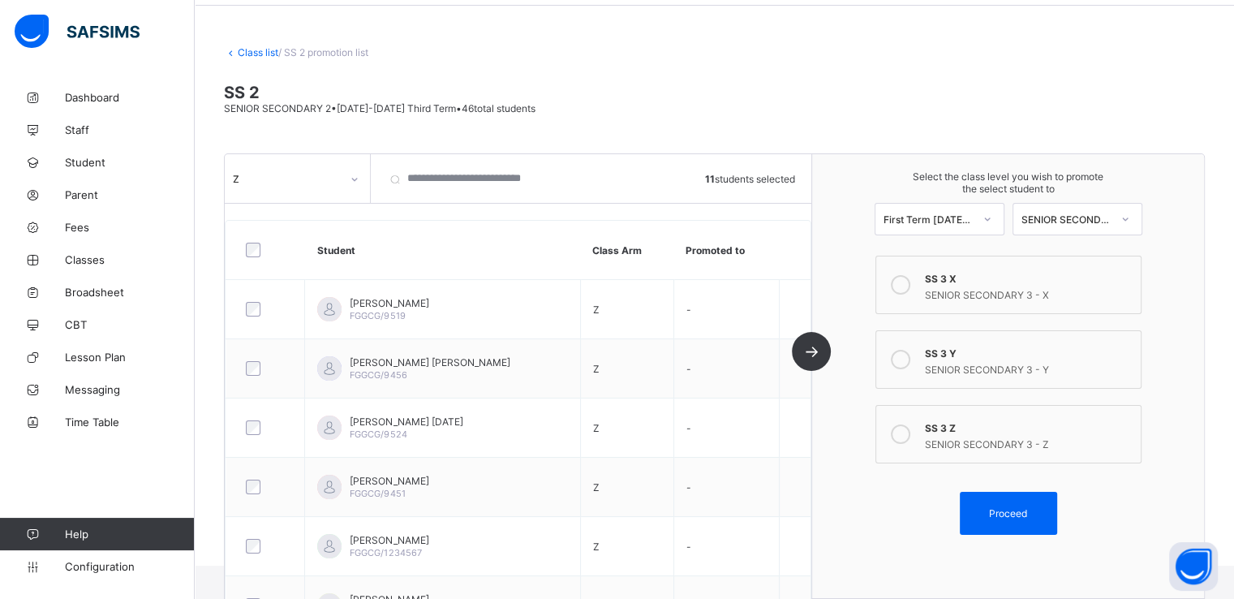
click at [906, 429] on icon at bounding box center [900, 433] width 19 height 19
click at [1003, 507] on span "Proceed" at bounding box center [1008, 513] width 38 height 12
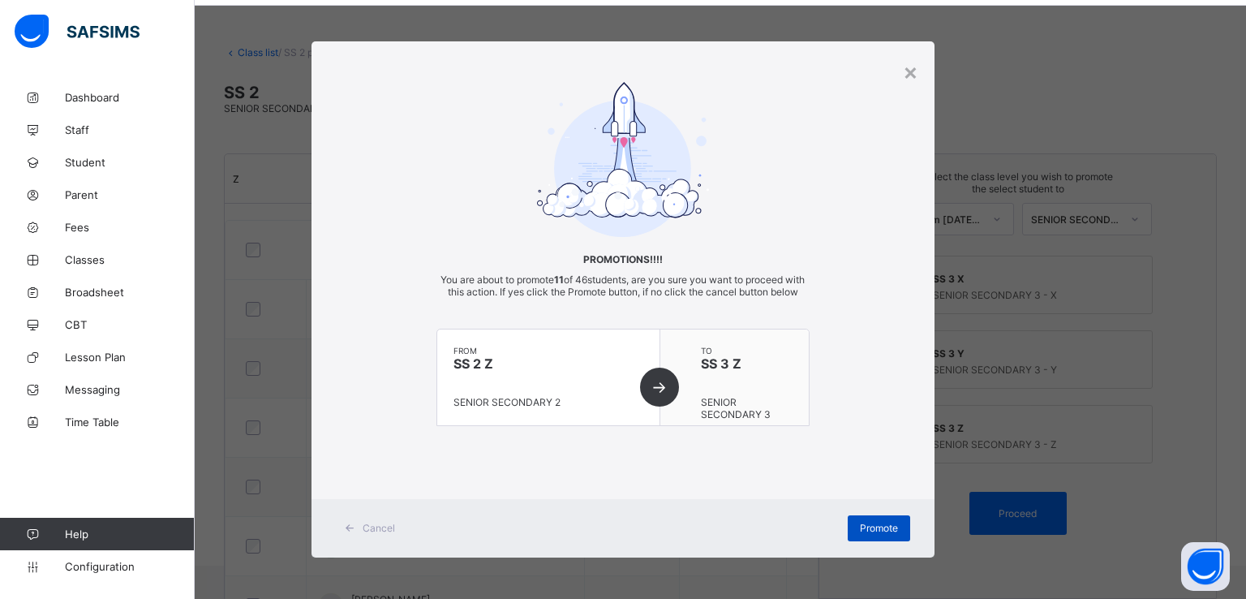
click at [860, 534] on span "Promote" at bounding box center [879, 528] width 38 height 12
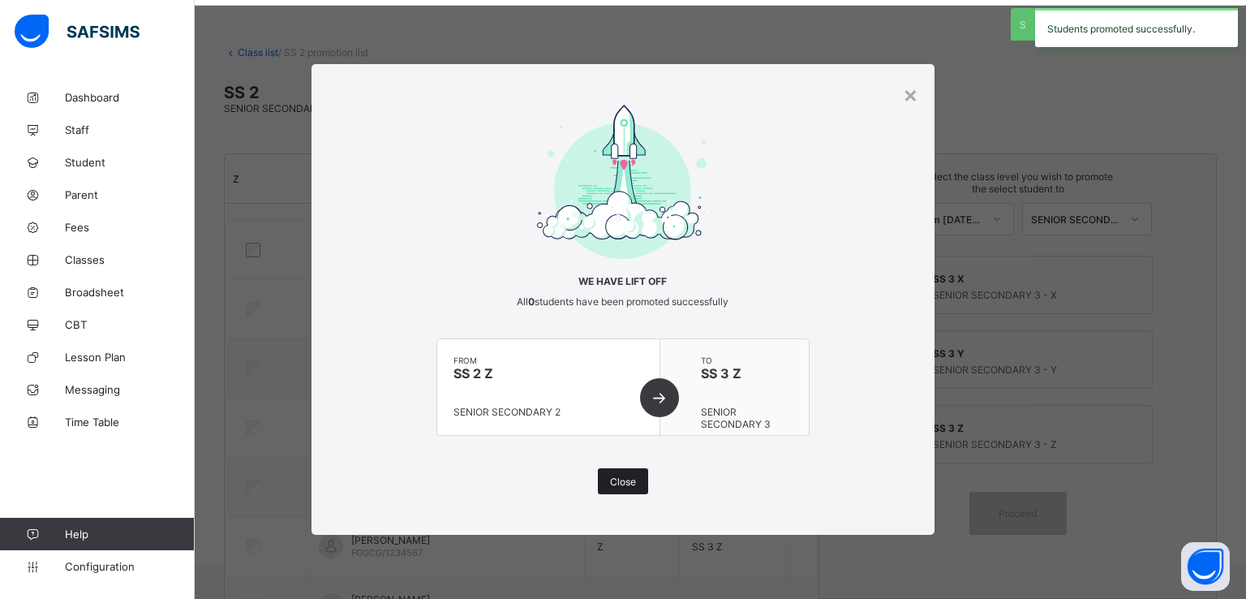
click at [618, 479] on span "Close" at bounding box center [623, 482] width 26 height 12
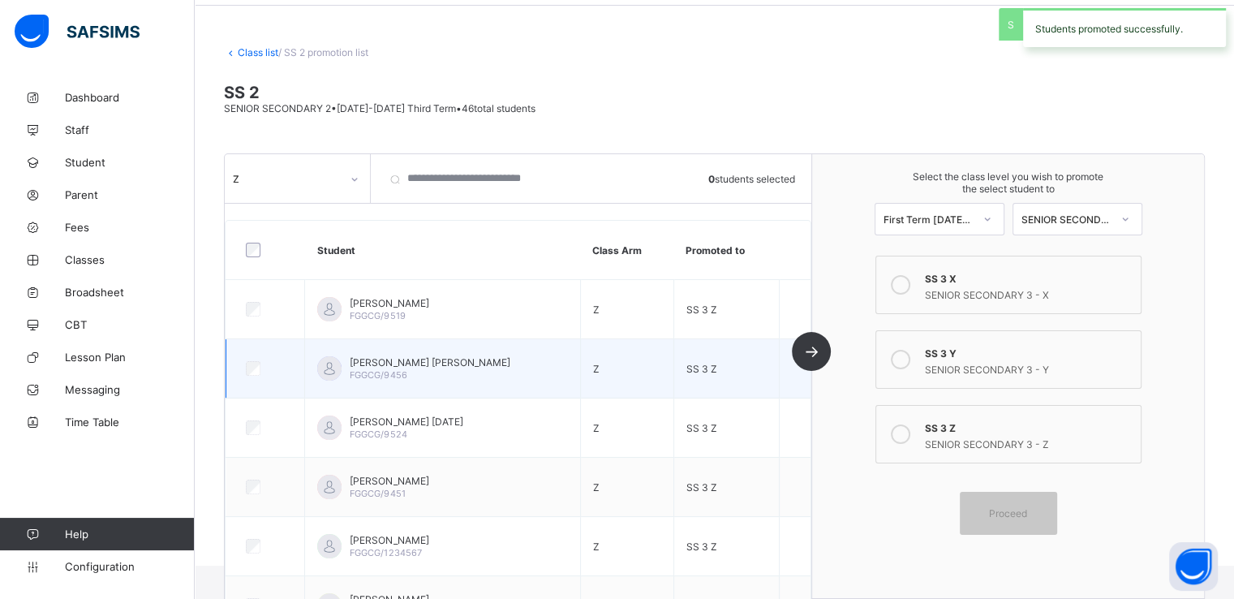
scroll to position [0, 0]
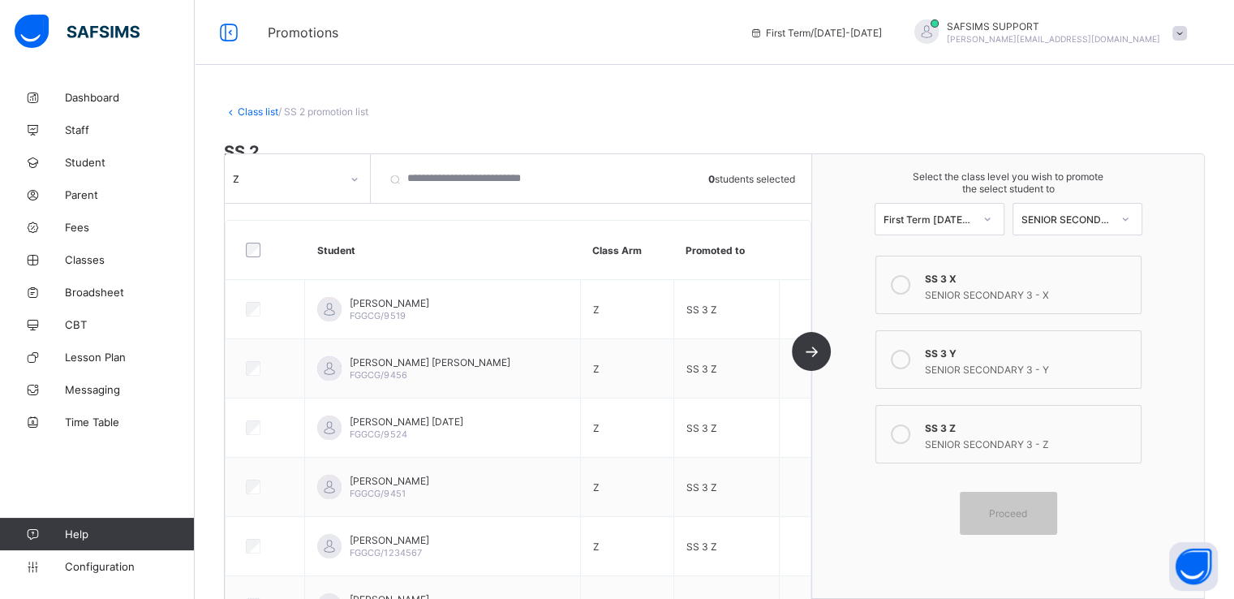
click at [249, 108] on link "Class list" at bounding box center [258, 111] width 41 height 12
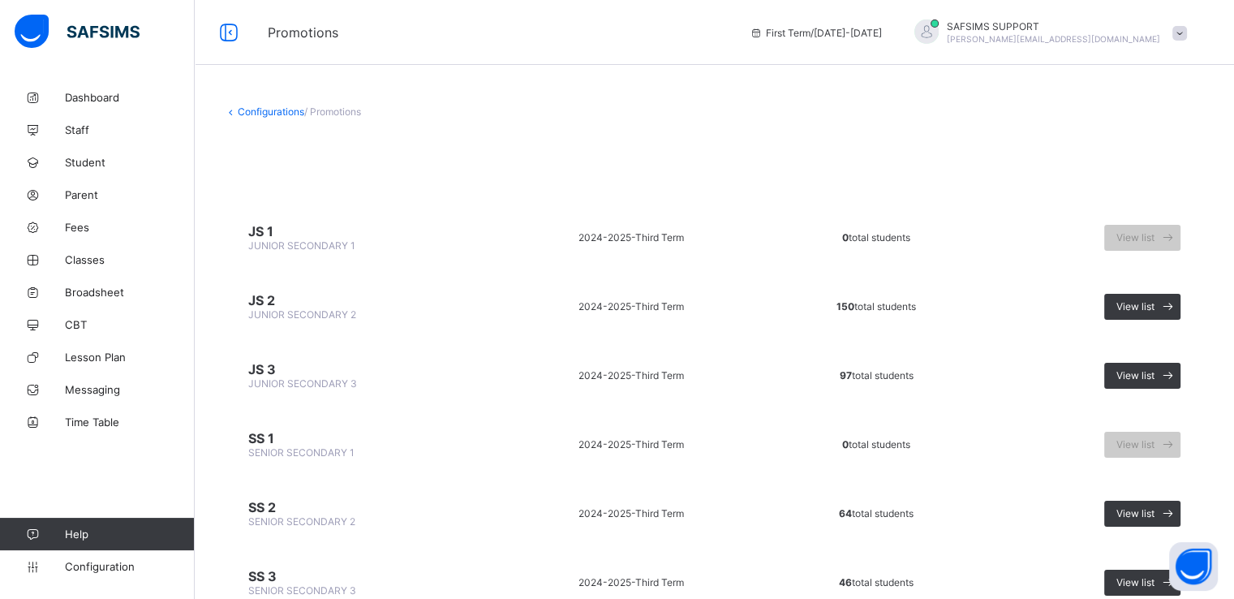
scroll to position [66, 0]
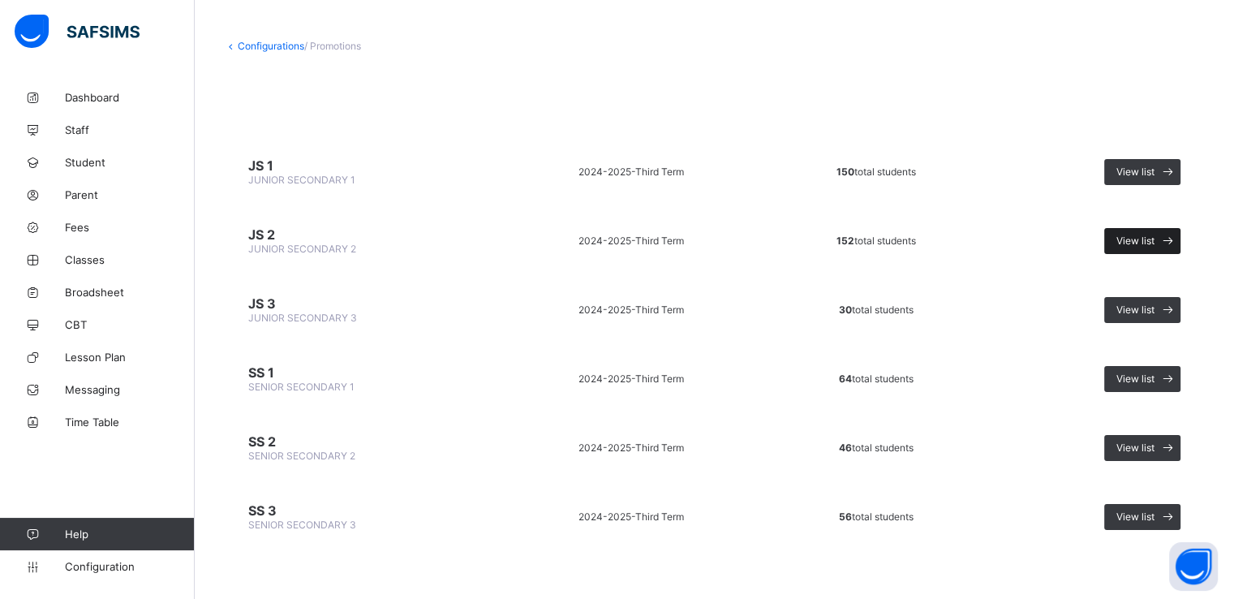
click at [1139, 238] on span "View list" at bounding box center [1136, 241] width 38 height 12
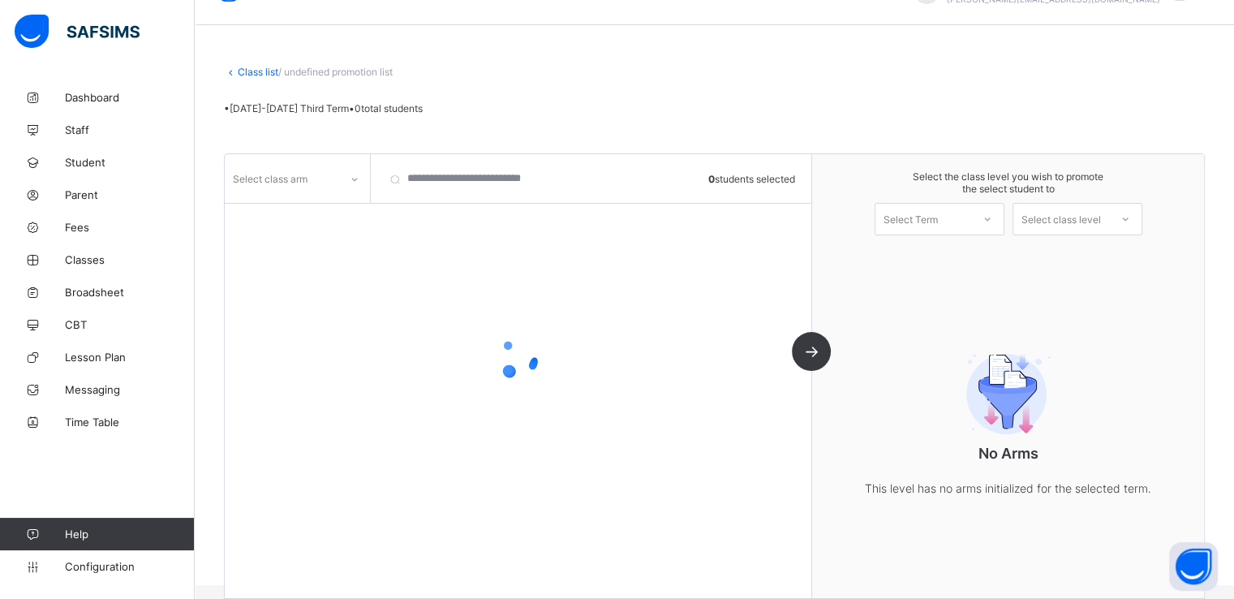
scroll to position [59, 0]
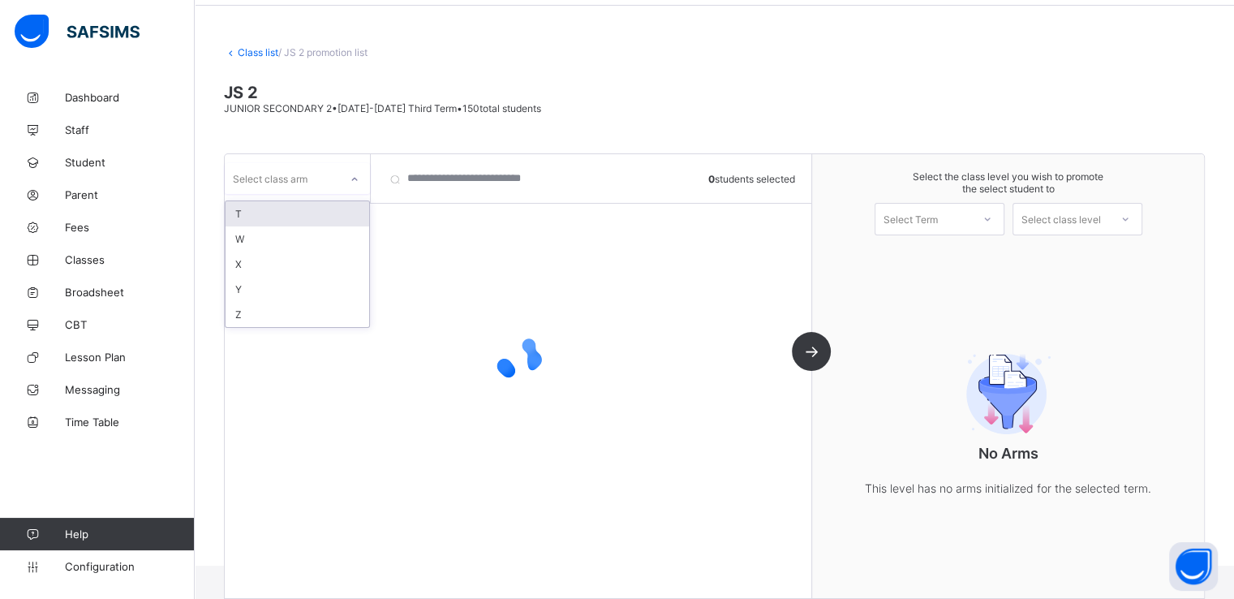
click at [351, 174] on icon at bounding box center [355, 179] width 10 height 16
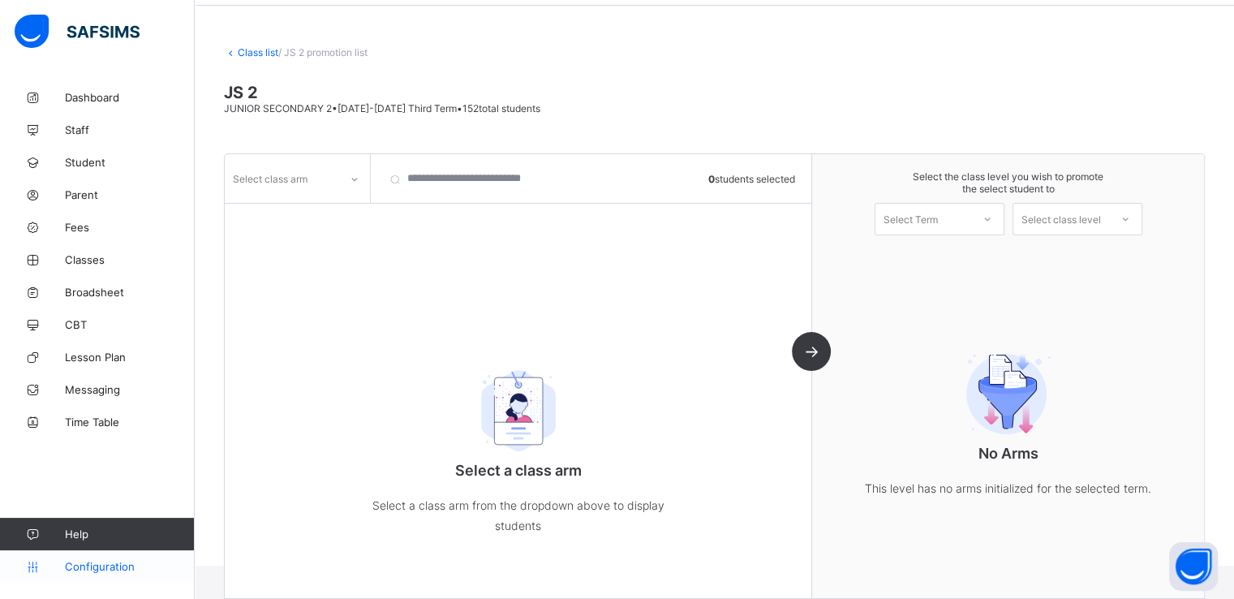
click at [93, 560] on span "Configuration" at bounding box center [129, 566] width 129 height 13
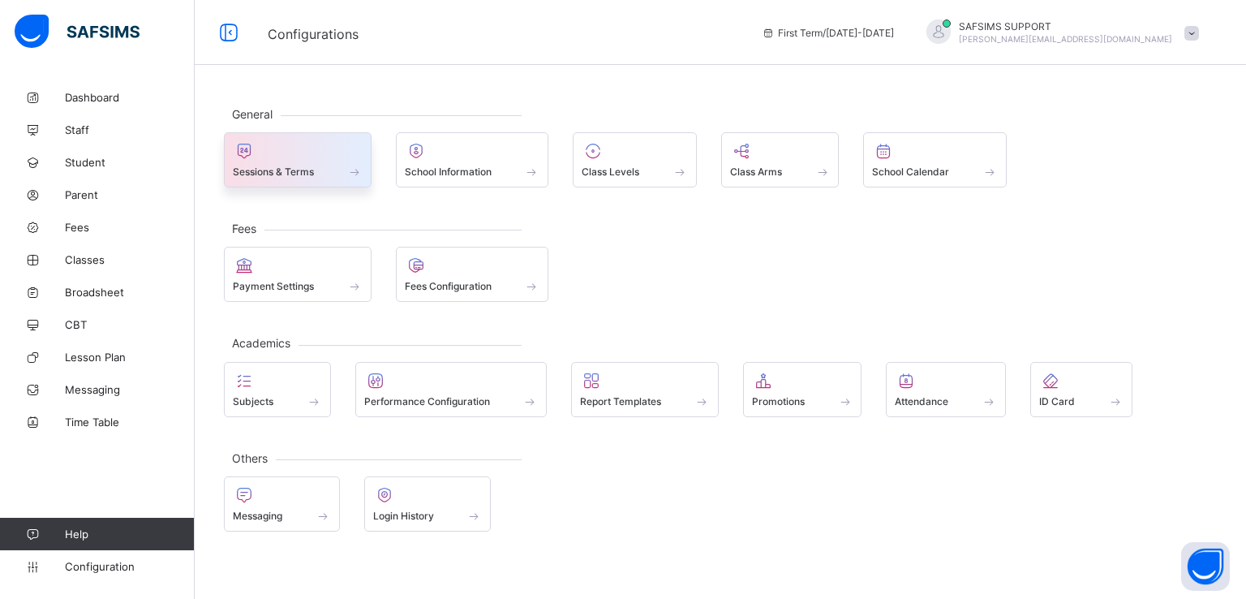
click at [289, 166] on span "Sessions & Terms" at bounding box center [273, 172] width 81 height 12
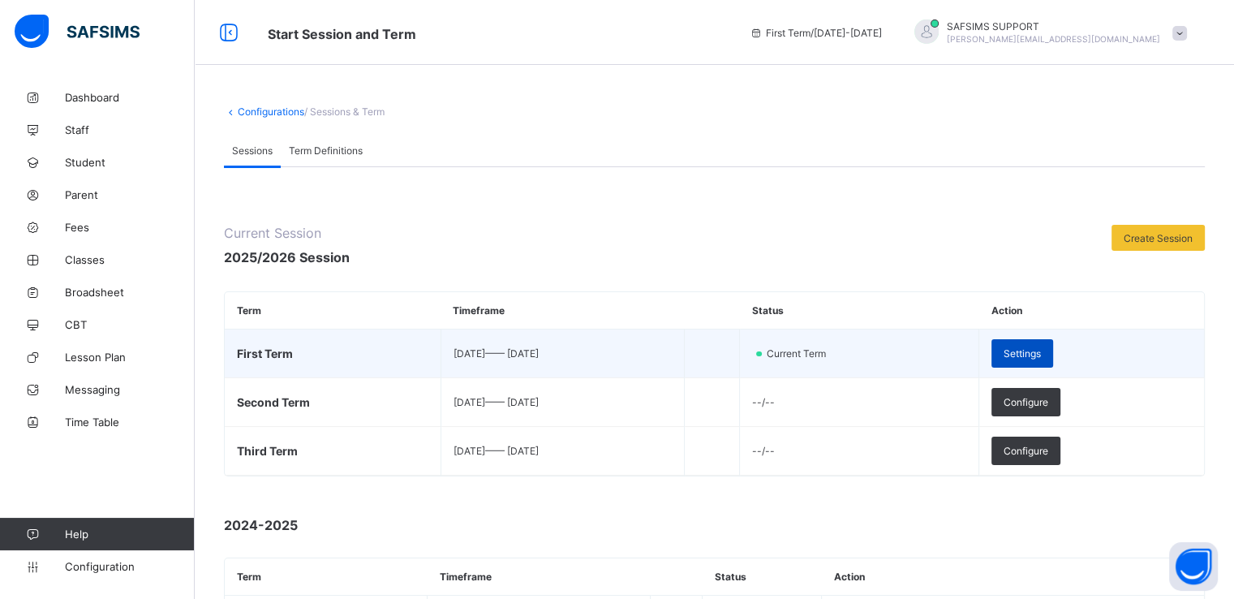
click at [1041, 355] on span "Settings" at bounding box center [1022, 353] width 37 height 12
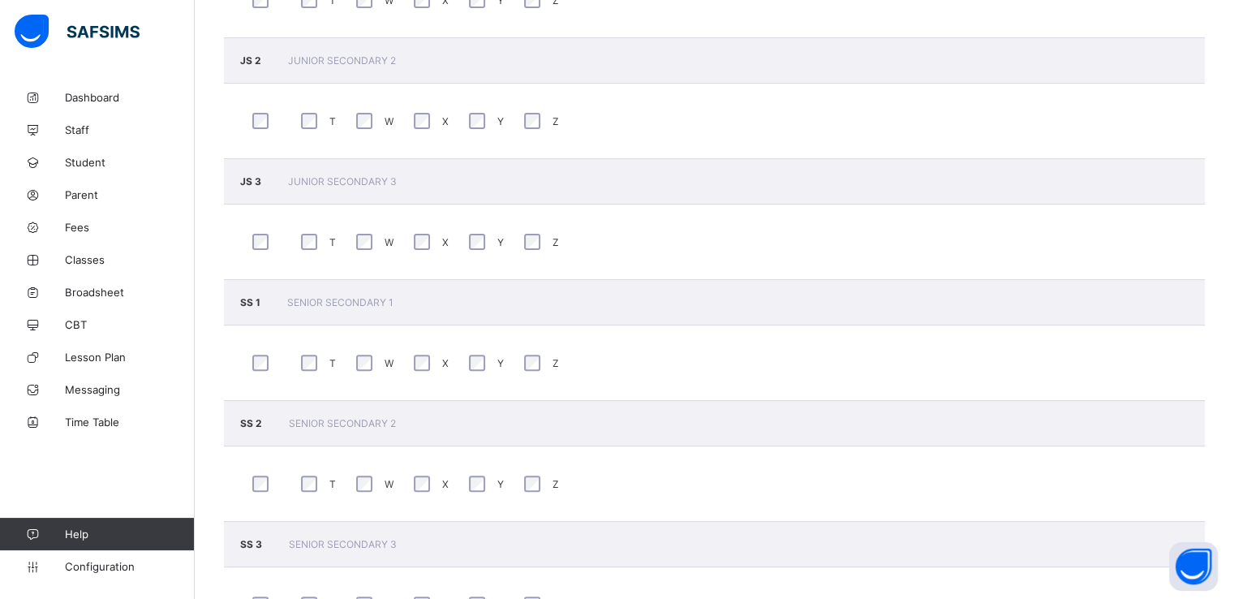
scroll to position [499, 0]
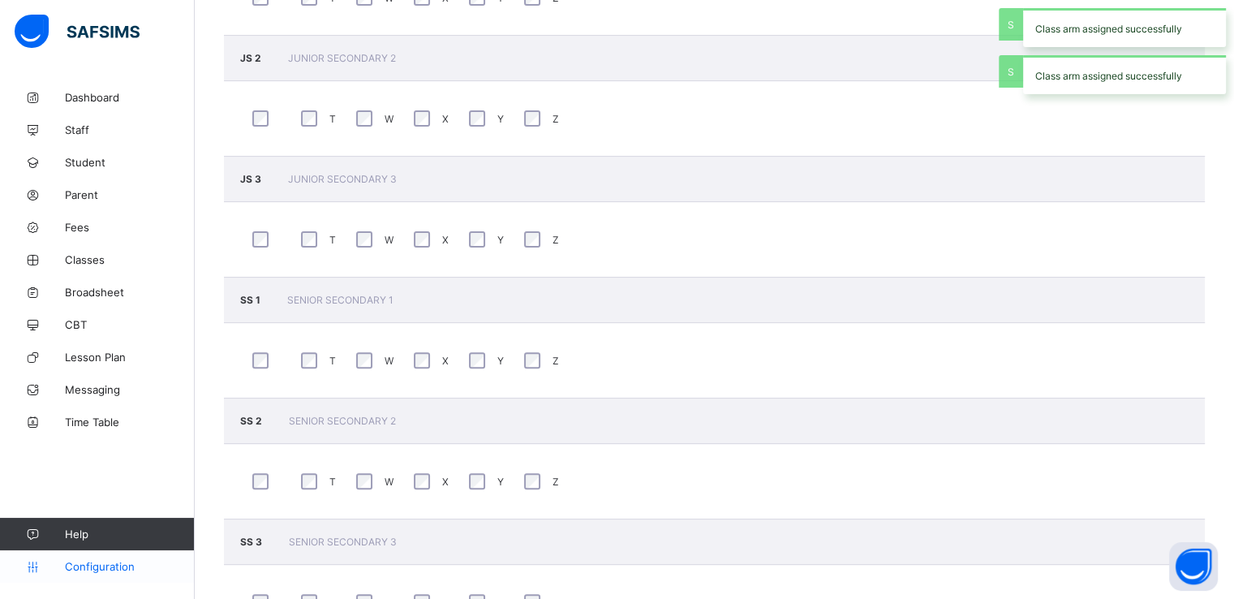
click at [94, 566] on span "Configuration" at bounding box center [129, 566] width 129 height 13
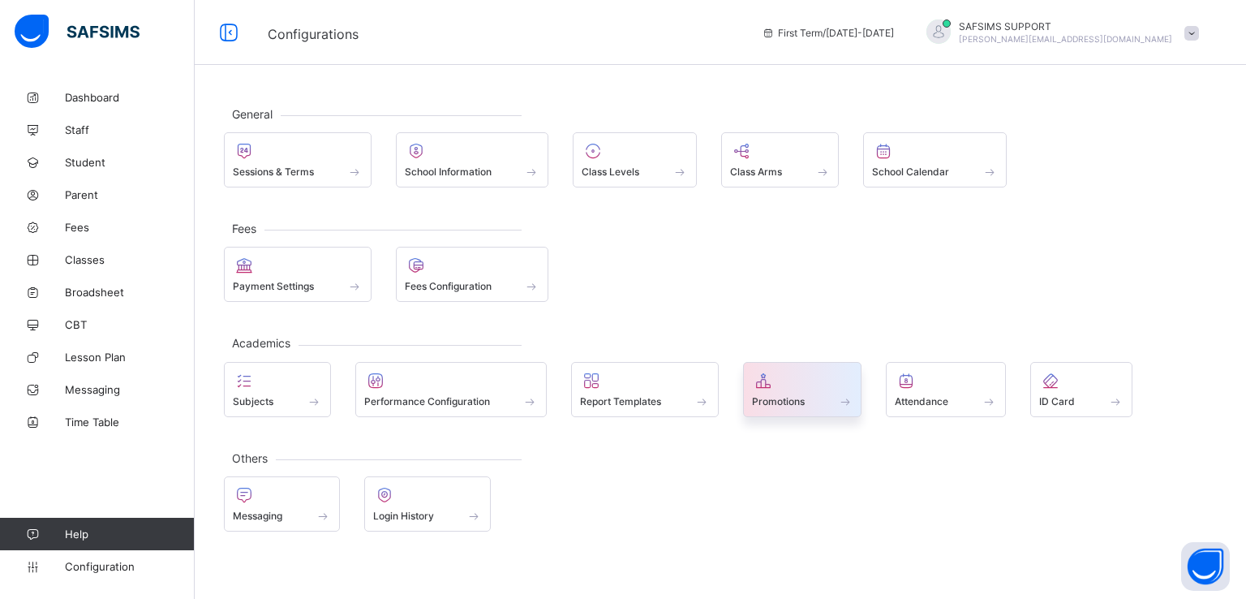
click at [775, 400] on span "Promotions" at bounding box center [778, 401] width 53 height 12
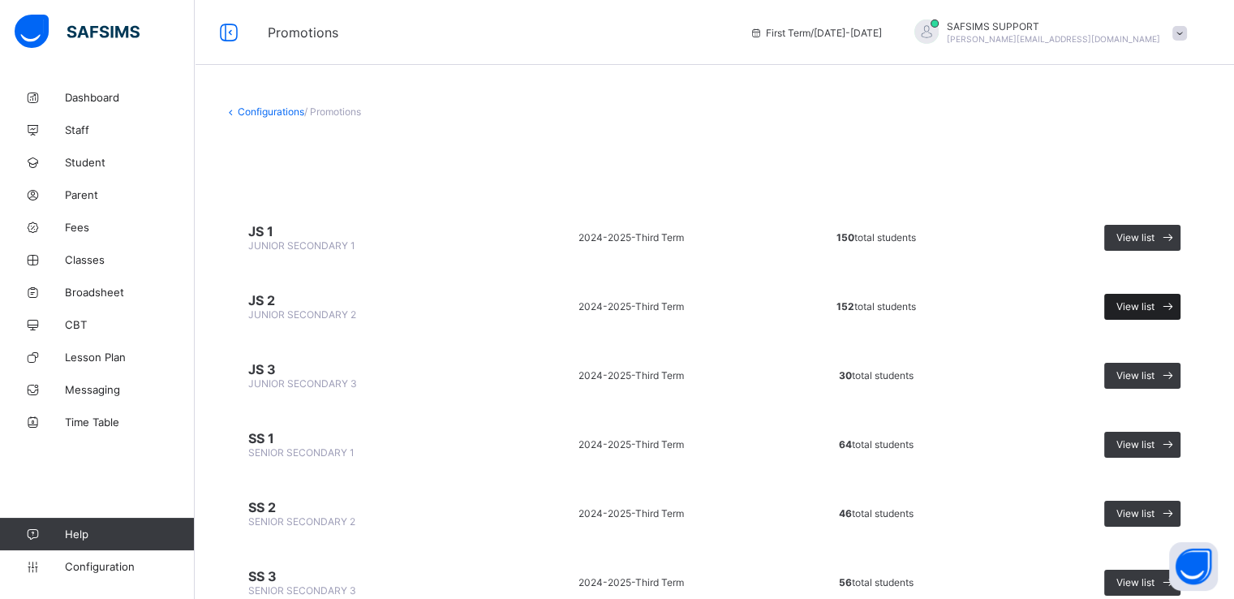
click at [1155, 304] on span "View list" at bounding box center [1136, 306] width 38 height 12
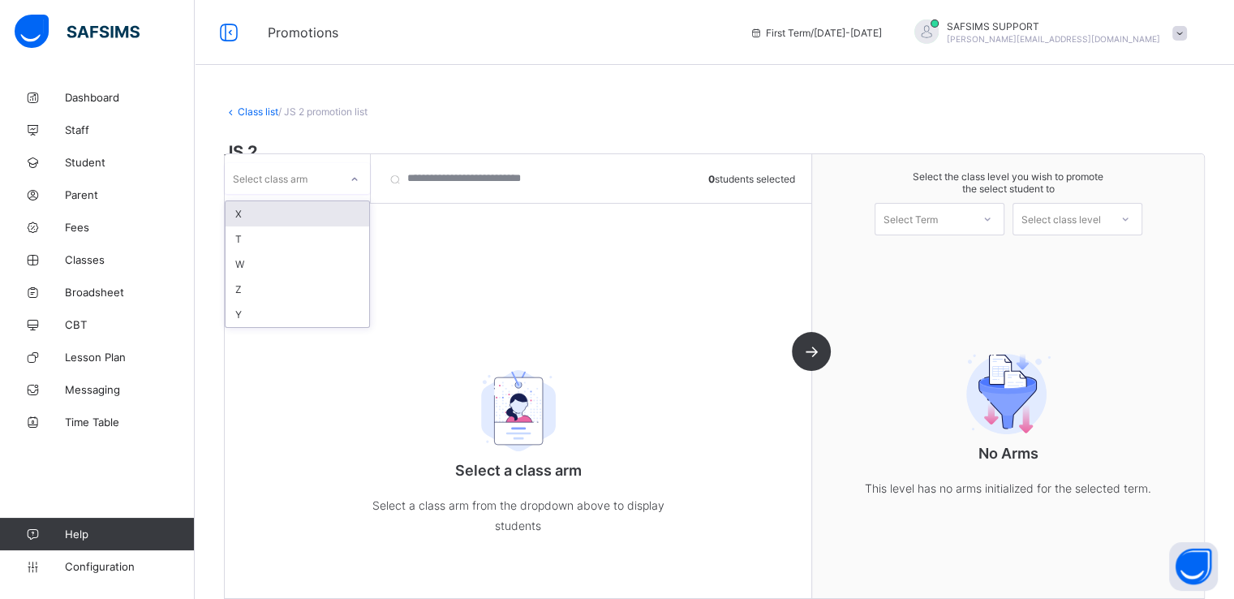
click at [333, 175] on div "Select class arm" at bounding box center [282, 178] width 114 height 23
click at [243, 208] on div "X" at bounding box center [298, 213] width 144 height 25
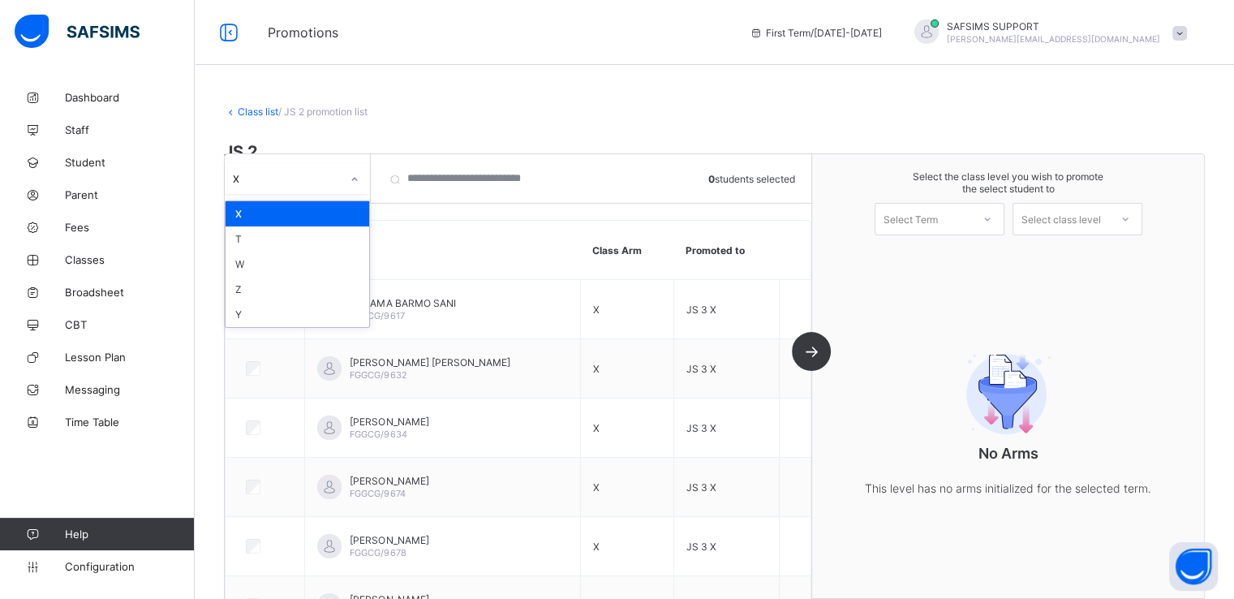
click at [299, 170] on div "X" at bounding box center [282, 178] width 114 height 23
click at [262, 240] on div "T" at bounding box center [298, 238] width 144 height 25
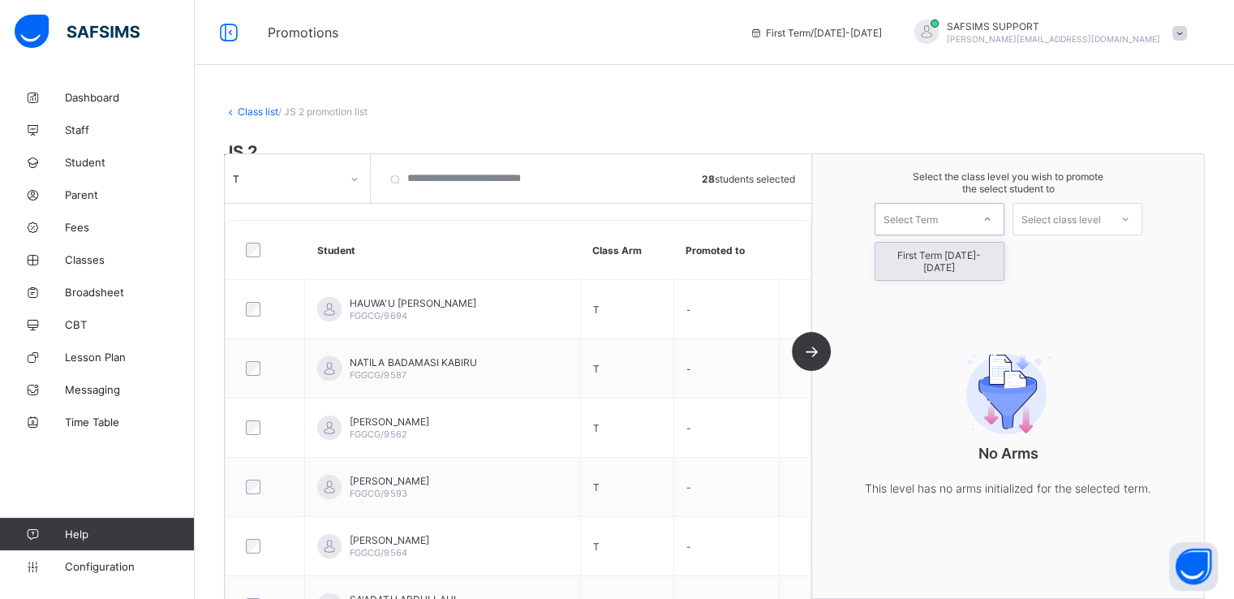
click at [945, 234] on div "Select Term" at bounding box center [940, 219] width 130 height 32
click at [932, 253] on div "First Term [DATE]-[DATE]" at bounding box center [940, 261] width 128 height 37
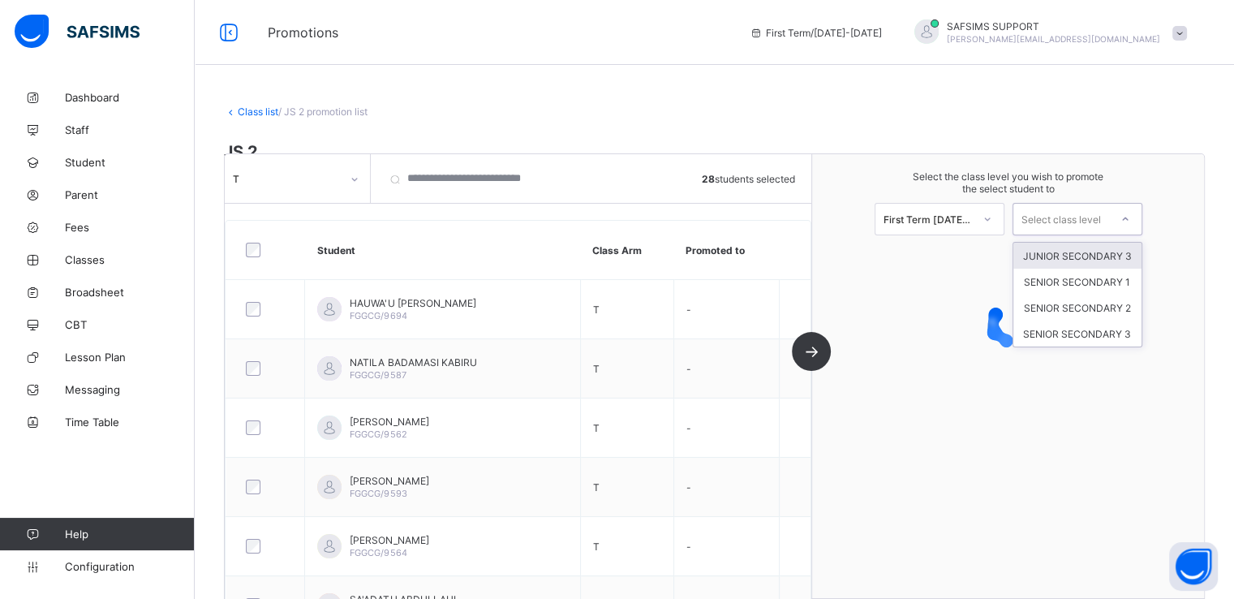
click at [1055, 218] on div "Select class level" at bounding box center [1062, 219] width 80 height 32
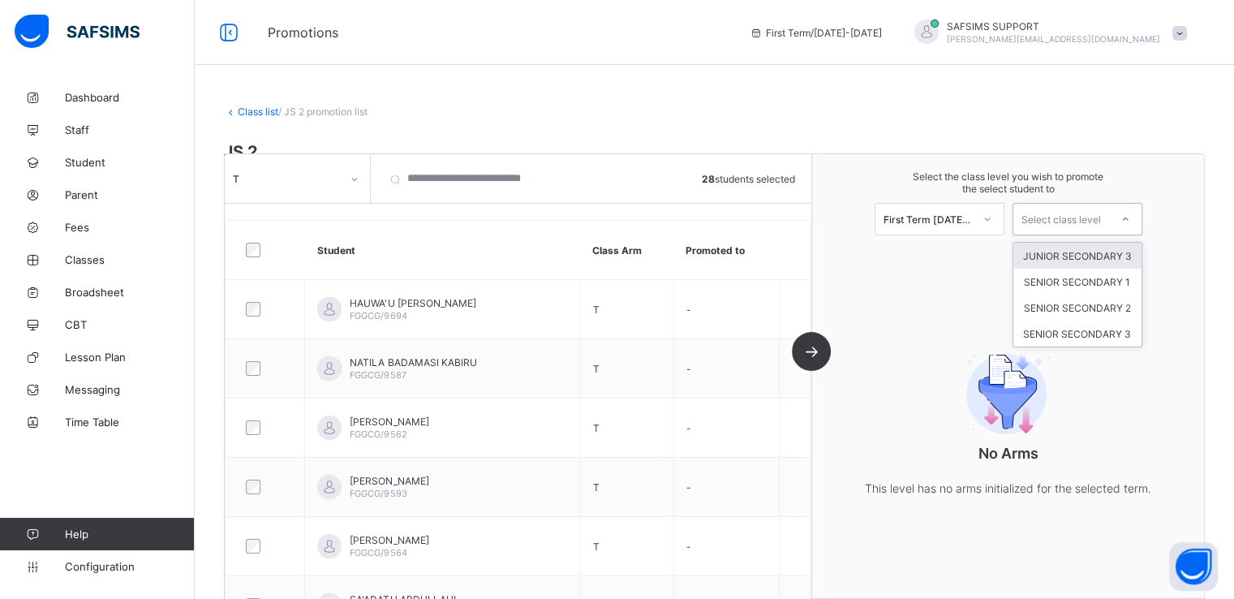
click at [1068, 253] on div "JUNIOR SECONDARY 3" at bounding box center [1078, 256] width 128 height 26
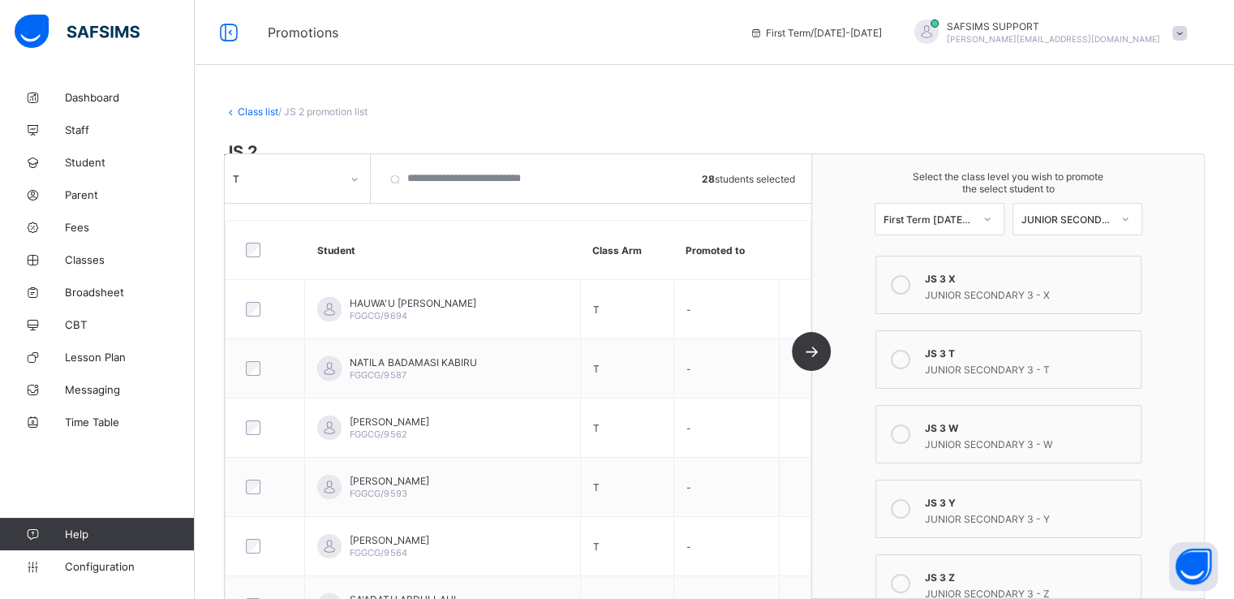
click at [915, 367] on div at bounding box center [901, 359] width 32 height 32
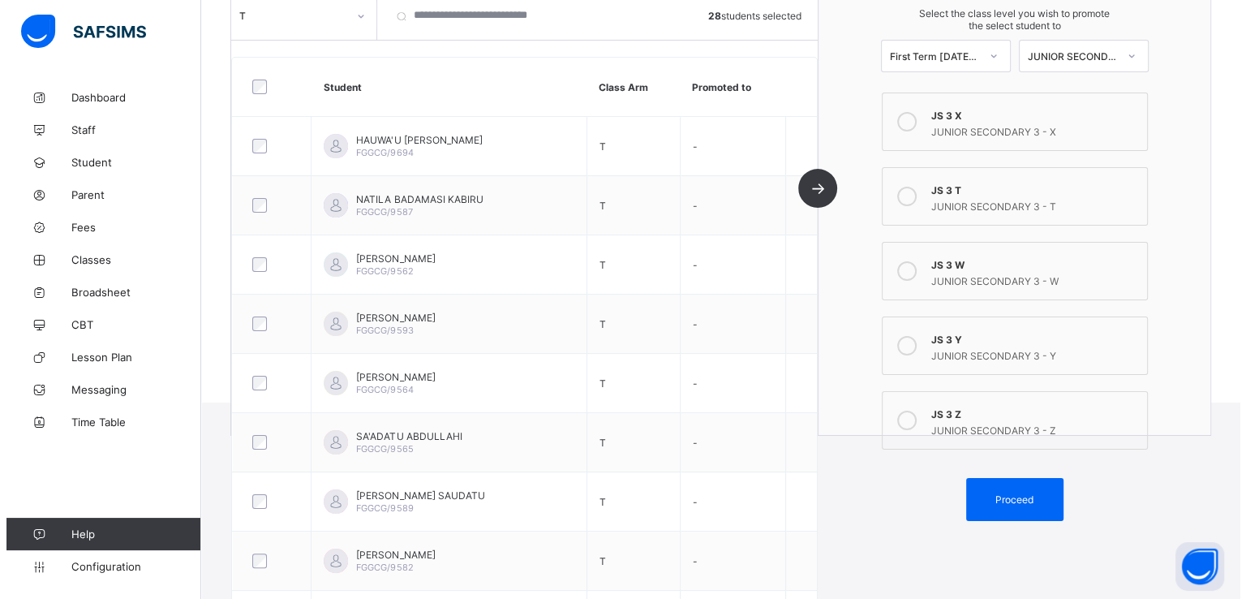
scroll to position [239, 0]
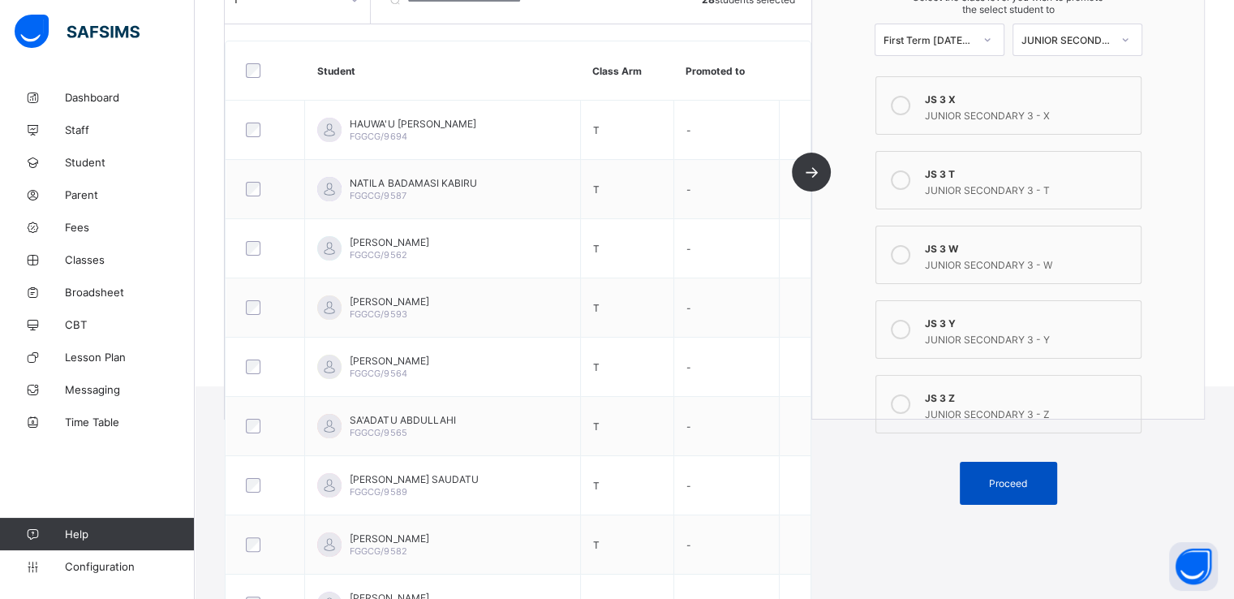
click at [1002, 473] on div "Proceed" at bounding box center [1008, 483] width 97 height 43
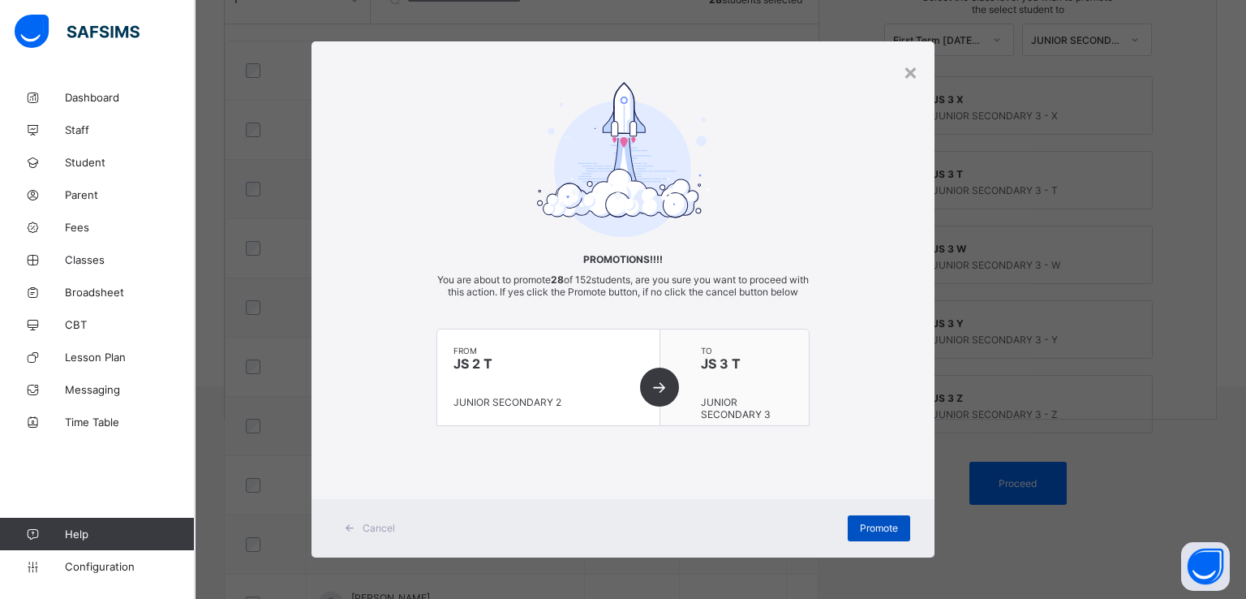
click at [870, 534] on span "Promote" at bounding box center [879, 528] width 38 height 12
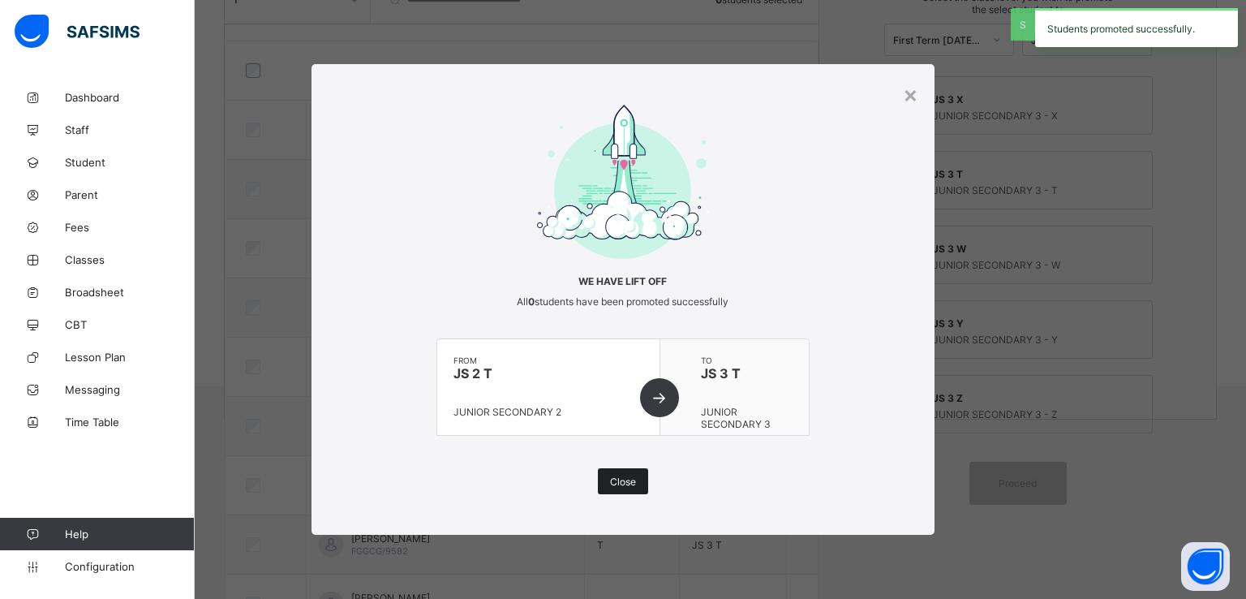
click at [599, 489] on div "Close" at bounding box center [623, 481] width 50 height 26
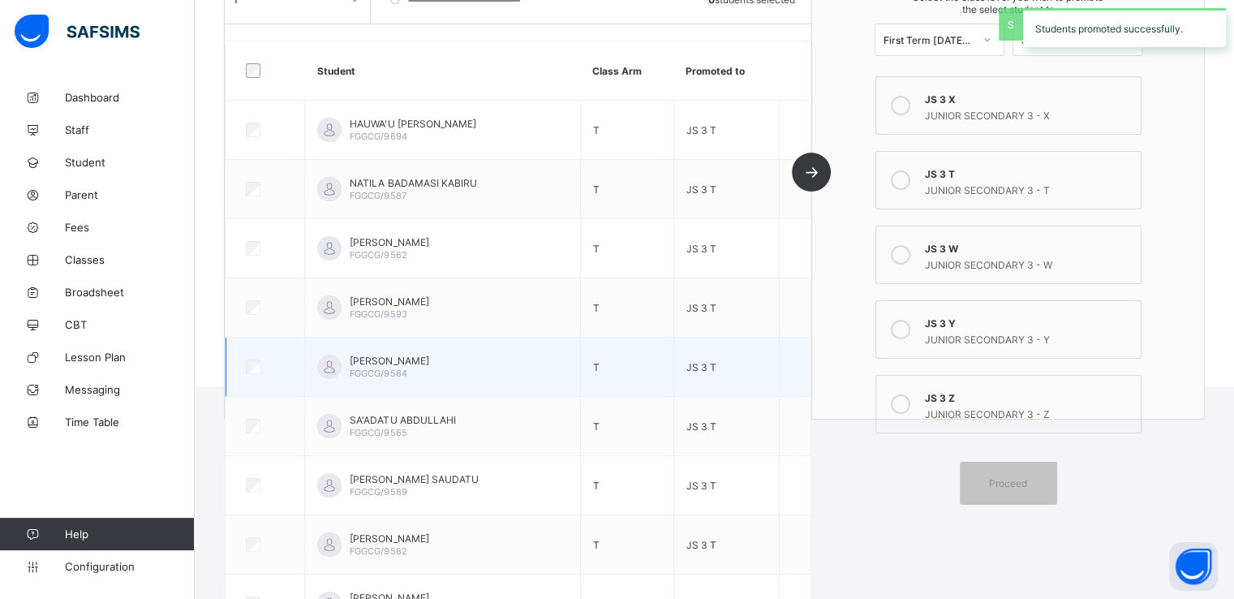
scroll to position [0, 0]
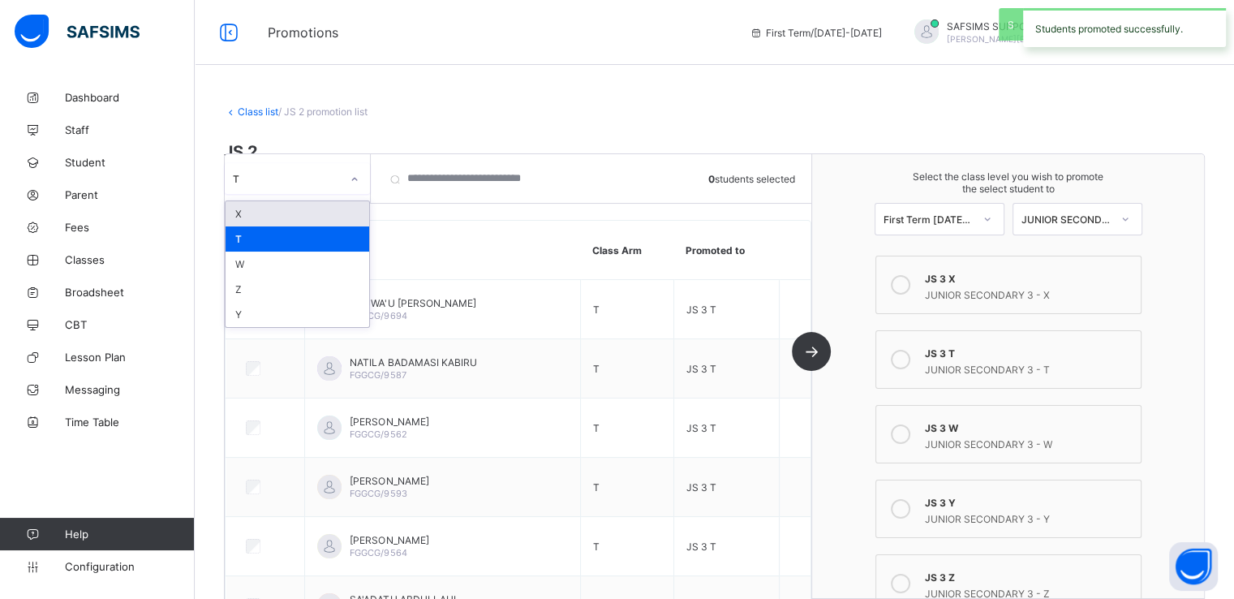
click at [286, 178] on div "T" at bounding box center [287, 178] width 108 height 12
click at [265, 267] on div "W" at bounding box center [298, 264] width 144 height 25
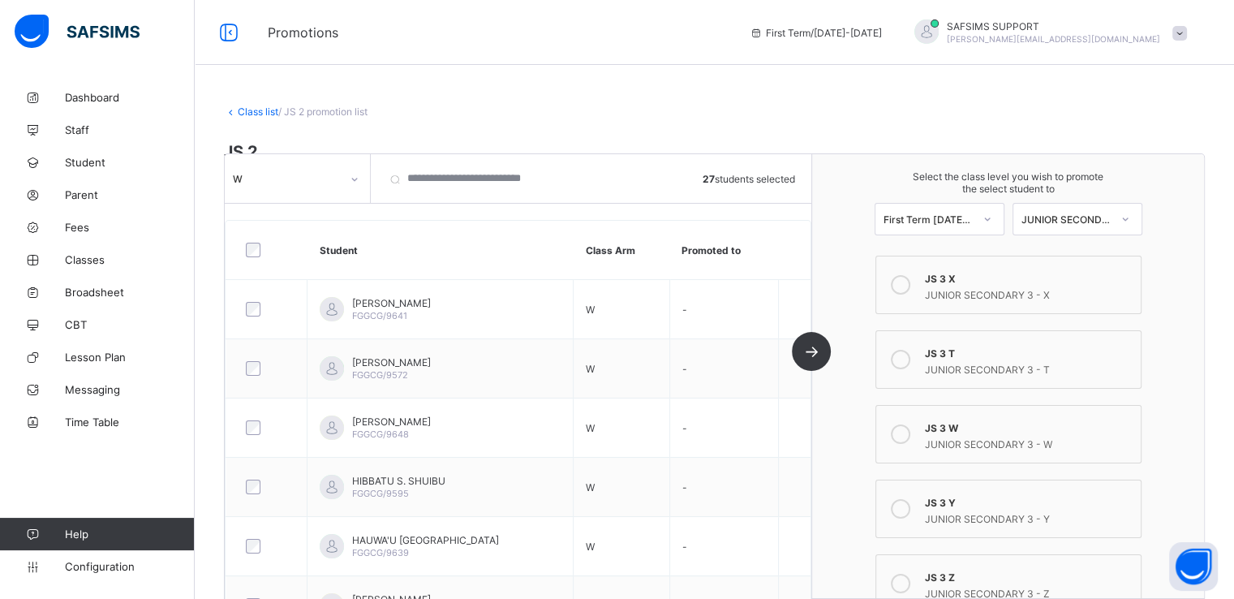
click at [911, 439] on icon at bounding box center [900, 433] width 19 height 19
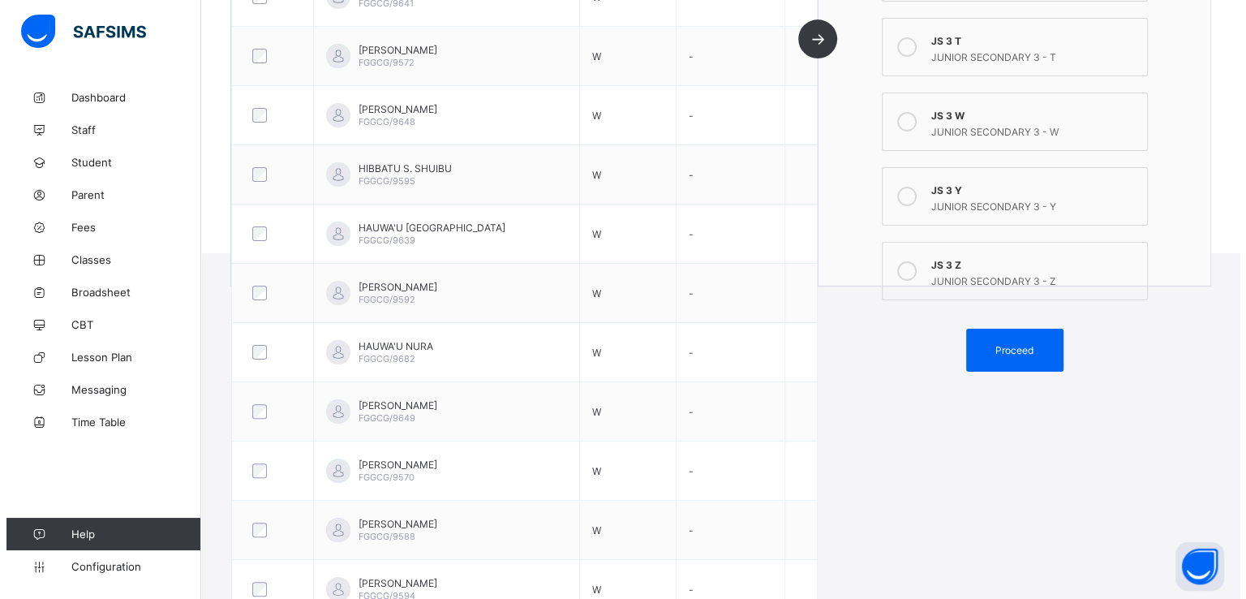
scroll to position [458, 0]
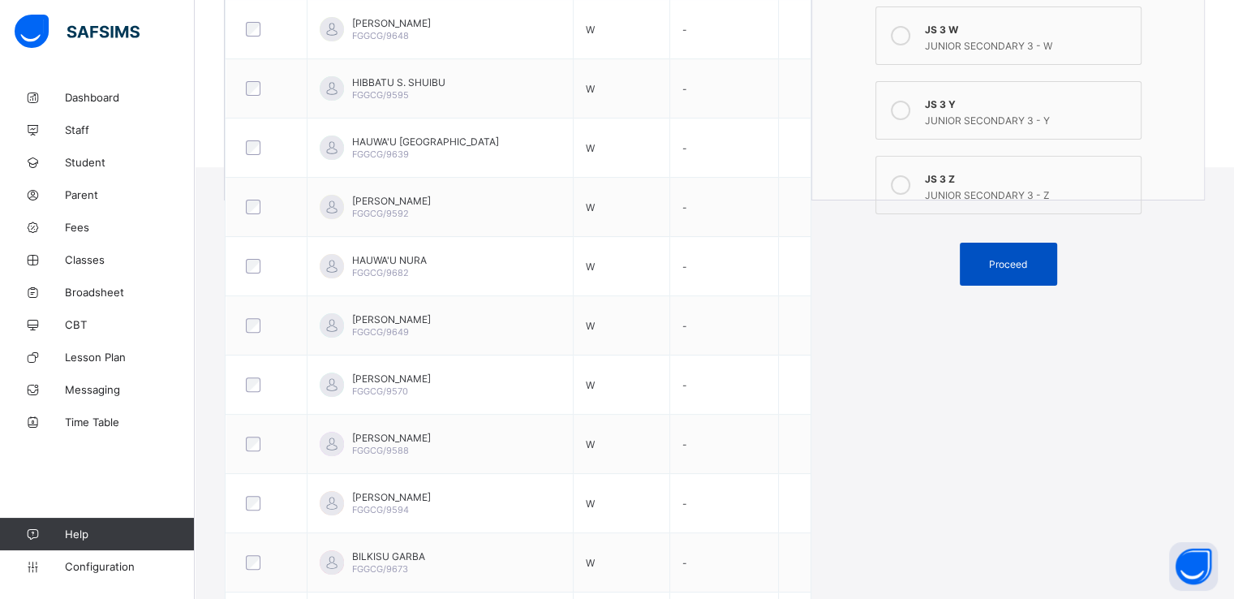
click at [1003, 277] on div "Proceed" at bounding box center [1008, 264] width 97 height 43
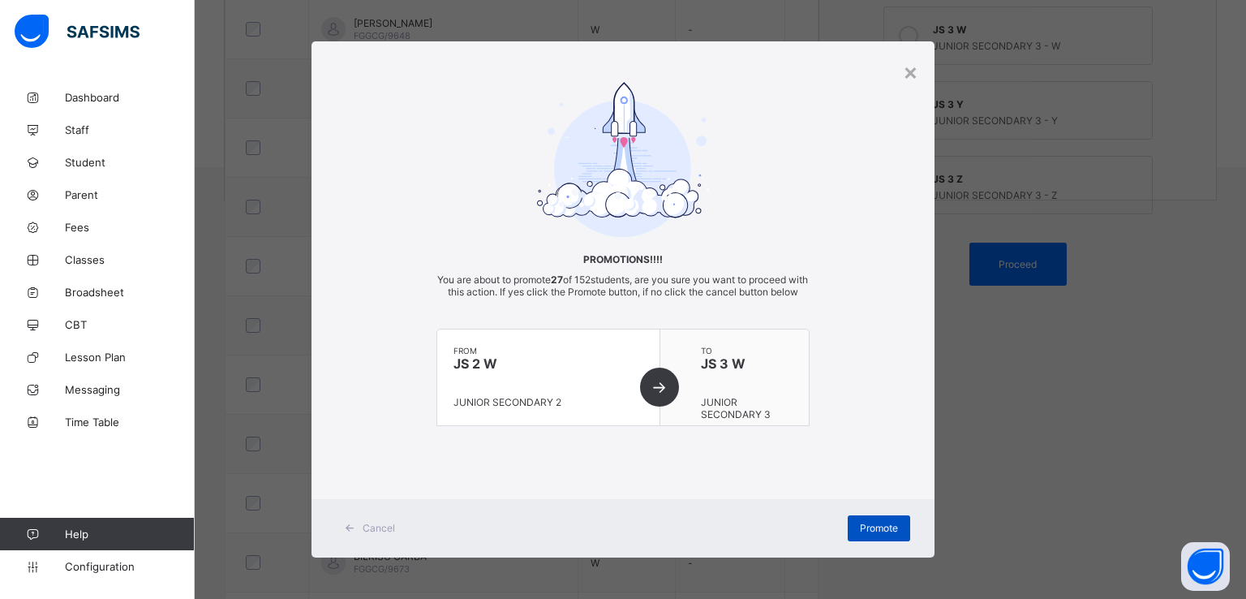
click at [870, 534] on span "Promote" at bounding box center [879, 528] width 38 height 12
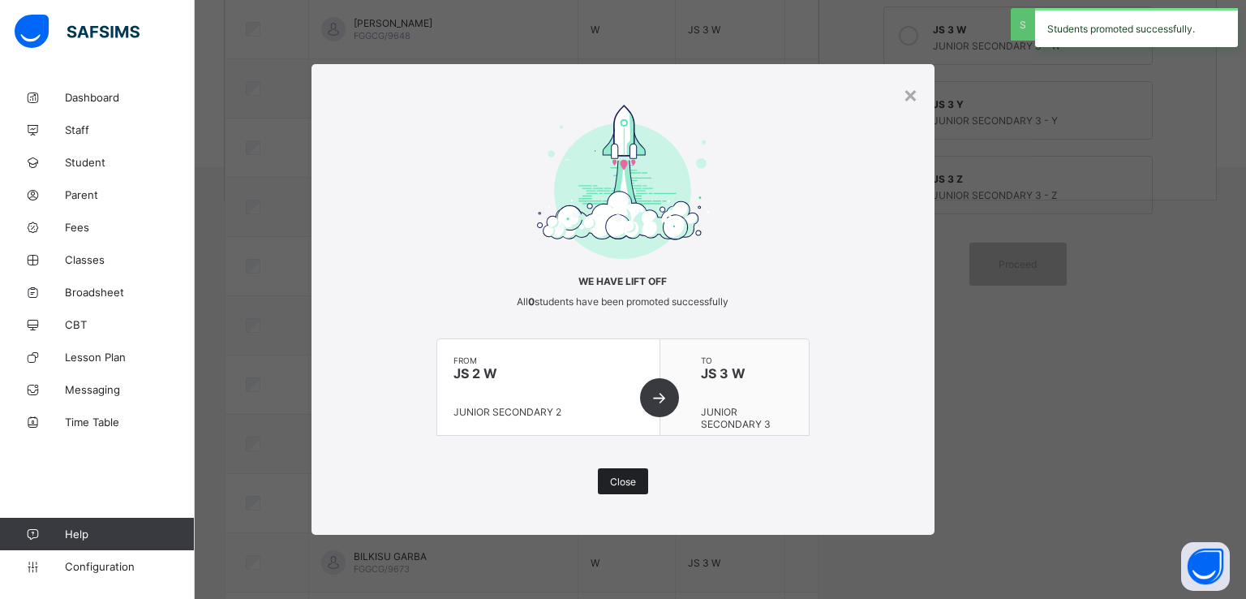
click at [625, 484] on span "Close" at bounding box center [623, 482] width 26 height 12
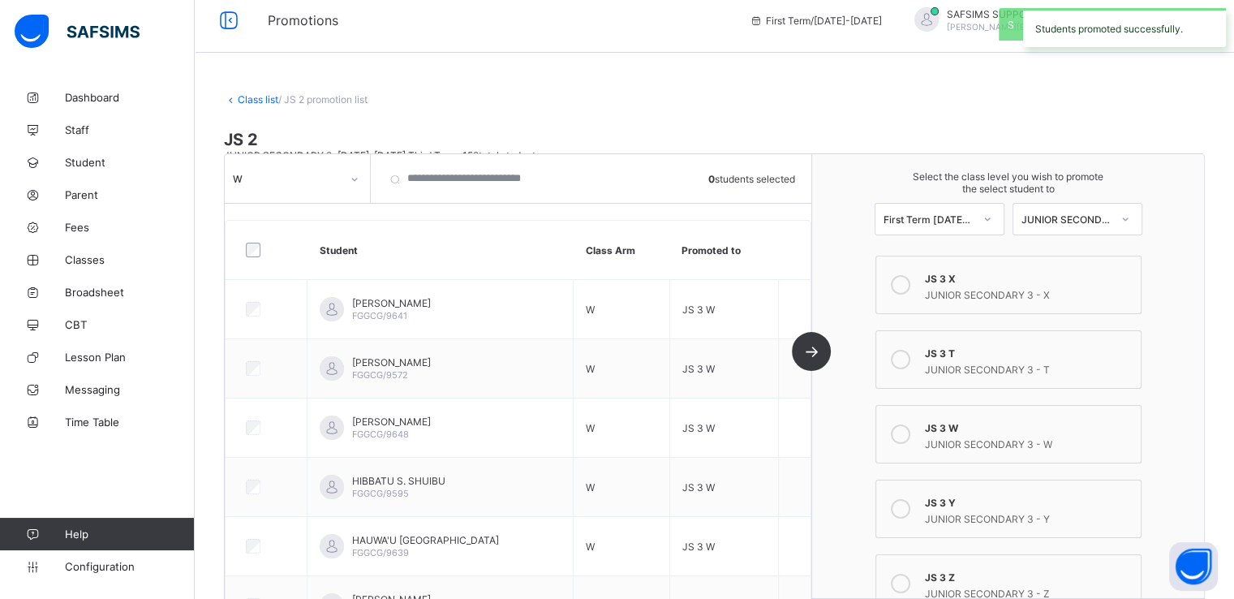
scroll to position [0, 0]
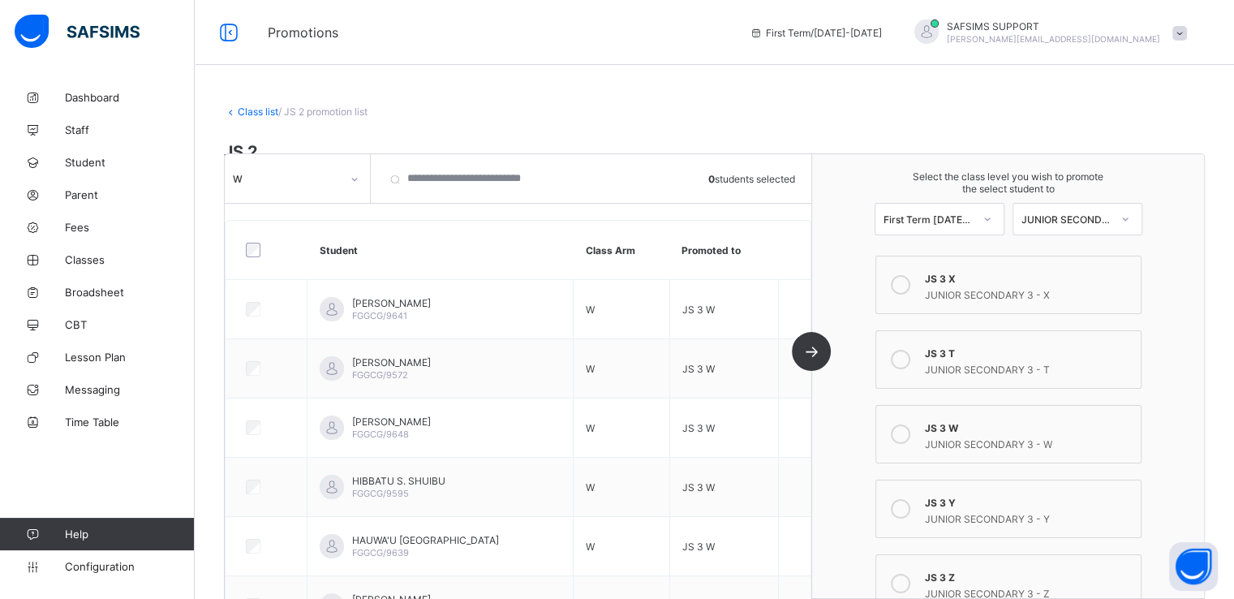
click at [248, 110] on link "Class list" at bounding box center [258, 111] width 41 height 12
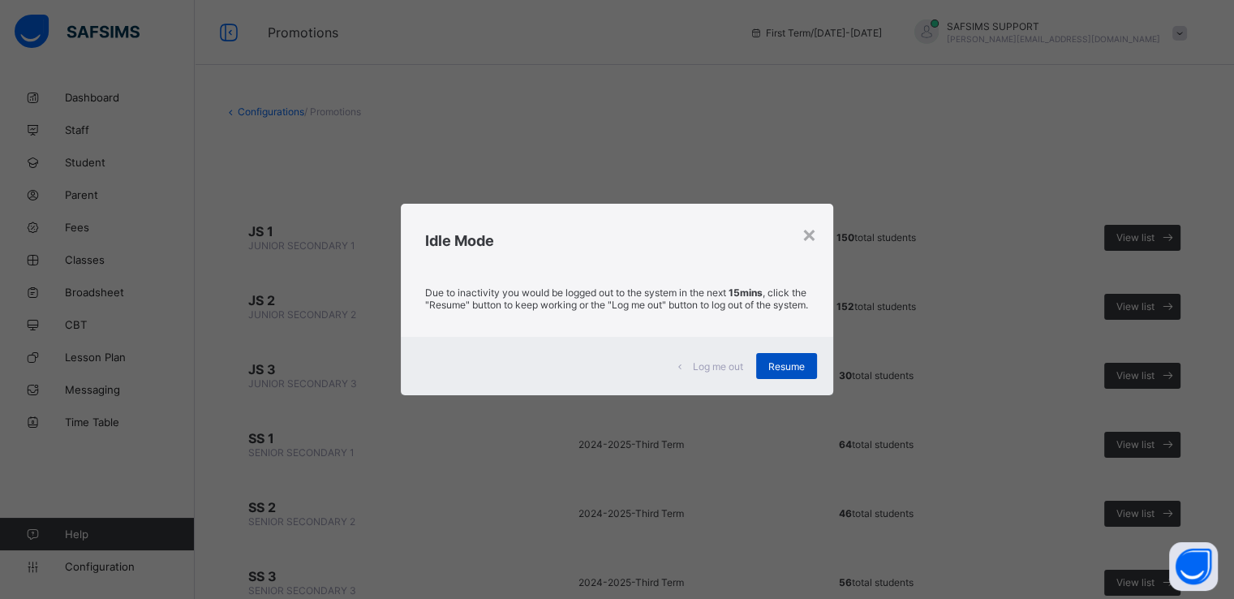
click at [773, 371] on span "Resume" at bounding box center [786, 366] width 37 height 12
